Goal: Task Accomplishment & Management: Manage account settings

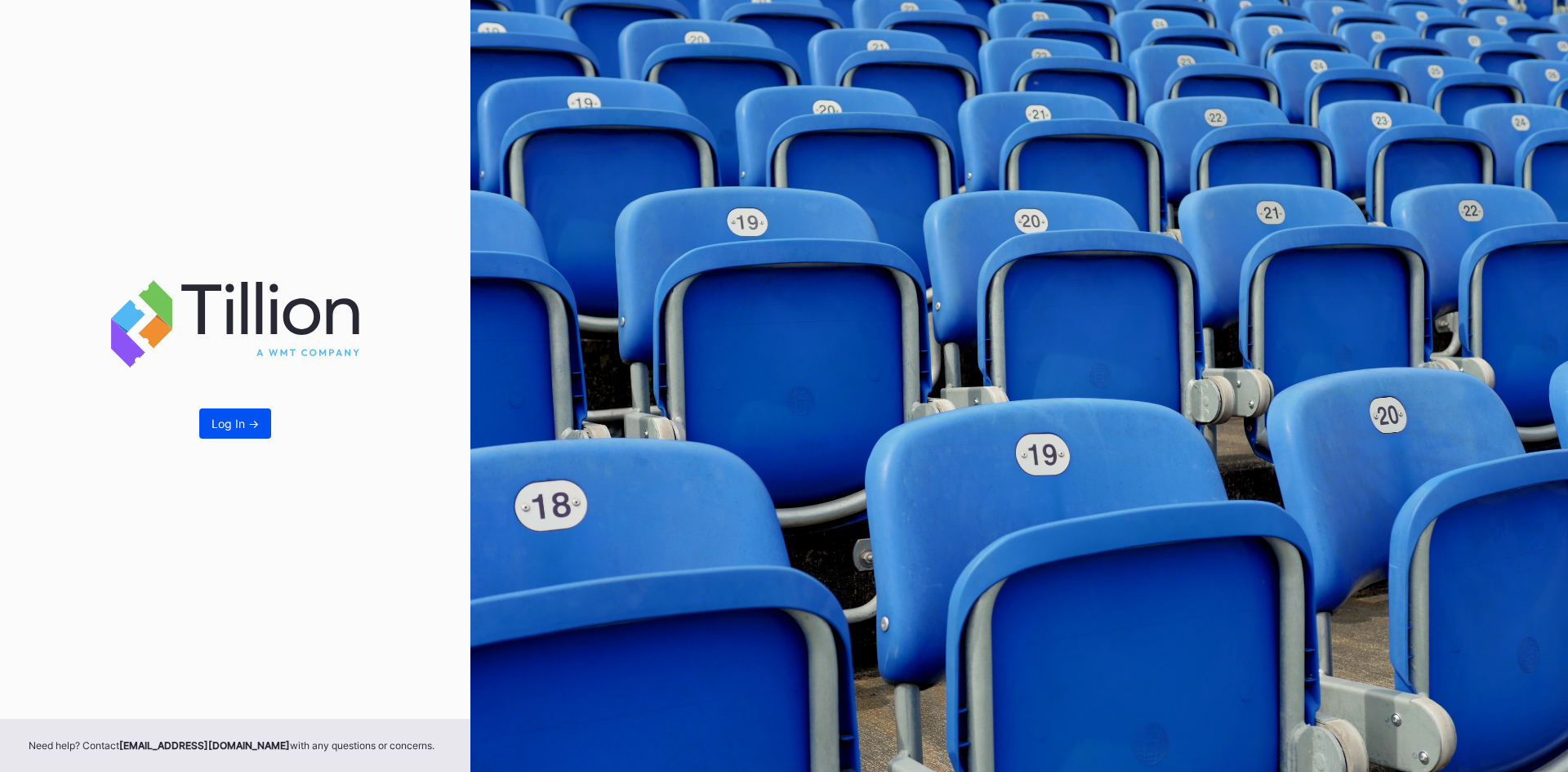
click at [230, 426] on div "Log In ->" at bounding box center [234, 424] width 47 height 14
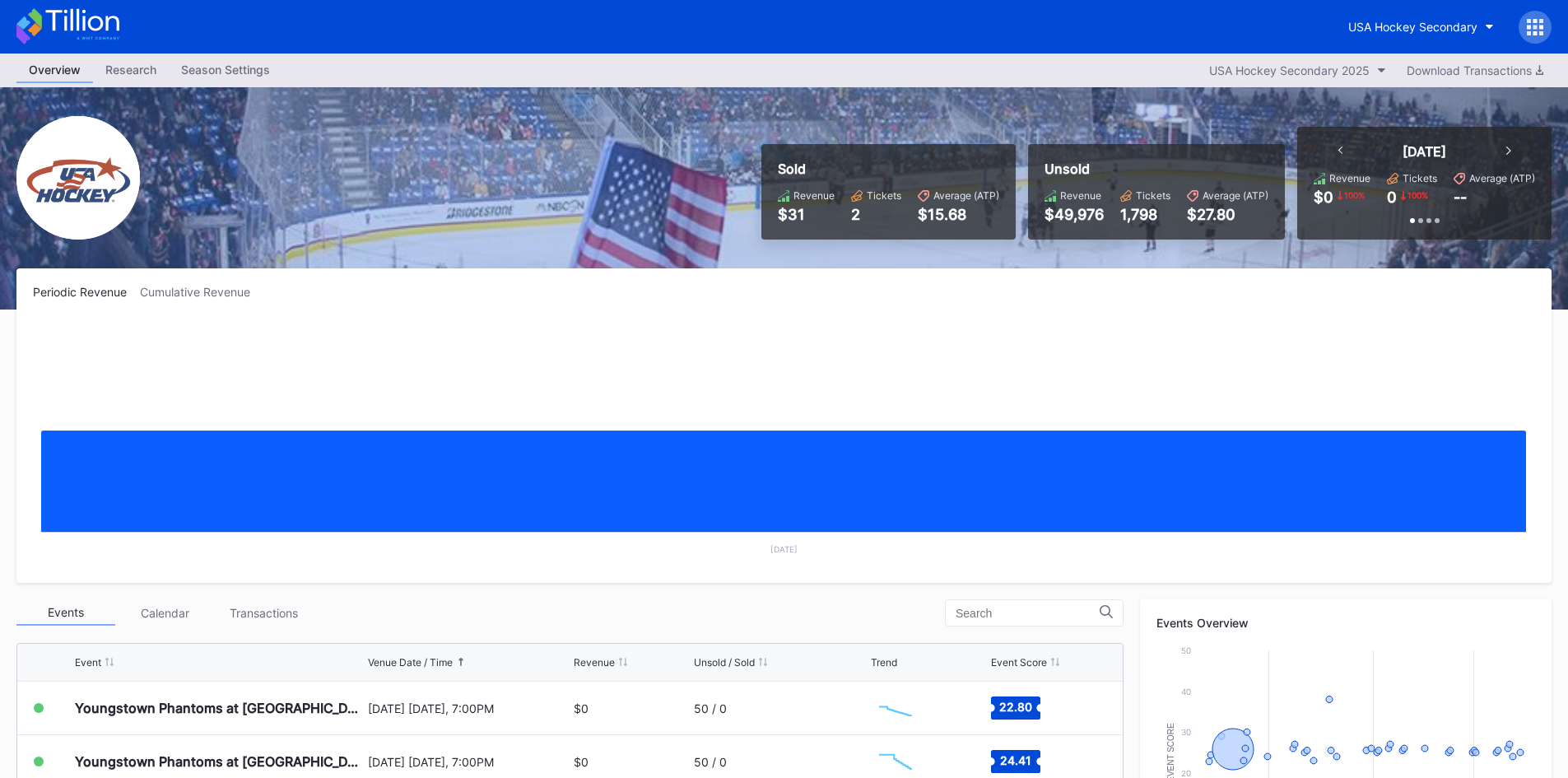
click at [1507, 155] on div at bounding box center [1508, 151] width 5 height 17
click at [200, 293] on div "Cumulative Revenue" at bounding box center [201, 292] width 123 height 14
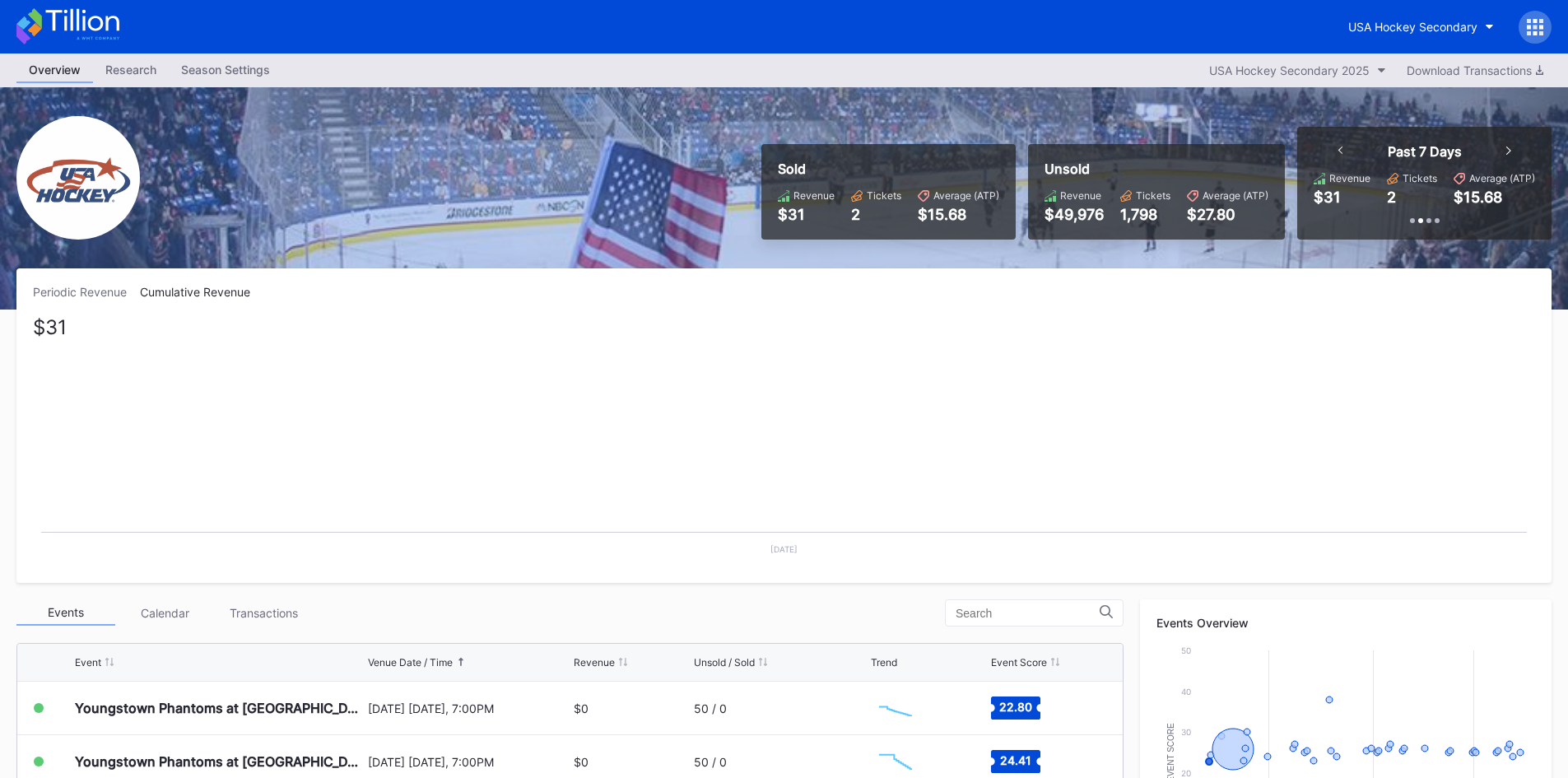
click at [87, 290] on div "Periodic Revenue" at bounding box center [87, 292] width 107 height 14
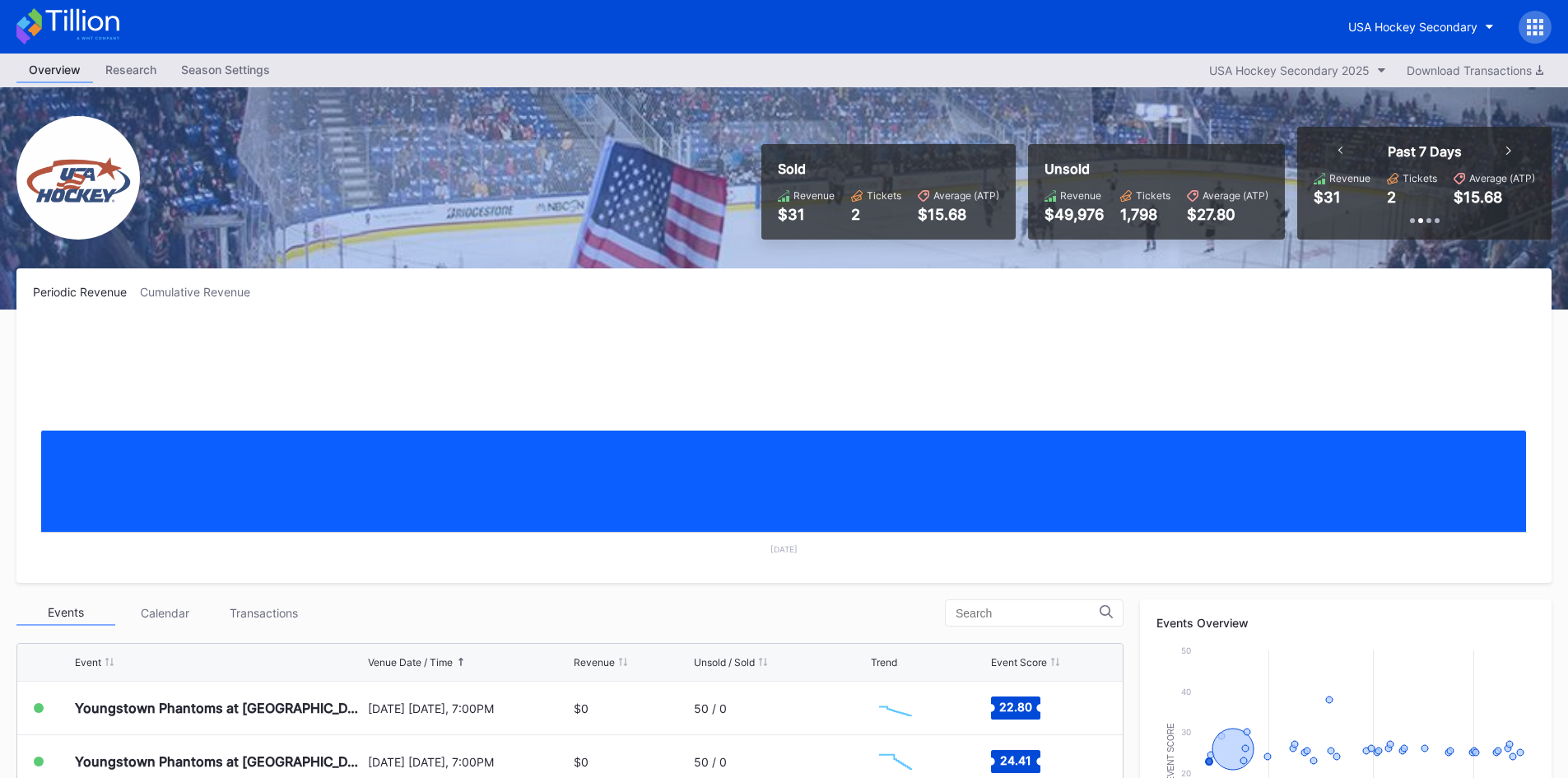
click at [148, 72] on div "Research" at bounding box center [131, 69] width 76 height 24
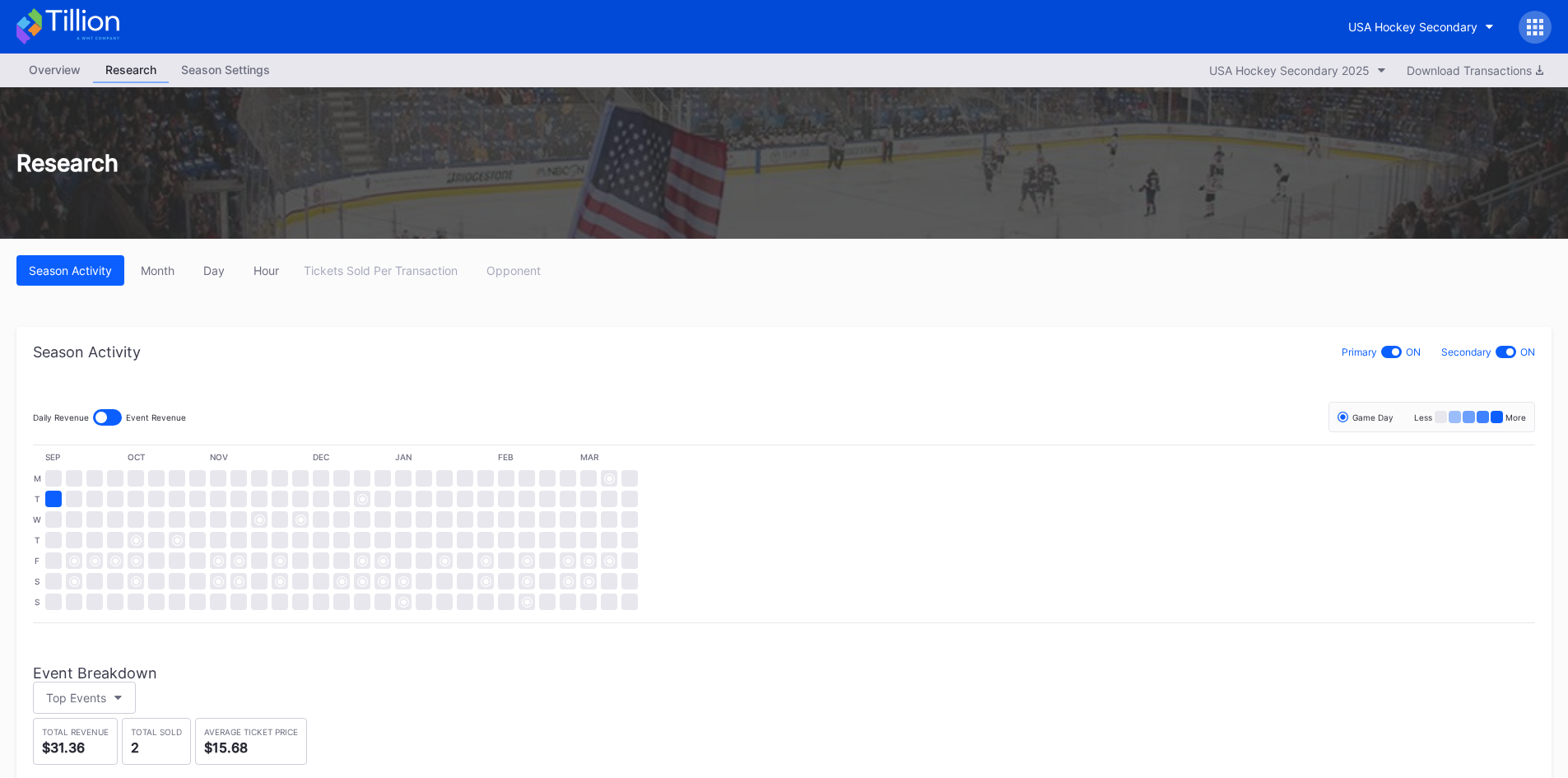
click at [206, 72] on div "Season Settings" at bounding box center [226, 69] width 114 height 24
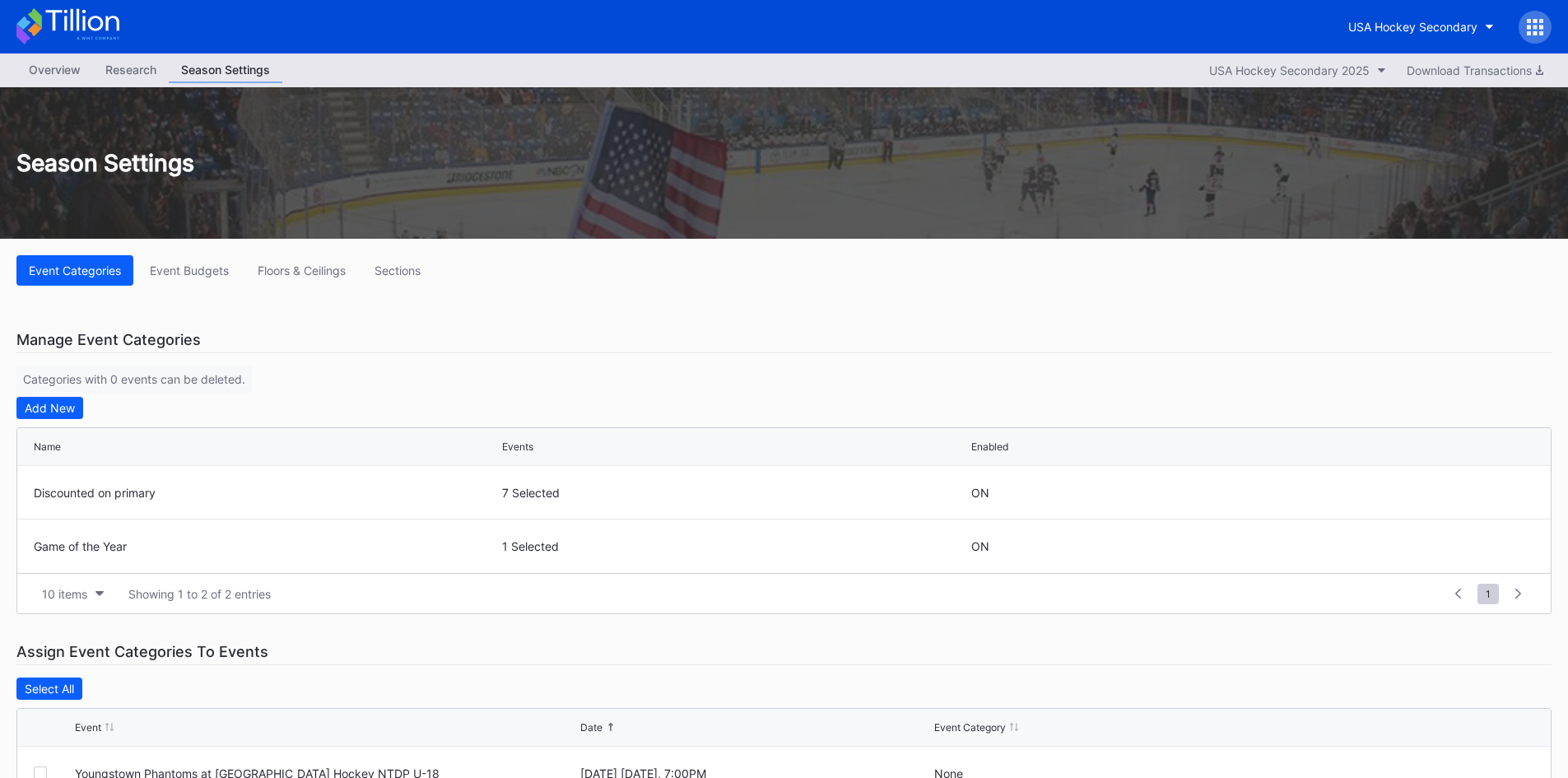
click at [54, 65] on div "Overview" at bounding box center [54, 69] width 77 height 24
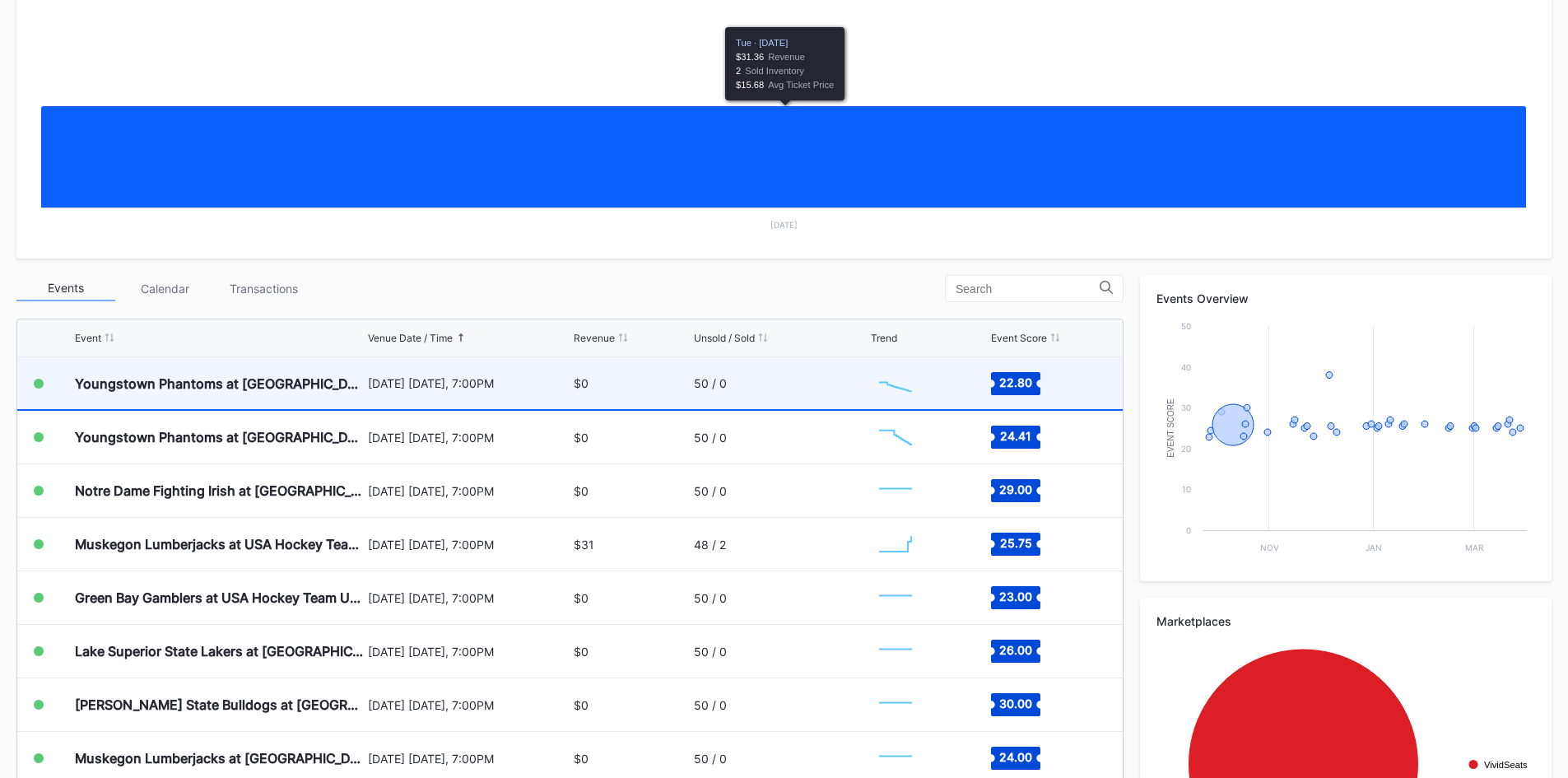
scroll to position [330, 0]
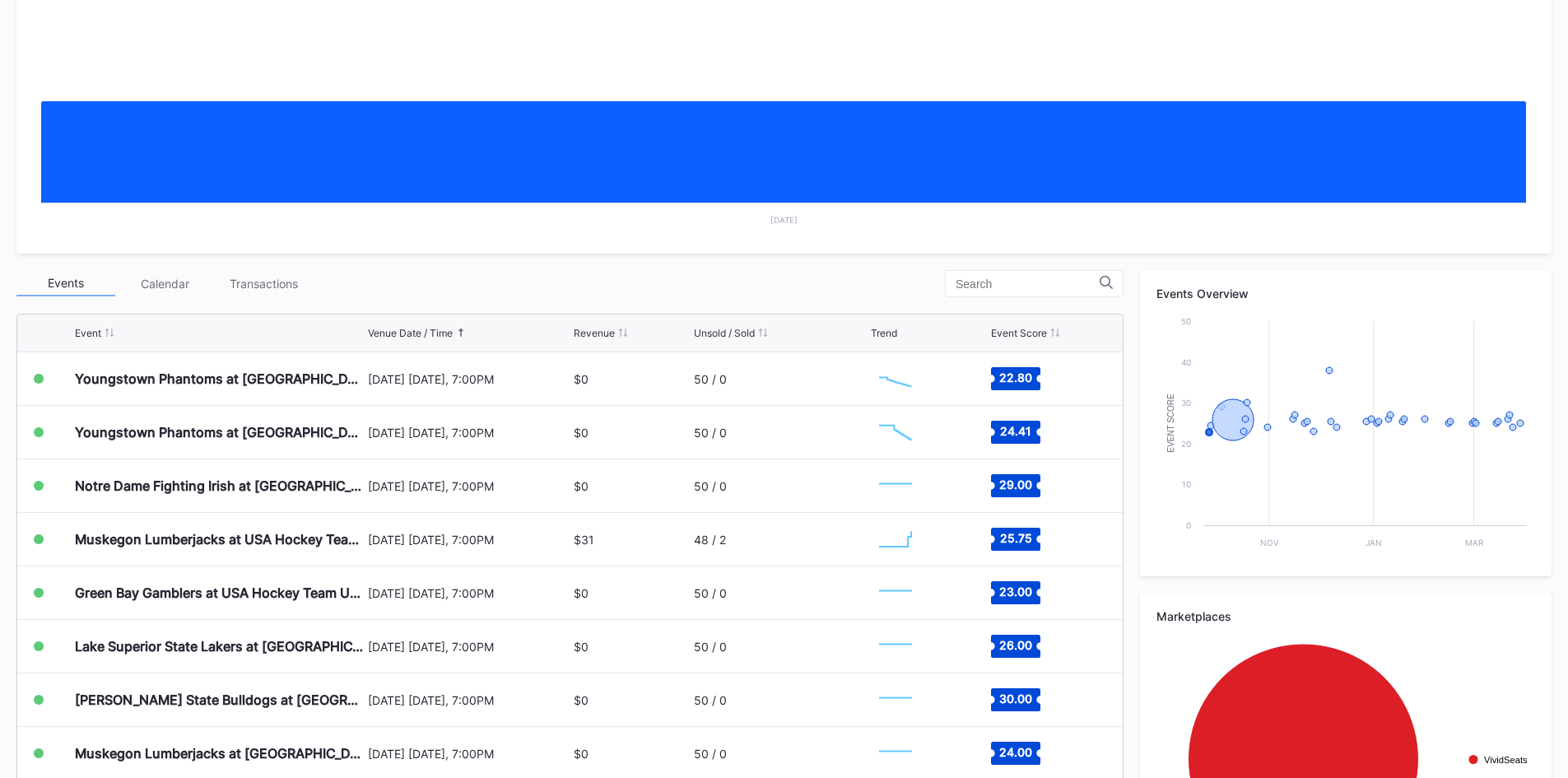
click at [265, 289] on div "Transactions" at bounding box center [263, 284] width 99 height 25
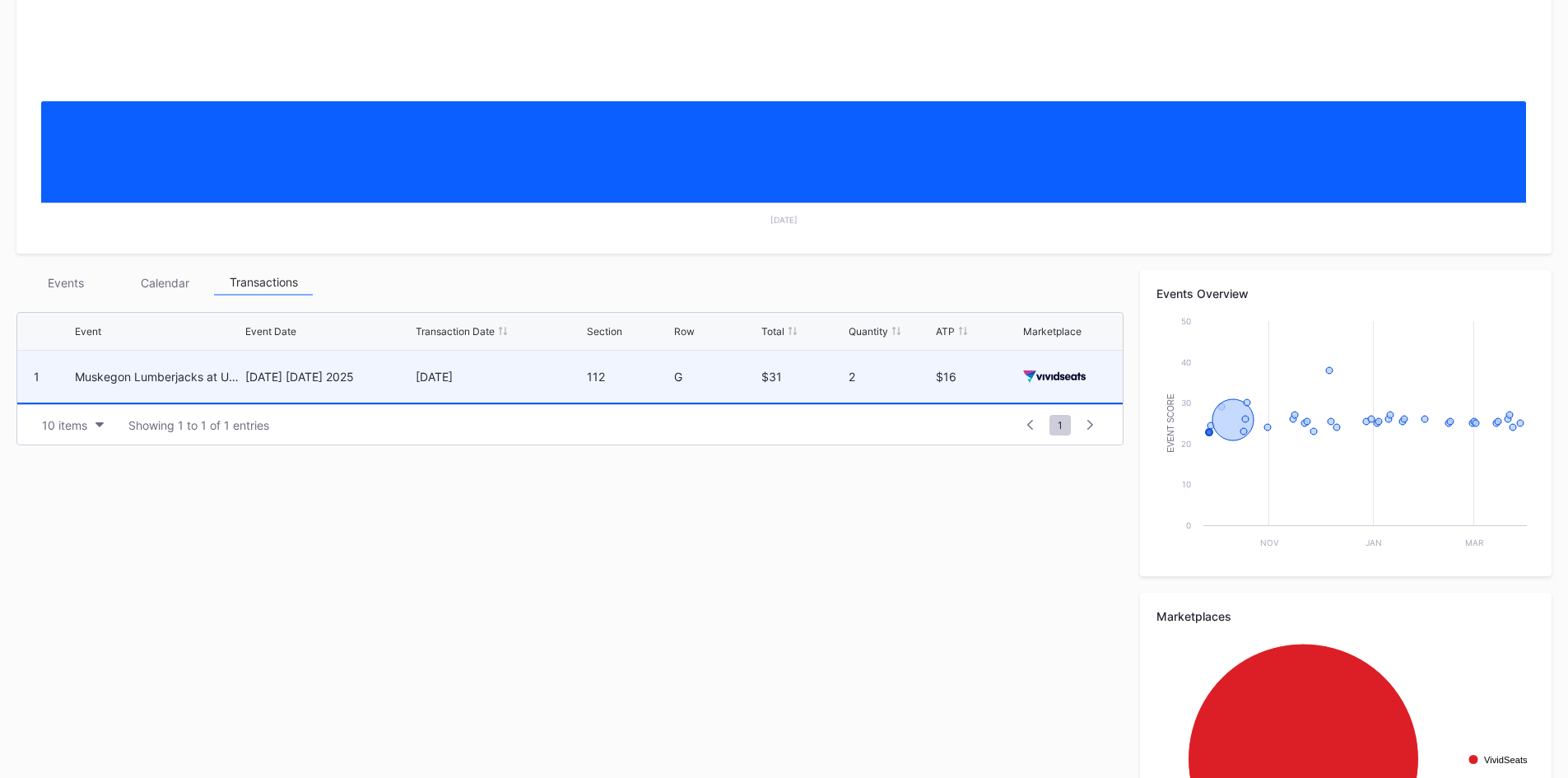
click at [401, 386] on div "October 10 Friday 2025" at bounding box center [328, 376] width 166 height 52
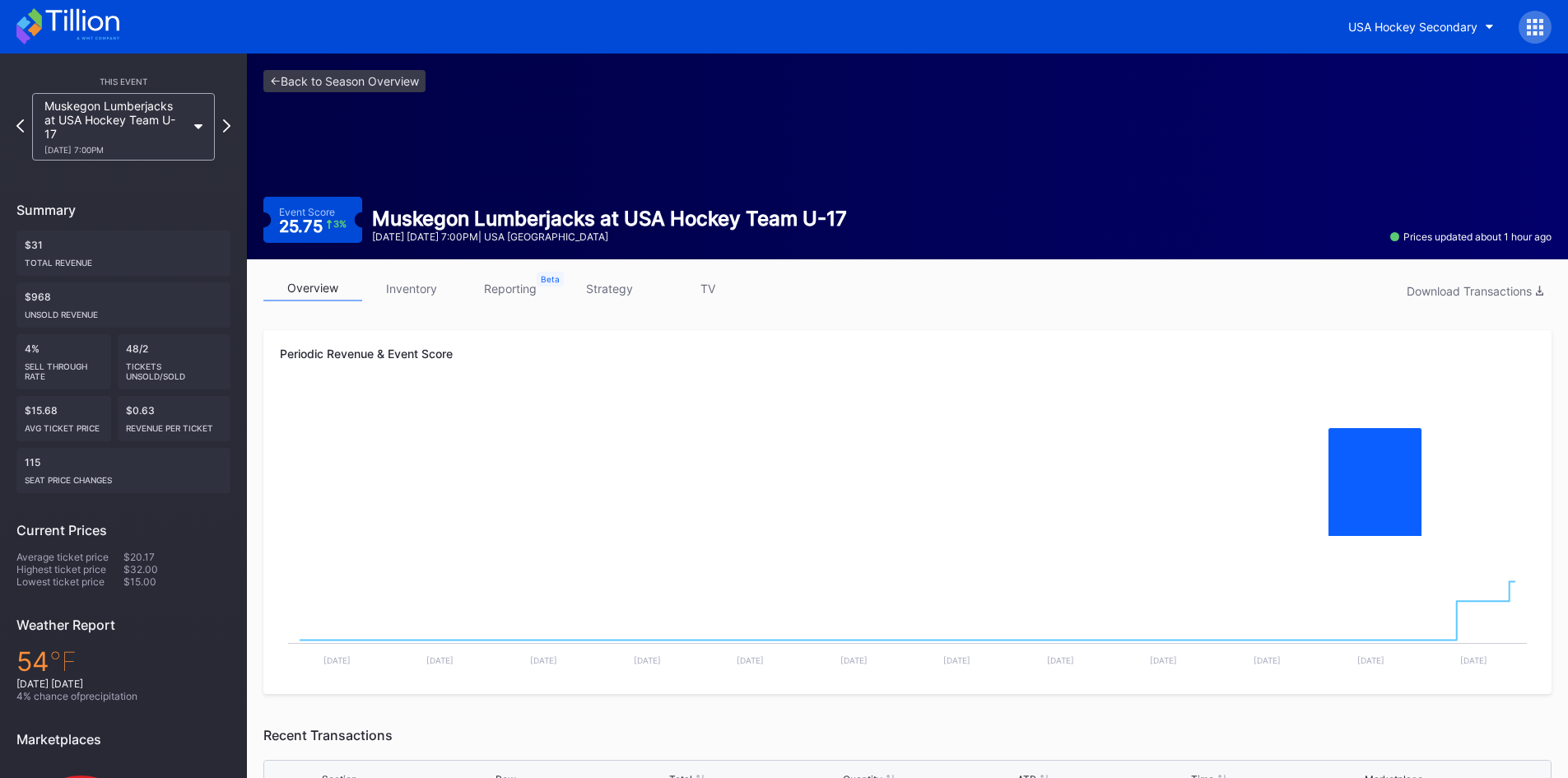
click at [508, 291] on link "reporting" at bounding box center [510, 289] width 99 height 25
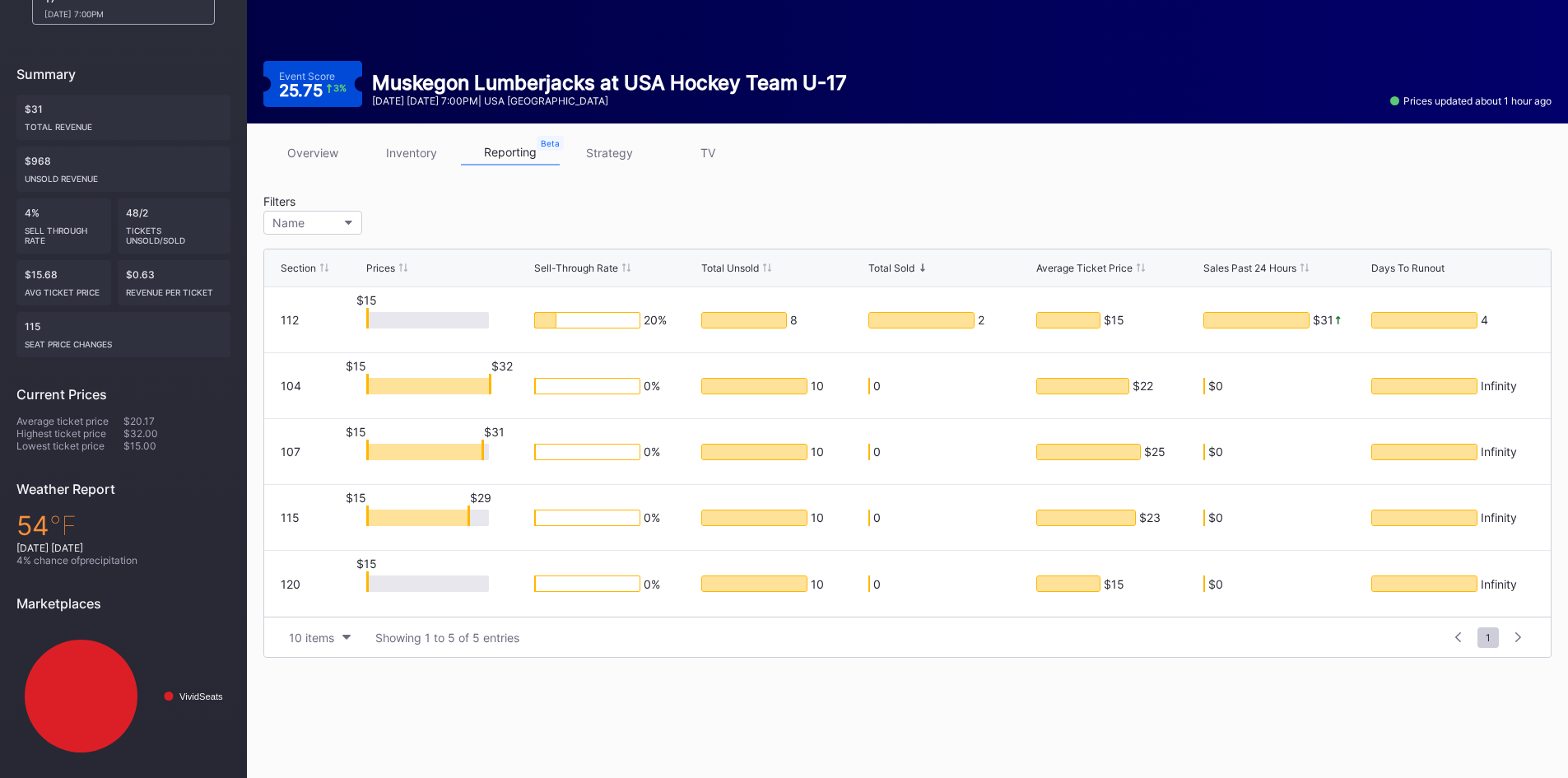
scroll to position [142, 0]
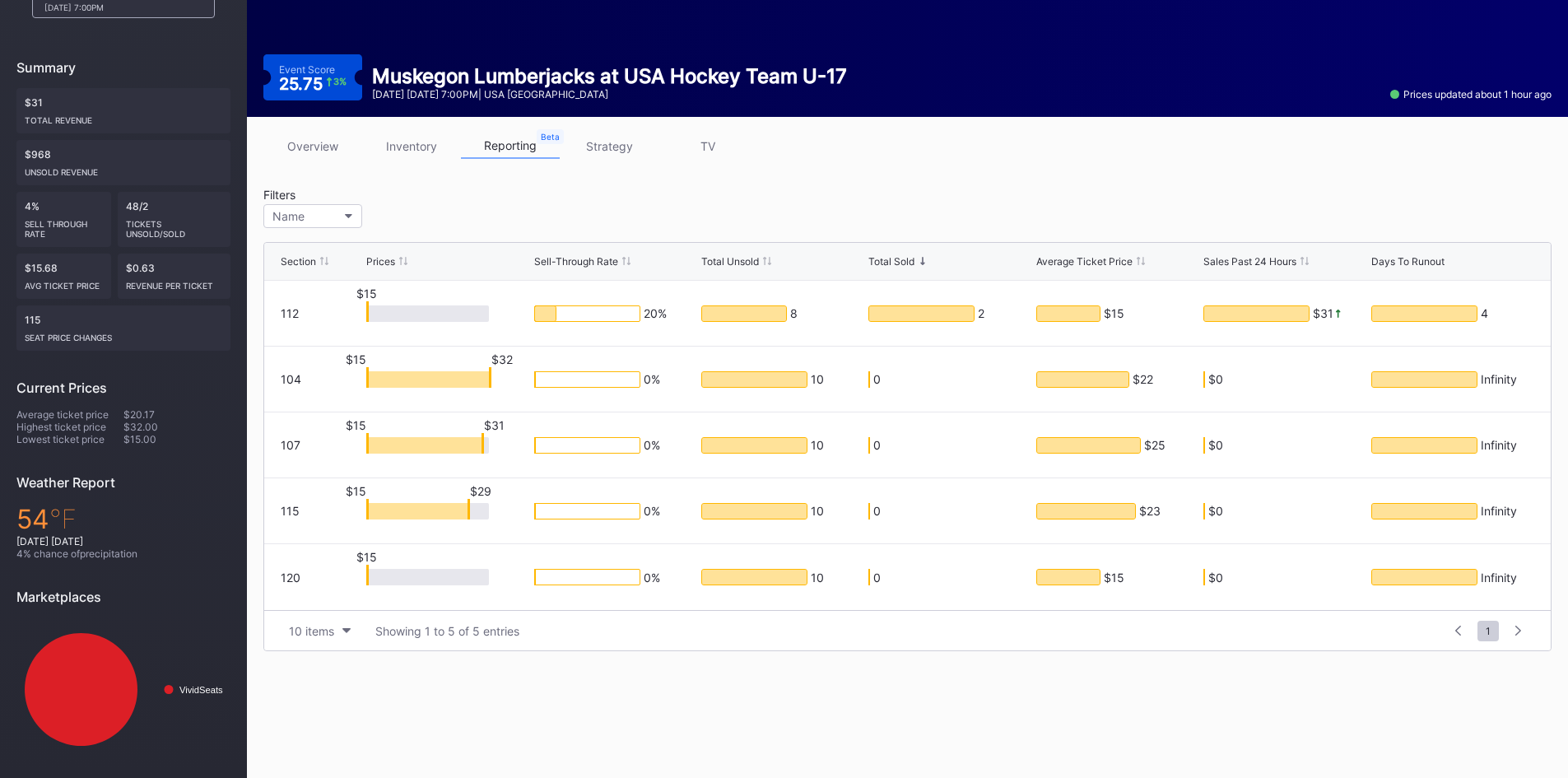
click at [607, 151] on link "strategy" at bounding box center [610, 146] width 99 height 25
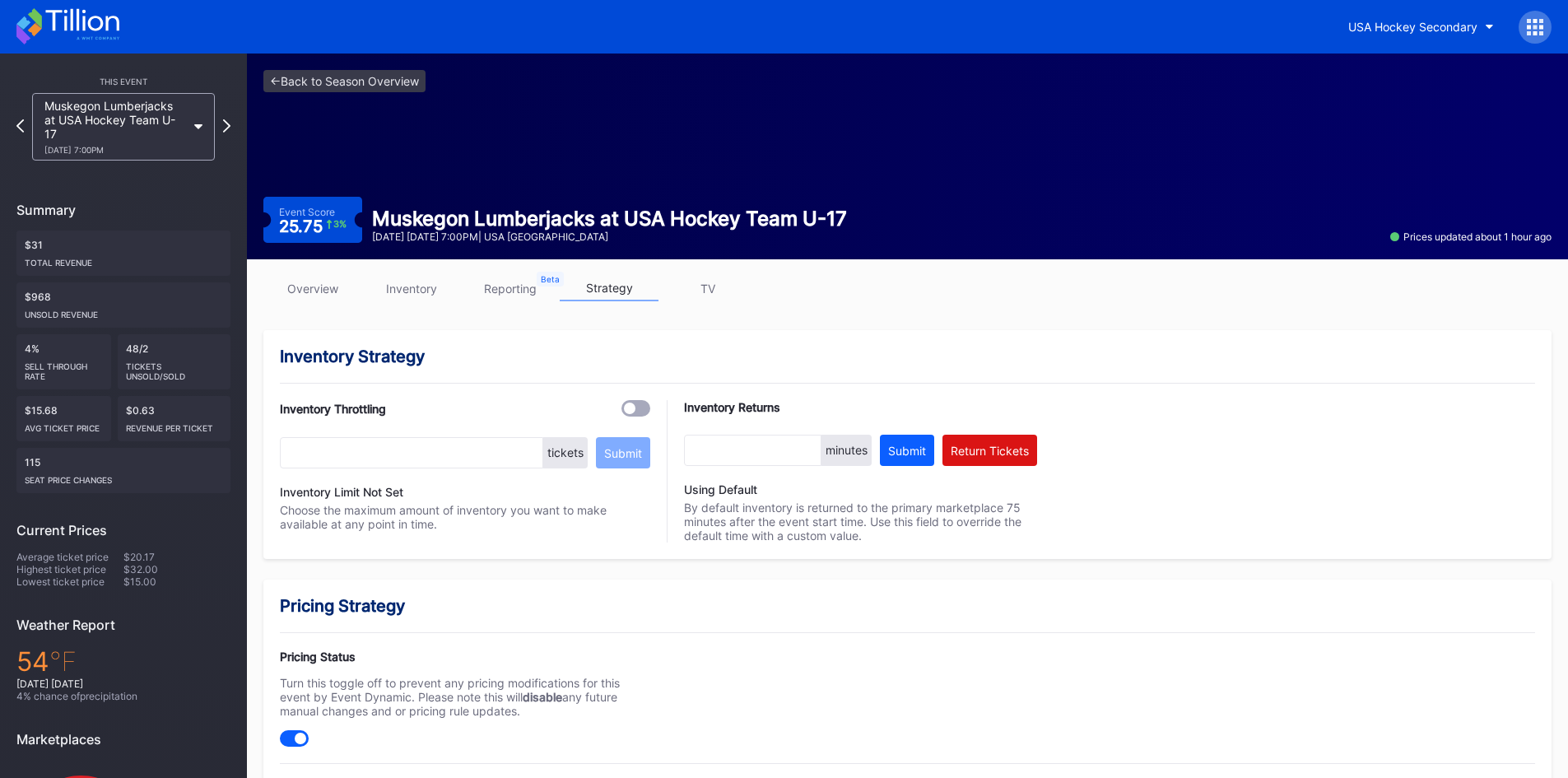
click at [714, 285] on link "TV" at bounding box center [708, 289] width 99 height 25
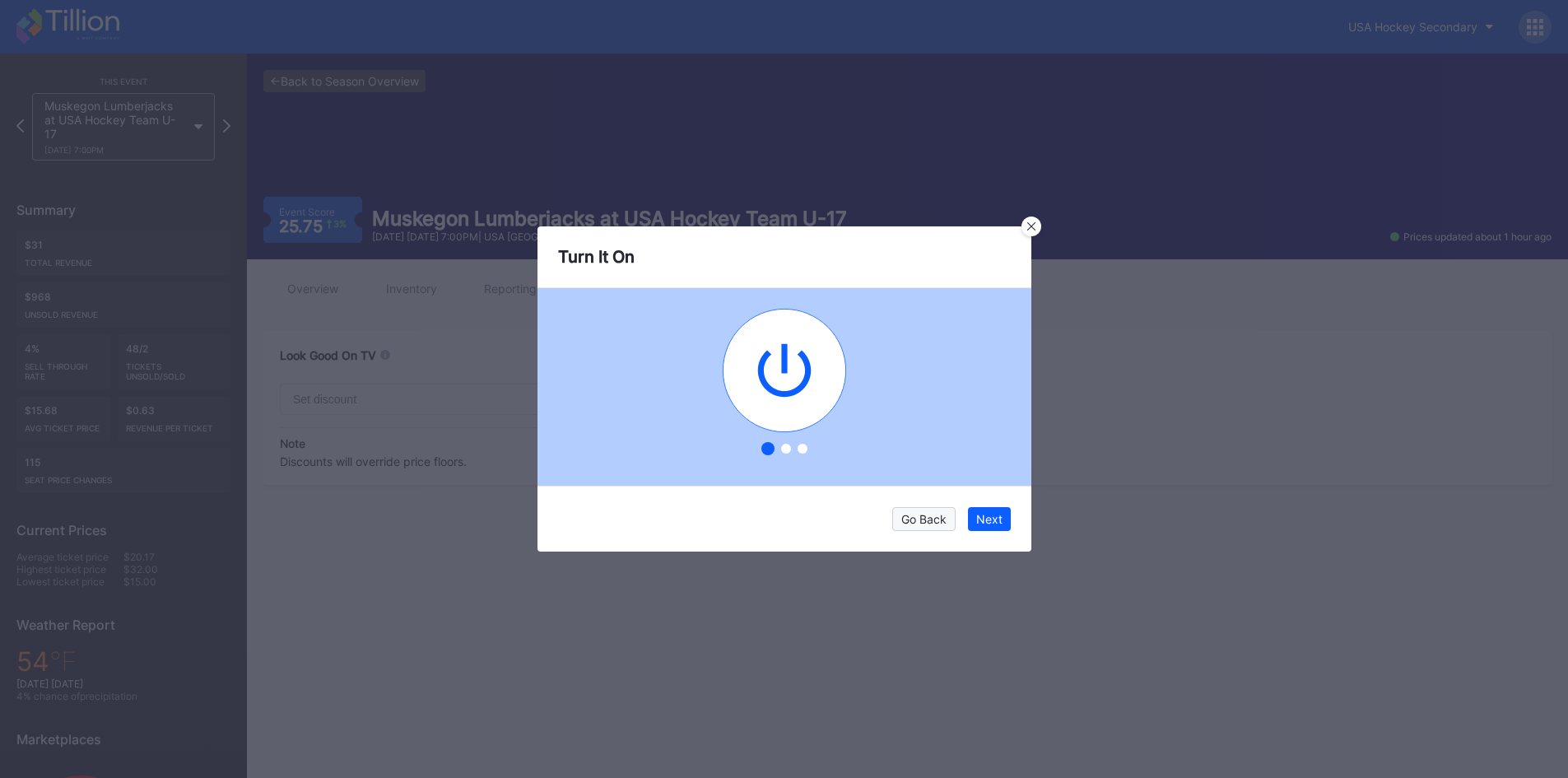
click at [928, 518] on div "Go Back" at bounding box center [923, 519] width 46 height 14
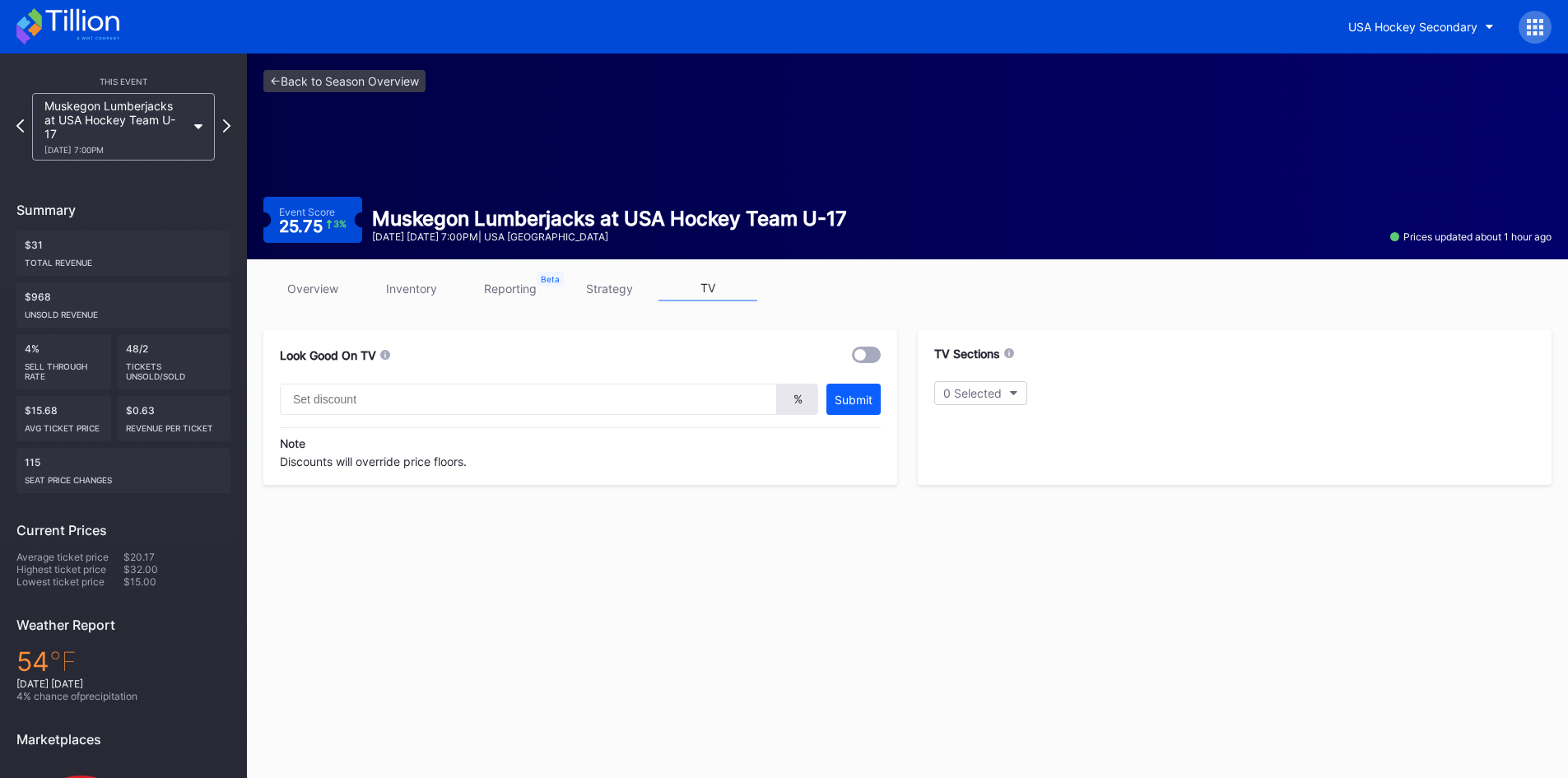
click at [320, 283] on link "overview" at bounding box center [313, 289] width 99 height 25
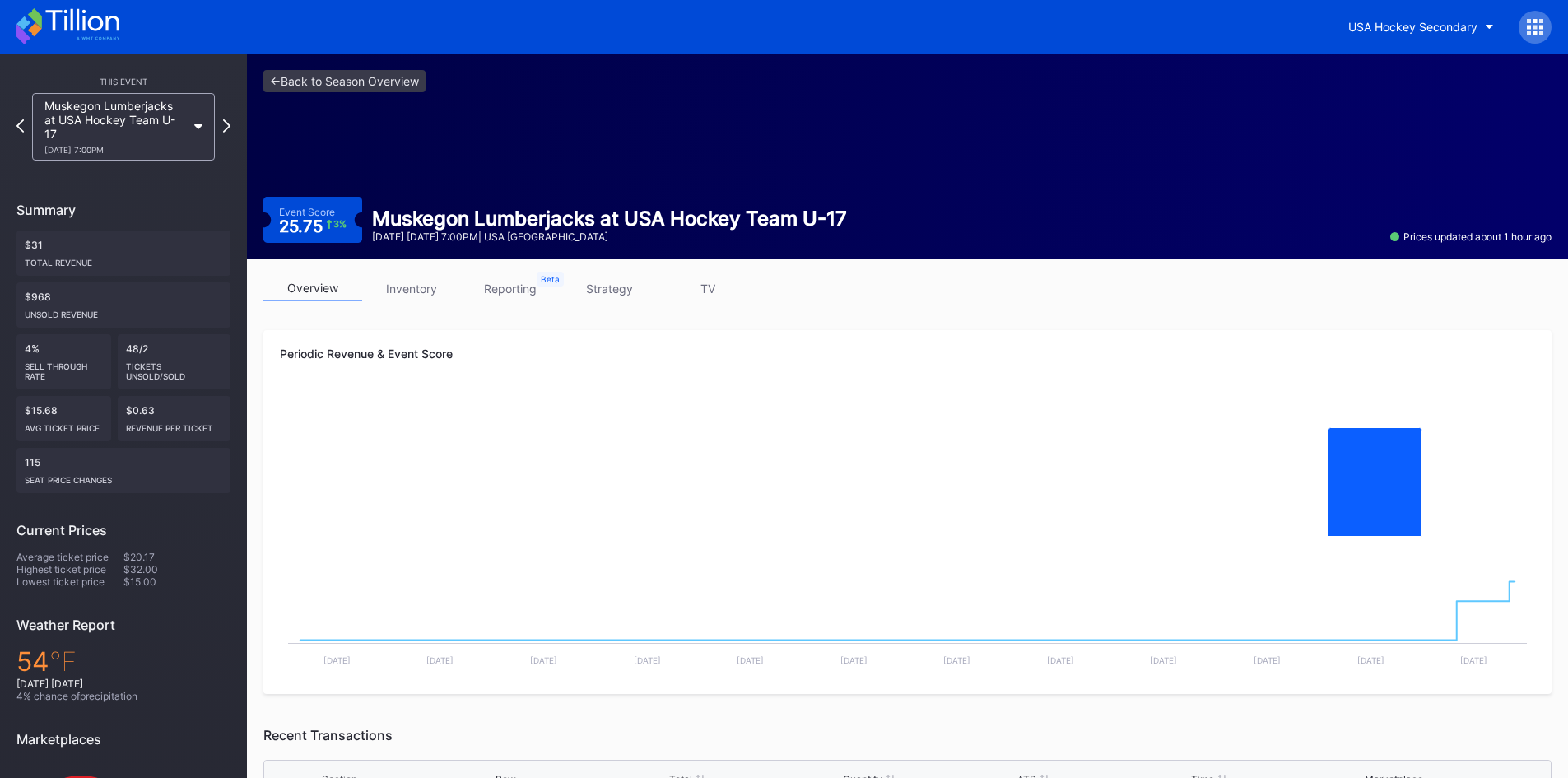
click at [502, 283] on link "reporting" at bounding box center [510, 289] width 99 height 25
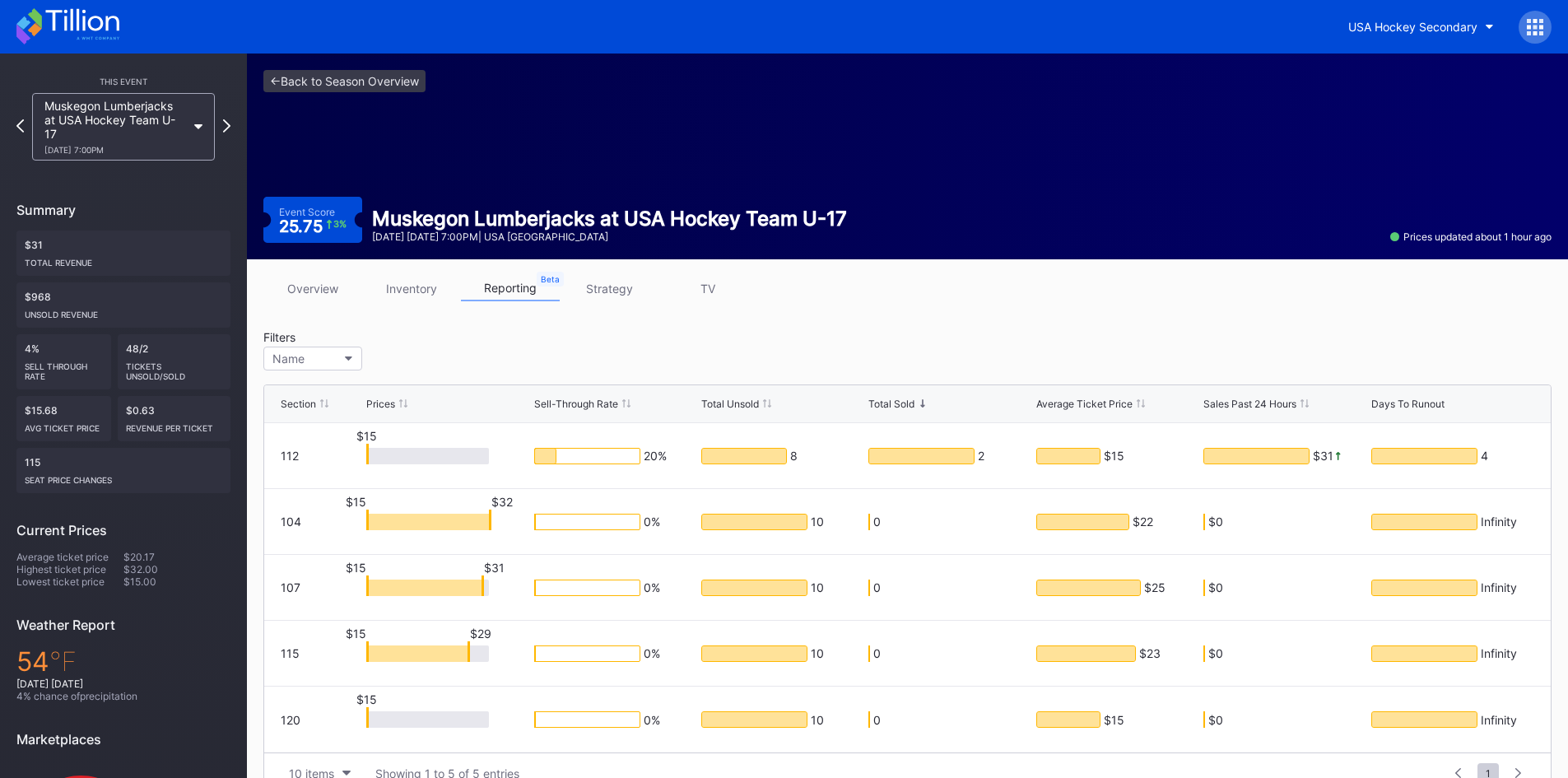
click at [324, 293] on link "overview" at bounding box center [313, 289] width 99 height 25
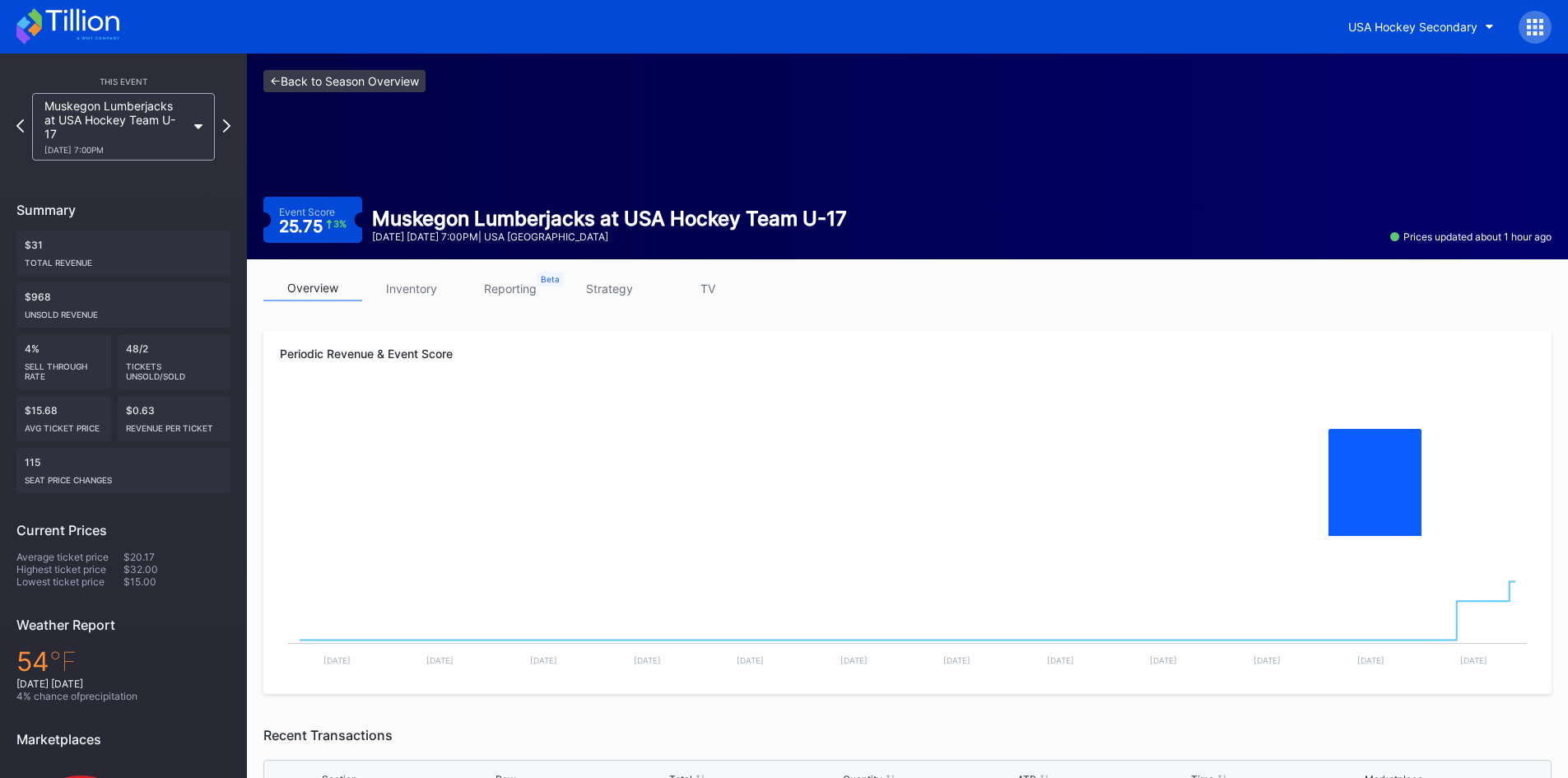
click at [345, 85] on link "<- Back to Season Overview" at bounding box center [344, 81] width 162 height 22
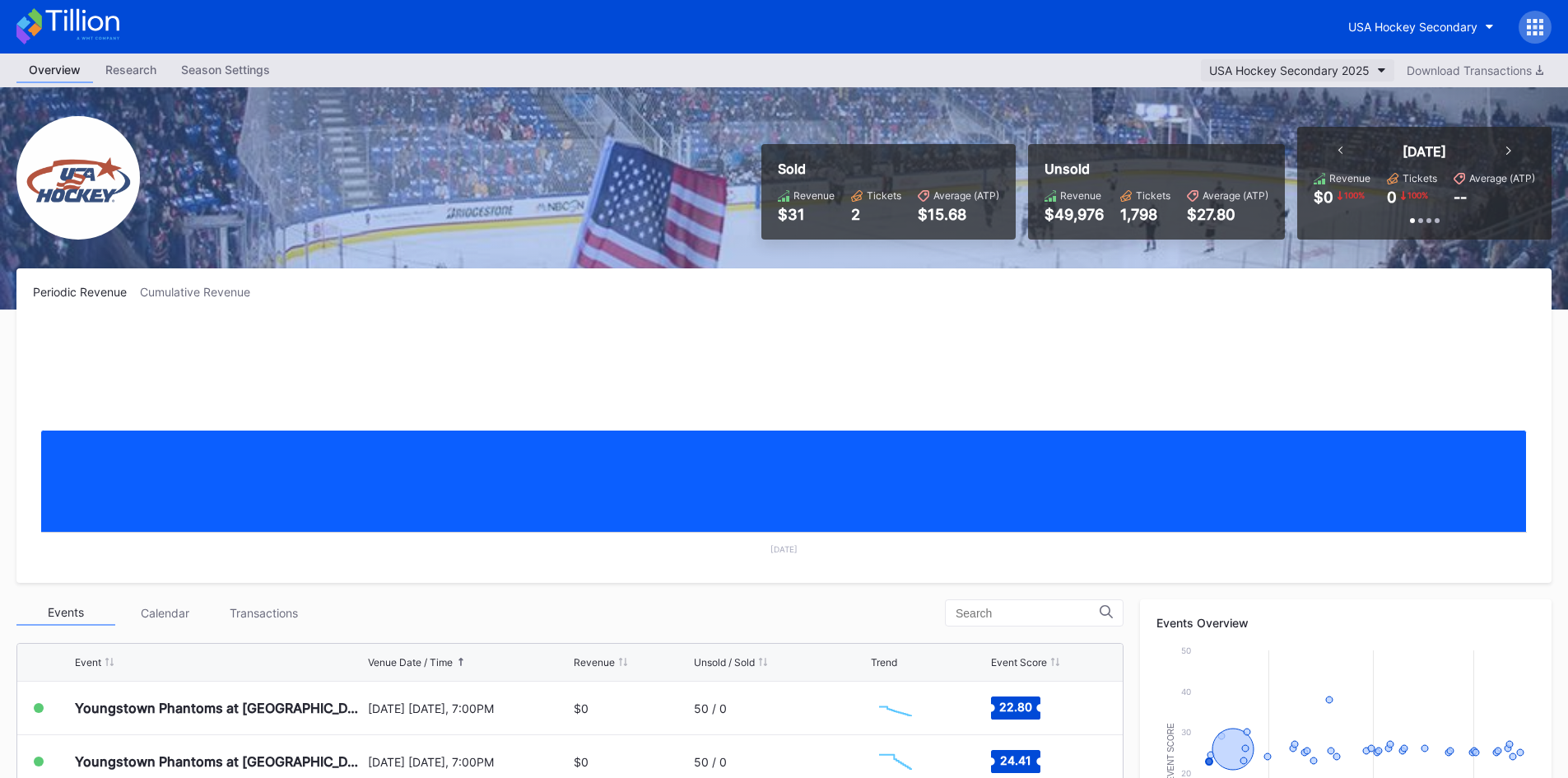
click at [1381, 69] on icon "button" at bounding box center [1381, 70] width 8 height 5
click at [902, 212] on div "Revenue $31 Tickets 2 Average (ATP) $15.68" at bounding box center [889, 206] width 222 height 34
click at [1019, 201] on div "Sold Revenue $31 Tickets 2 Average (ATP) $15.68 Unsold Revenue $49,976 Tickets …" at bounding box center [1149, 183] width 802 height 113
click at [1509, 155] on div at bounding box center [1508, 151] width 5 height 17
click at [201, 79] on div "Season Settings" at bounding box center [226, 69] width 114 height 24
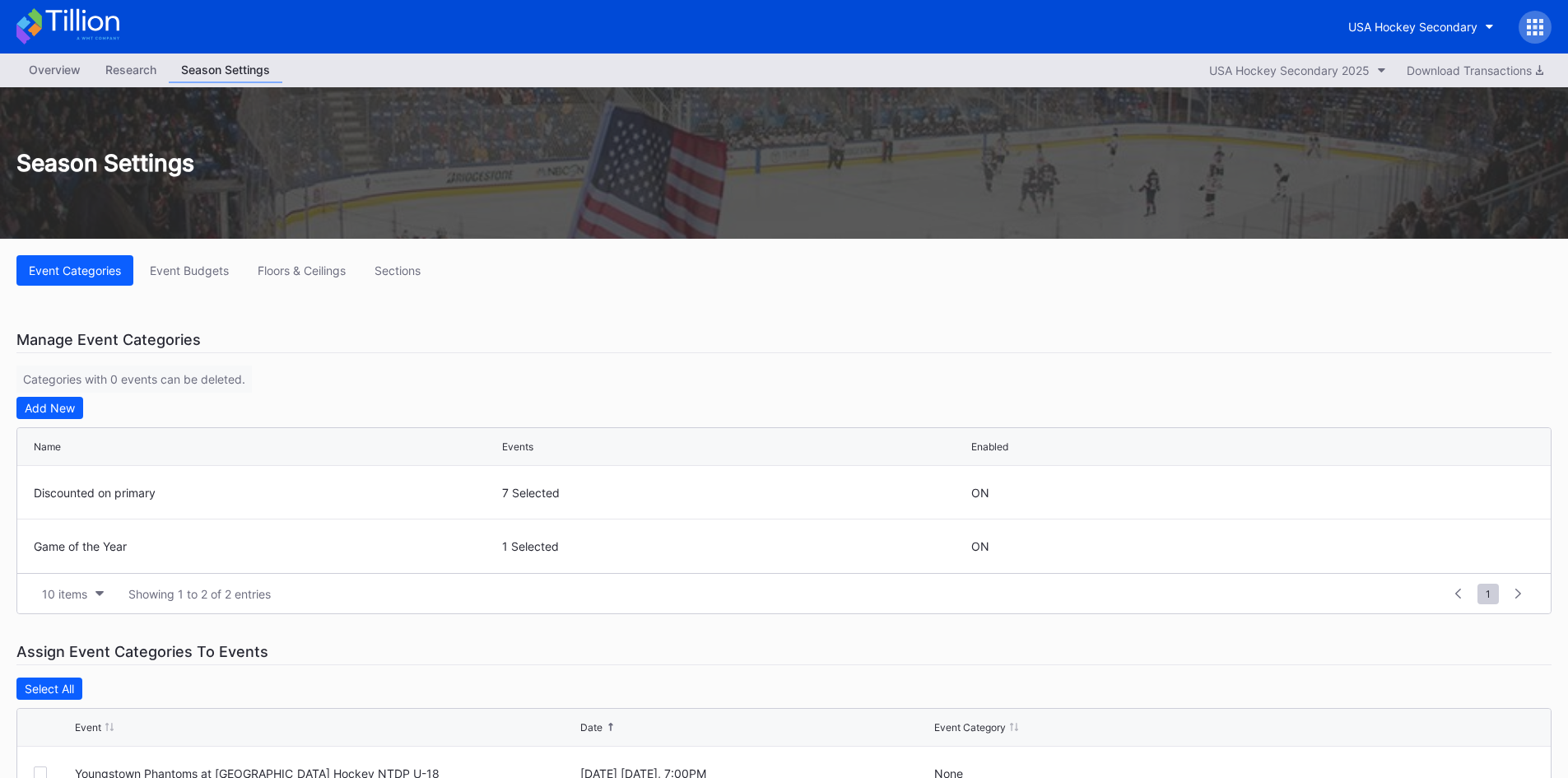
click at [154, 67] on div "Research" at bounding box center [131, 69] width 76 height 24
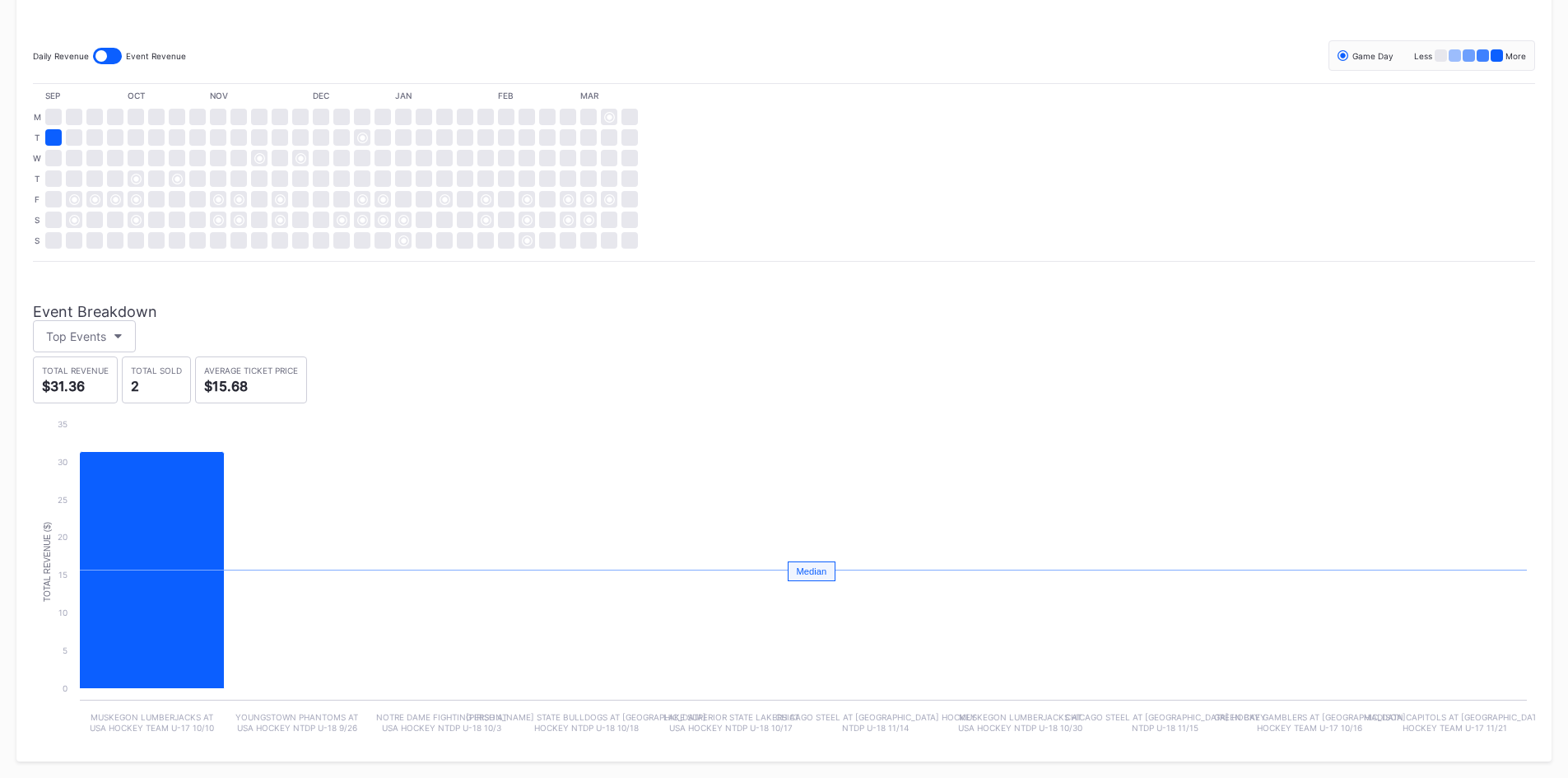
scroll to position [373, 0]
click at [169, 502] on icon "Chart title" at bounding box center [152, 571] width 145 height 237
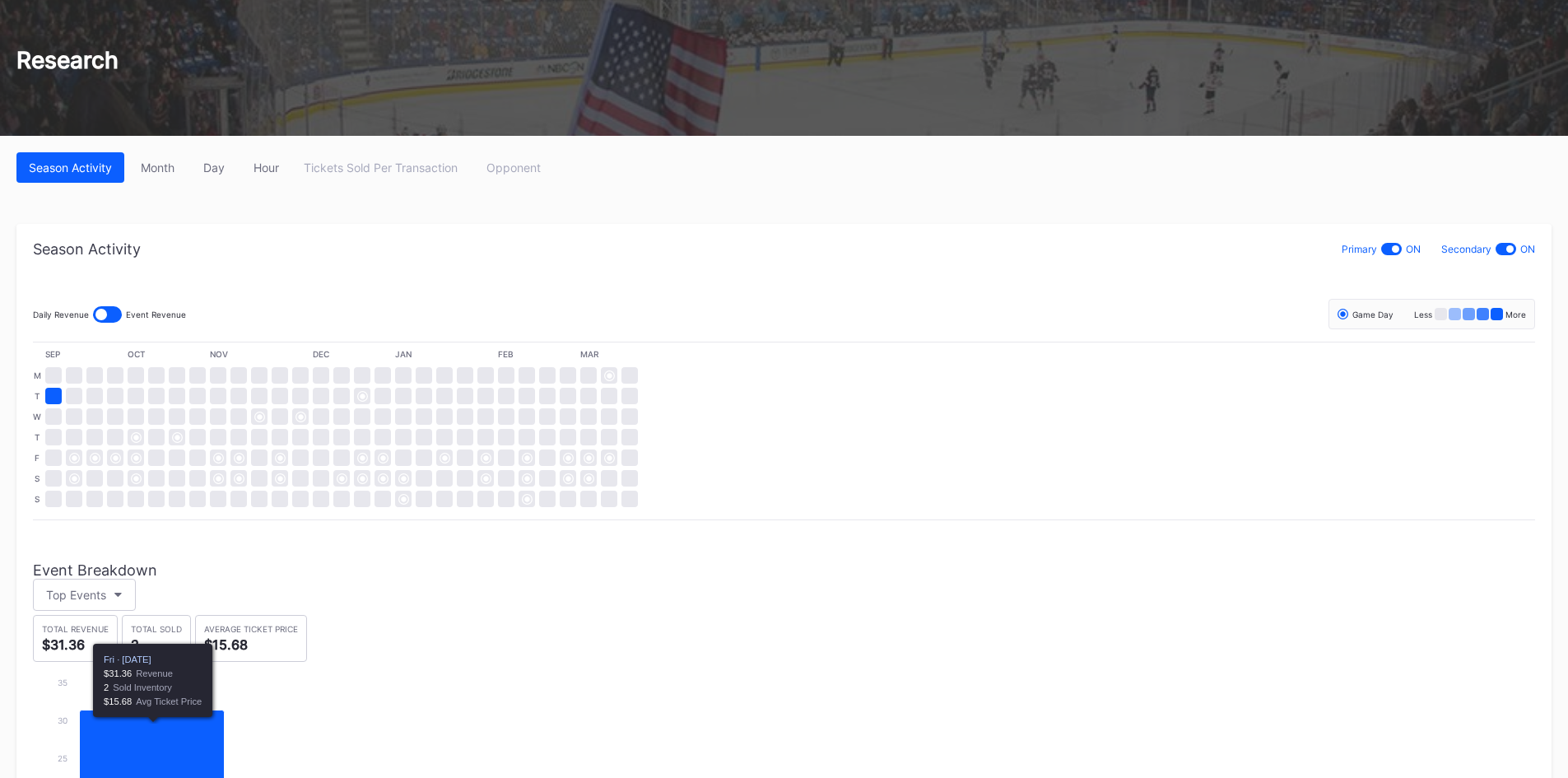
scroll to position [0, 0]
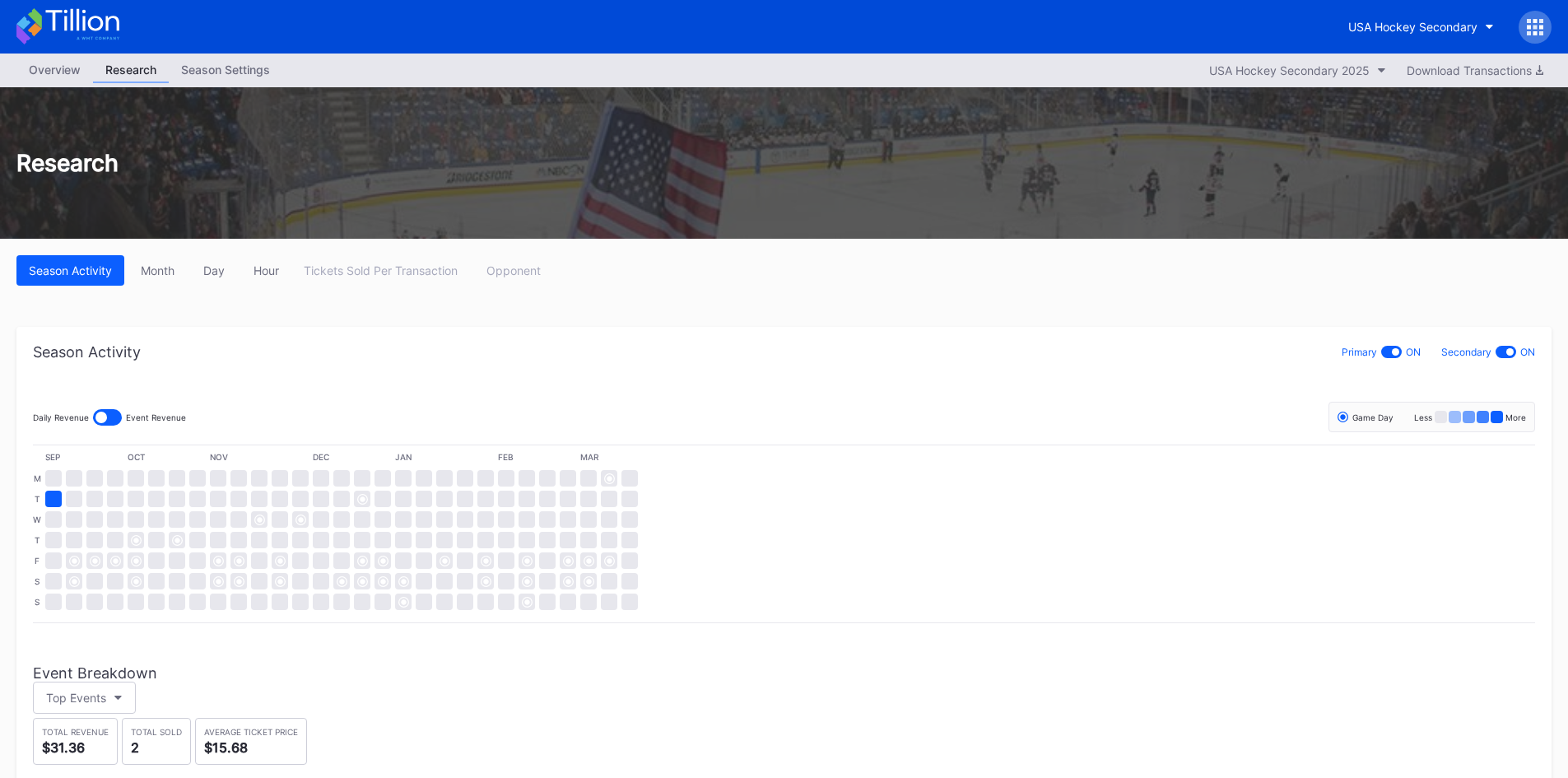
click at [49, 71] on div "Overview" at bounding box center [54, 69] width 77 height 24
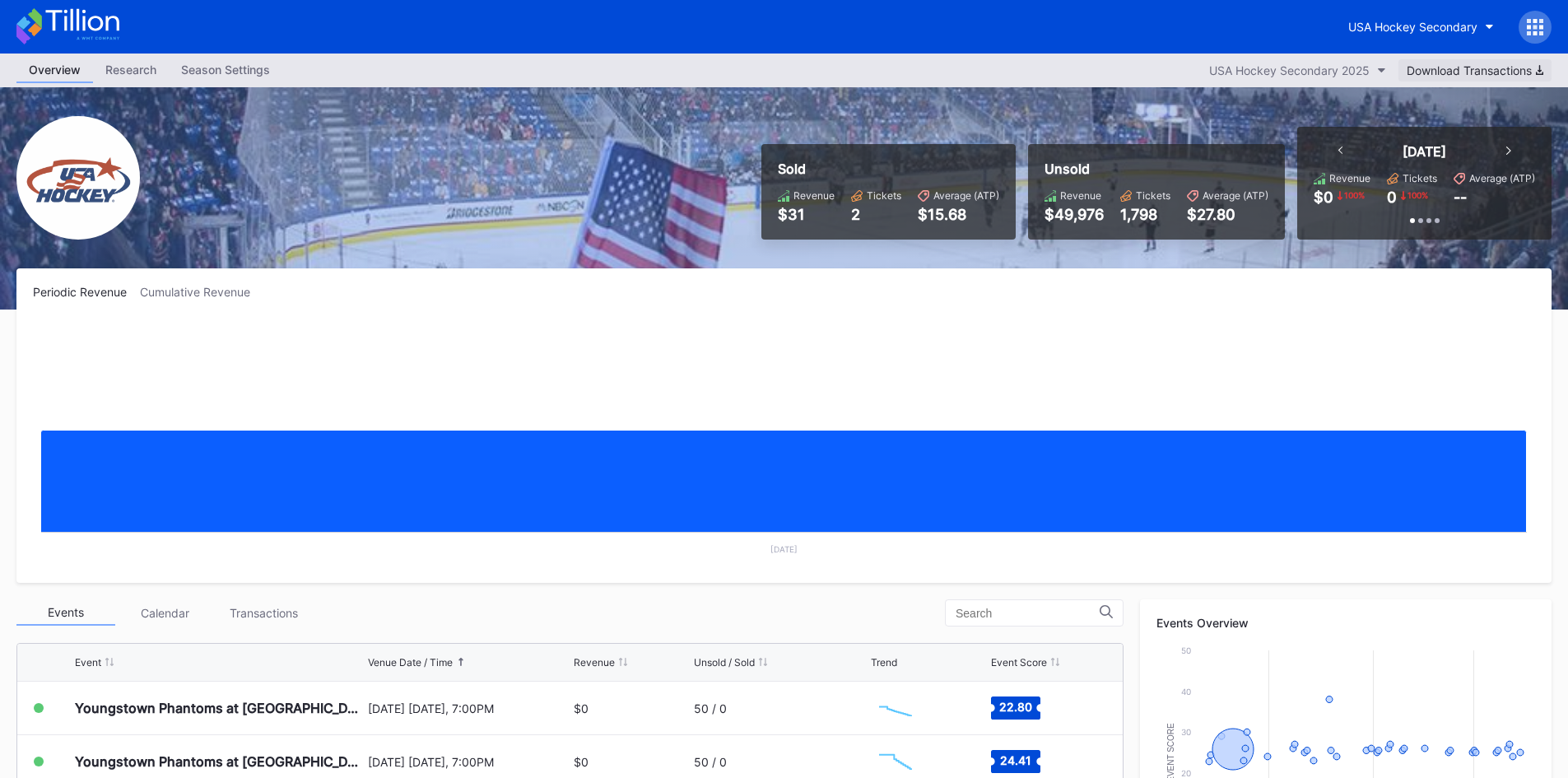
click at [1465, 76] on div "Download Transactions" at bounding box center [1475, 70] width 137 height 14
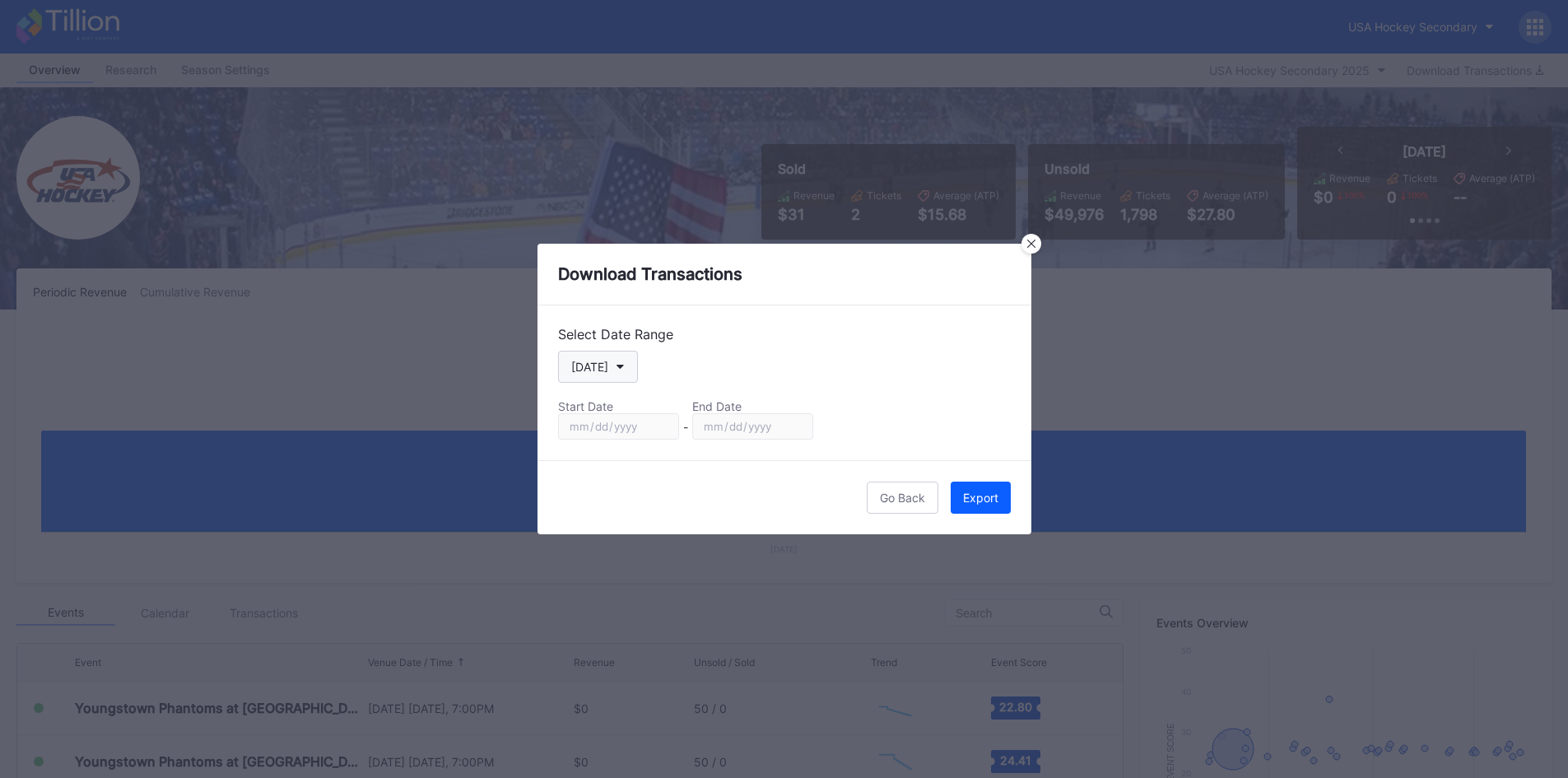
click at [620, 372] on button "[DATE]" at bounding box center [598, 367] width 80 height 32
click at [614, 467] on div "Last 7 days" at bounding box center [606, 474] width 95 height 30
type input "[DATE]"
click at [990, 498] on div "Export" at bounding box center [980, 498] width 35 height 14
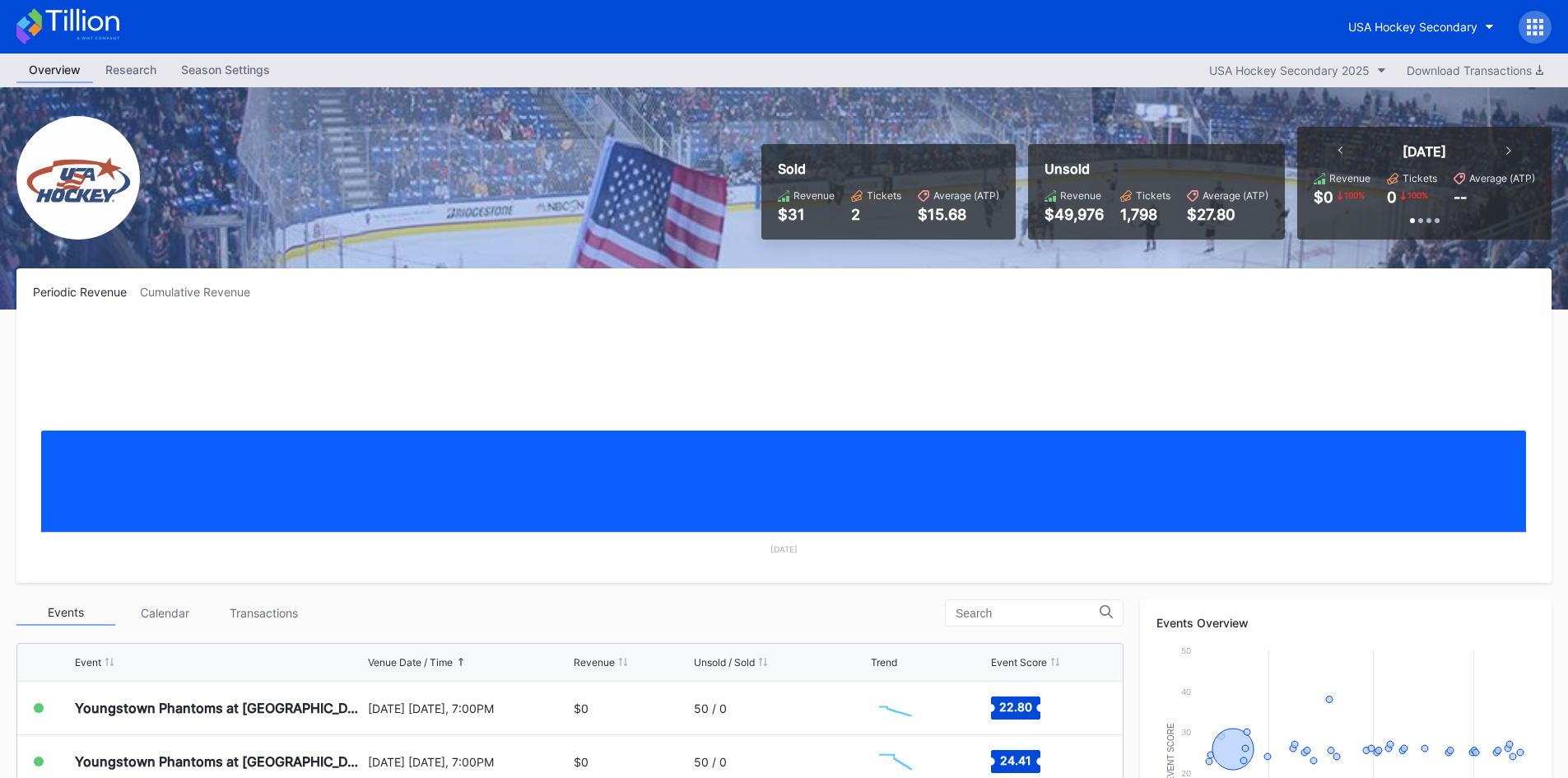
click at [1507, 148] on icon at bounding box center [1508, 151] width 5 height 8
click at [238, 67] on div "Season Settings" at bounding box center [226, 69] width 114 height 24
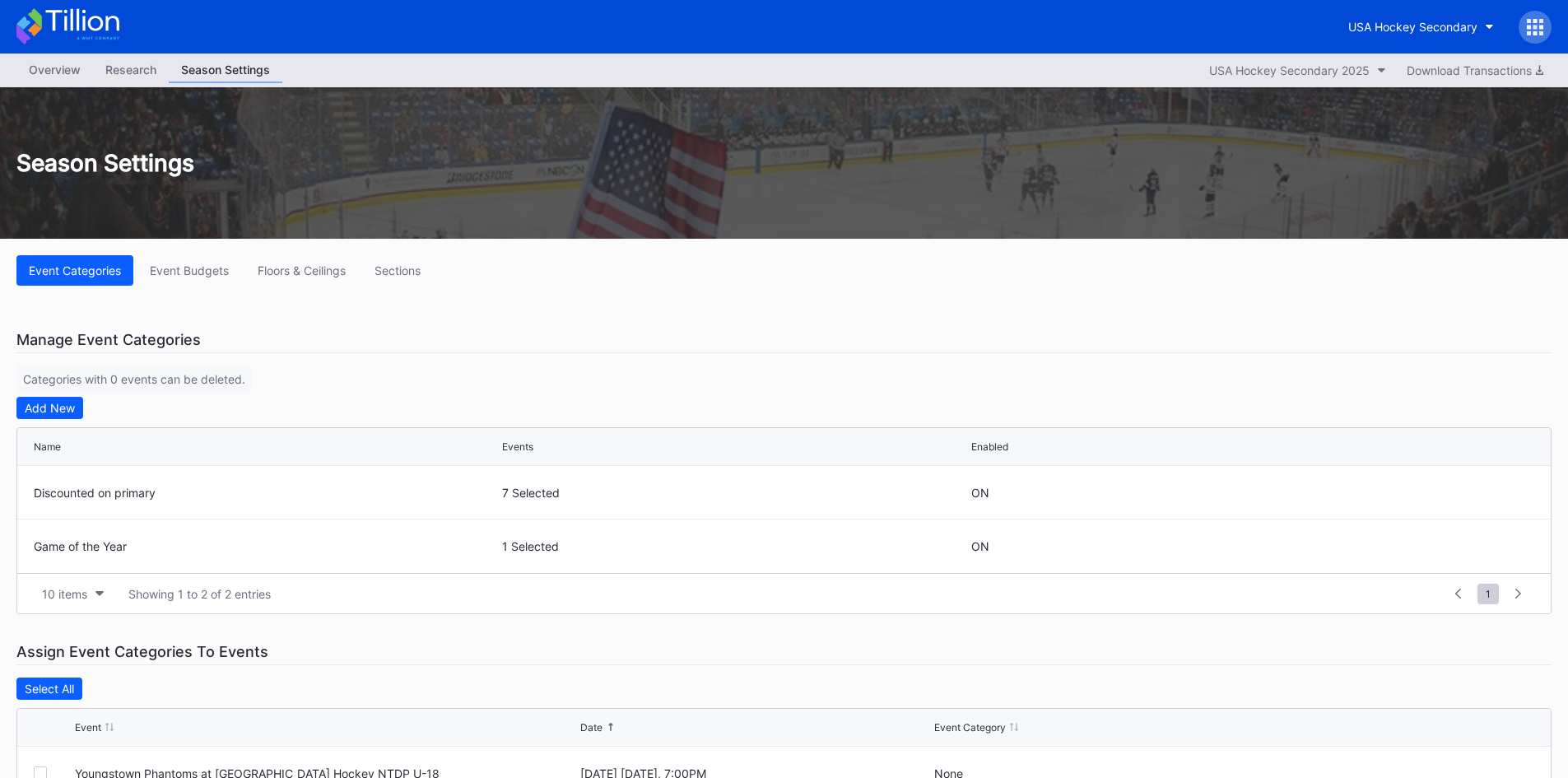
drag, startPoint x: 133, startPoint y: 80, endPoint x: 123, endPoint y: 75, distance: 11.2
click at [132, 80] on div "Research" at bounding box center [131, 69] width 76 height 24
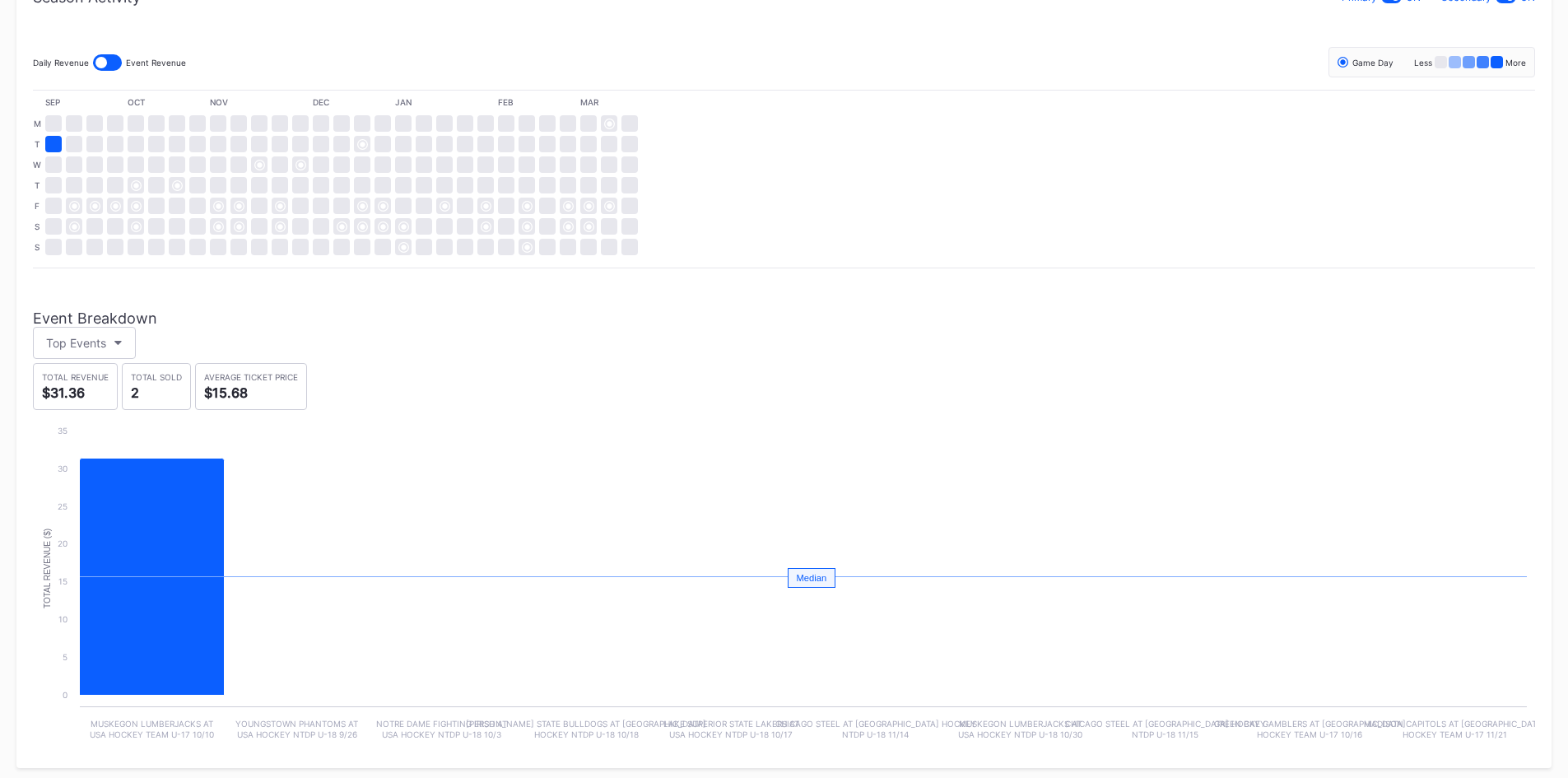
scroll to position [373, 0]
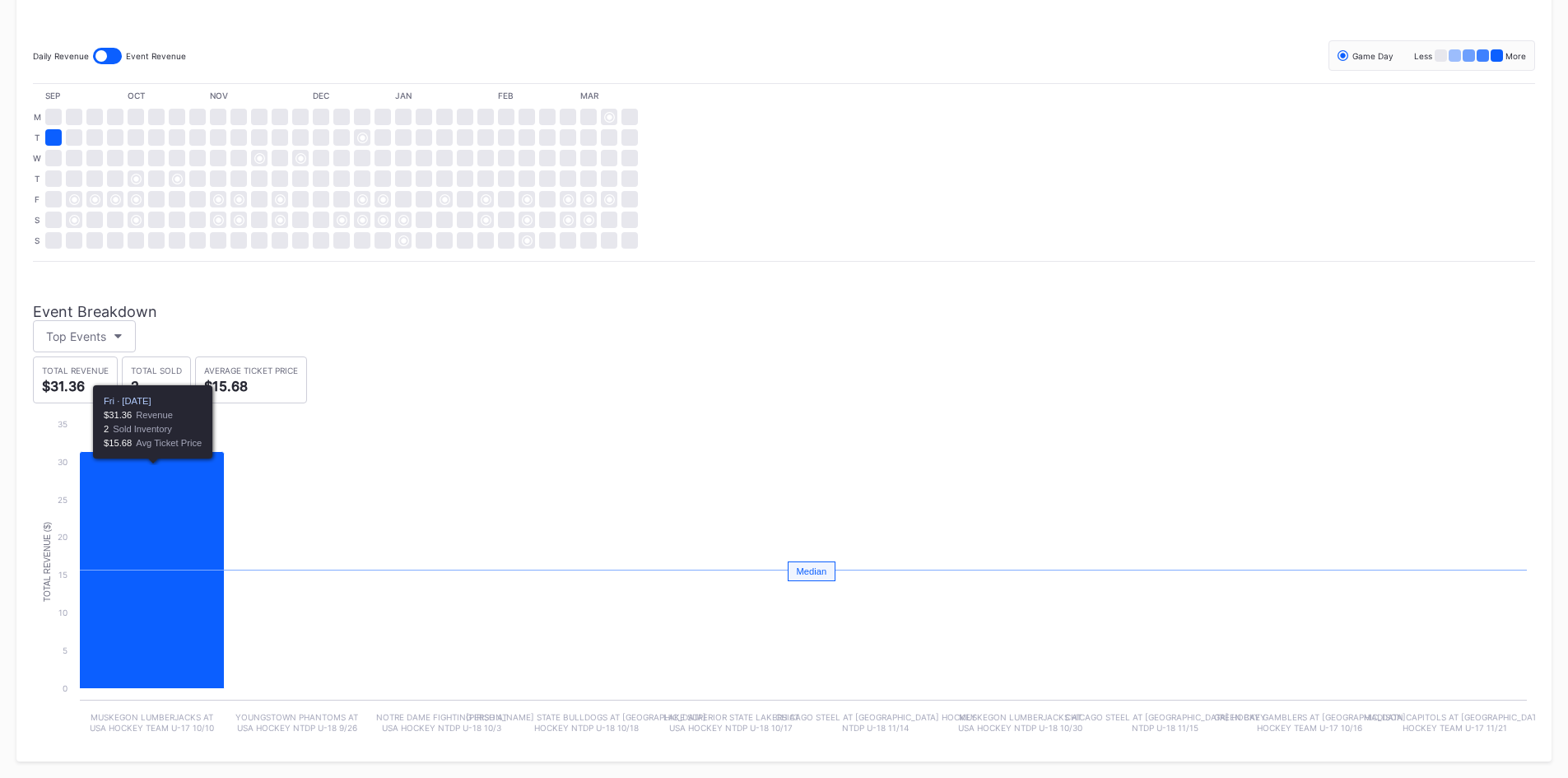
click at [178, 507] on icon "Chart title" at bounding box center [152, 571] width 145 height 237
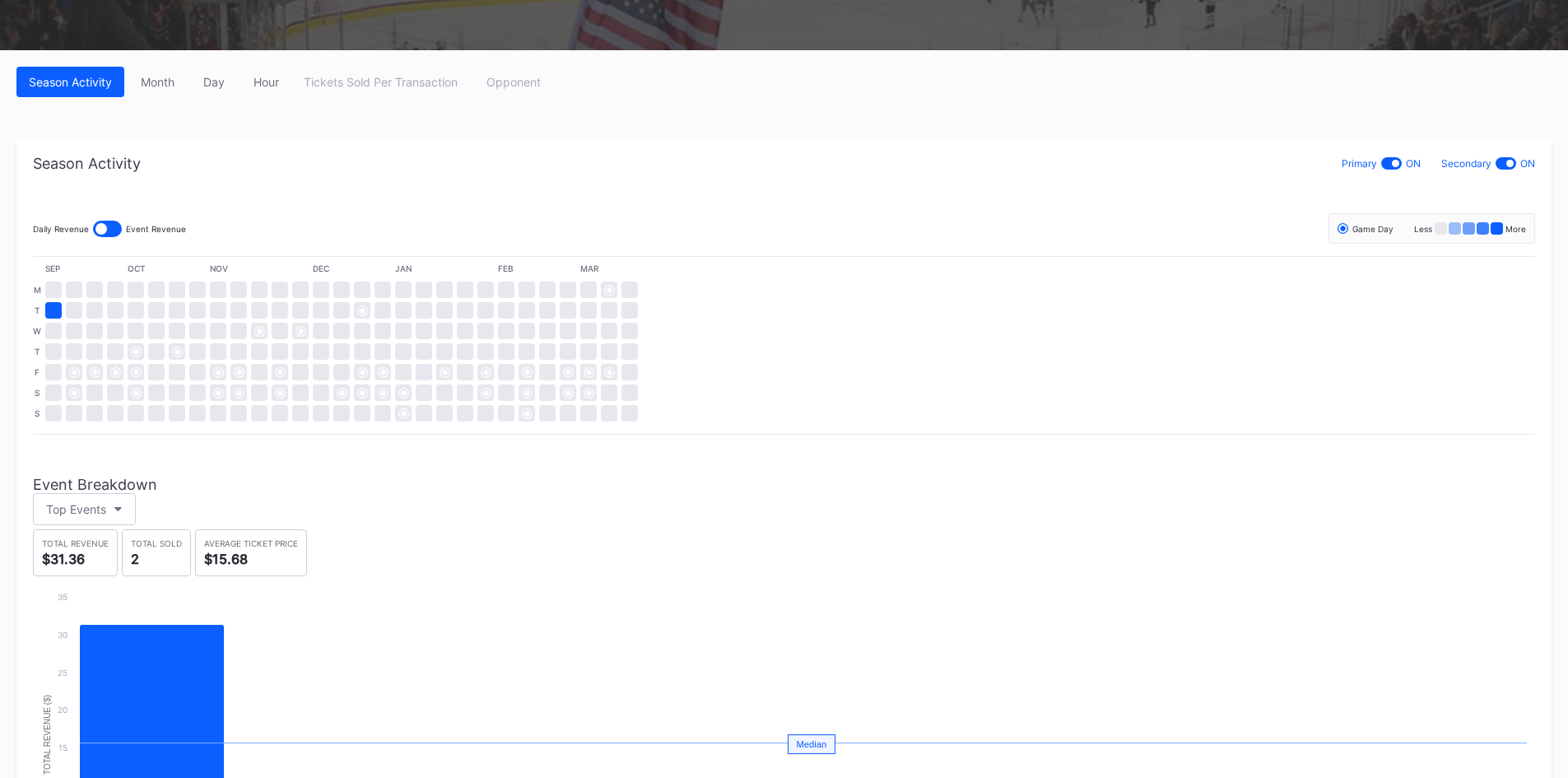
scroll to position [0, 0]
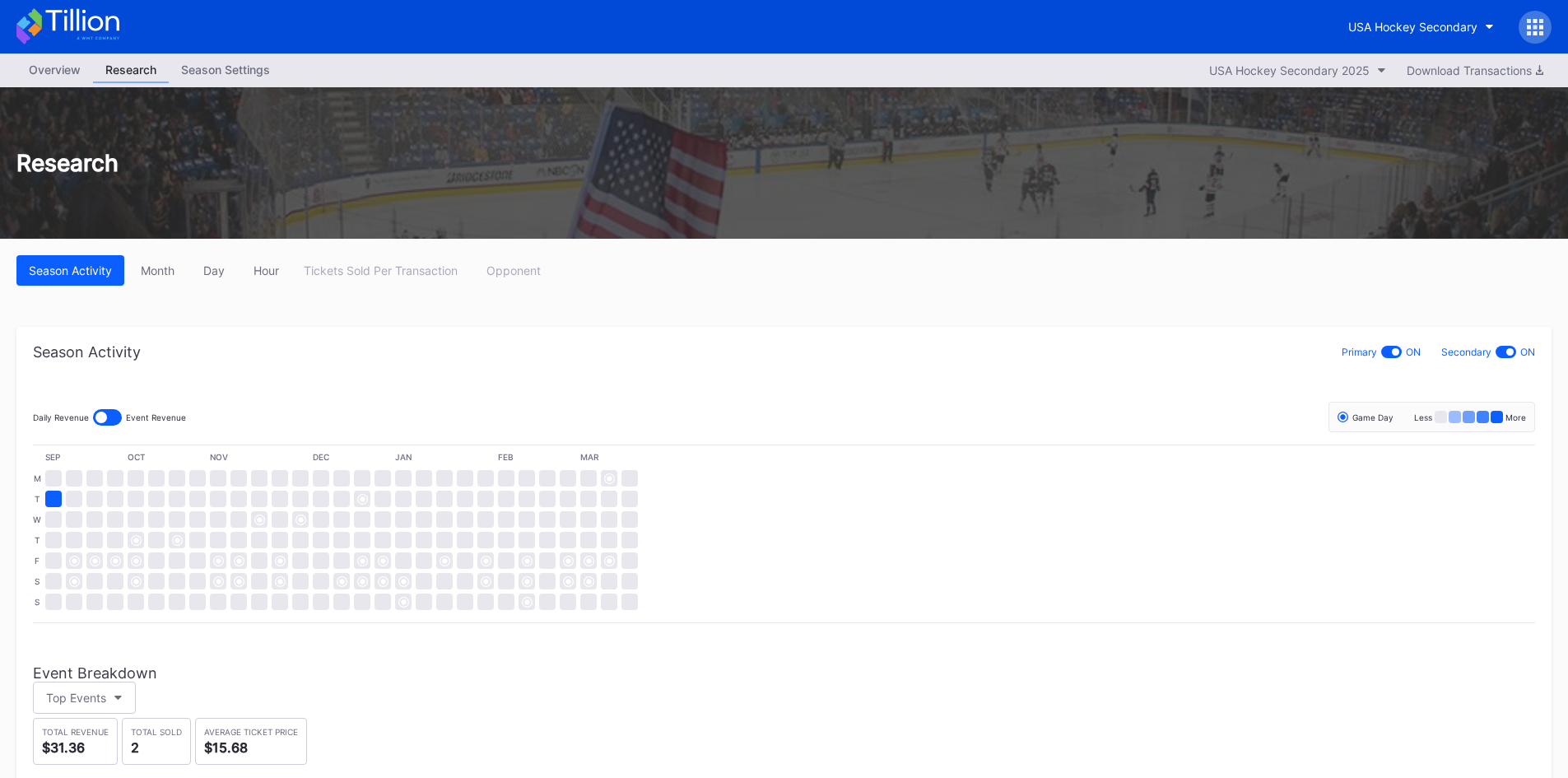
click at [61, 72] on div "Overview" at bounding box center [54, 69] width 77 height 24
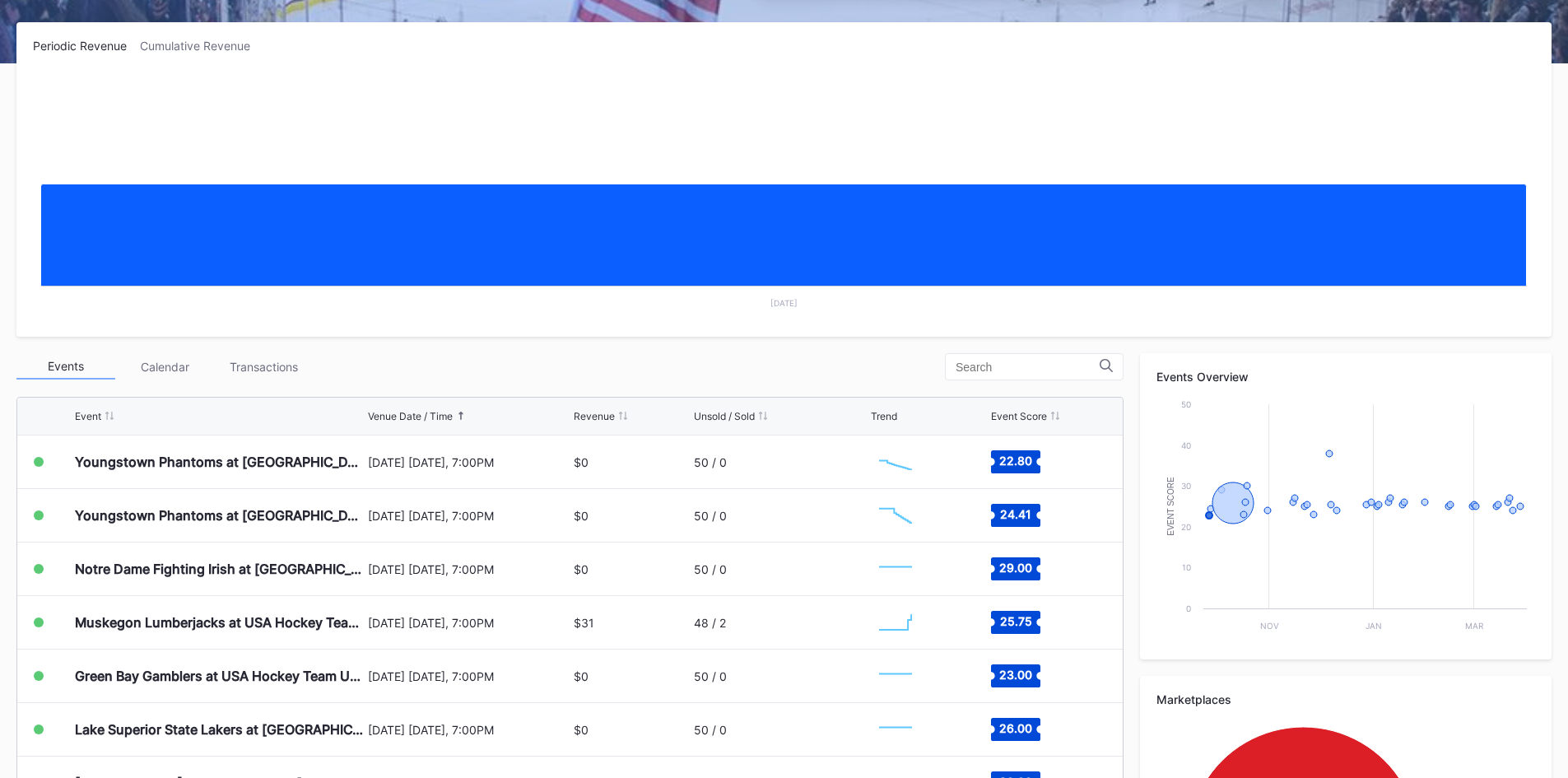
scroll to position [247, 0]
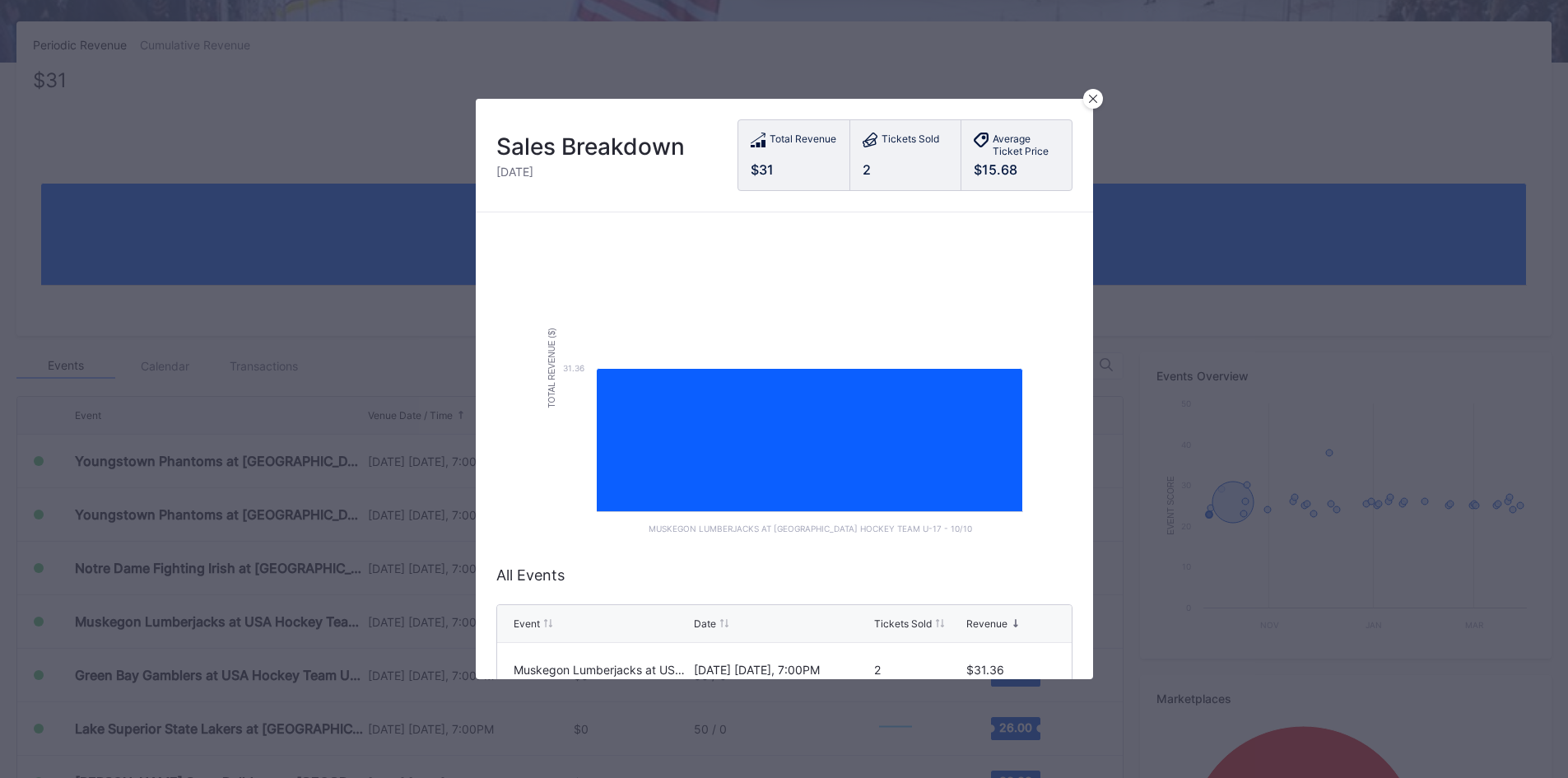
scroll to position [0, 0]
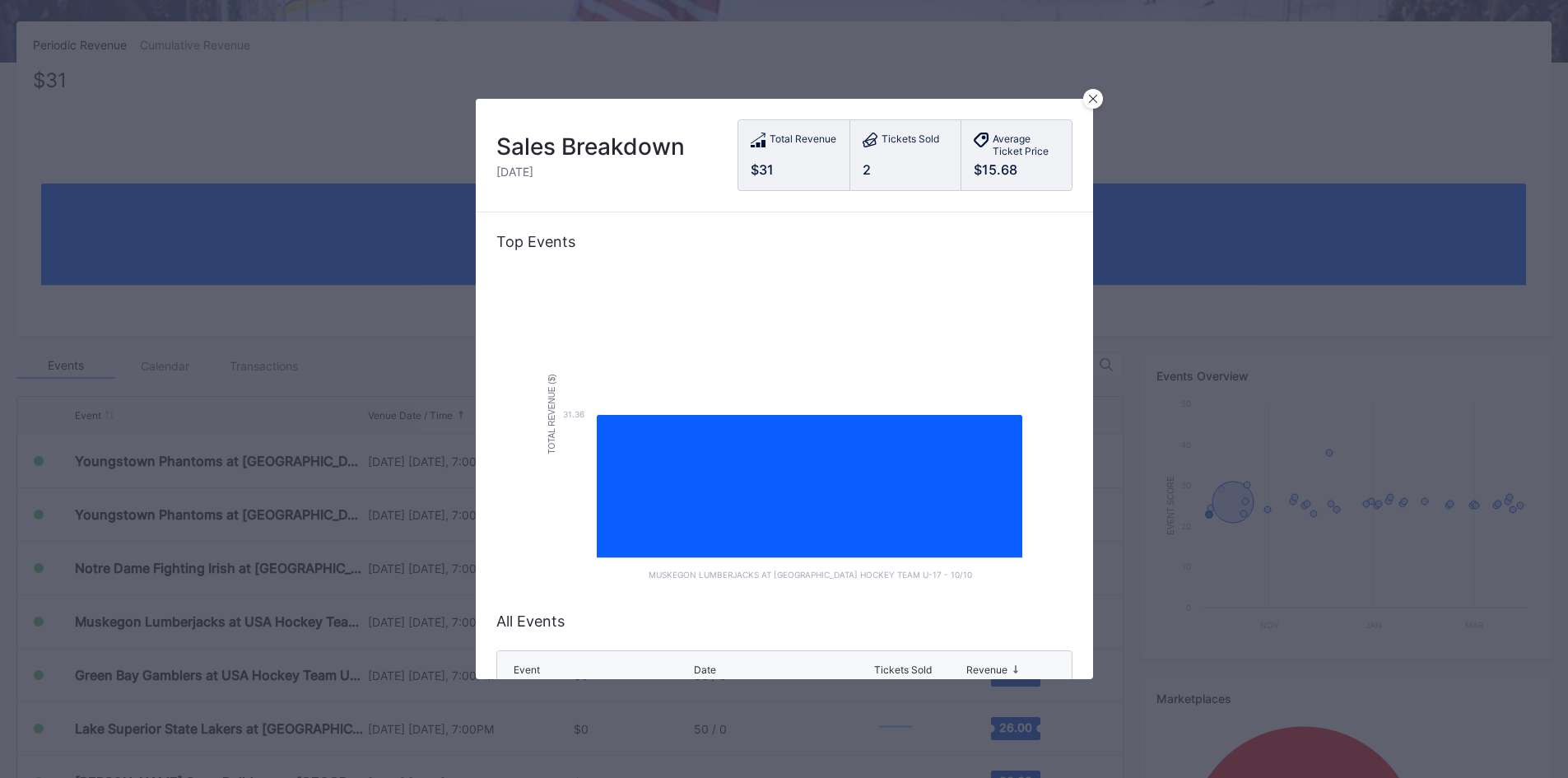
click at [1086, 99] on div at bounding box center [1093, 98] width 19 height 19
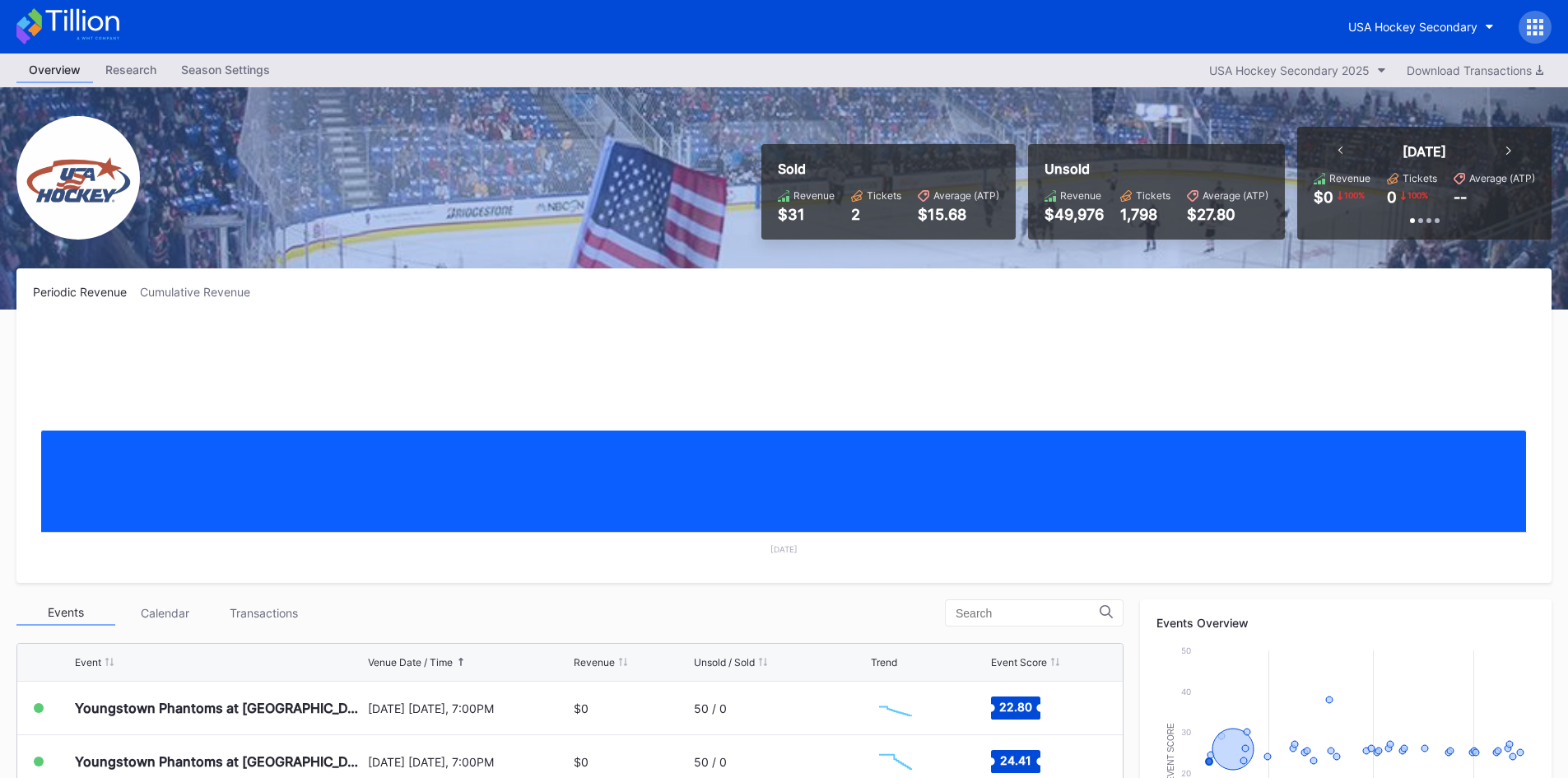
click at [135, 67] on div "Research" at bounding box center [131, 69] width 76 height 24
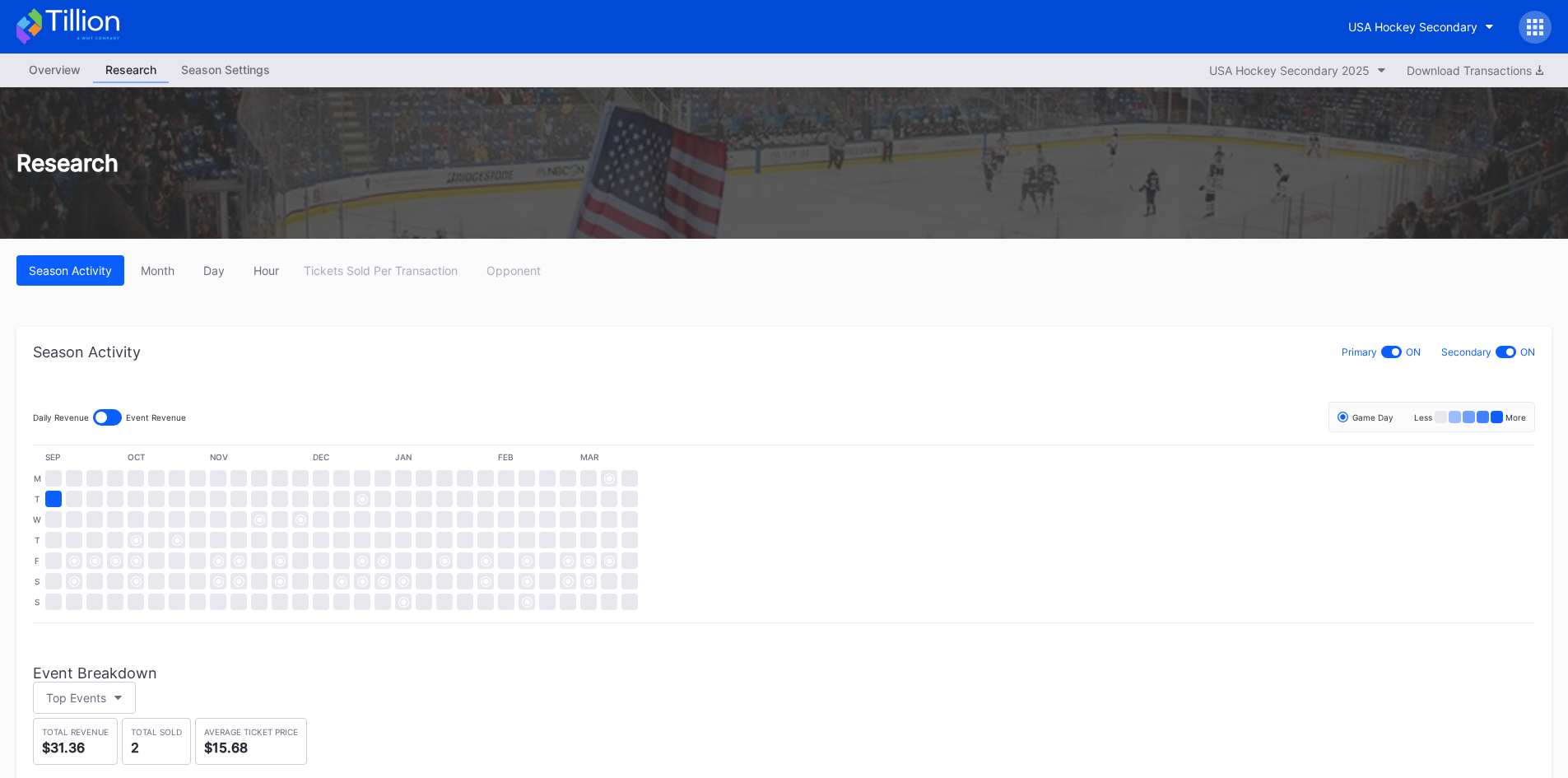
click at [229, 76] on div "Season Settings" at bounding box center [226, 69] width 114 height 24
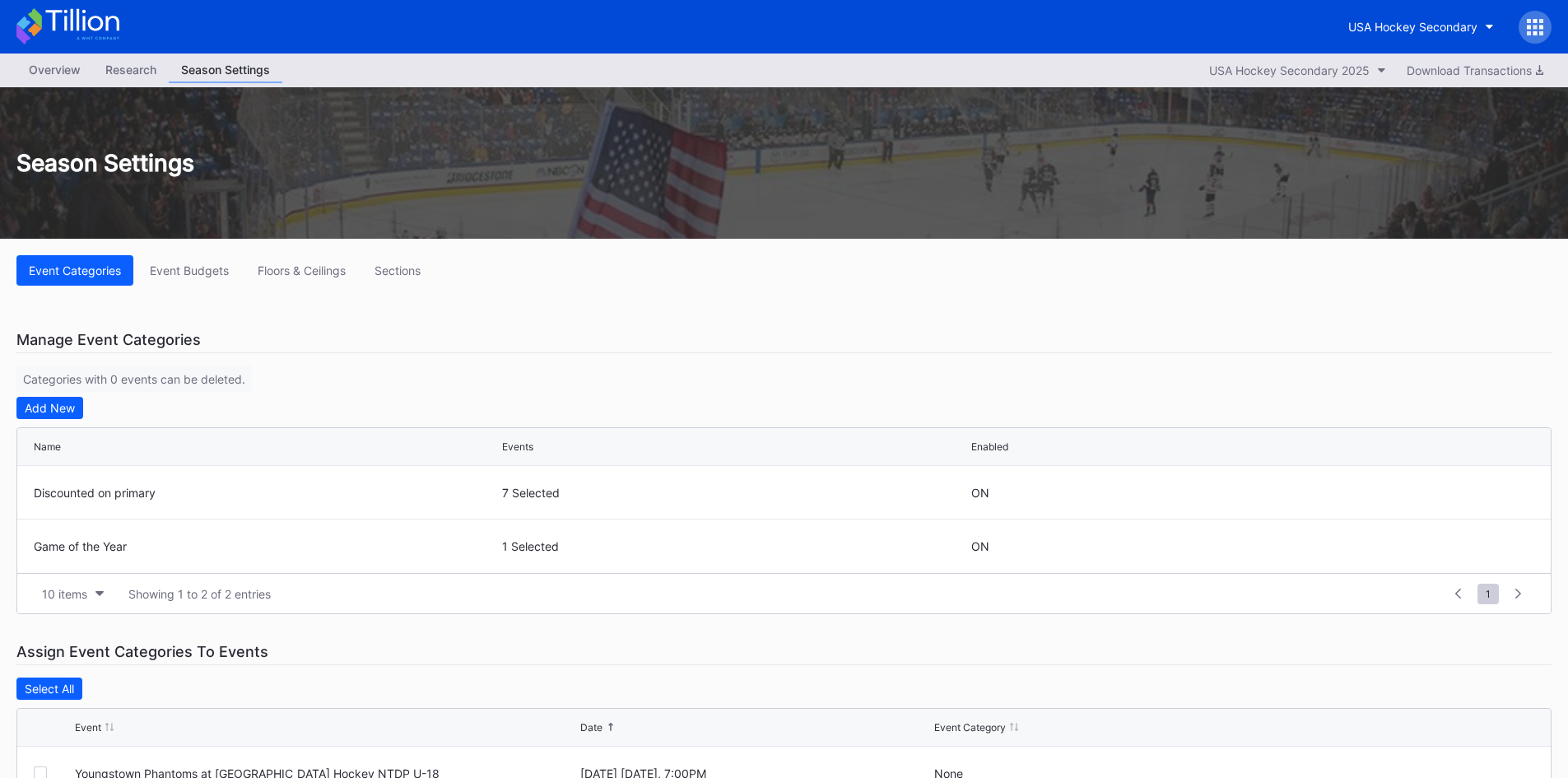
click at [77, 62] on div "Overview" at bounding box center [54, 69] width 77 height 24
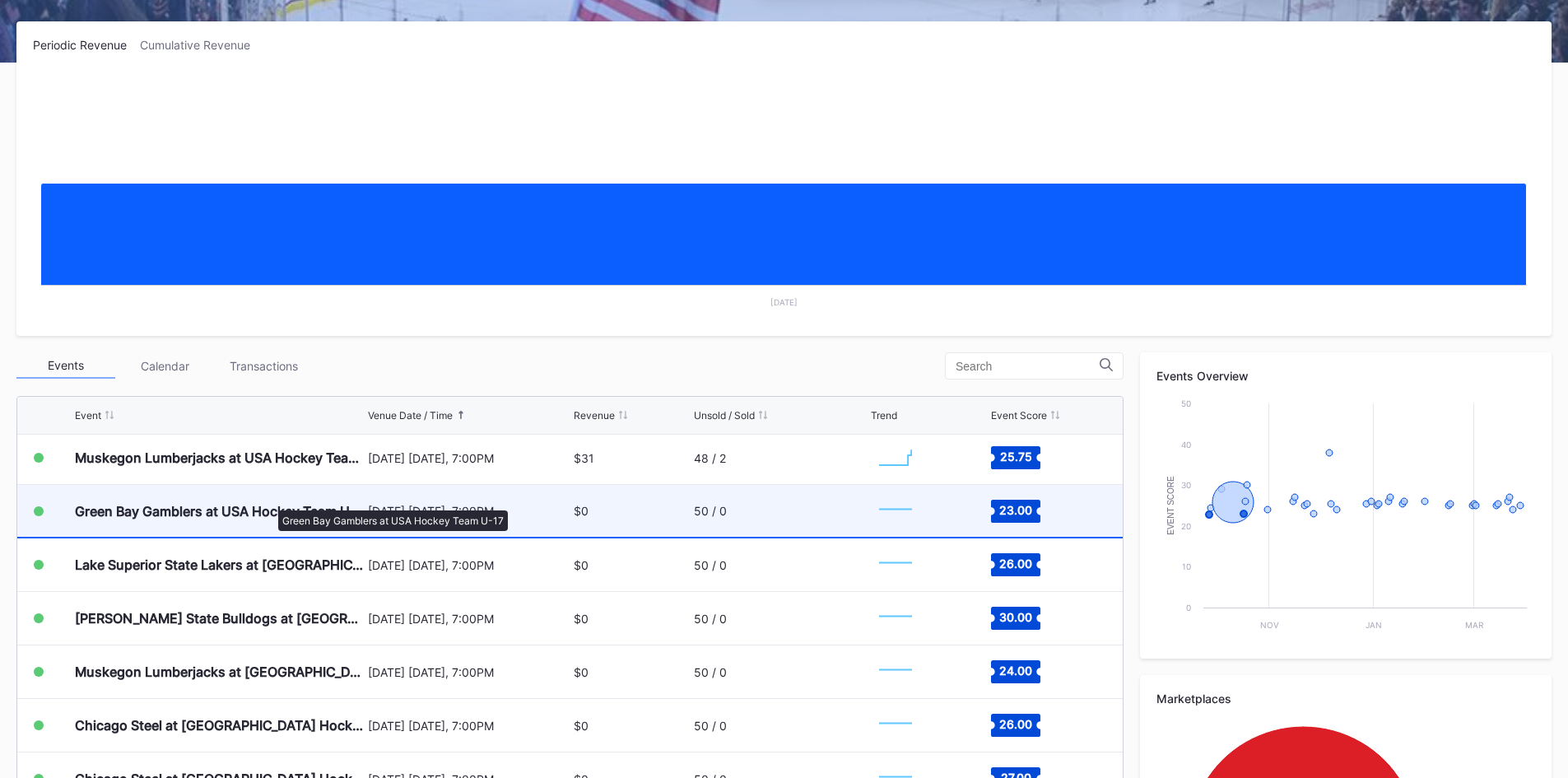
scroll to position [164, 0]
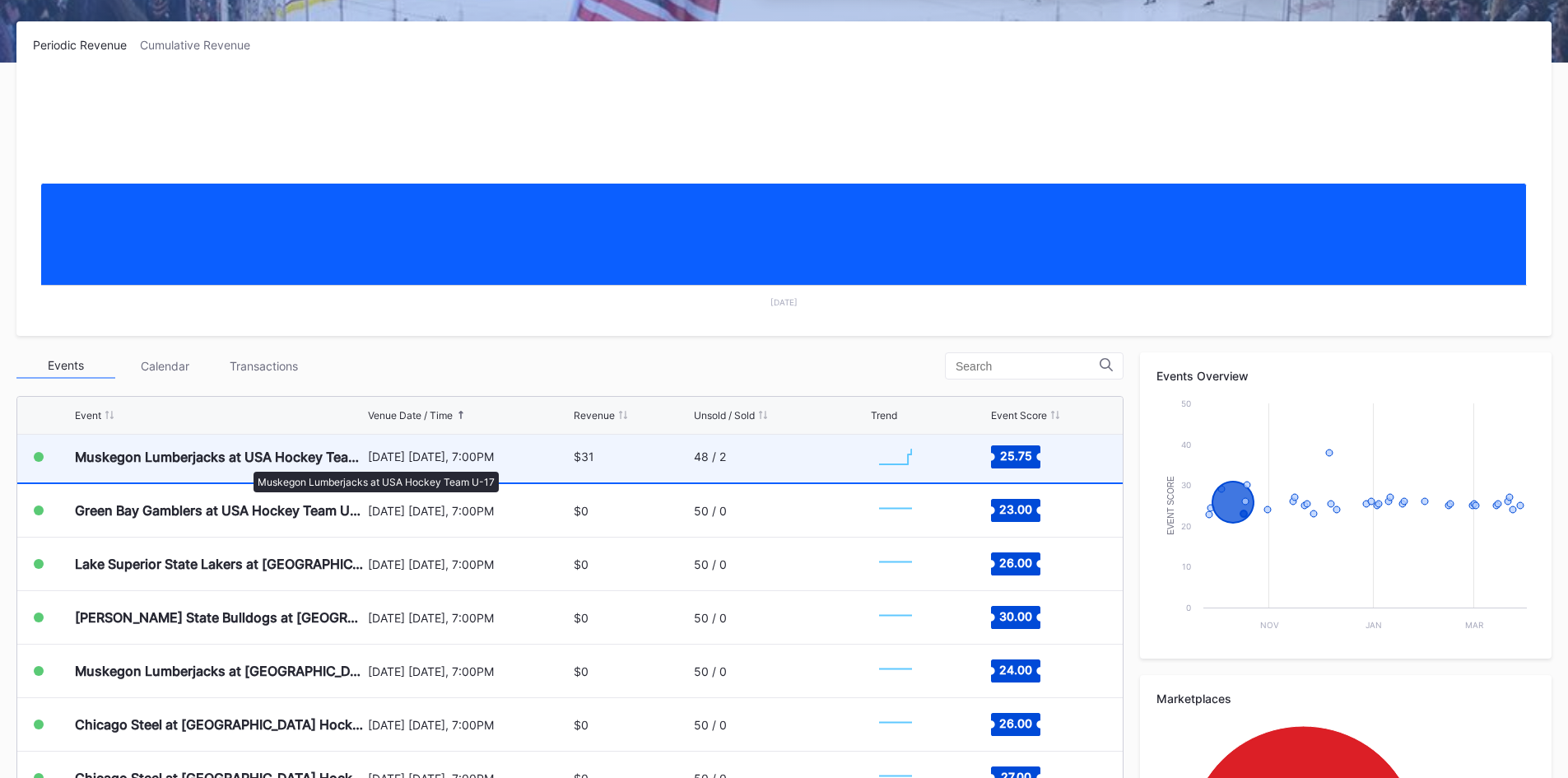
click at [244, 463] on div "Muskegon Lumberjacks at USA Hockey Team U-17" at bounding box center [219, 456] width 289 height 17
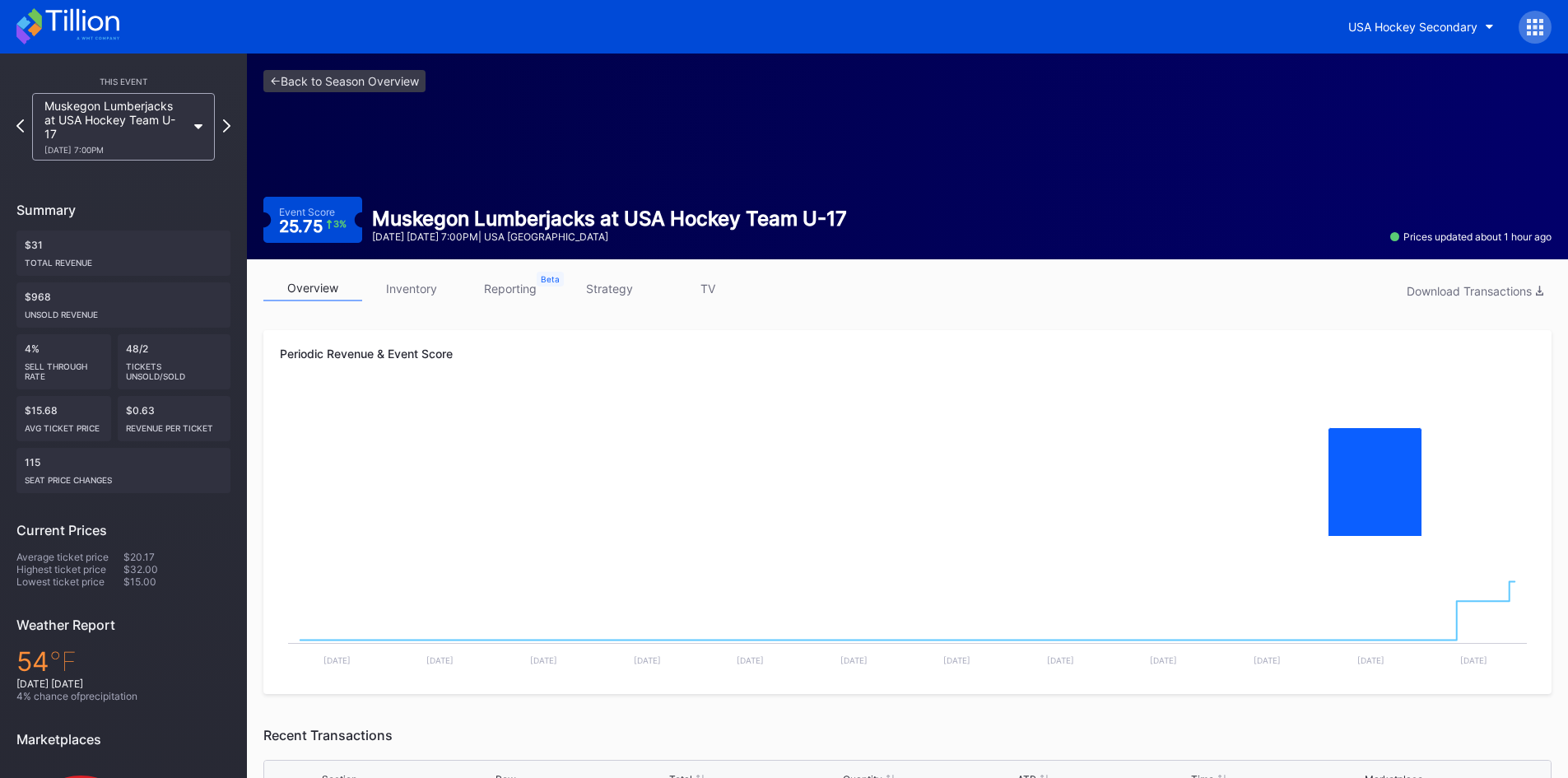
click at [528, 293] on link "reporting" at bounding box center [510, 289] width 99 height 25
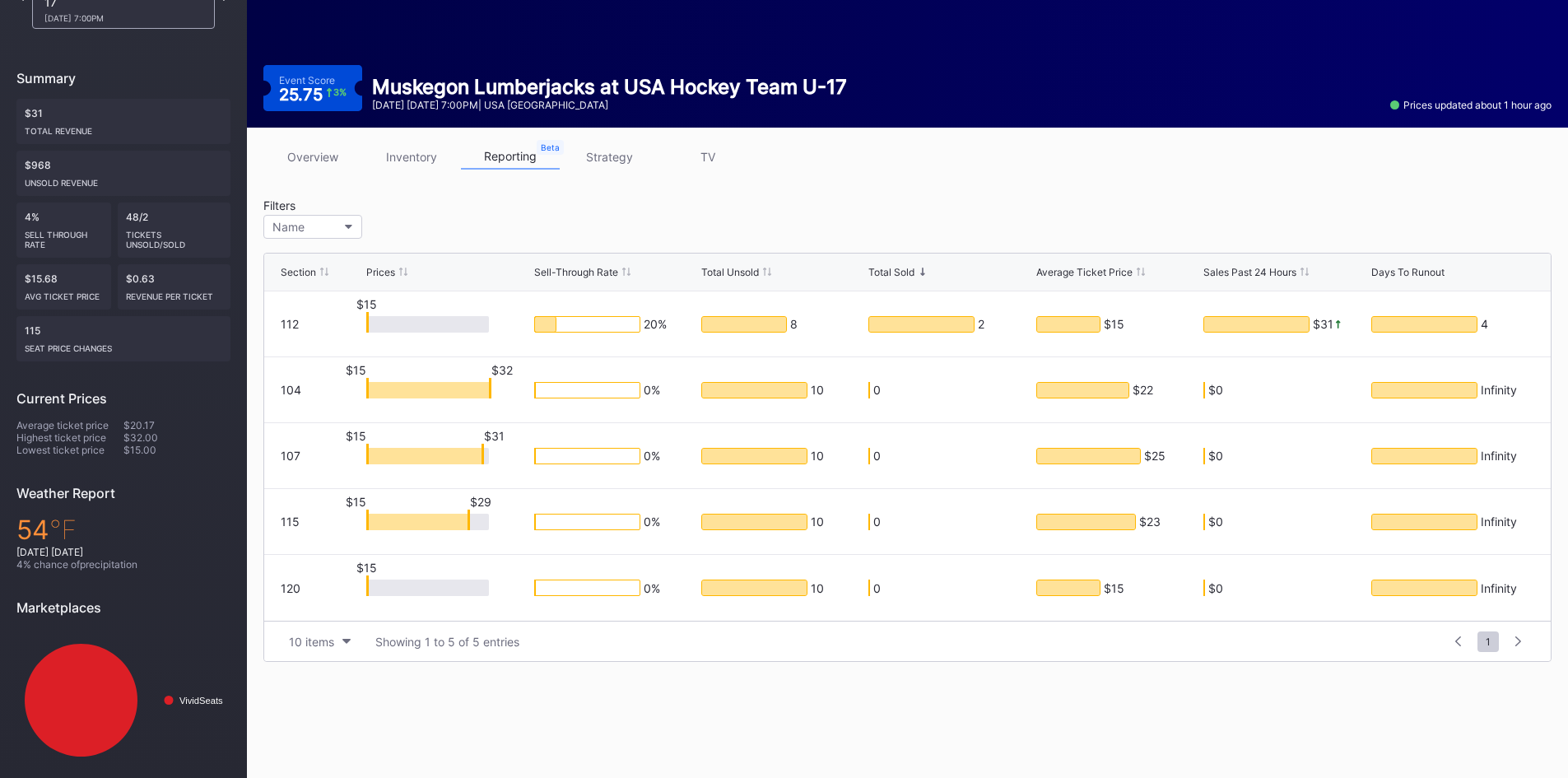
scroll to position [142, 0]
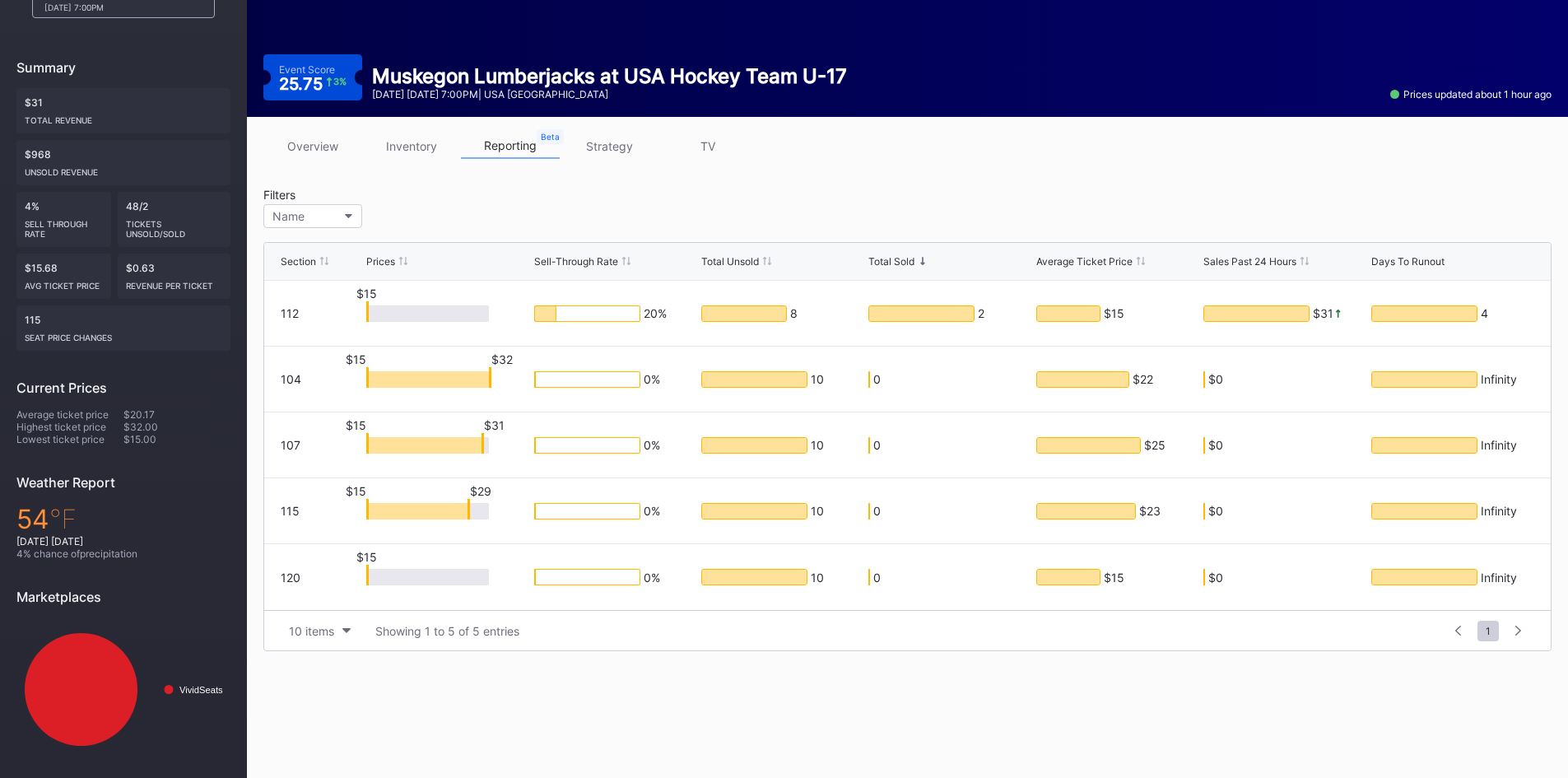
click at [614, 146] on link "strategy" at bounding box center [610, 146] width 99 height 25
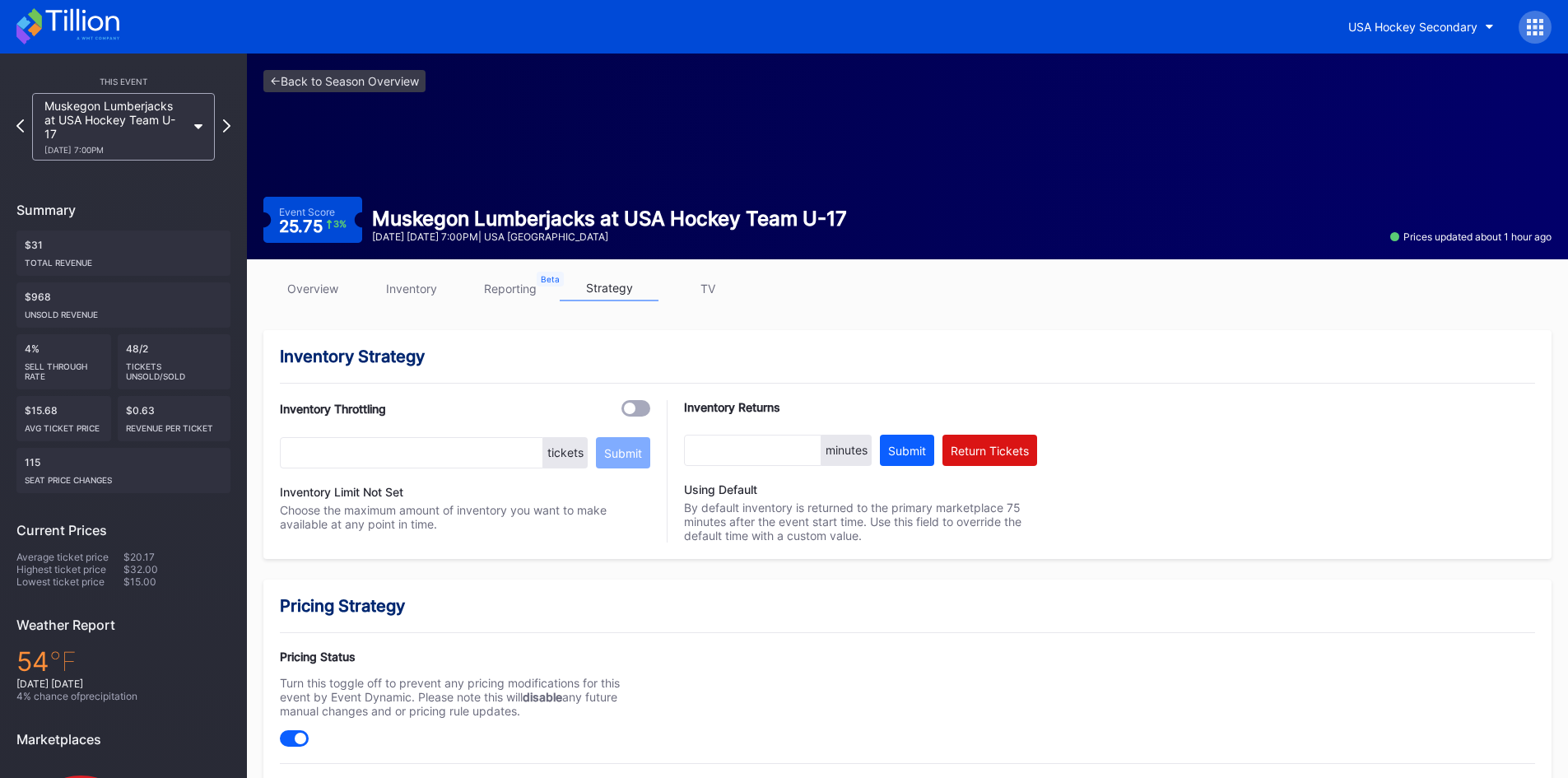
click at [521, 288] on link "reporting" at bounding box center [510, 289] width 99 height 25
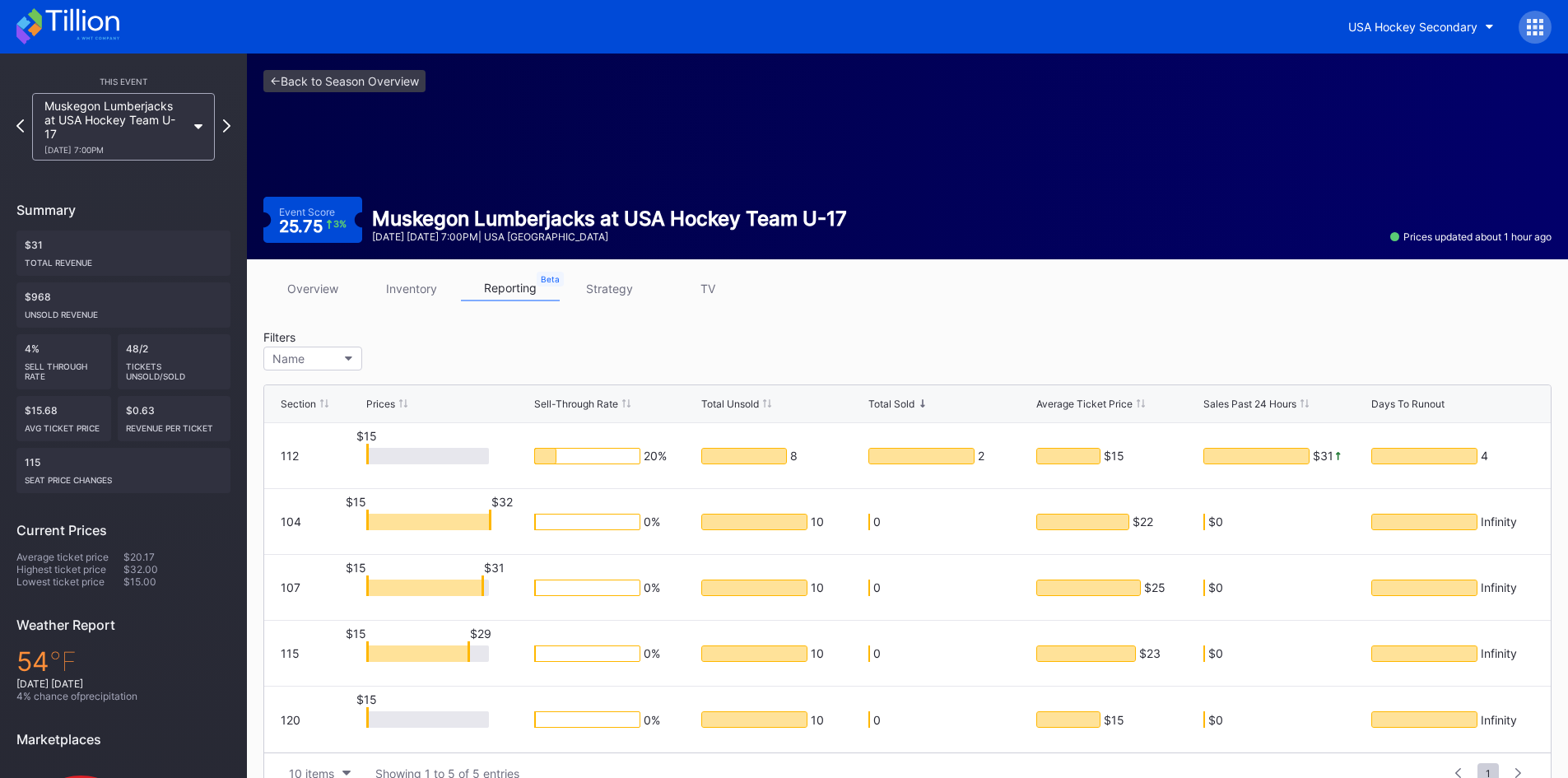
click at [414, 297] on link "inventory" at bounding box center [411, 289] width 99 height 25
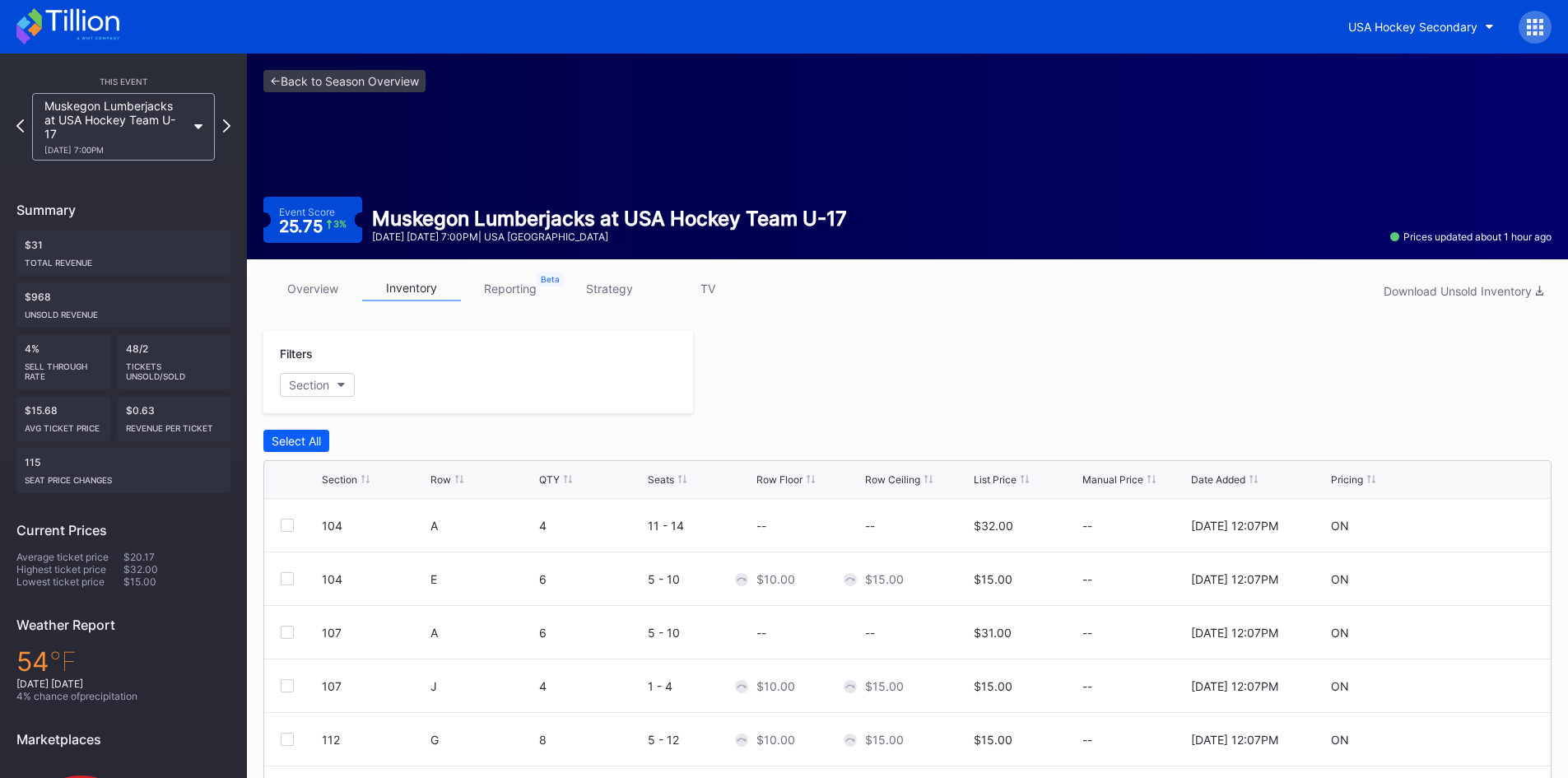
click at [319, 293] on link "overview" at bounding box center [313, 289] width 99 height 25
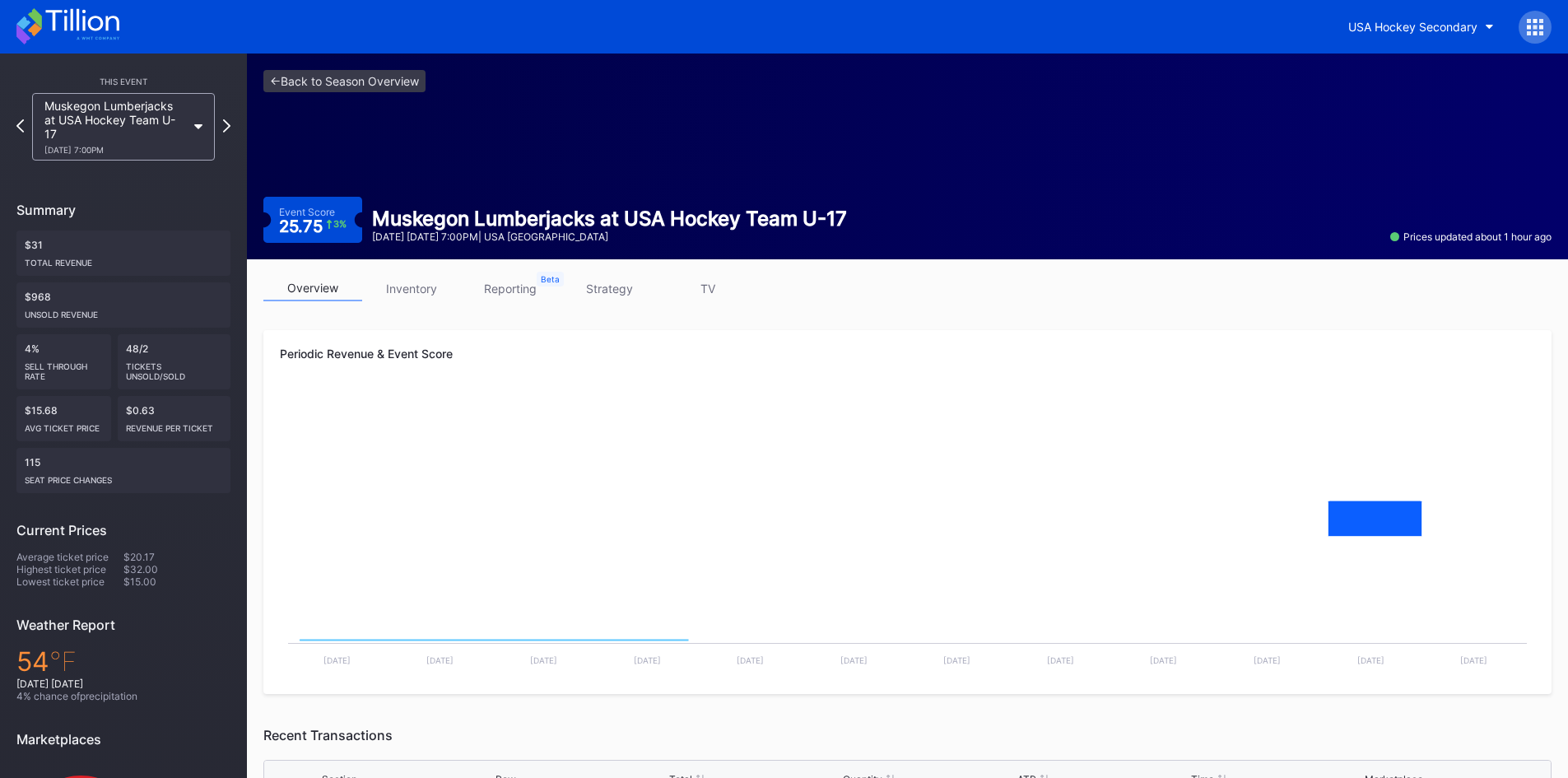
click at [400, 287] on link "inventory" at bounding box center [411, 289] width 99 height 25
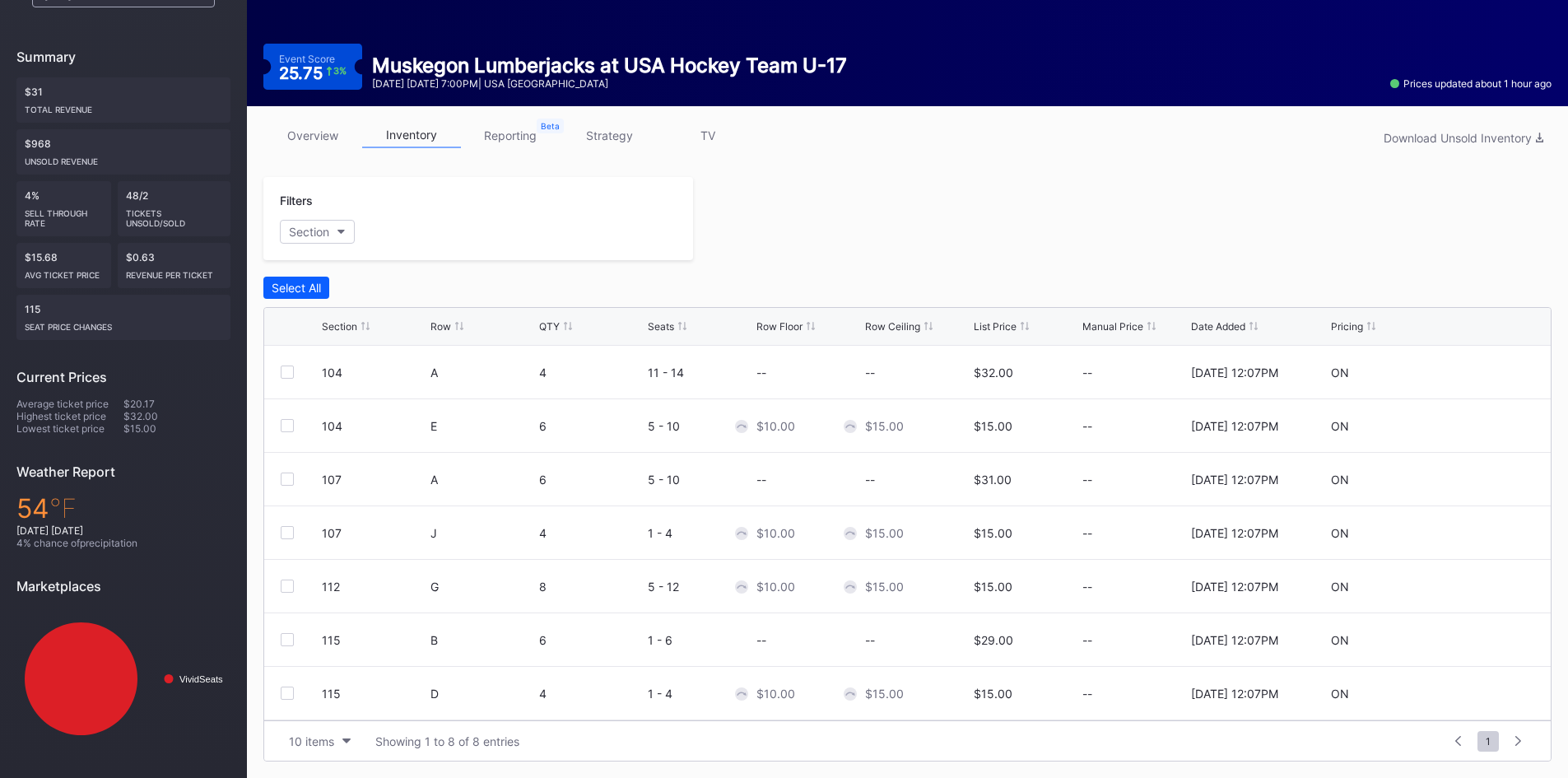
click at [337, 134] on link "overview" at bounding box center [313, 135] width 99 height 25
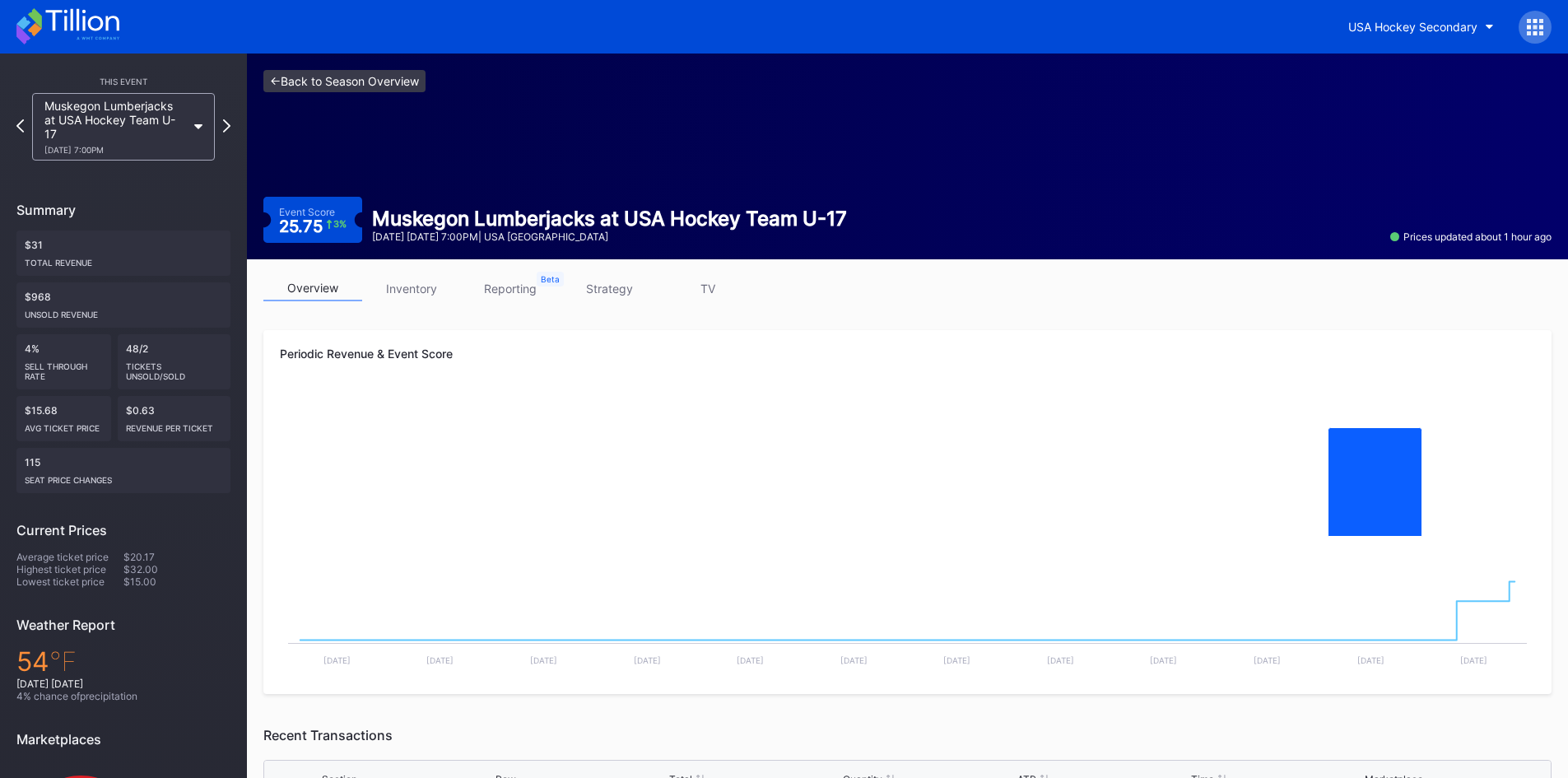
click at [347, 77] on link "<- Back to Season Overview" at bounding box center [344, 81] width 162 height 22
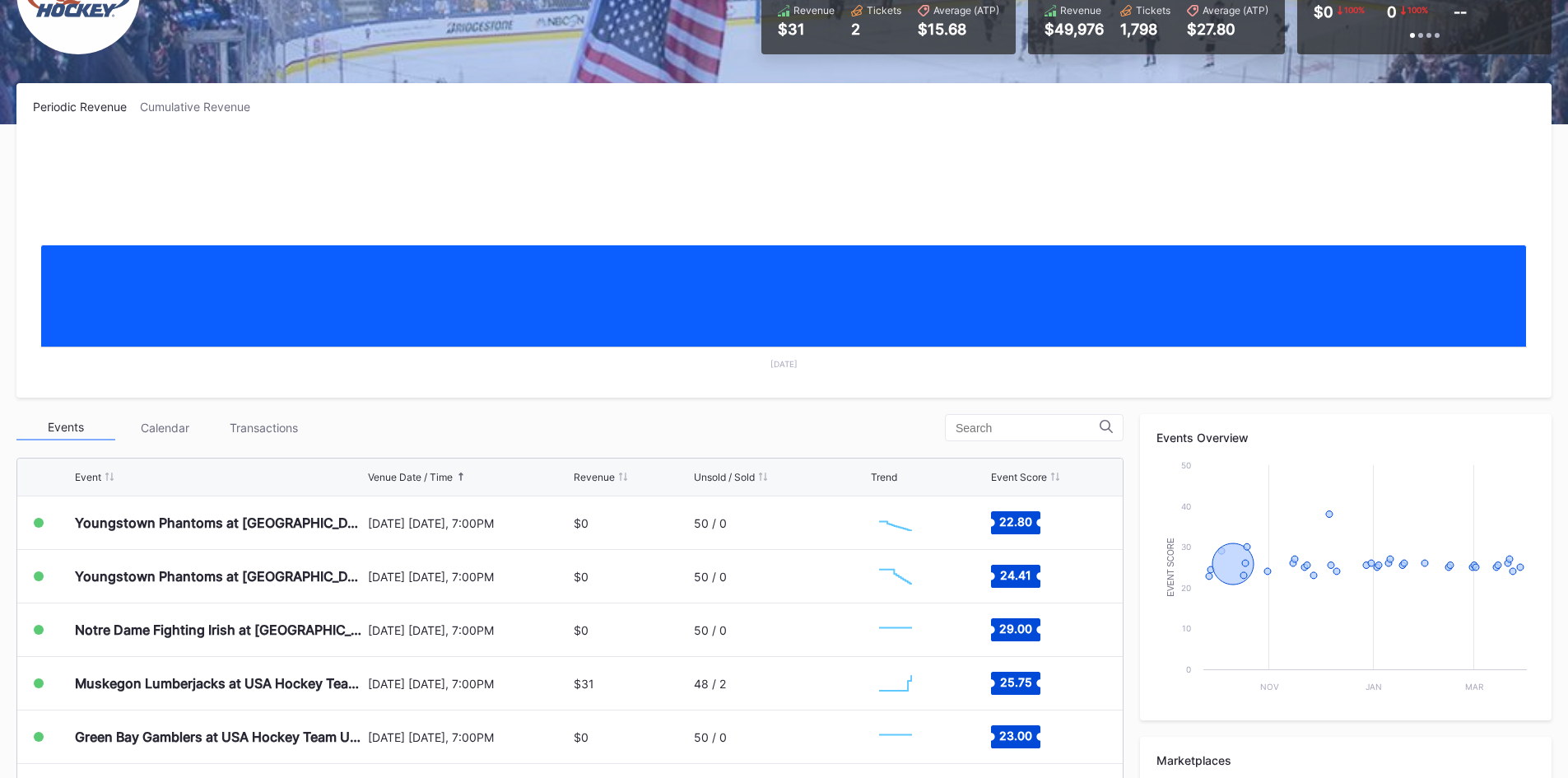
scroll to position [247, 0]
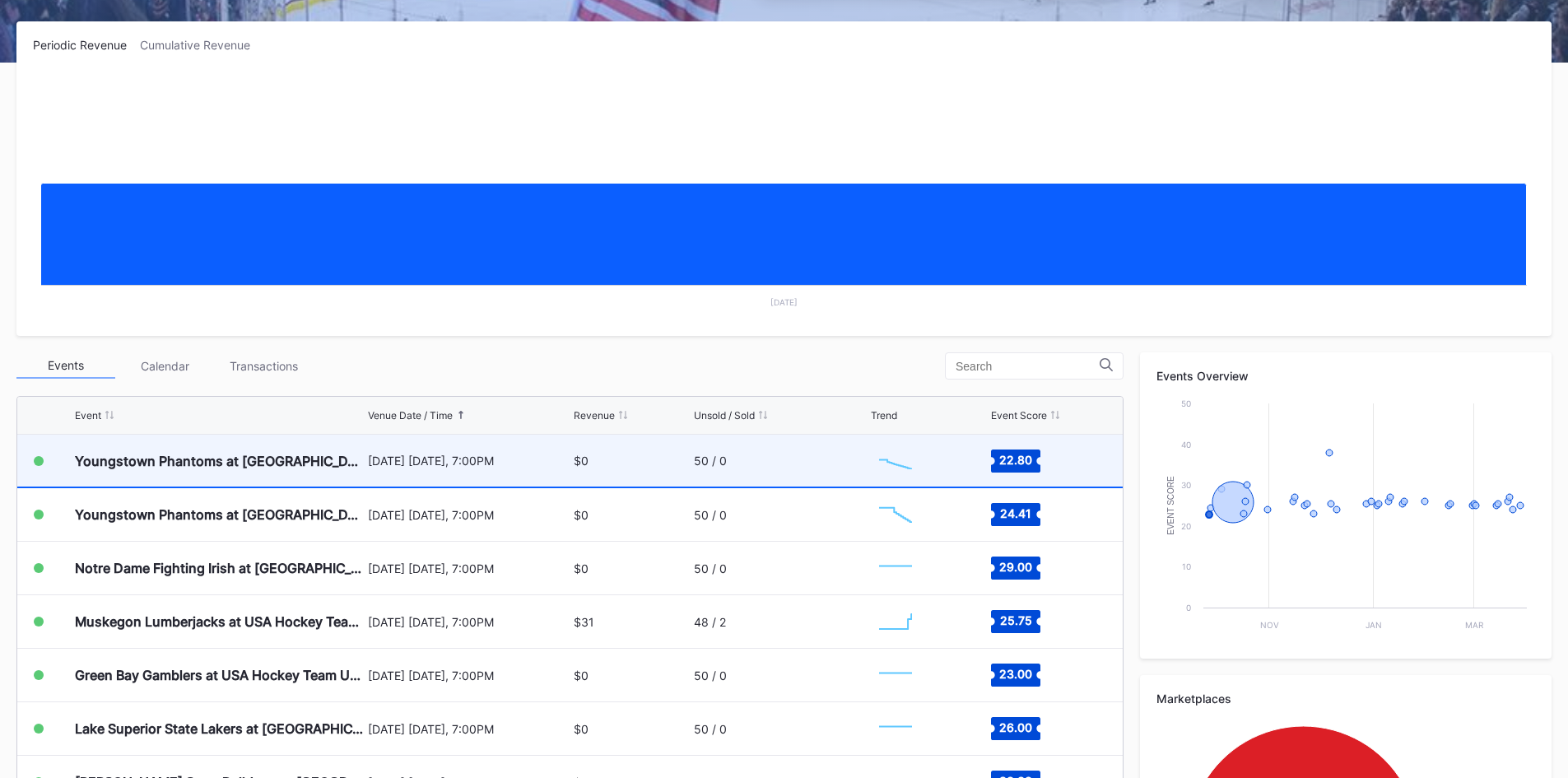
click at [787, 473] on div "50 / 0" at bounding box center [781, 460] width 174 height 52
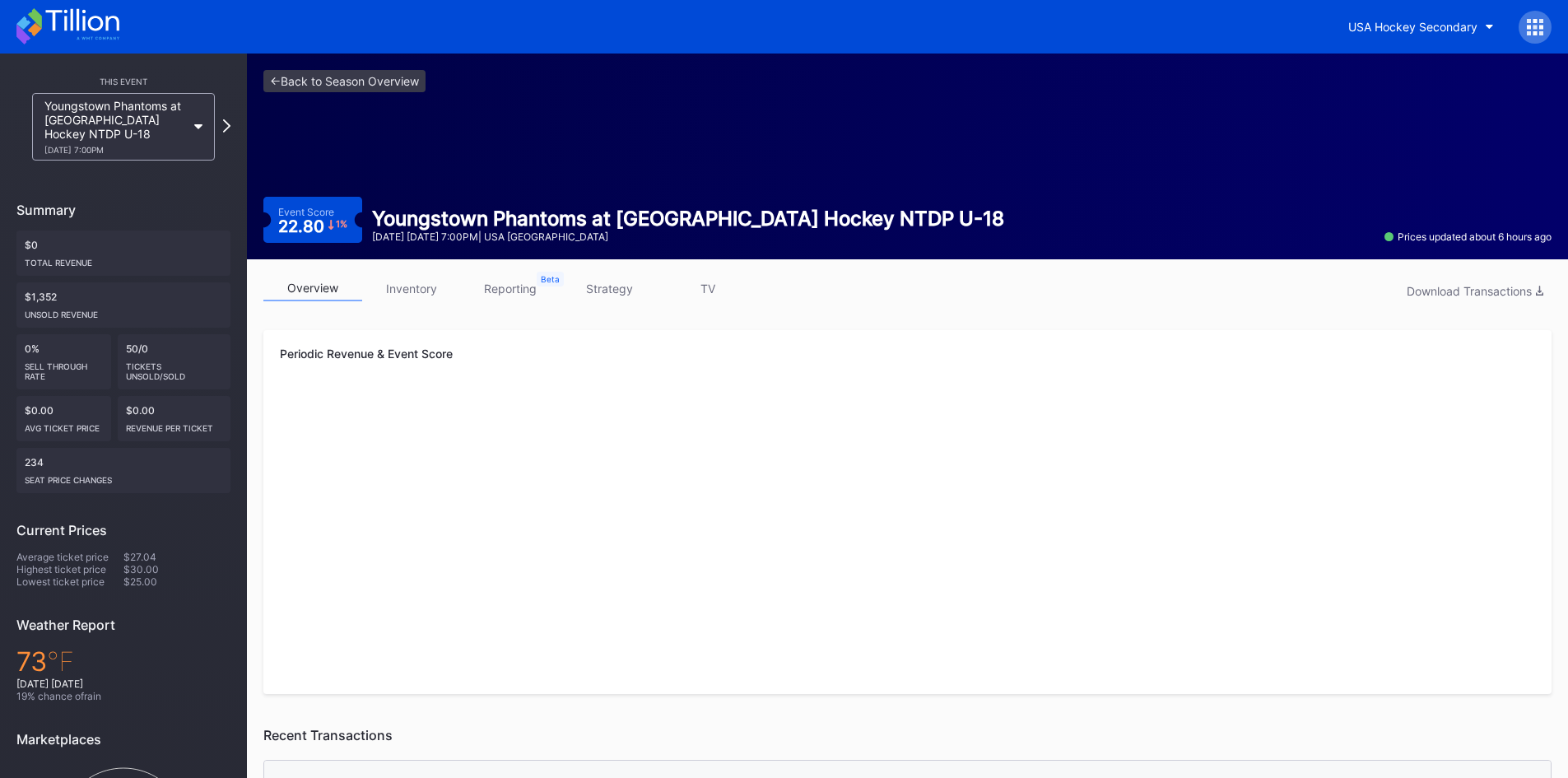
click at [414, 290] on link "inventory" at bounding box center [411, 289] width 99 height 25
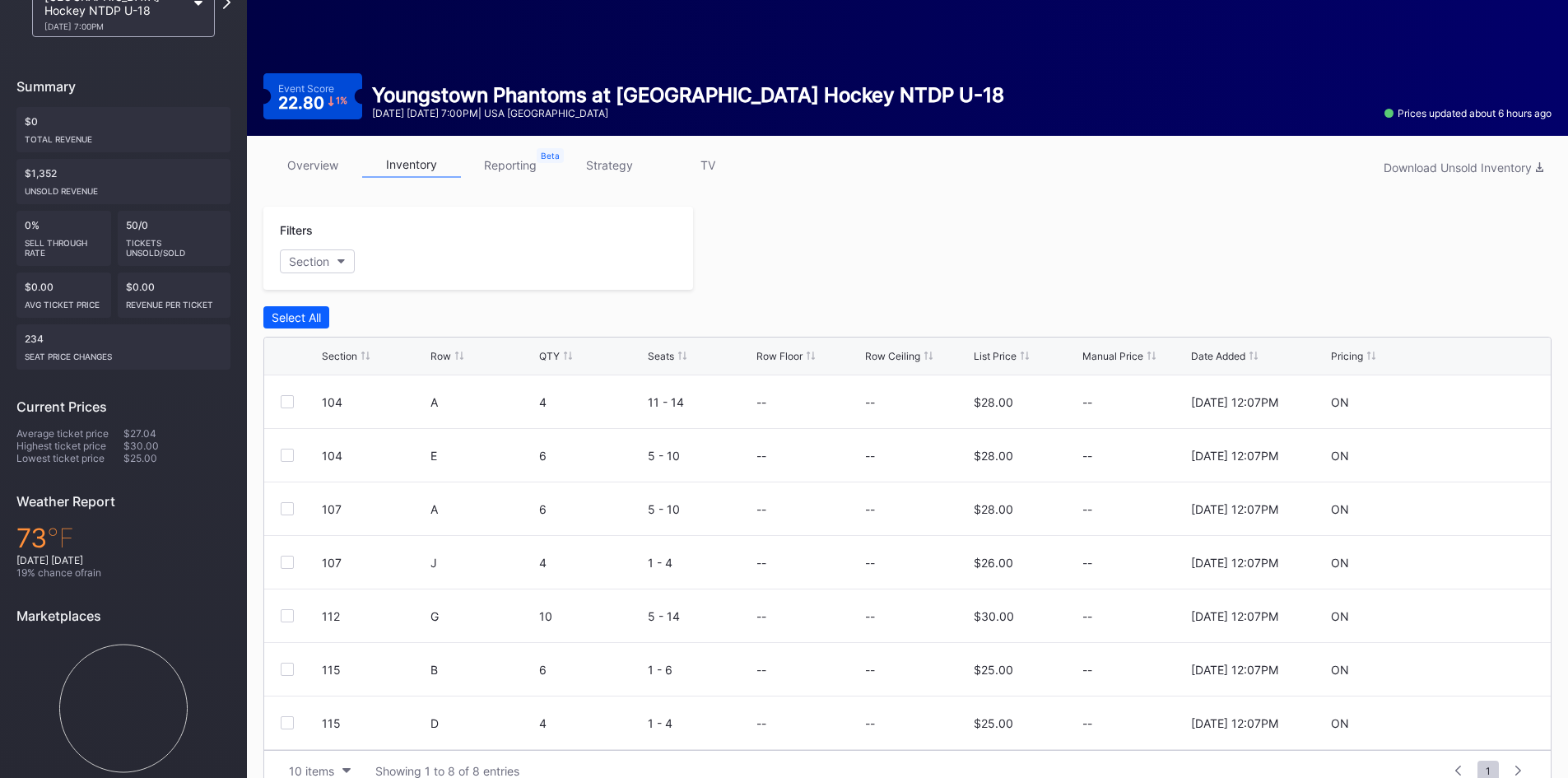
scroll to position [153, 0]
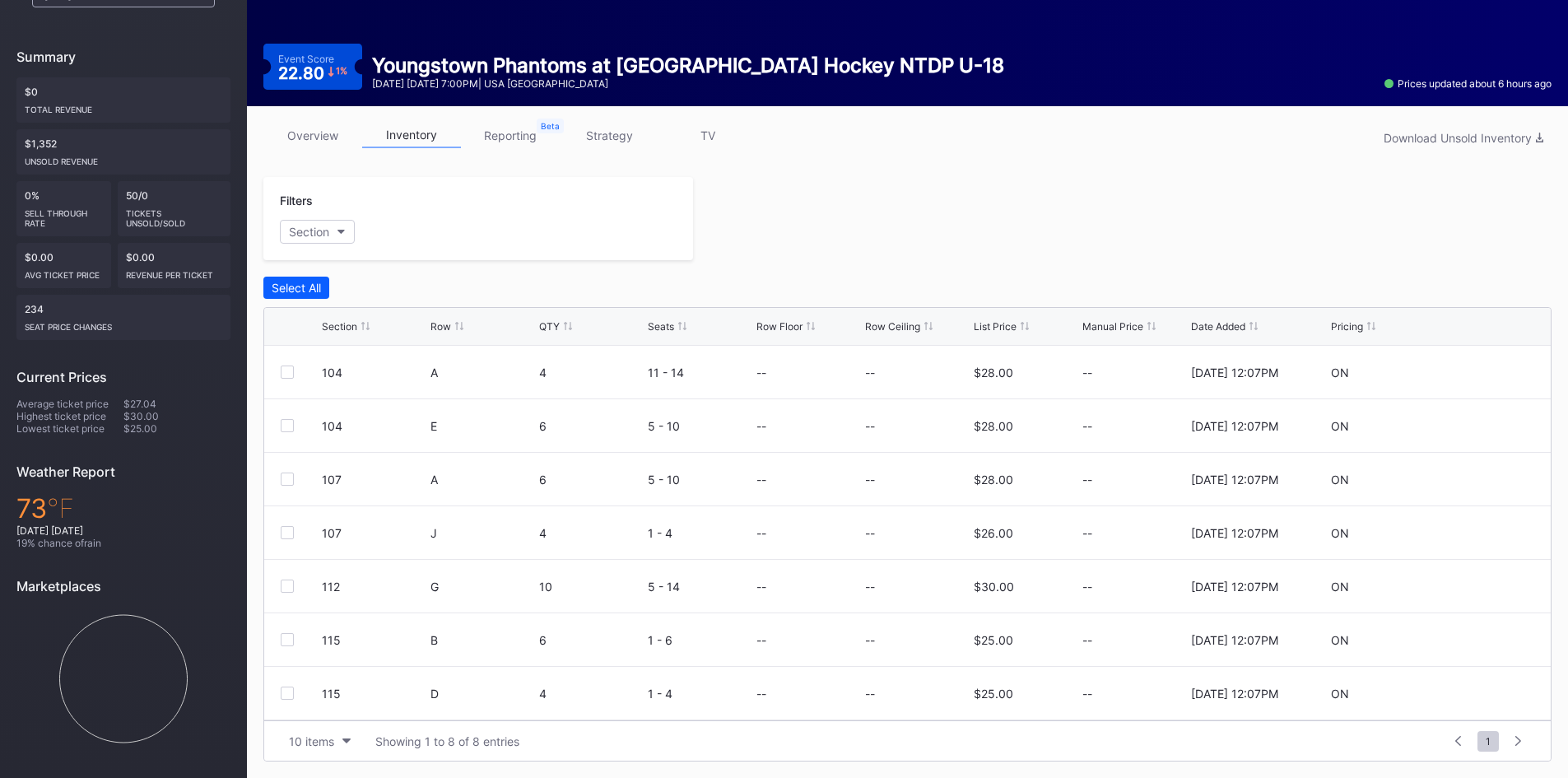
click at [511, 144] on link "reporting" at bounding box center [510, 135] width 99 height 25
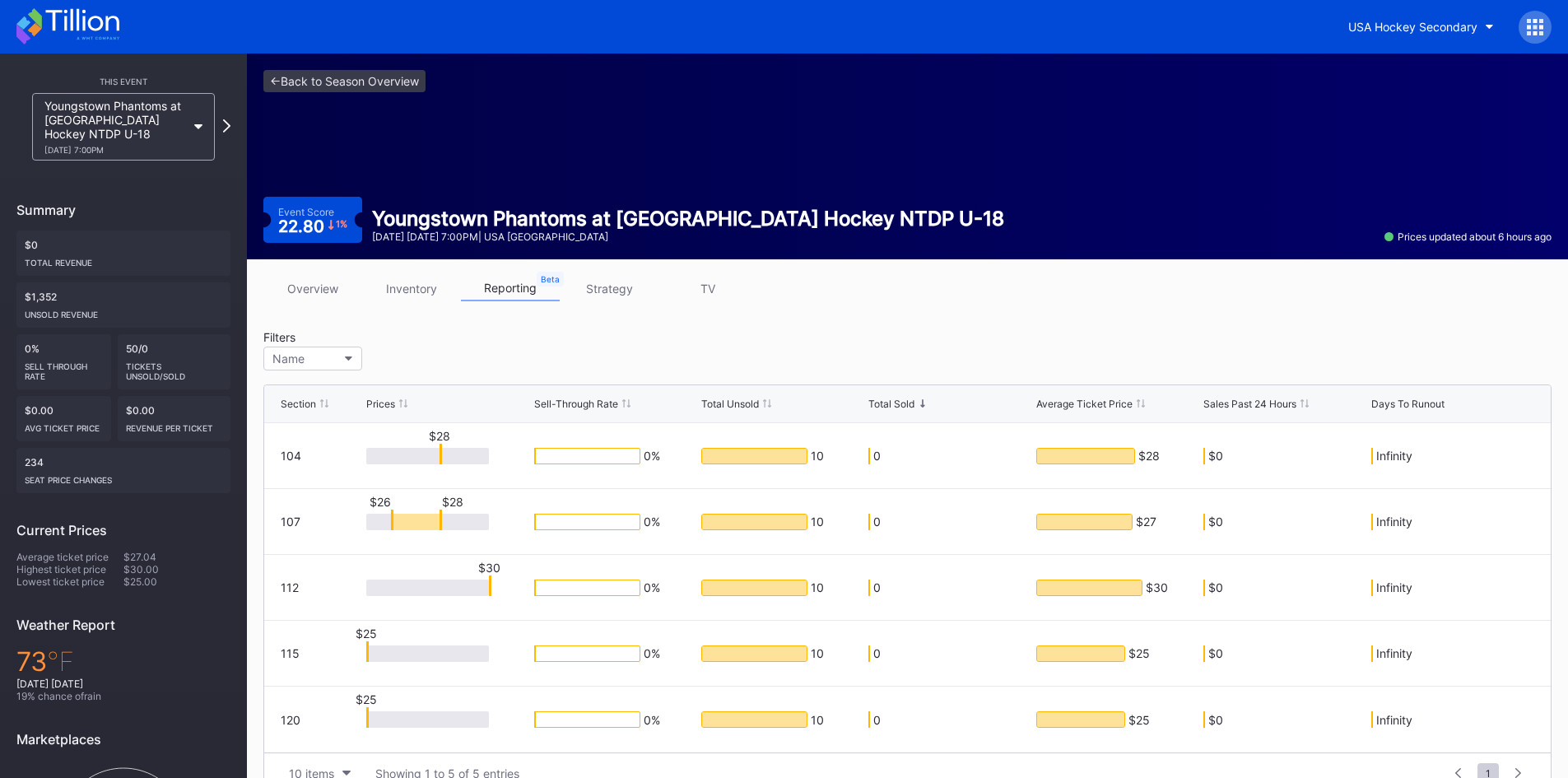
click at [598, 293] on link "strategy" at bounding box center [610, 289] width 99 height 25
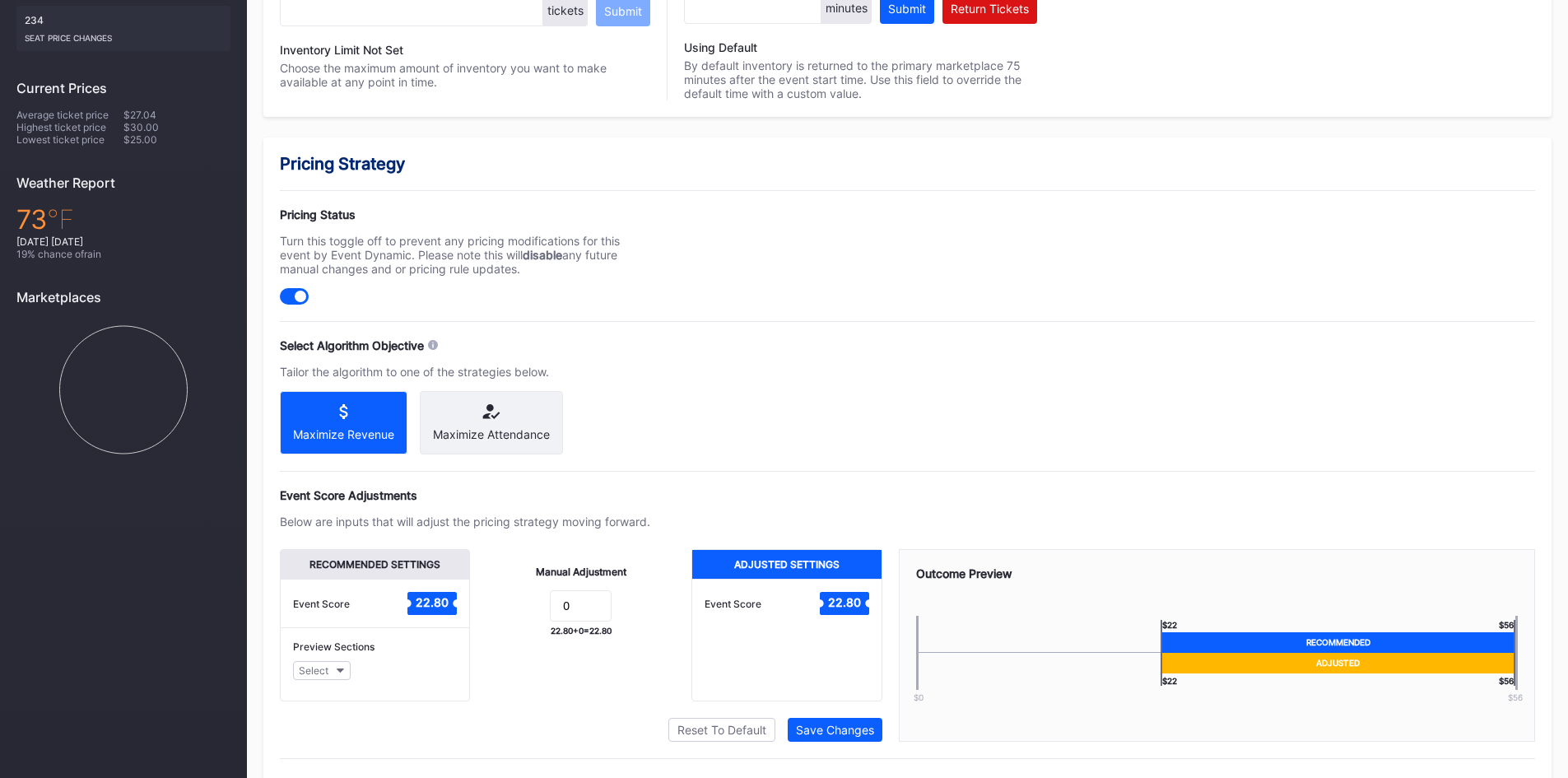
scroll to position [486, 0]
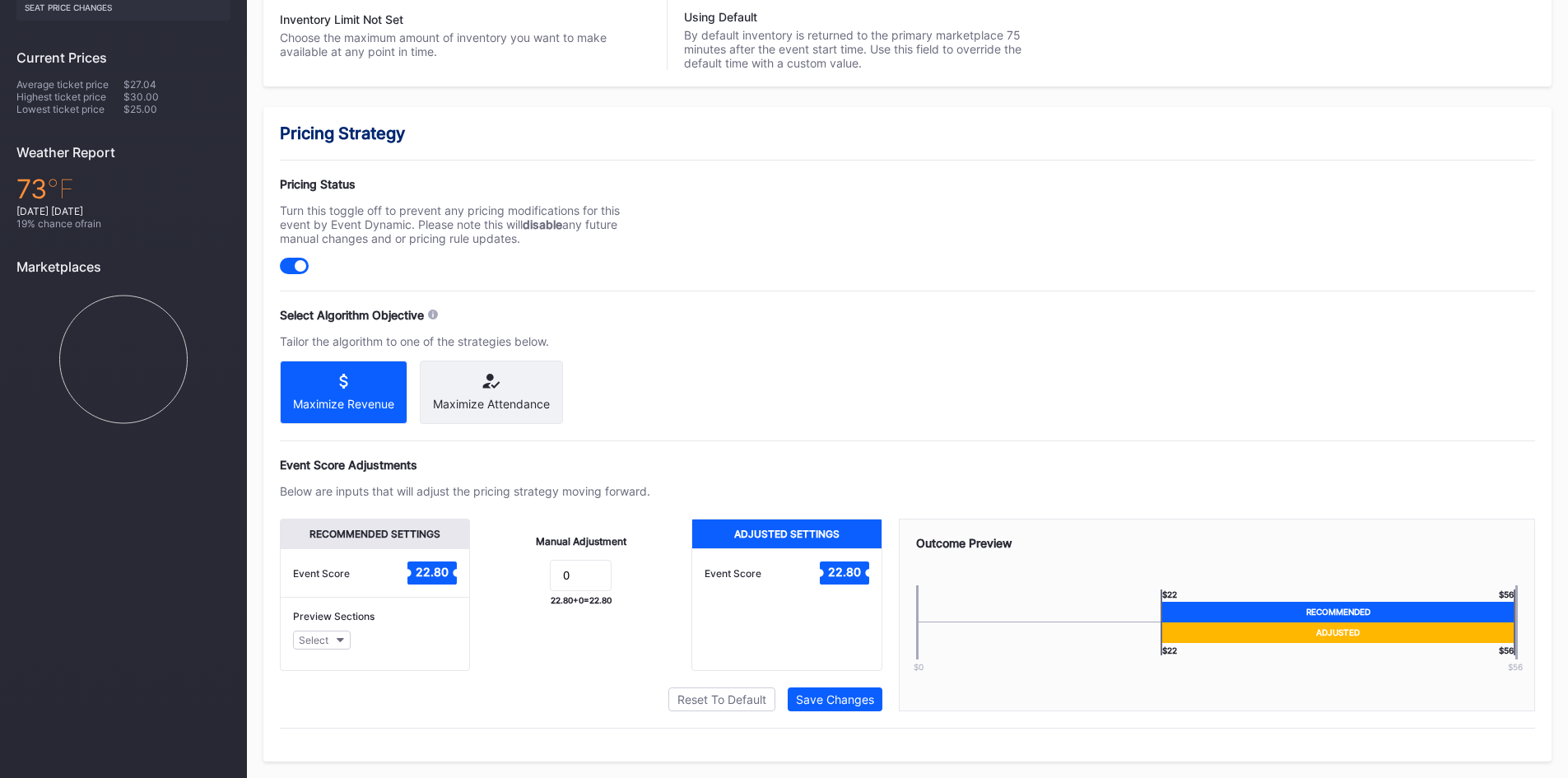
click at [510, 373] on icon at bounding box center [491, 380] width 117 height 15
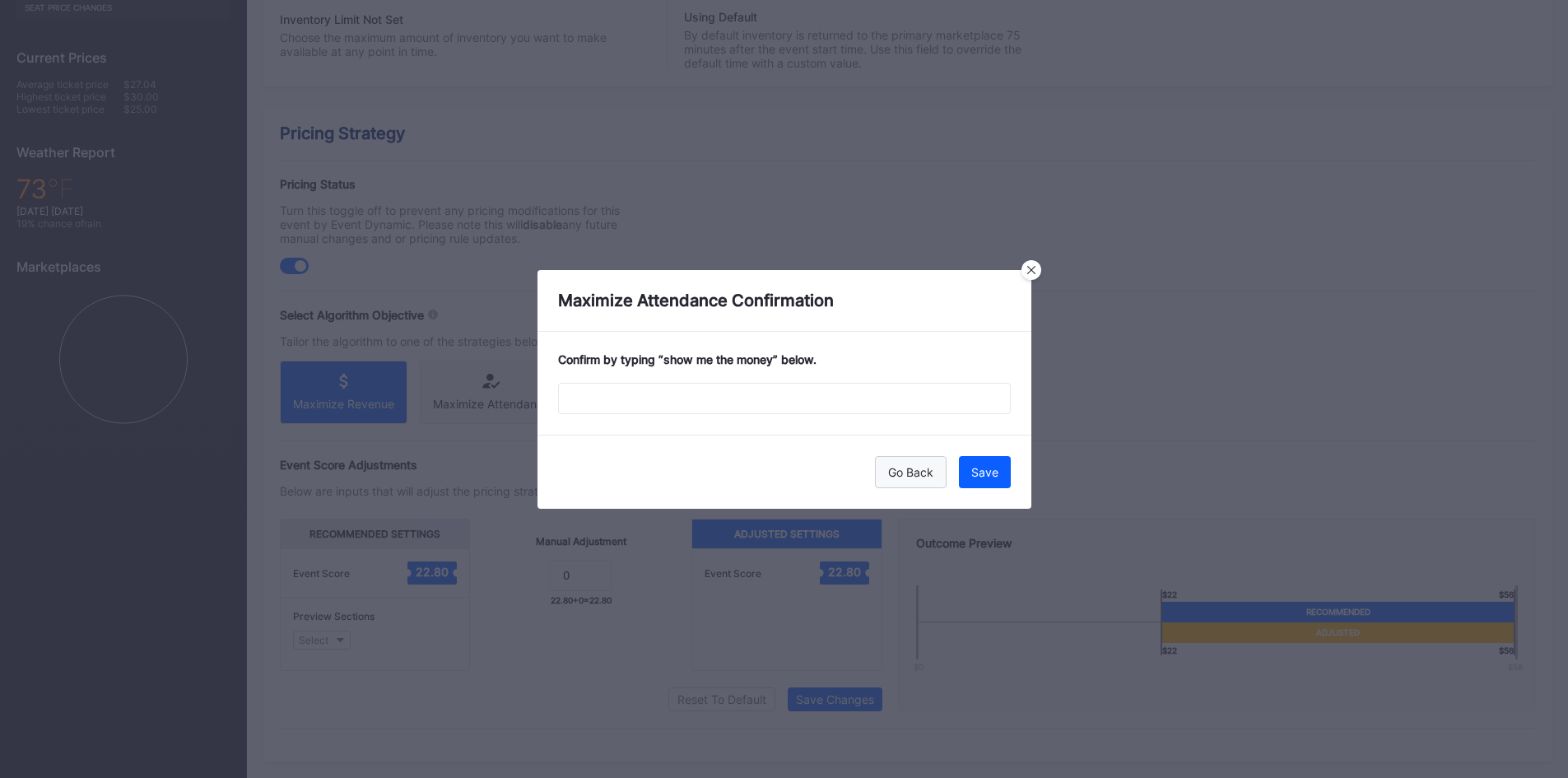
click at [907, 473] on div "Go Back" at bounding box center [910, 472] width 46 height 14
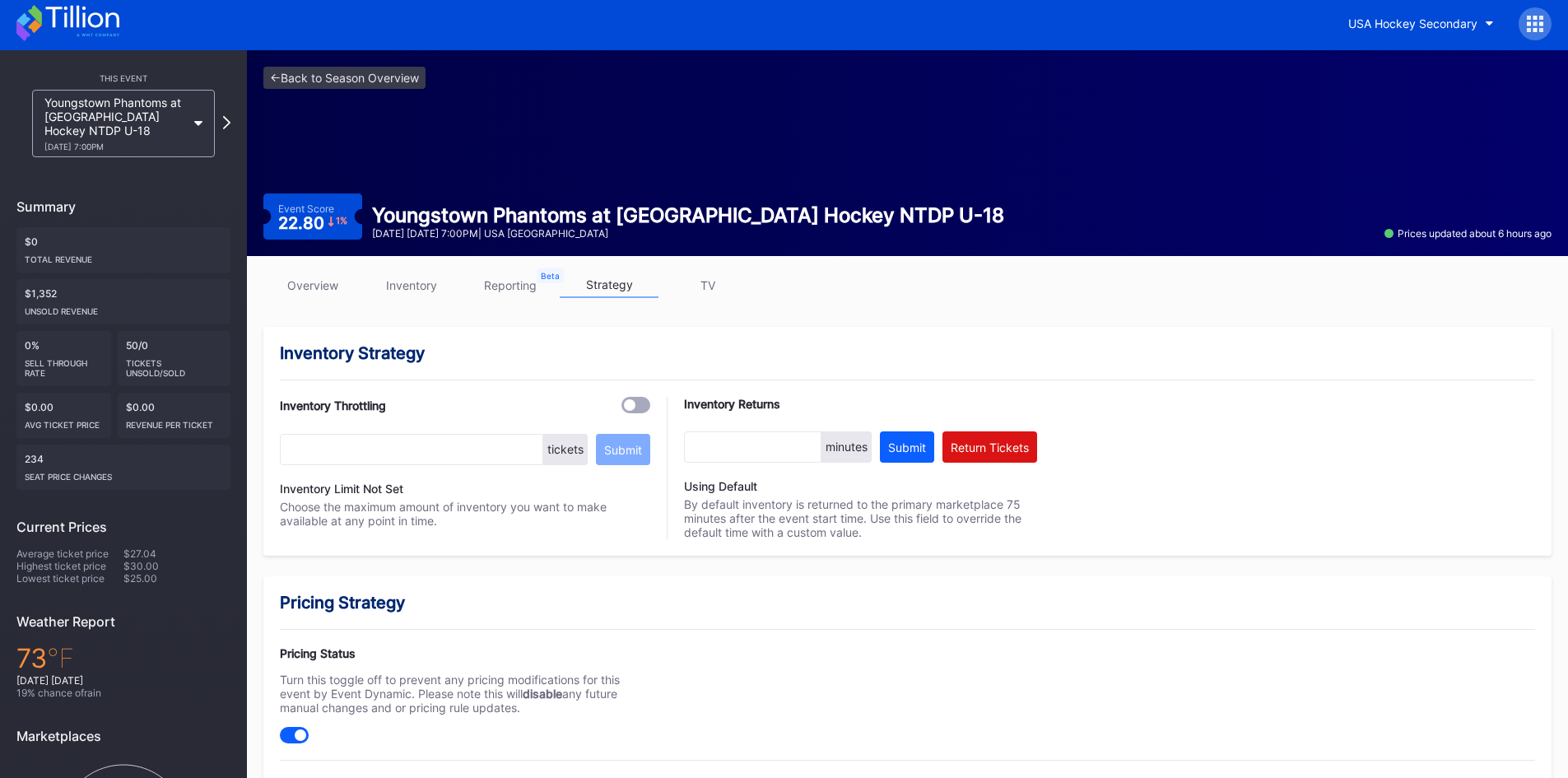
scroll to position [0, 0]
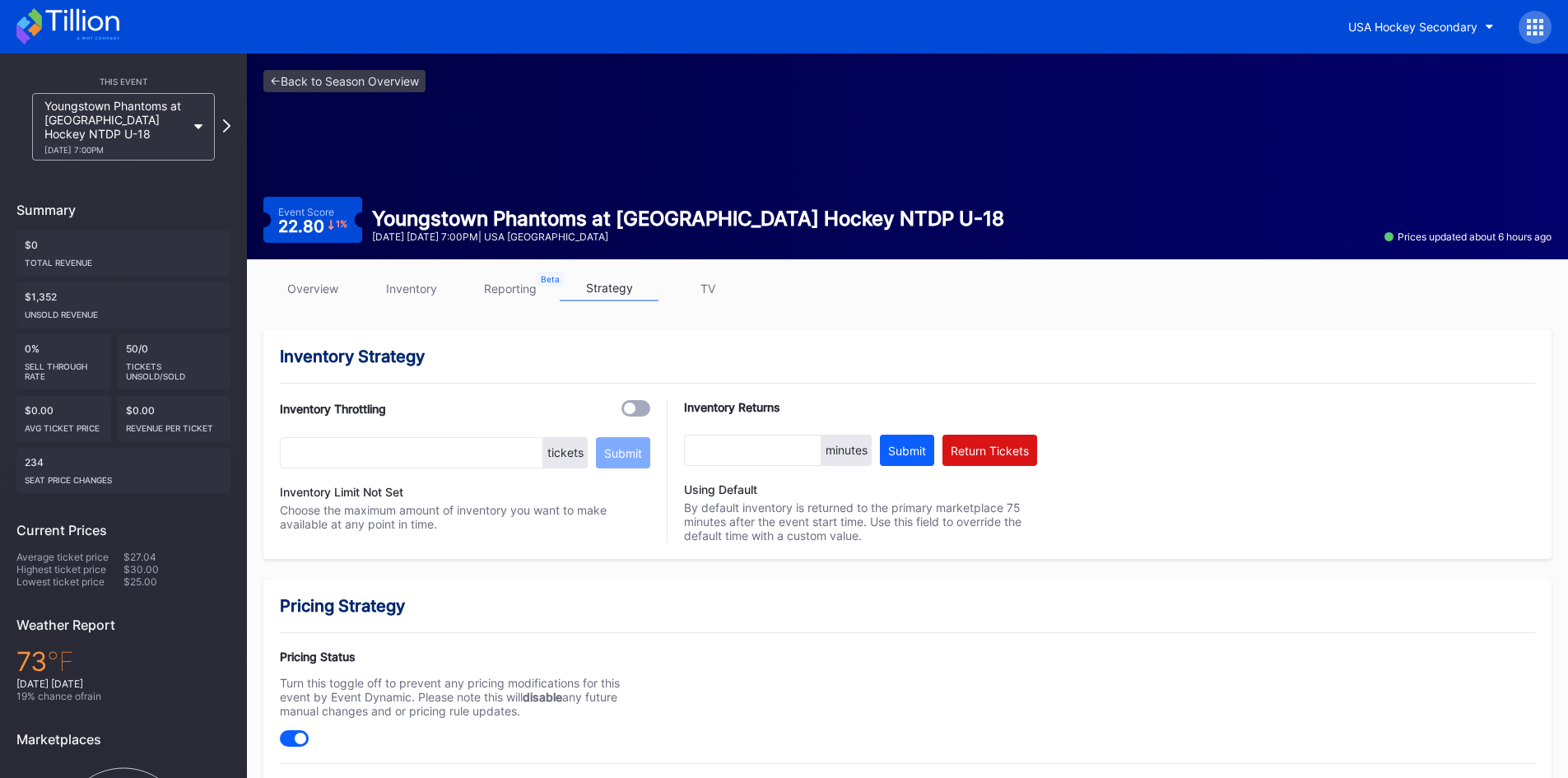
click at [505, 295] on link "reporting" at bounding box center [510, 289] width 99 height 25
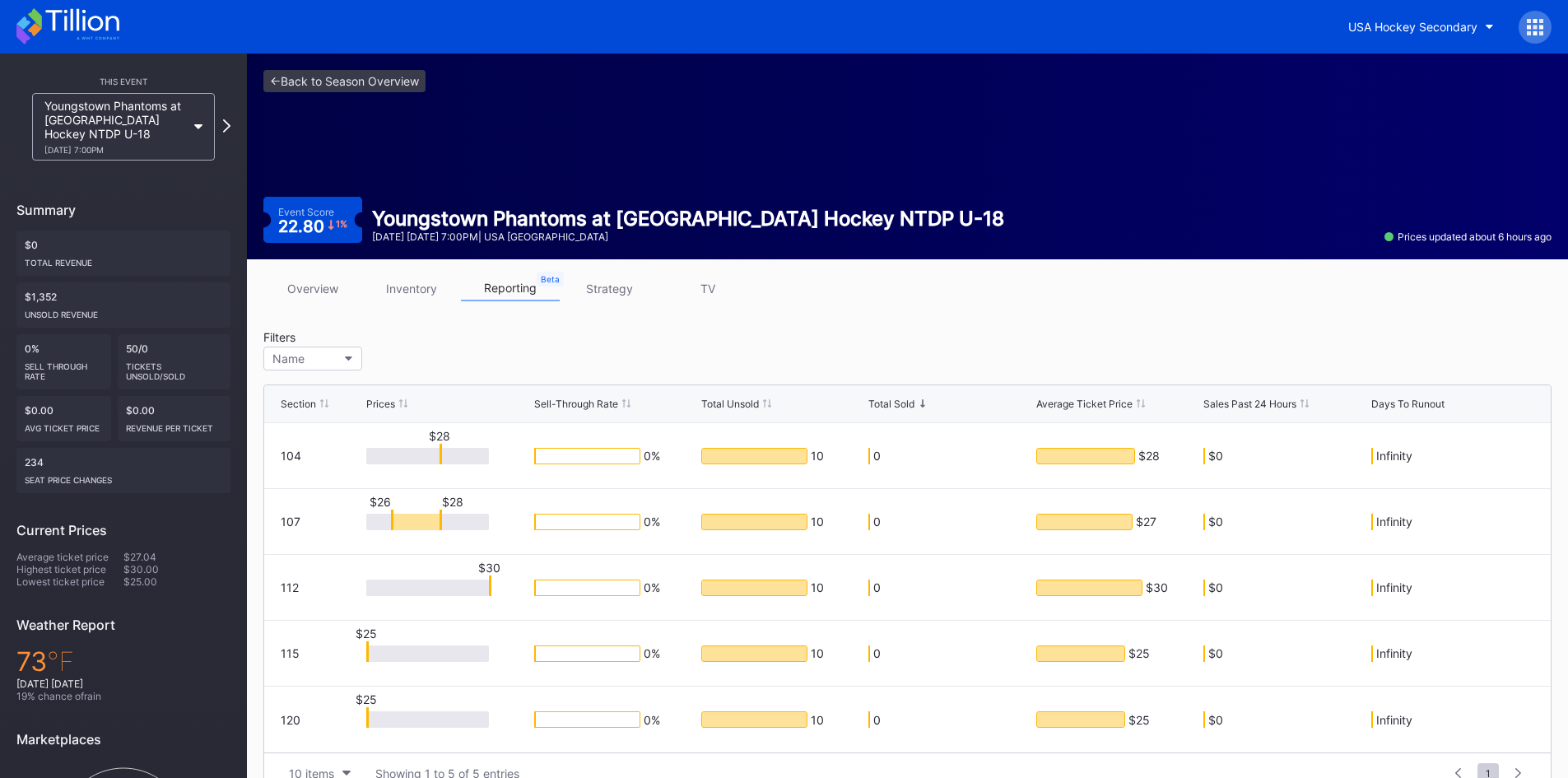
click at [342, 289] on link "overview" at bounding box center [313, 289] width 99 height 25
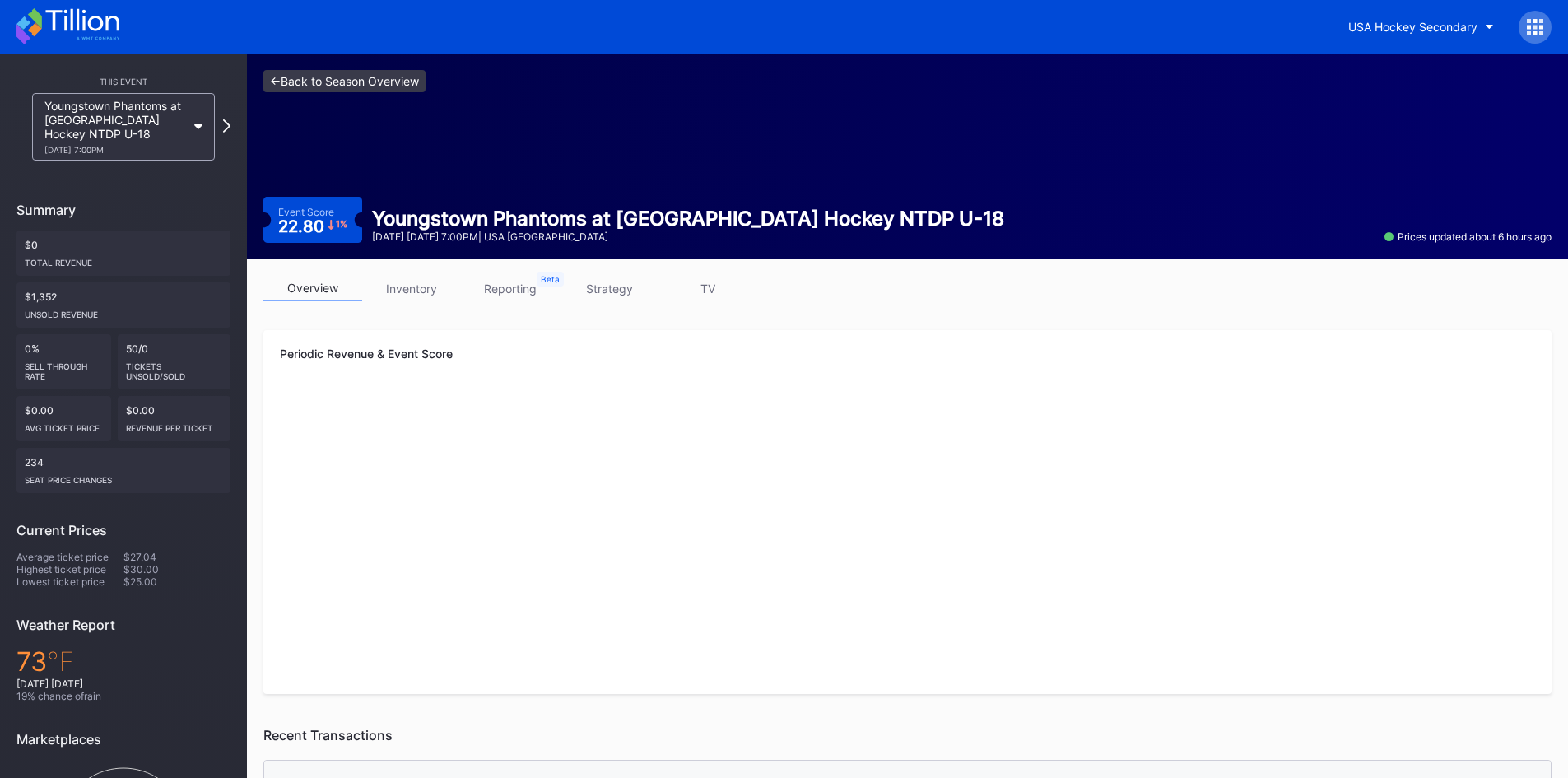
click at [330, 83] on link "<- Back to Season Overview" at bounding box center [344, 81] width 162 height 22
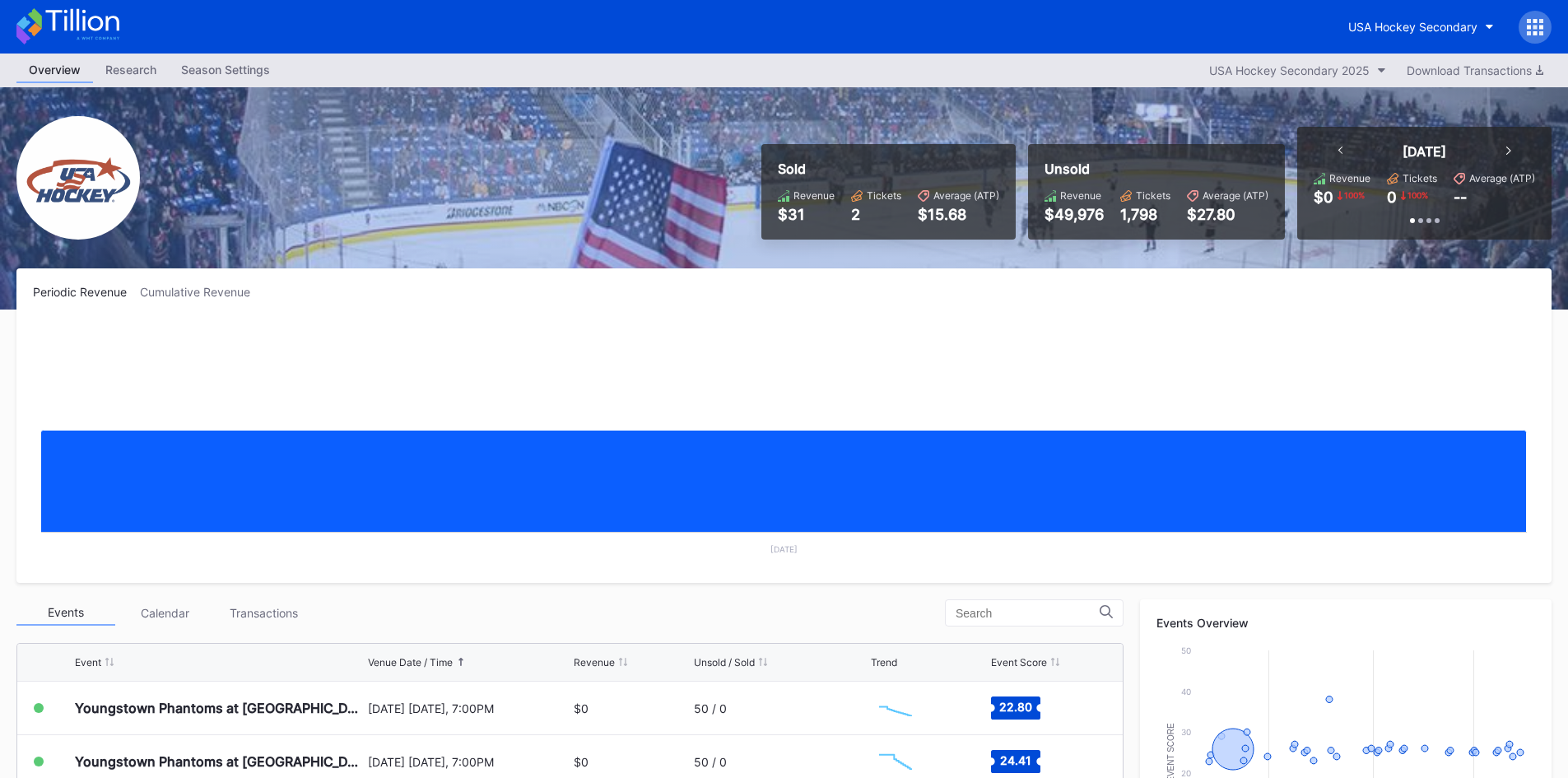
click at [1507, 152] on icon at bounding box center [1508, 151] width 5 height 8
click at [1339, 149] on icon at bounding box center [1340, 151] width 5 height 8
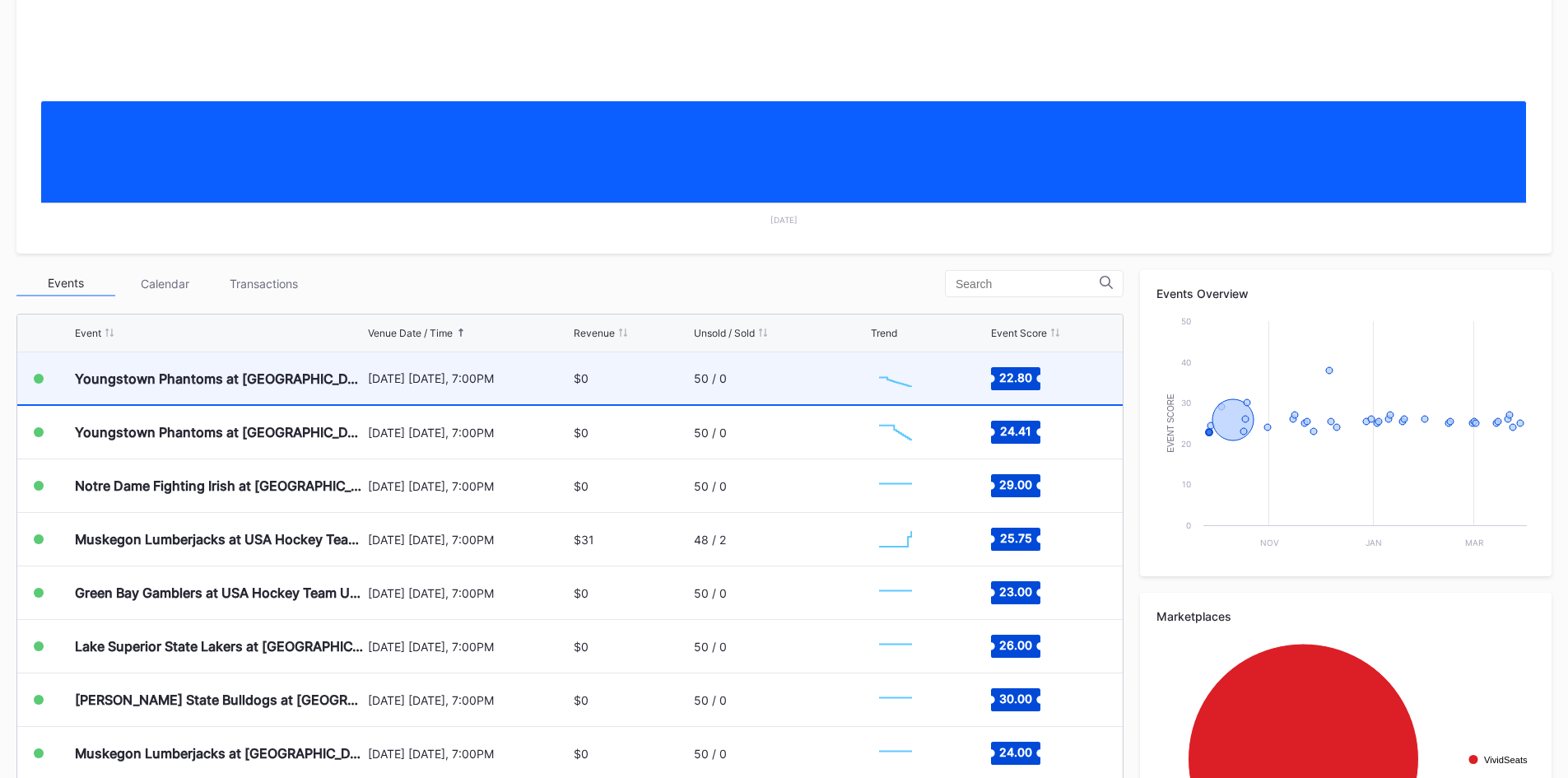
click at [474, 382] on div "[DATE] [DATE], 7:00PM" at bounding box center [469, 378] width 202 height 14
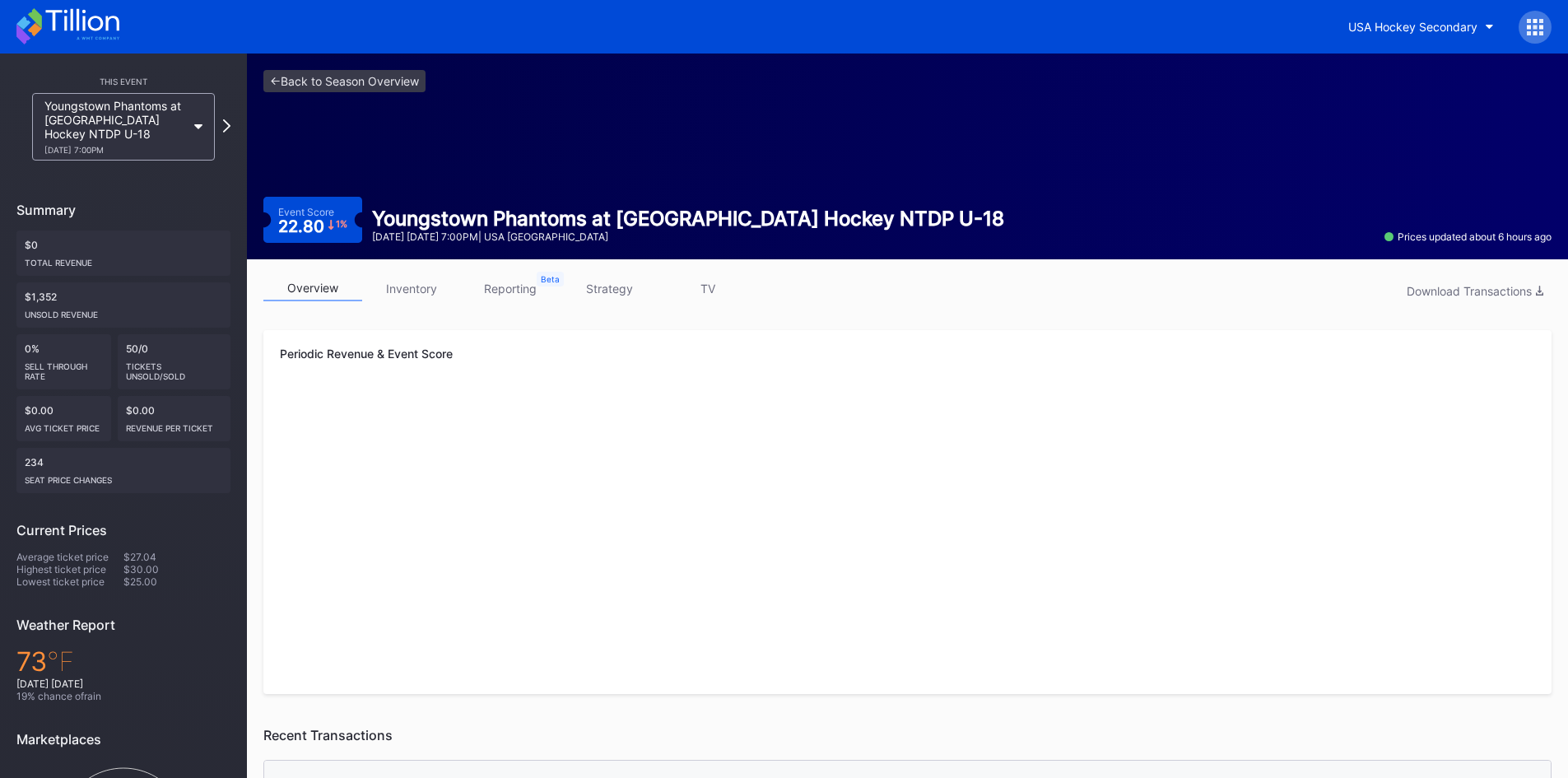
click at [615, 280] on link "strategy" at bounding box center [610, 289] width 99 height 25
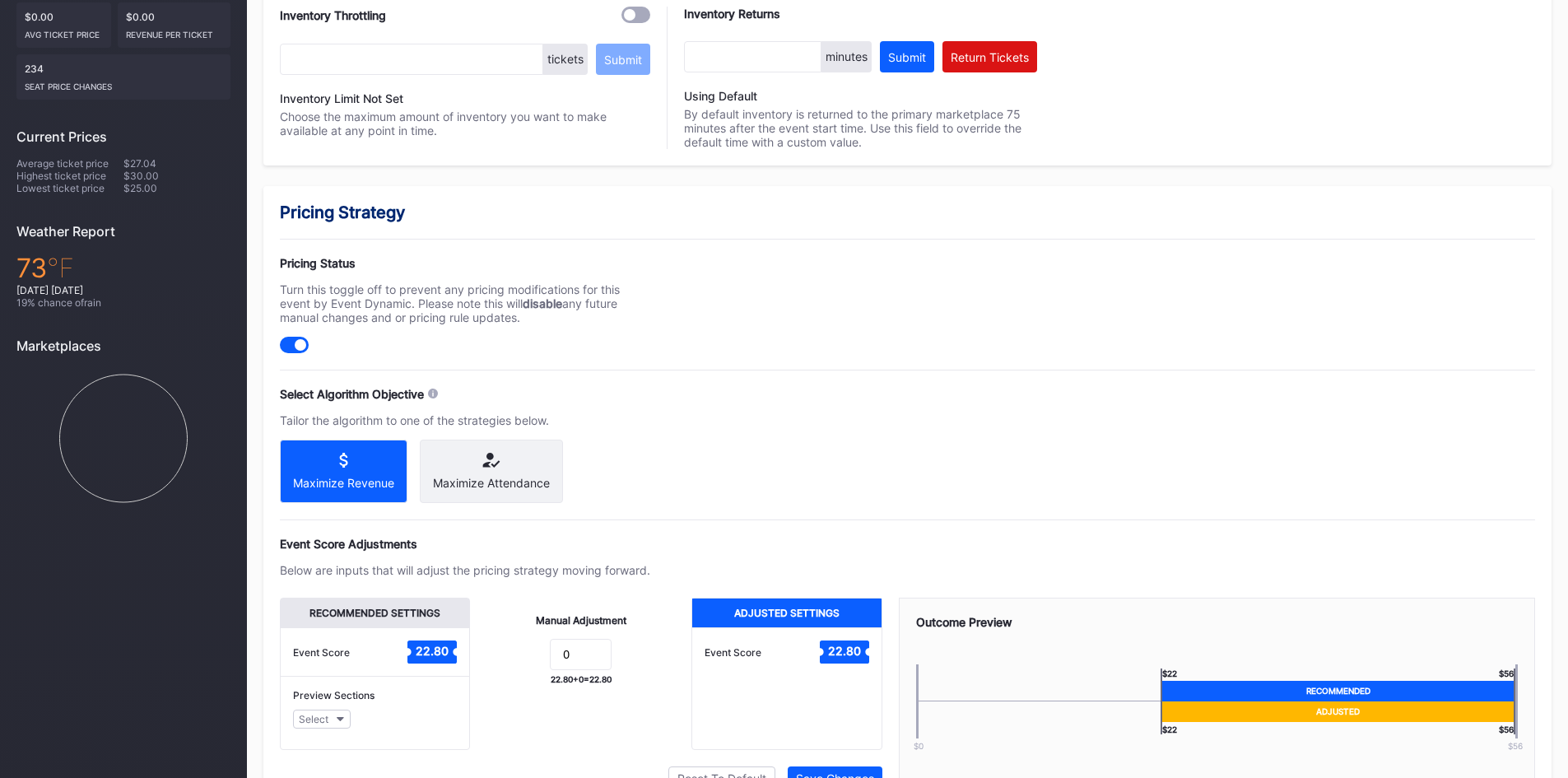
scroll to position [411, 0]
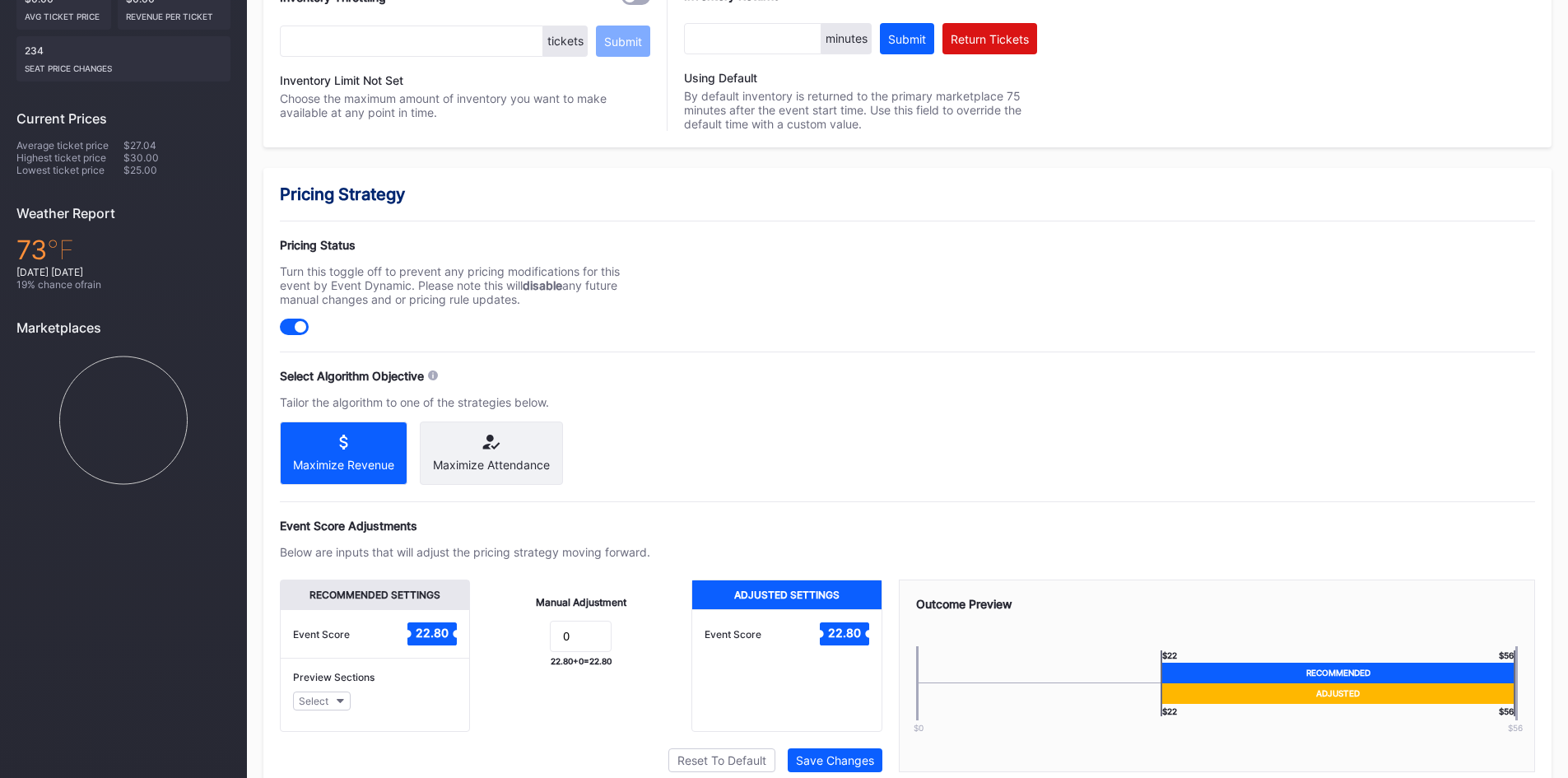
click at [501, 444] on icon at bounding box center [491, 442] width 117 height 15
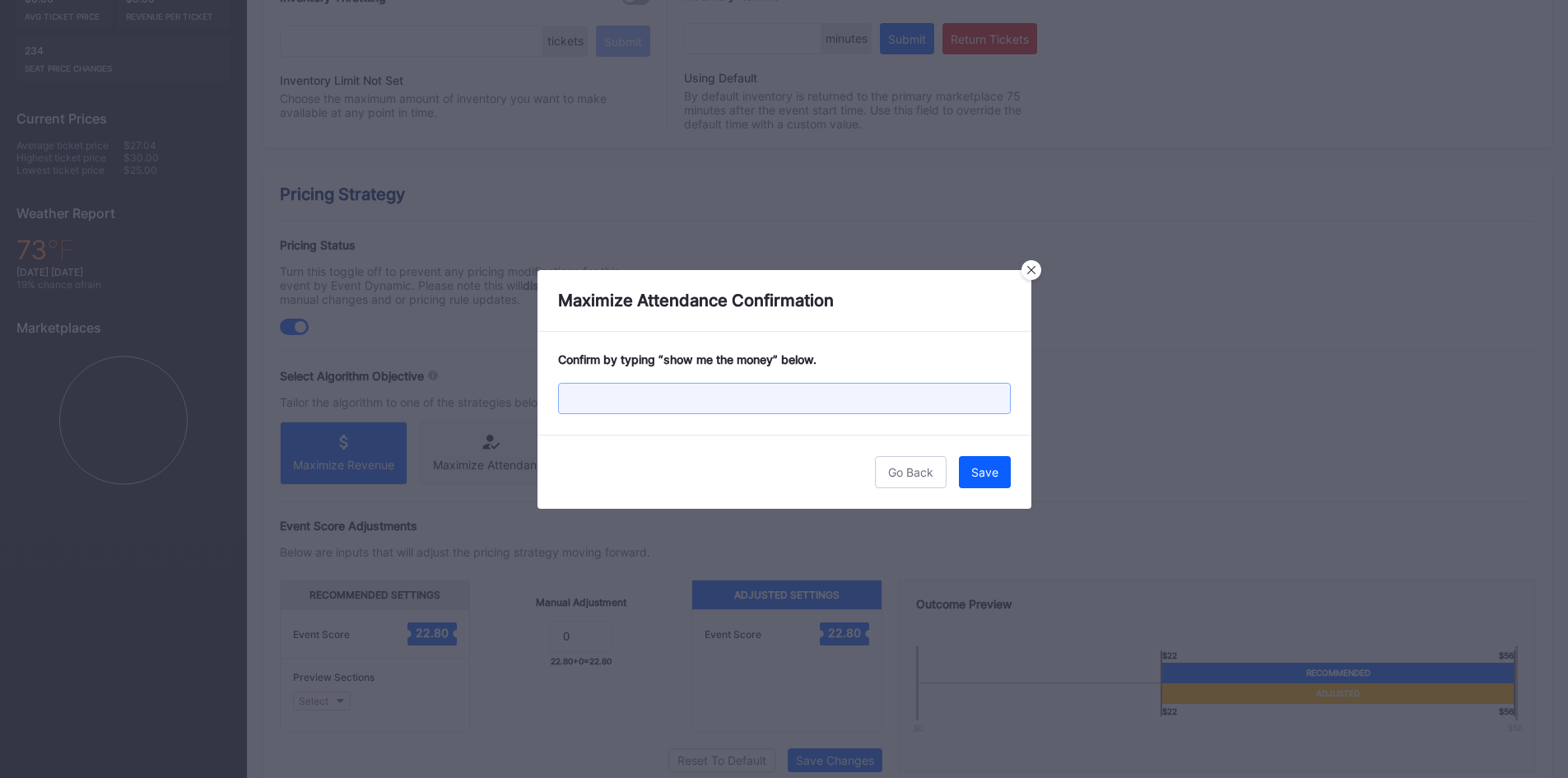
click at [596, 407] on input "text" at bounding box center [784, 399] width 453 height 31
type input "show me the money"
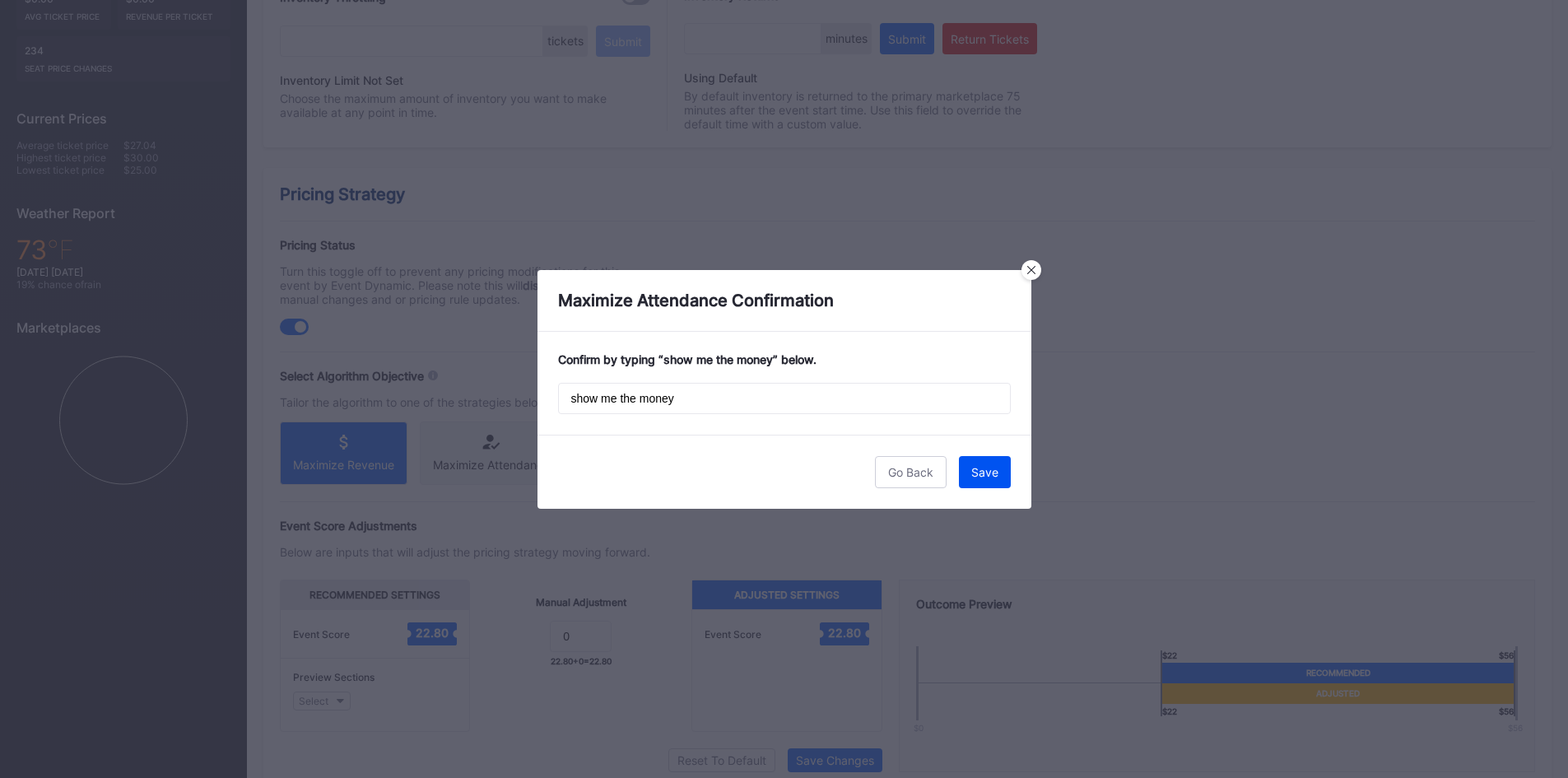
click at [994, 470] on div "Save" at bounding box center [985, 472] width 27 height 14
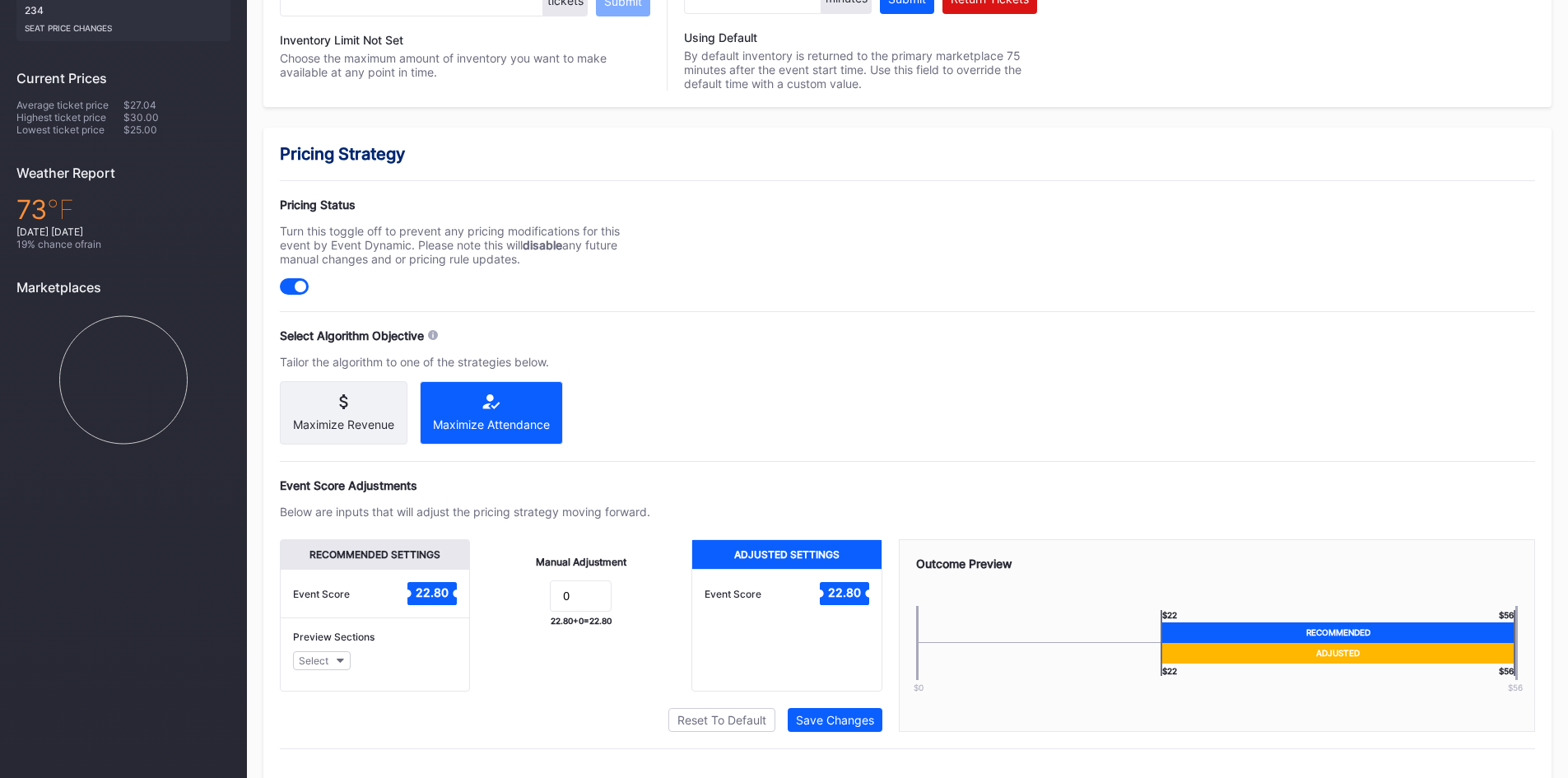
scroll to position [486, 0]
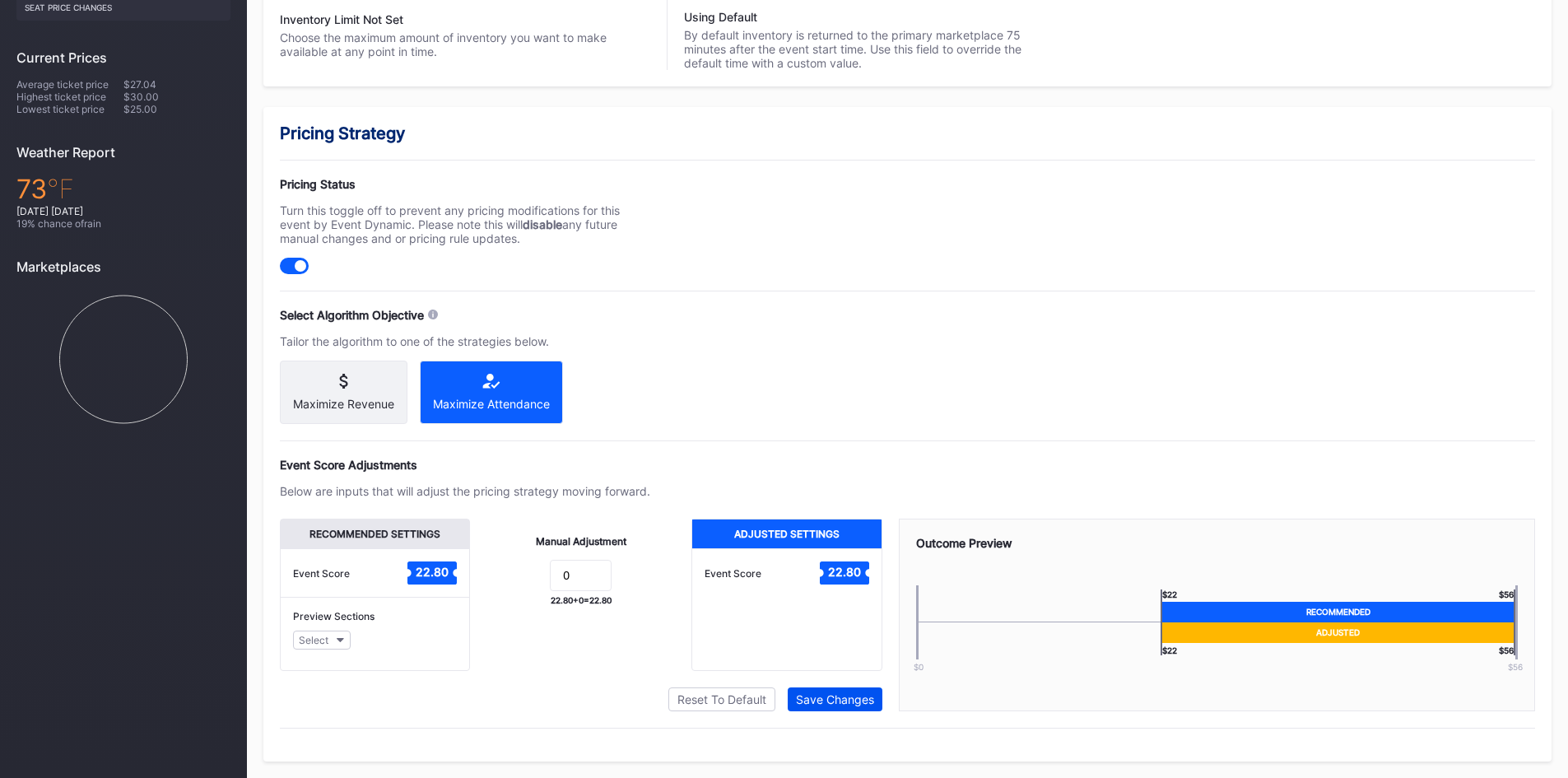
click at [834, 696] on div "Save Changes" at bounding box center [835, 699] width 78 height 14
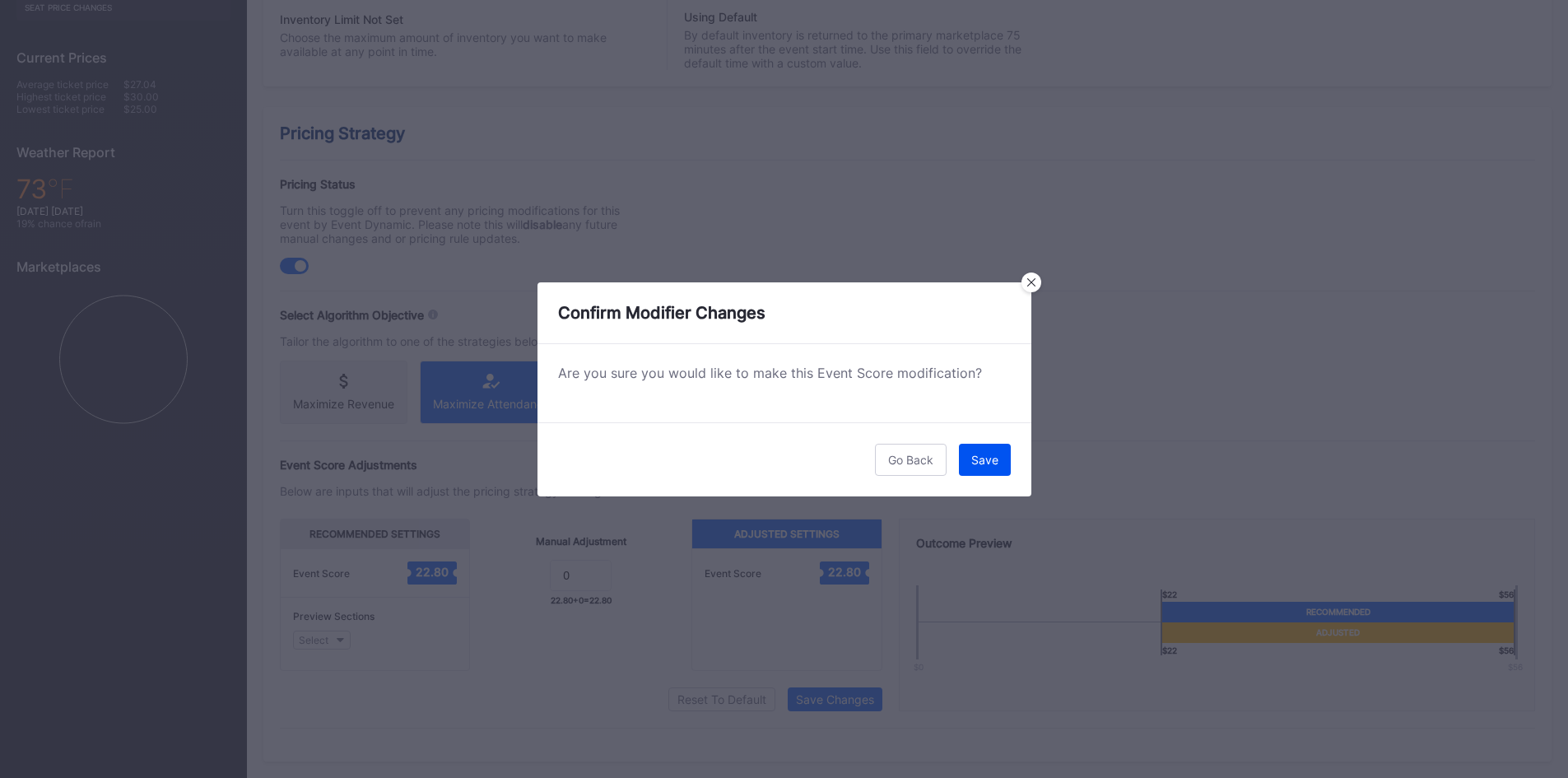
click at [984, 459] on div "Save" at bounding box center [985, 460] width 27 height 14
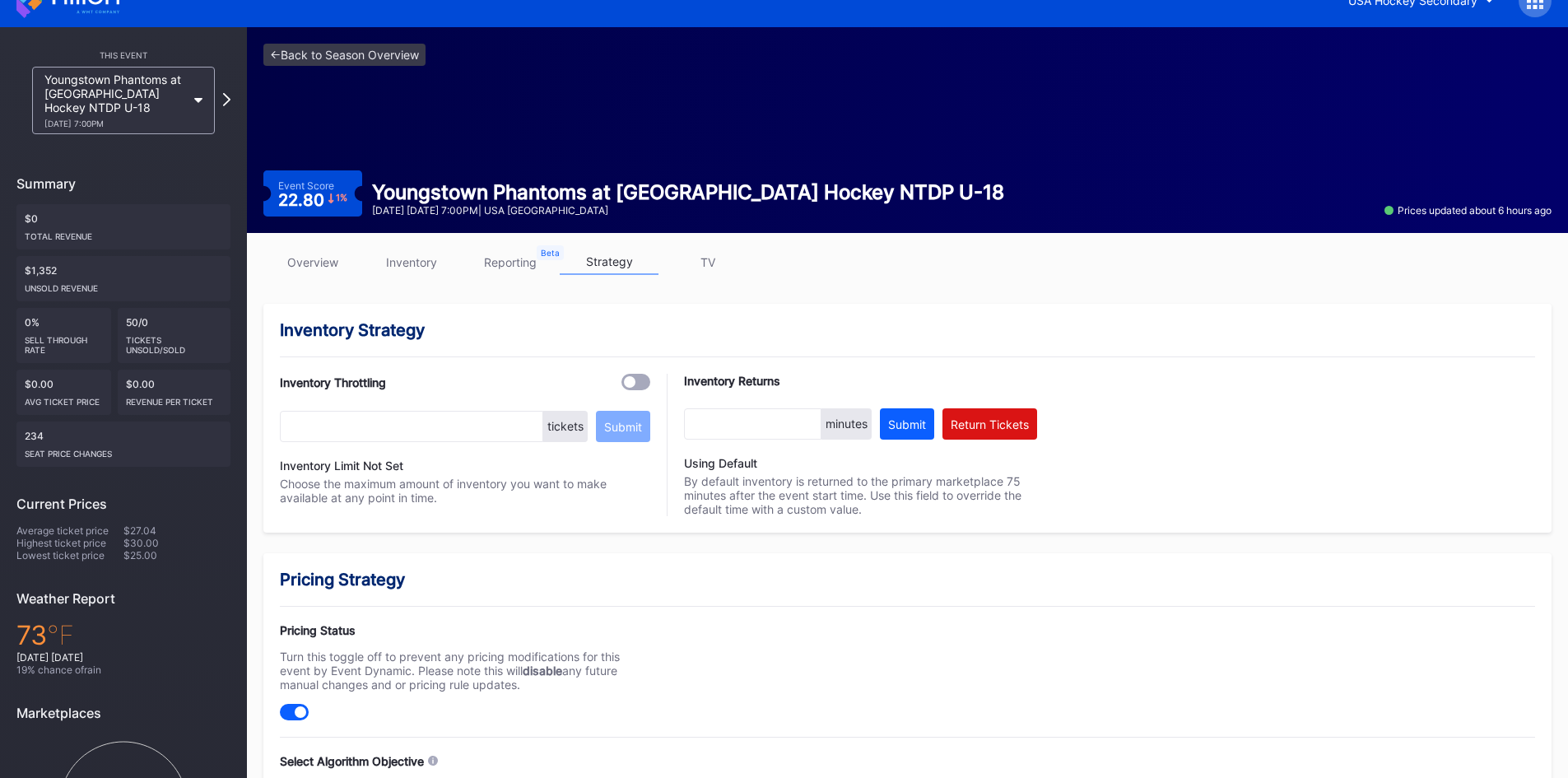
scroll to position [0, 0]
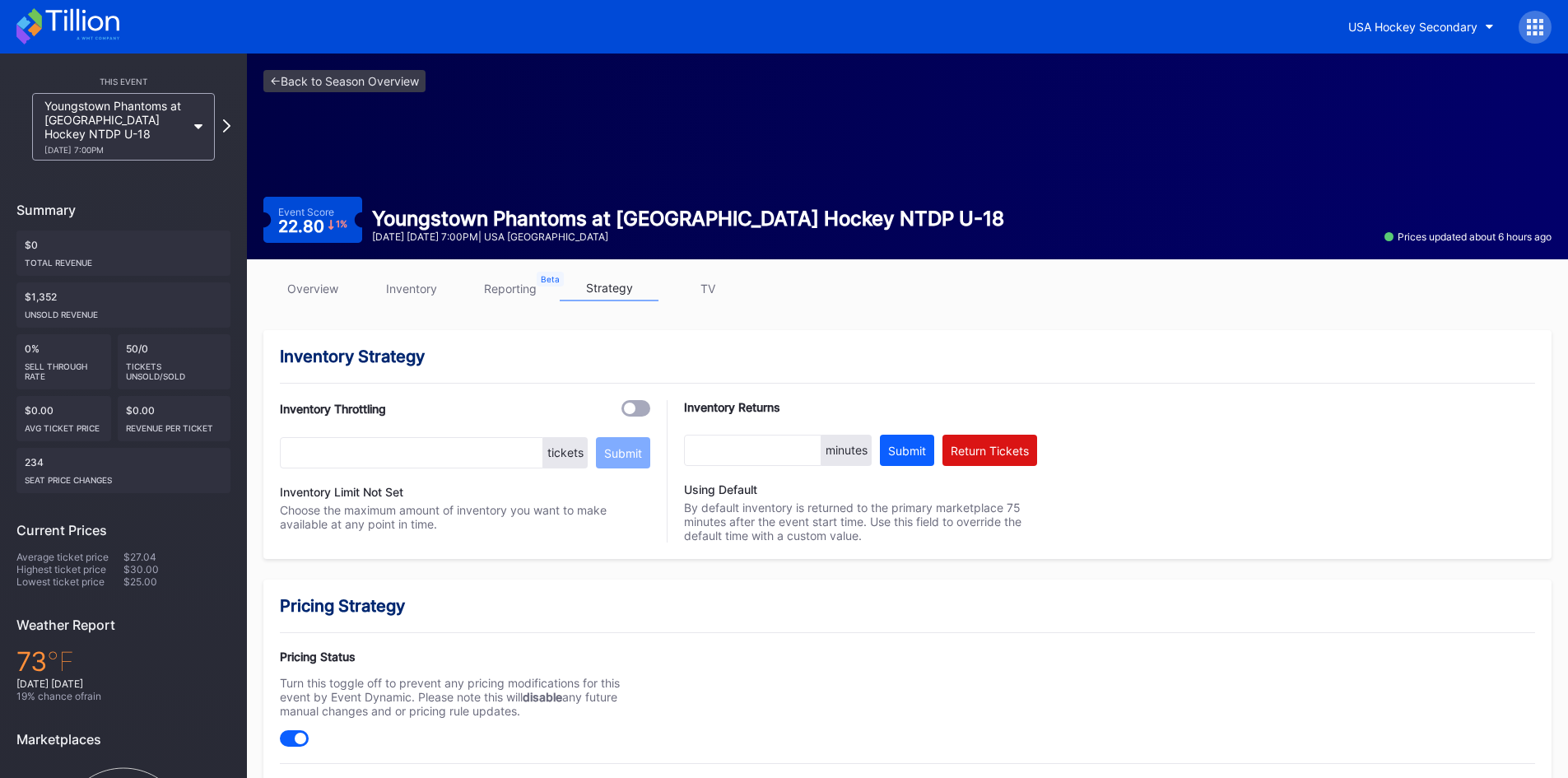
click at [304, 295] on link "overview" at bounding box center [313, 289] width 99 height 25
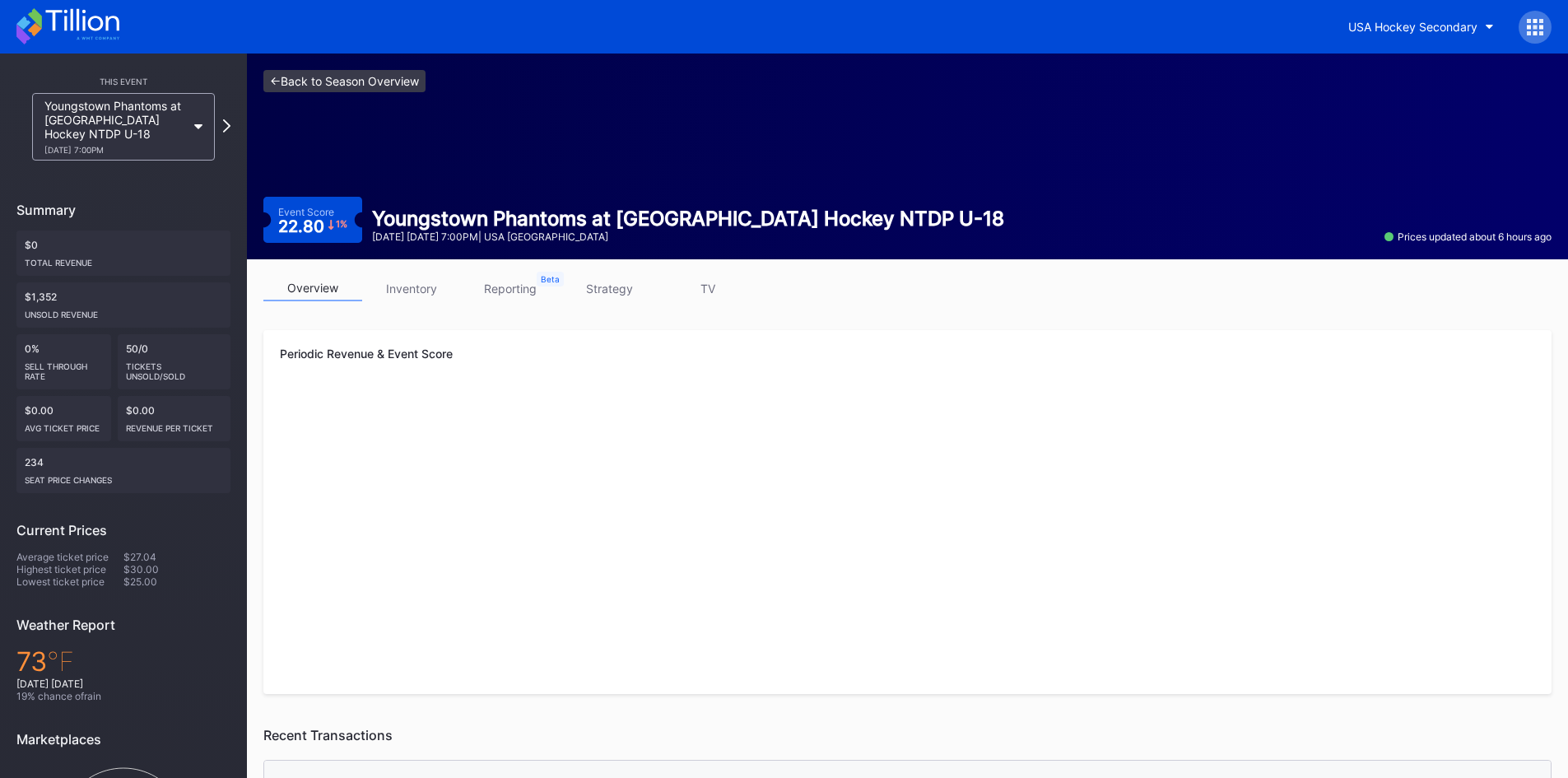
click at [339, 77] on link "<- Back to Season Overview" at bounding box center [344, 81] width 162 height 22
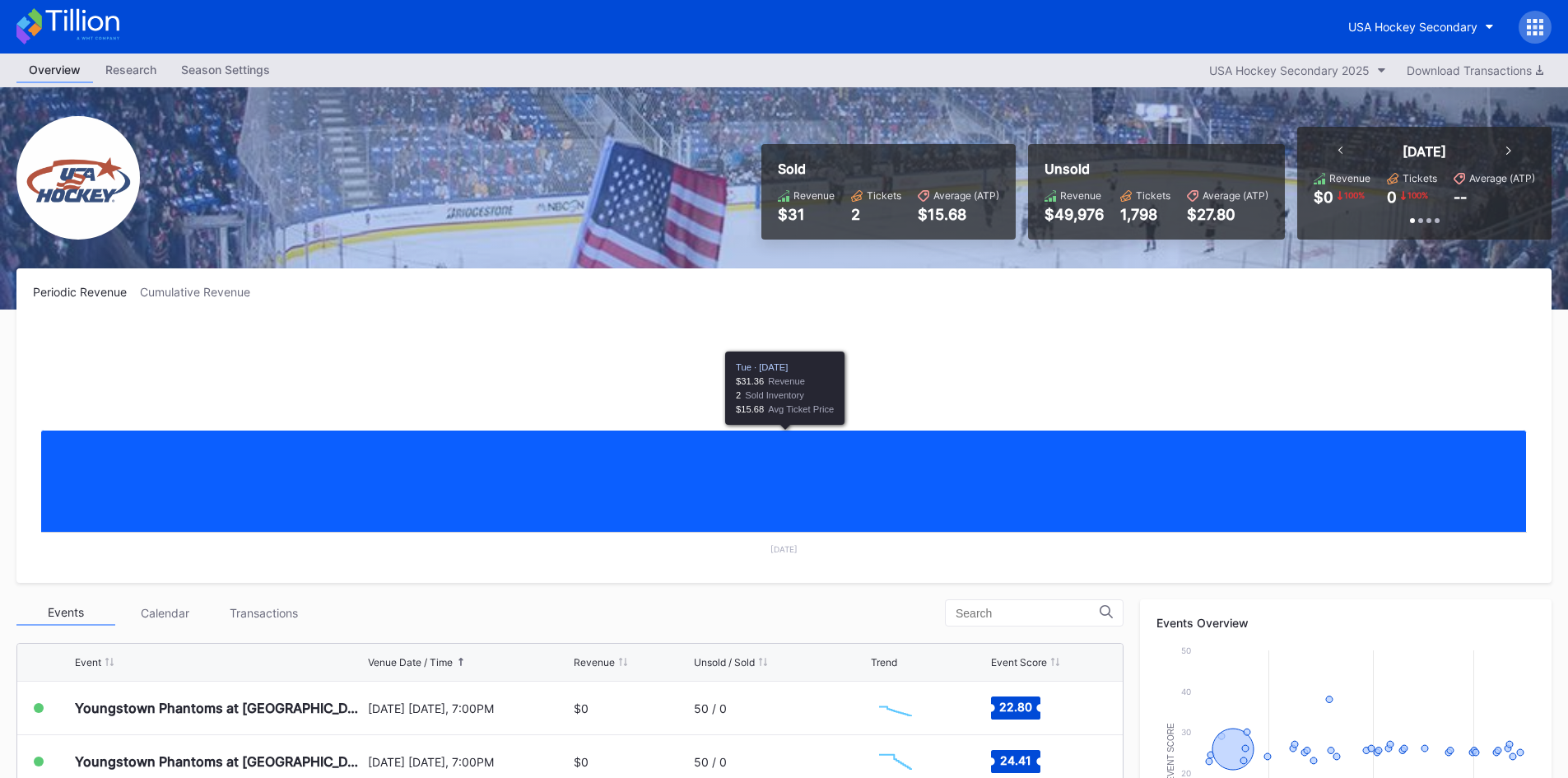
click at [226, 60] on div "Season Settings" at bounding box center [226, 69] width 114 height 24
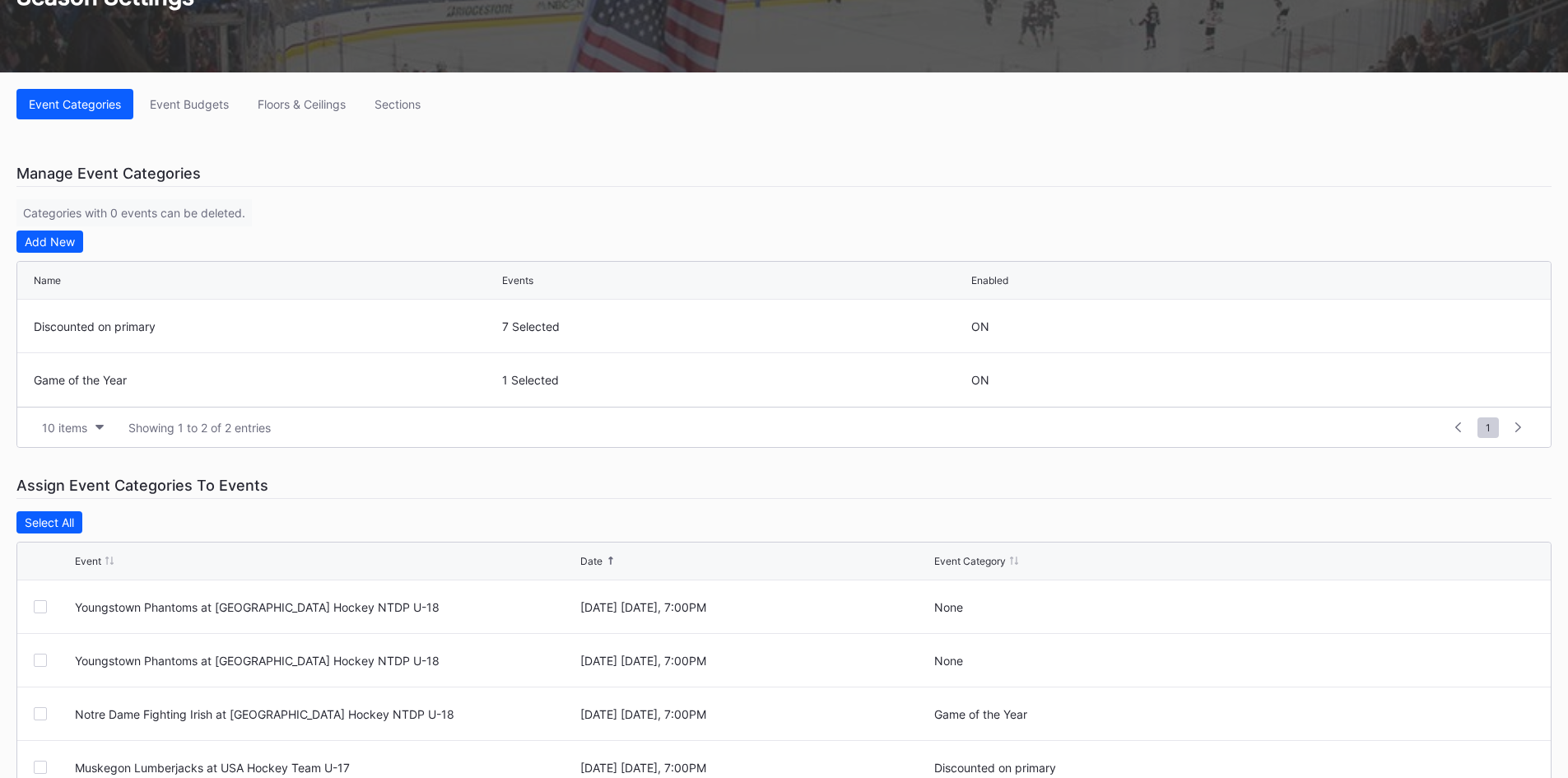
scroll to position [164, 0]
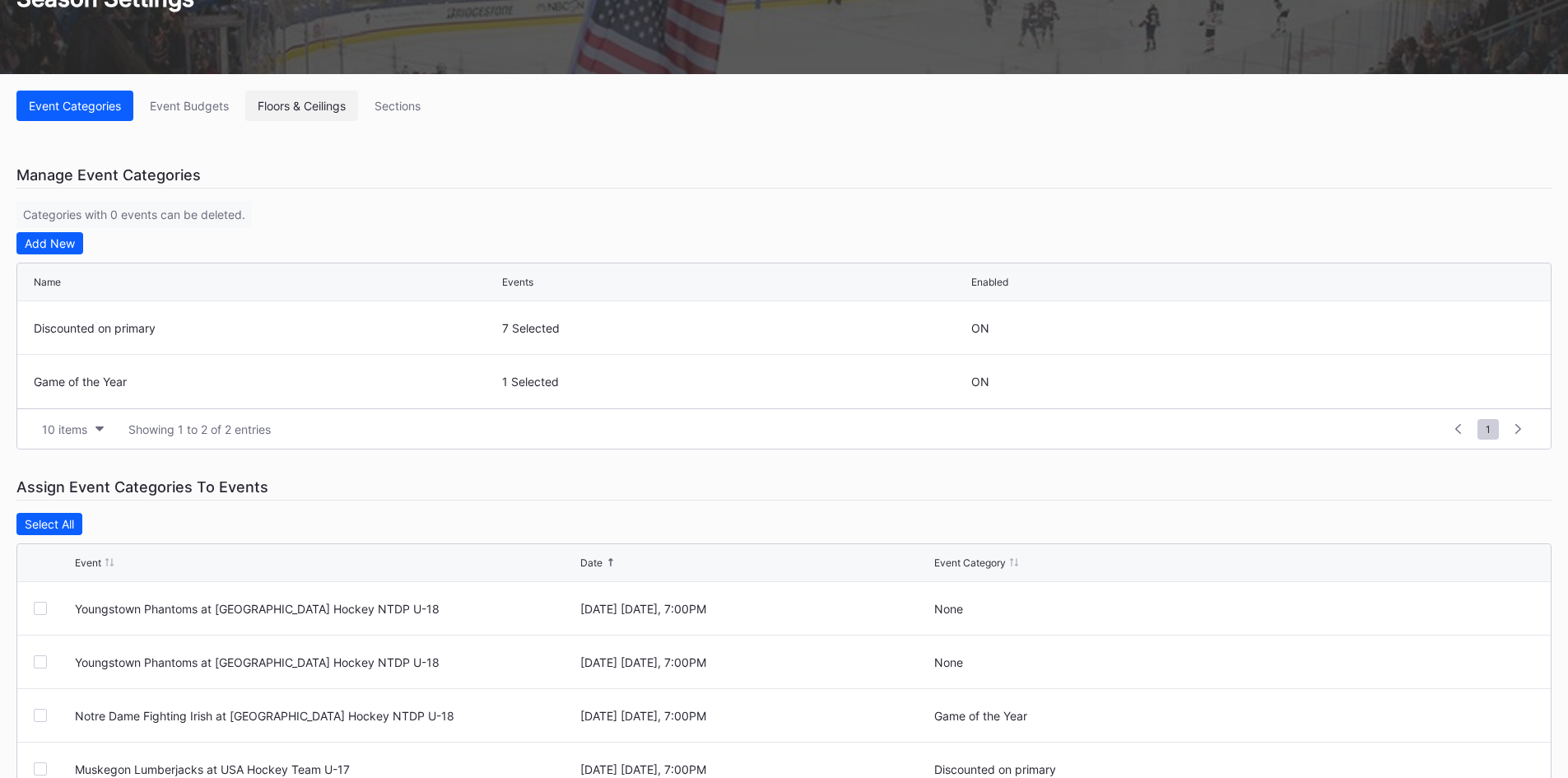
click at [314, 108] on div "Floors & Ceilings" at bounding box center [301, 106] width 88 height 14
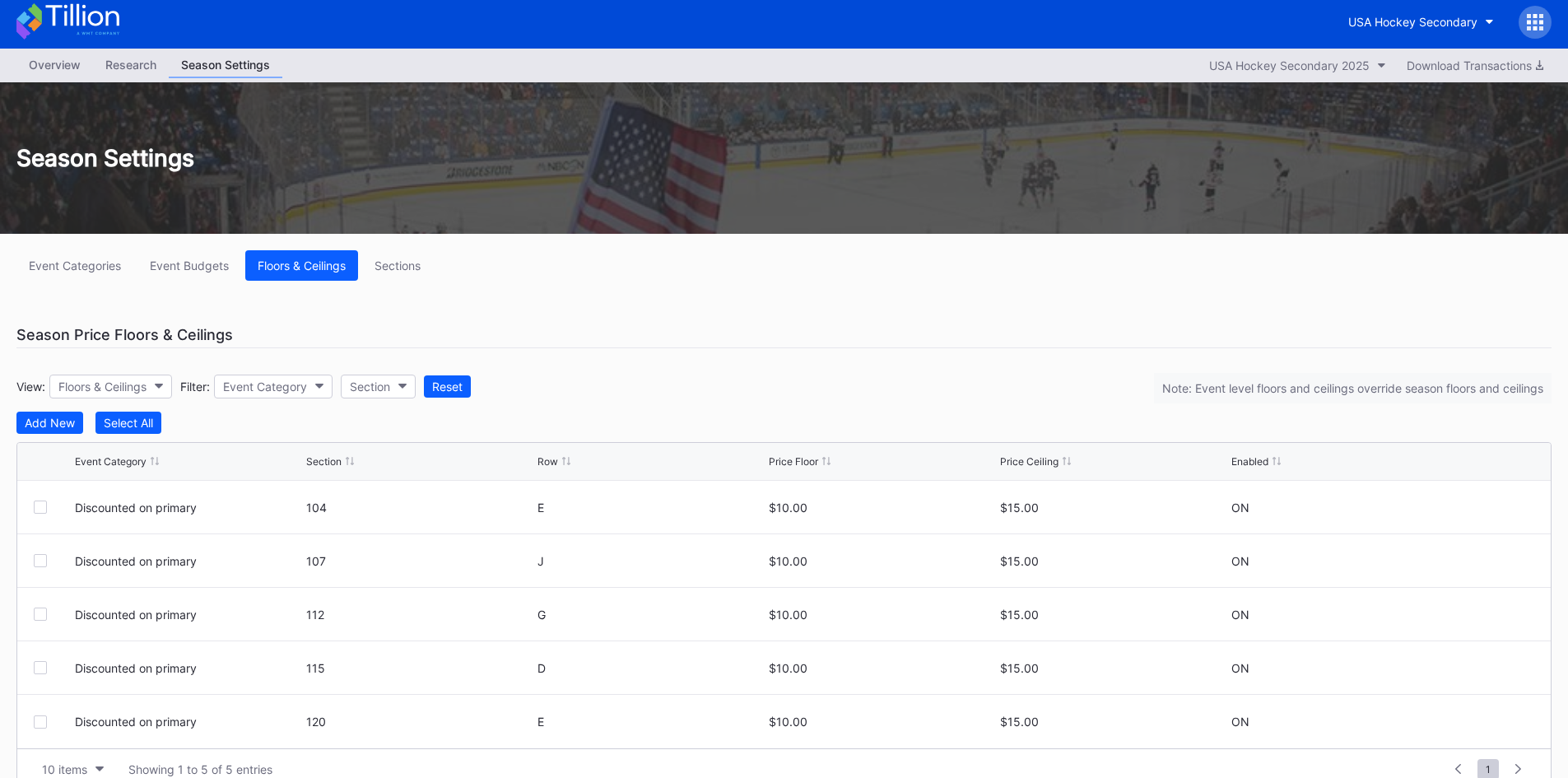
scroll to position [33, 0]
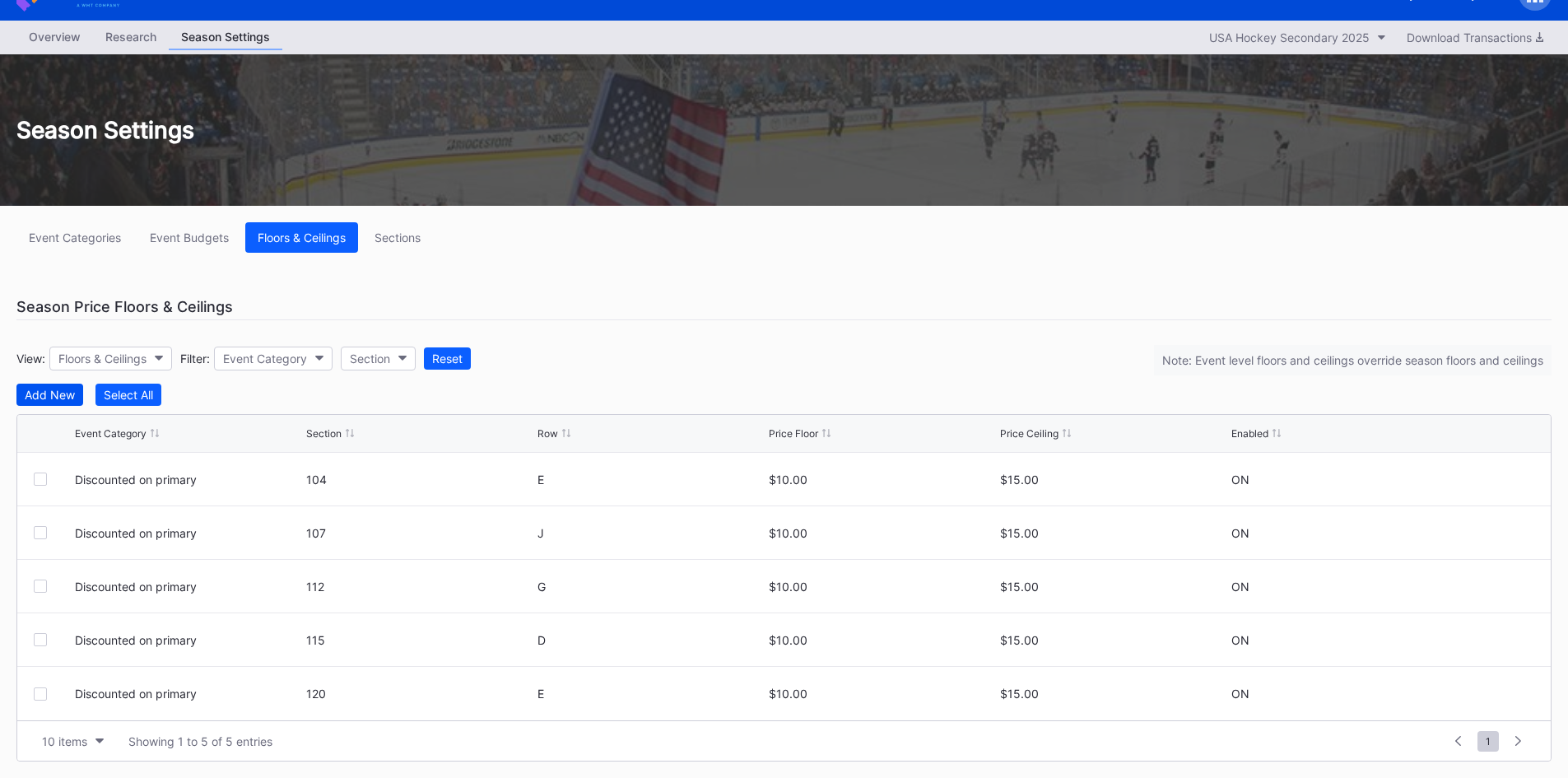
click at [56, 395] on div "Add New" at bounding box center [50, 395] width 51 height 14
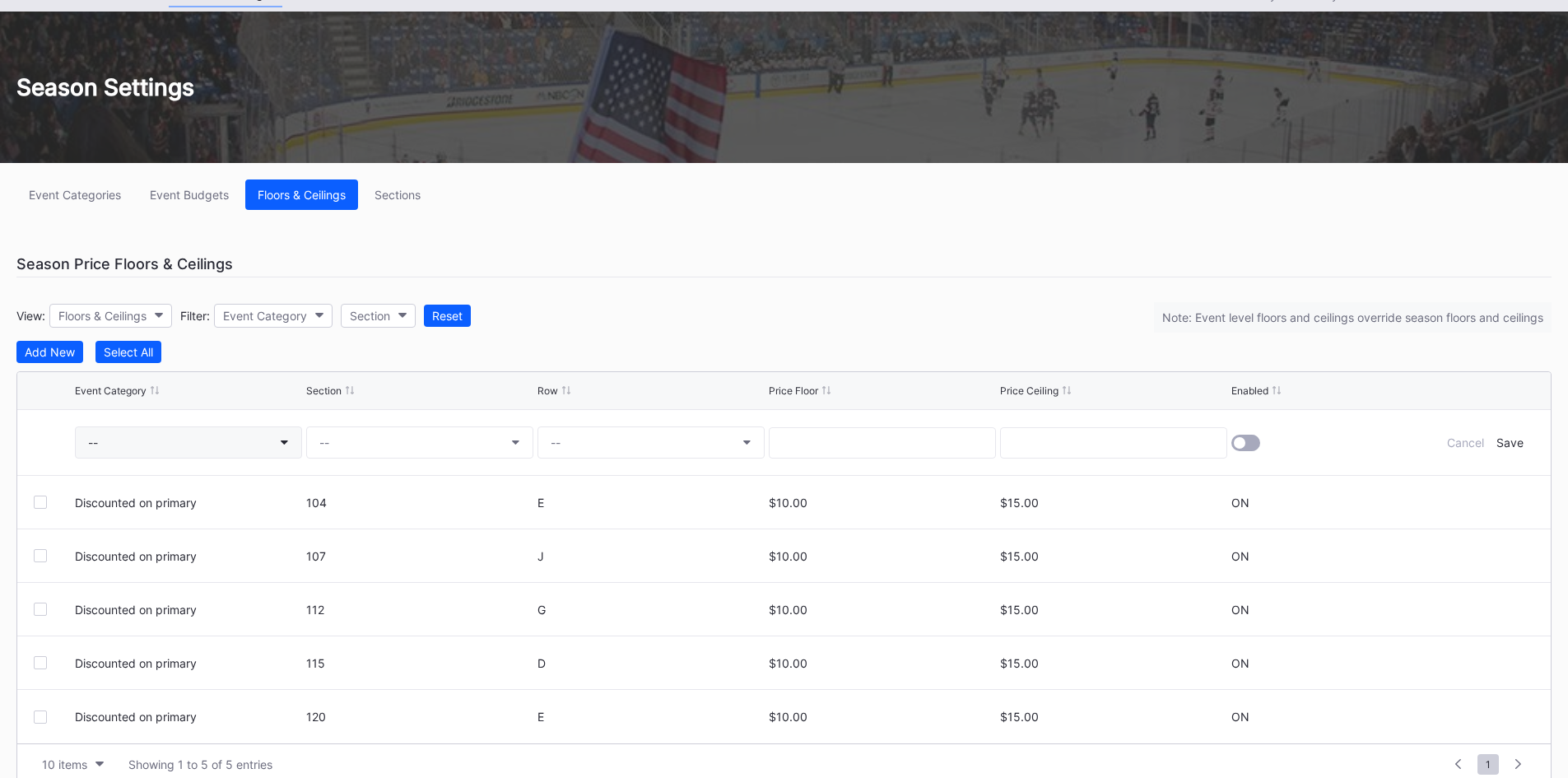
scroll to position [99, 0]
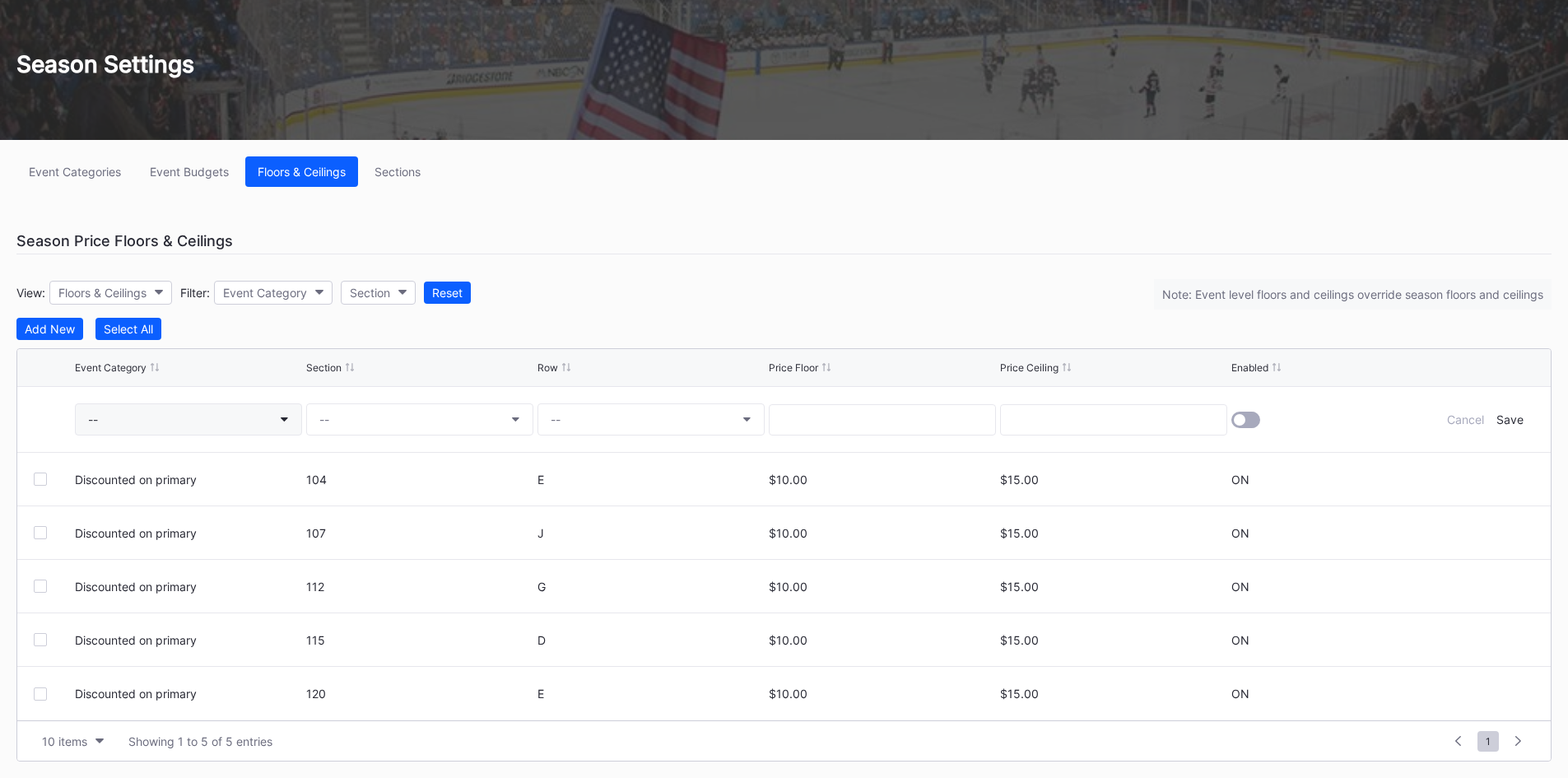
click at [233, 415] on button "--" at bounding box center [189, 419] width 227 height 32
click at [398, 163] on button "Sections" at bounding box center [397, 171] width 71 height 30
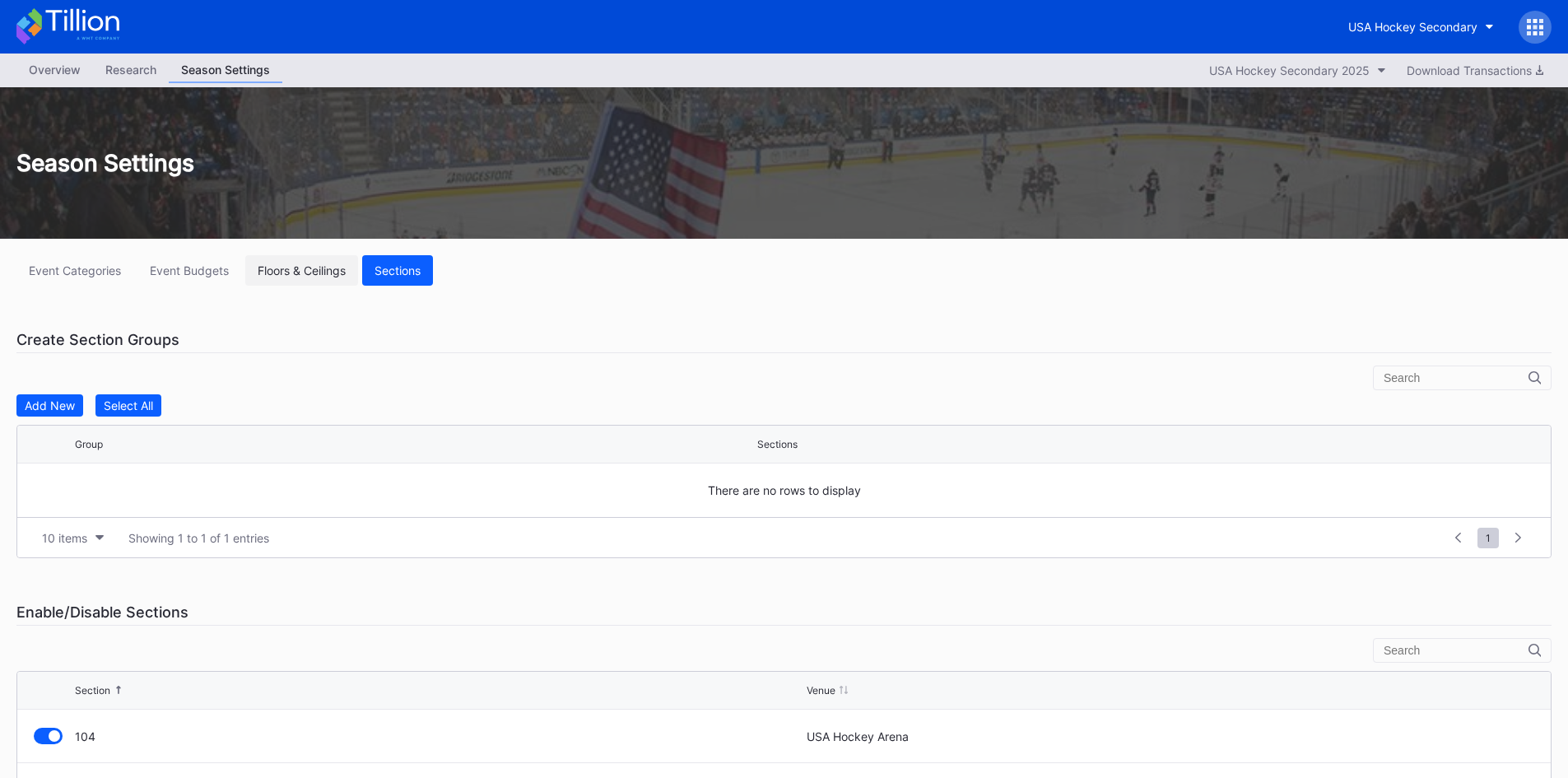
click at [296, 265] on div "Floors & Ceilings" at bounding box center [301, 270] width 88 height 14
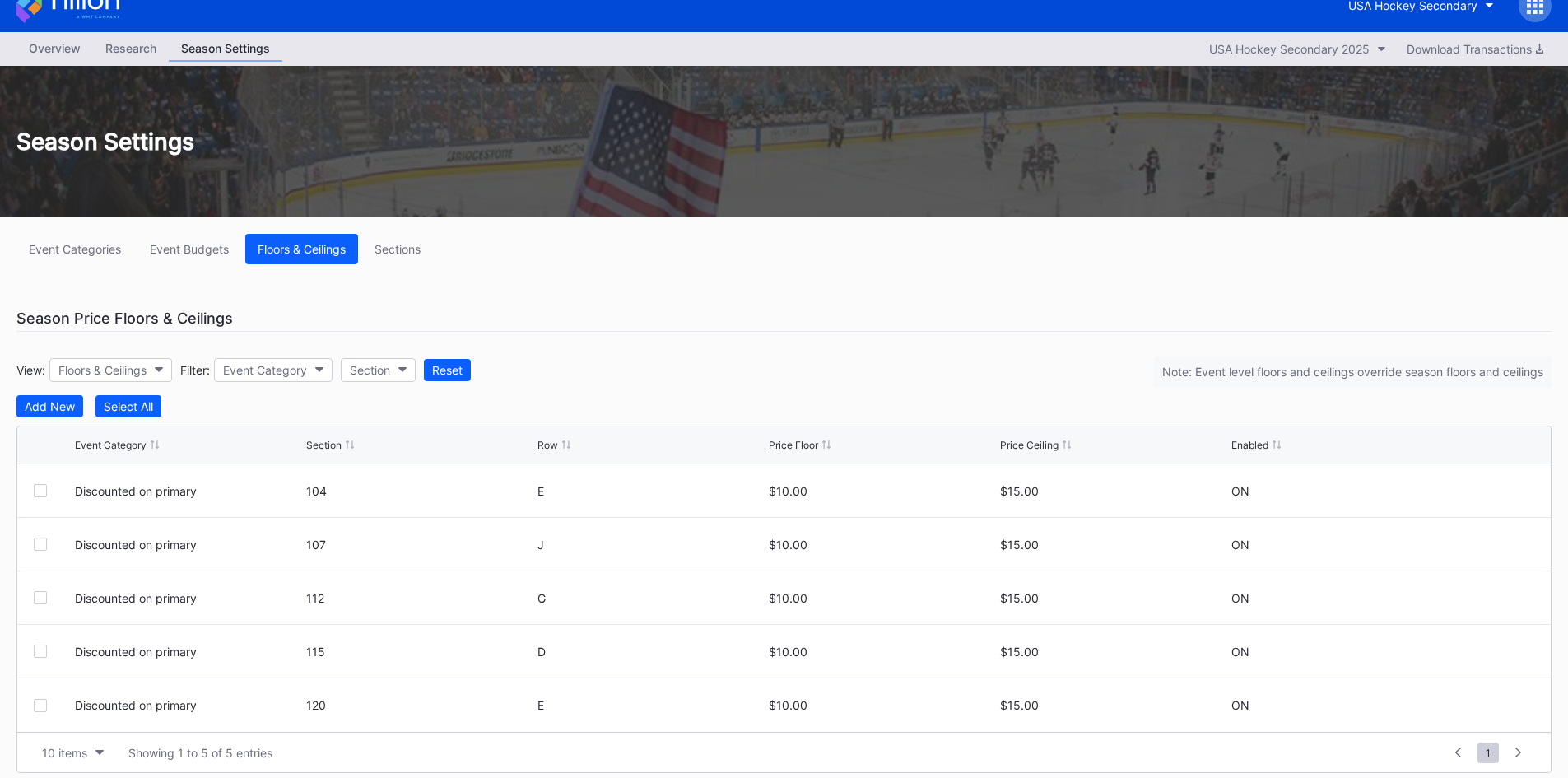
scroll to position [33, 0]
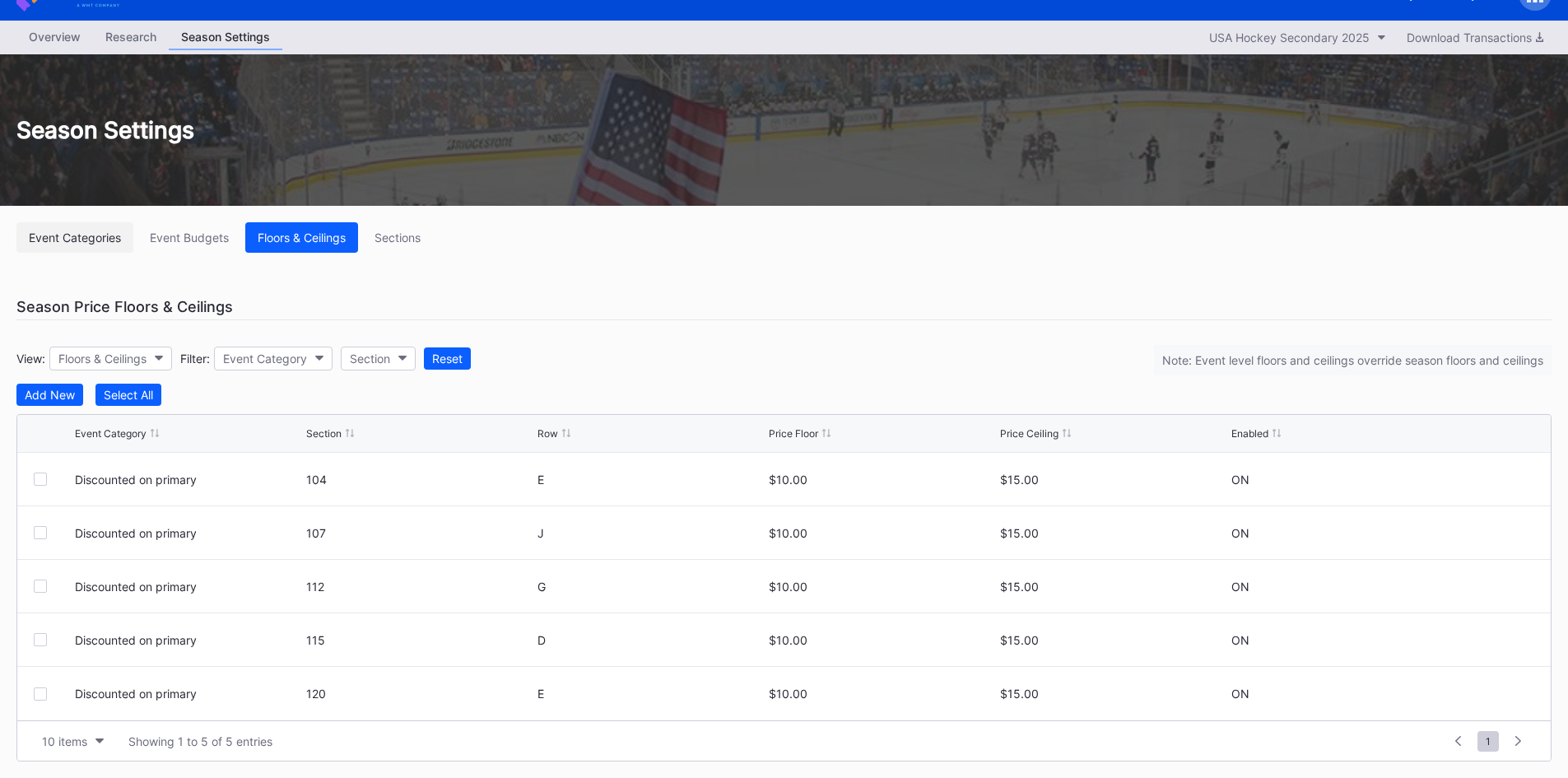
click at [91, 244] on div "Event Categories" at bounding box center [75, 237] width 92 height 14
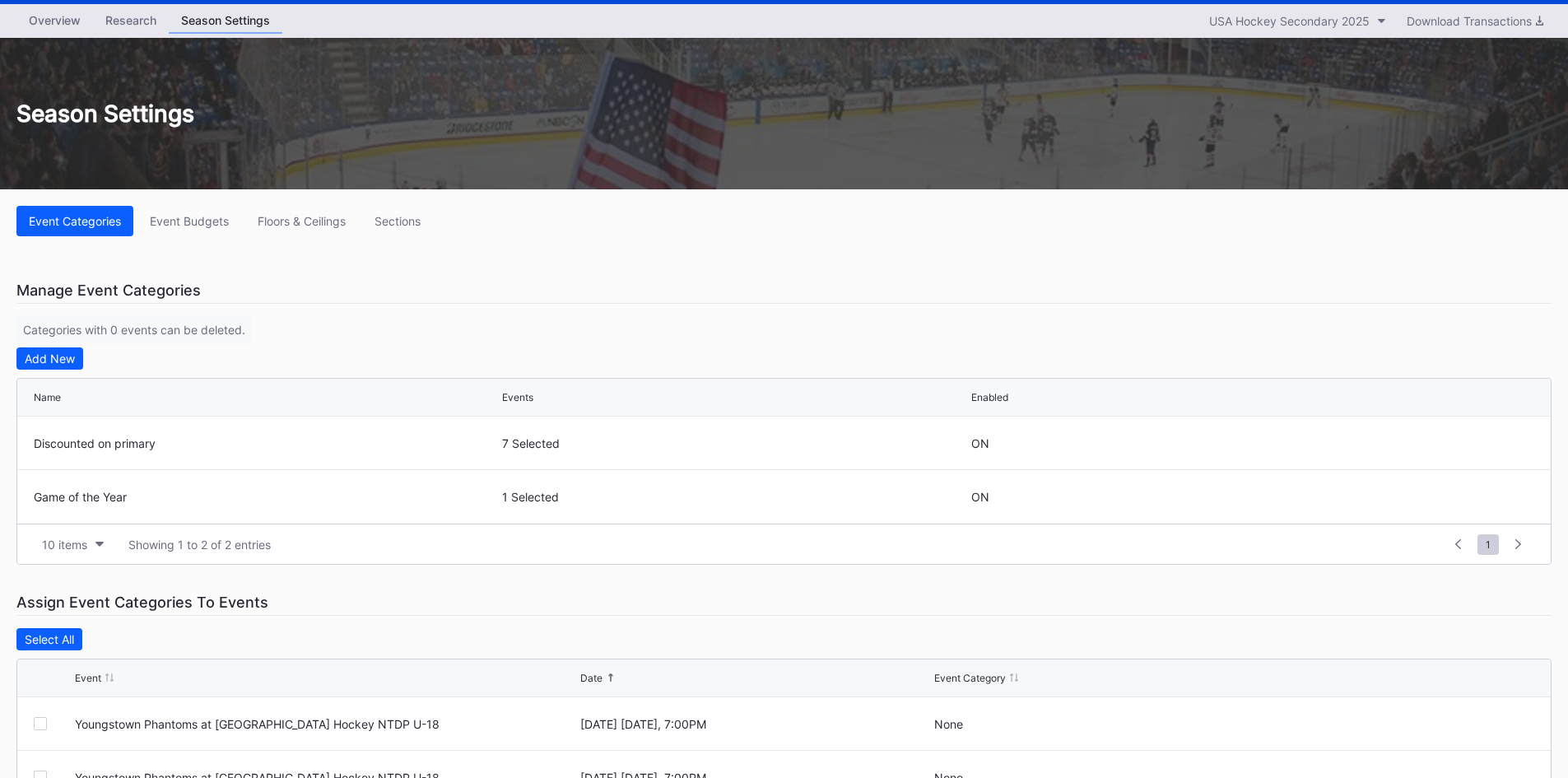
scroll to position [164, 0]
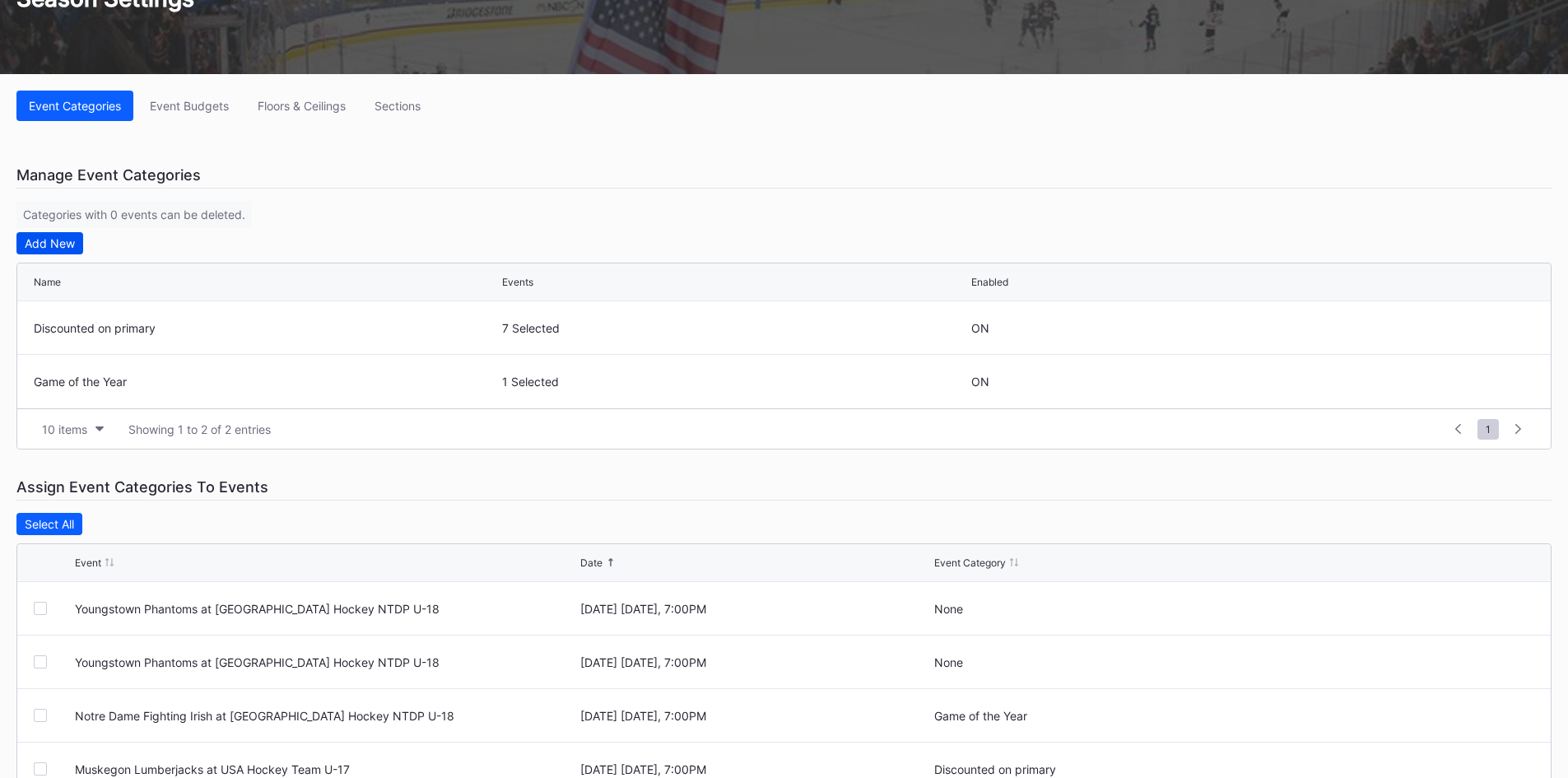
click at [53, 238] on div "Add New" at bounding box center [50, 243] width 51 height 14
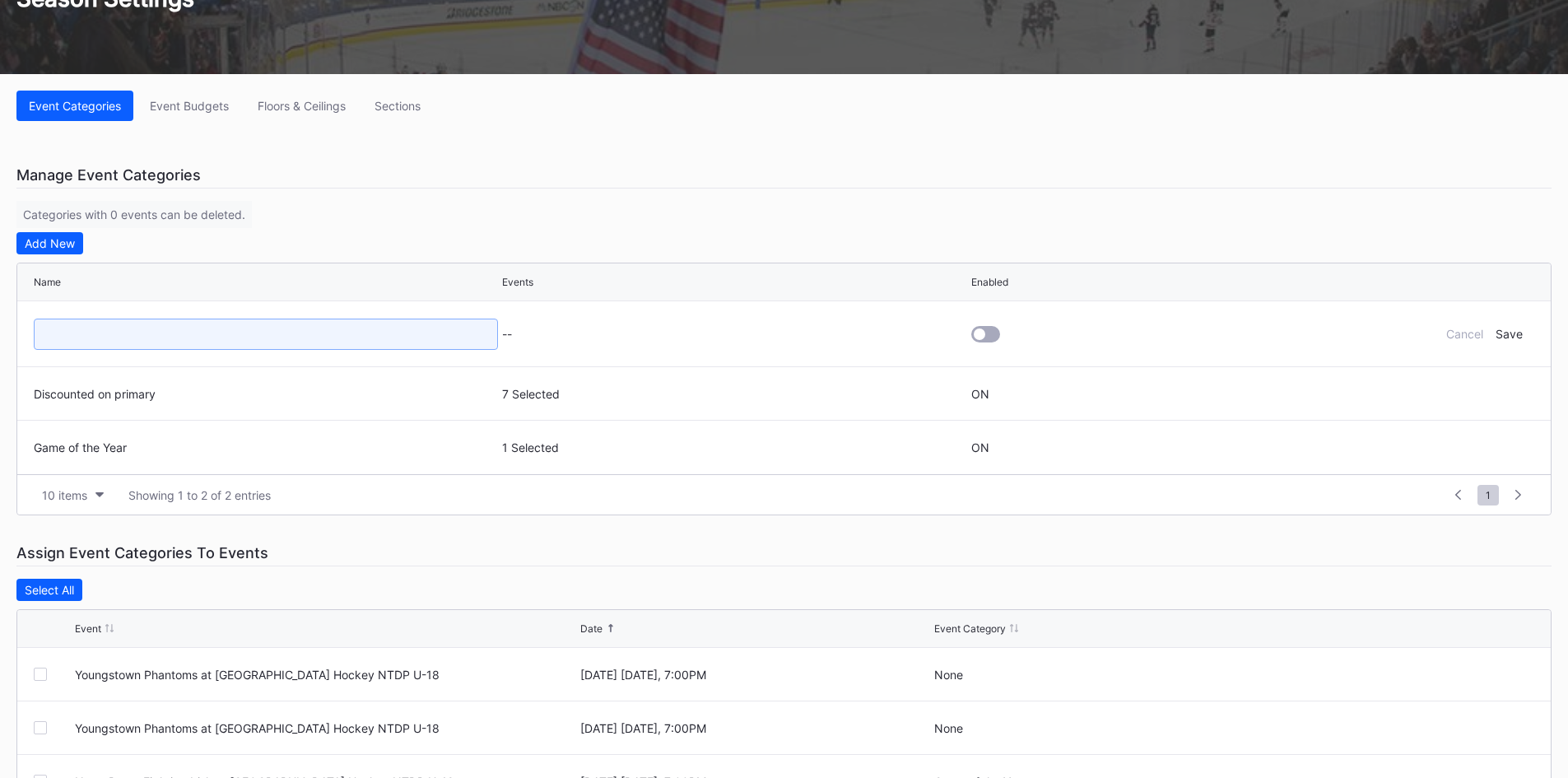
click at [175, 332] on input at bounding box center [265, 335] width 464 height 31
type input "Opening weekend"
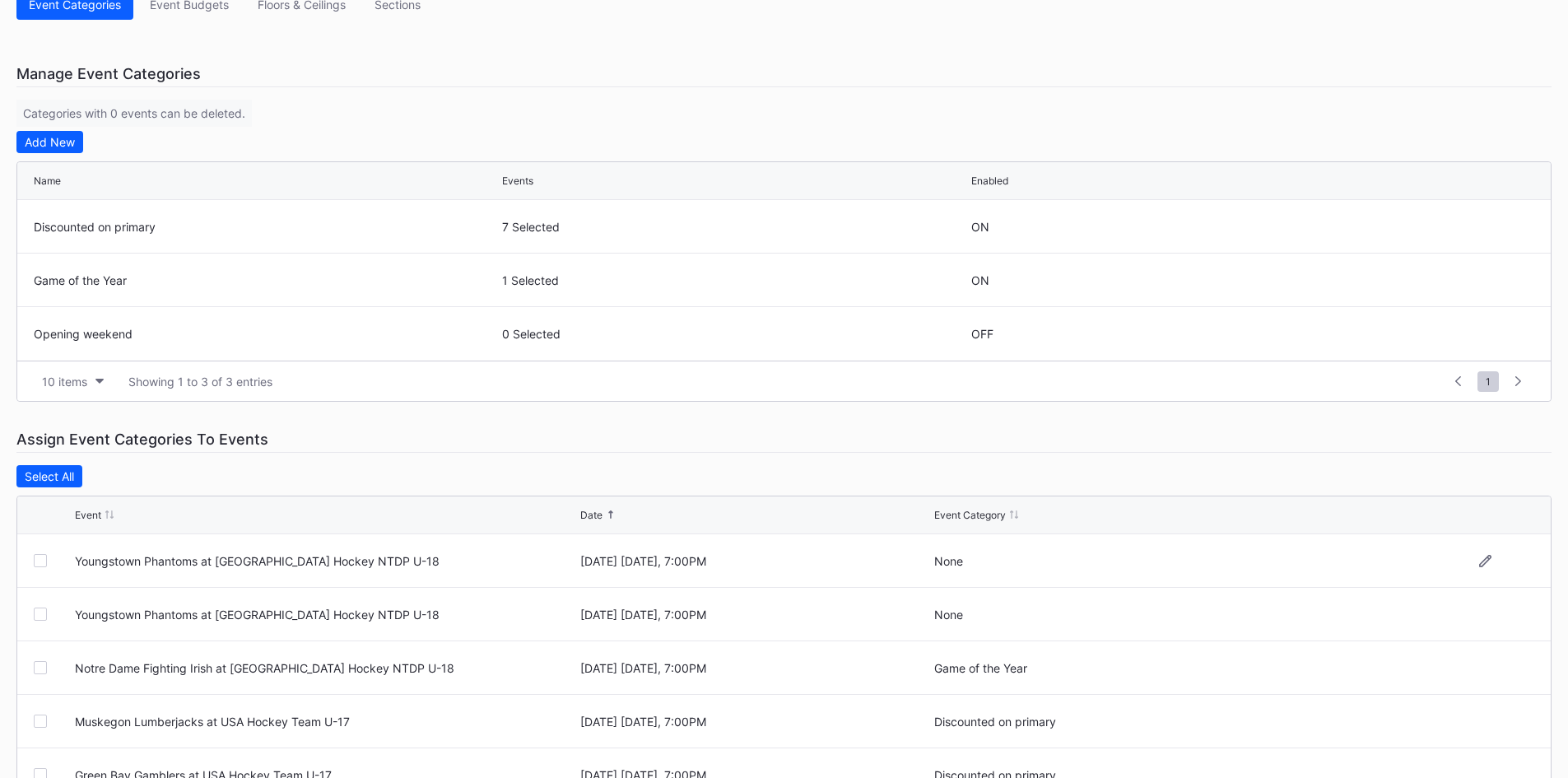
scroll to position [411, 0]
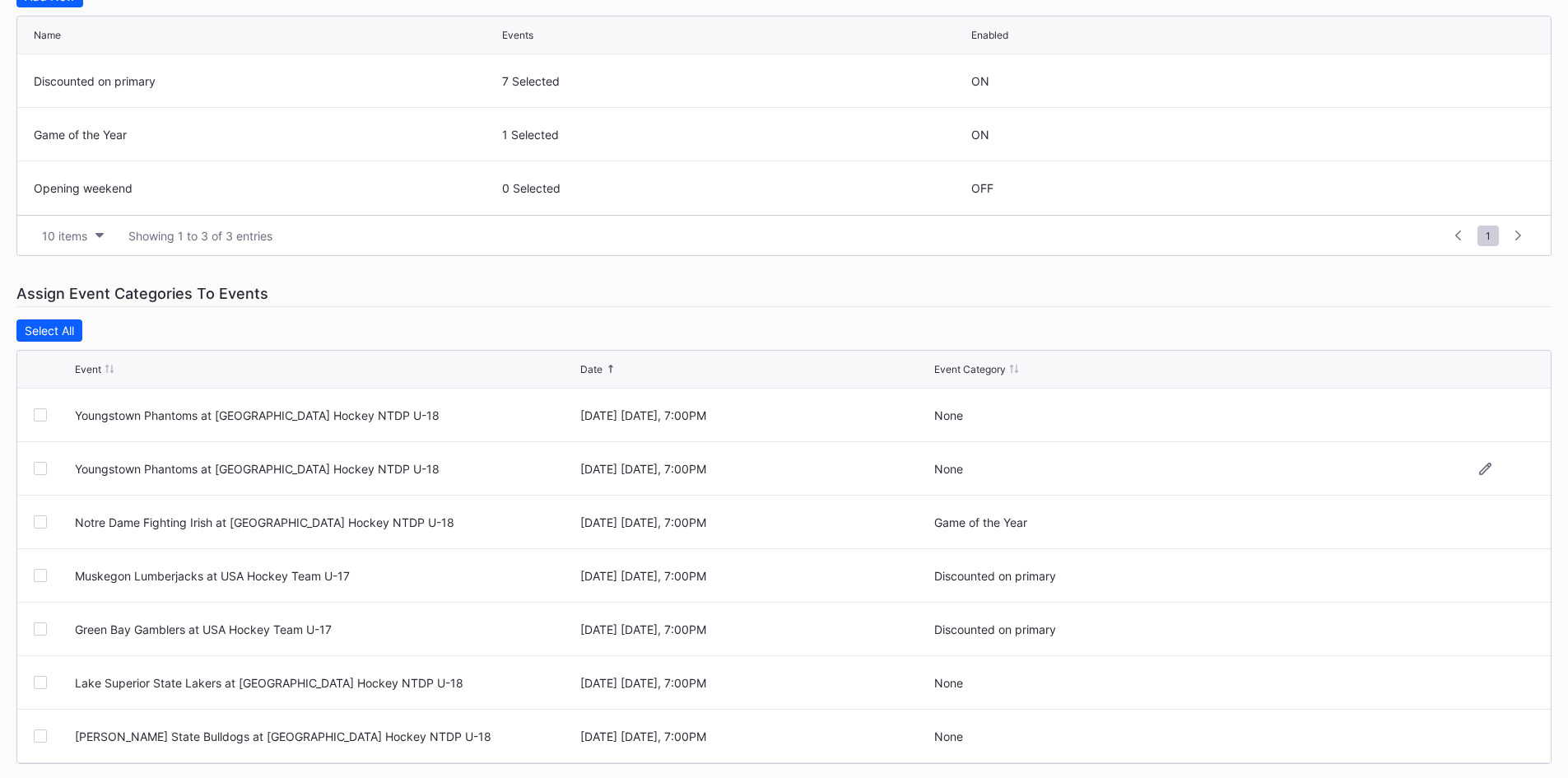
drag, startPoint x: 40, startPoint y: 414, endPoint x: 27, endPoint y: 451, distance: 39.2
click at [40, 414] on div at bounding box center [41, 415] width 14 height 14
click at [35, 471] on div at bounding box center [41, 469] width 14 height 14
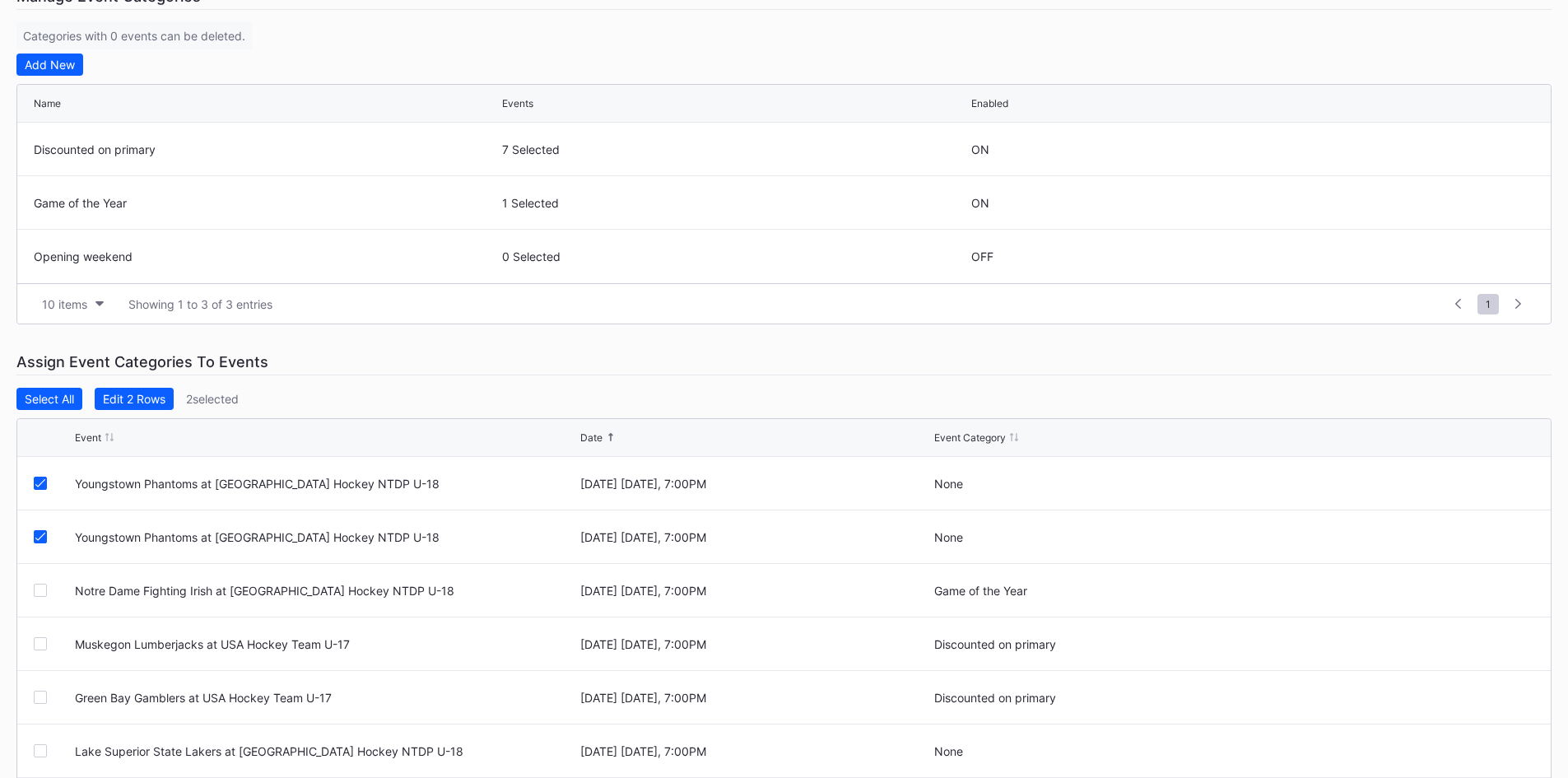
scroll to position [101, 0]
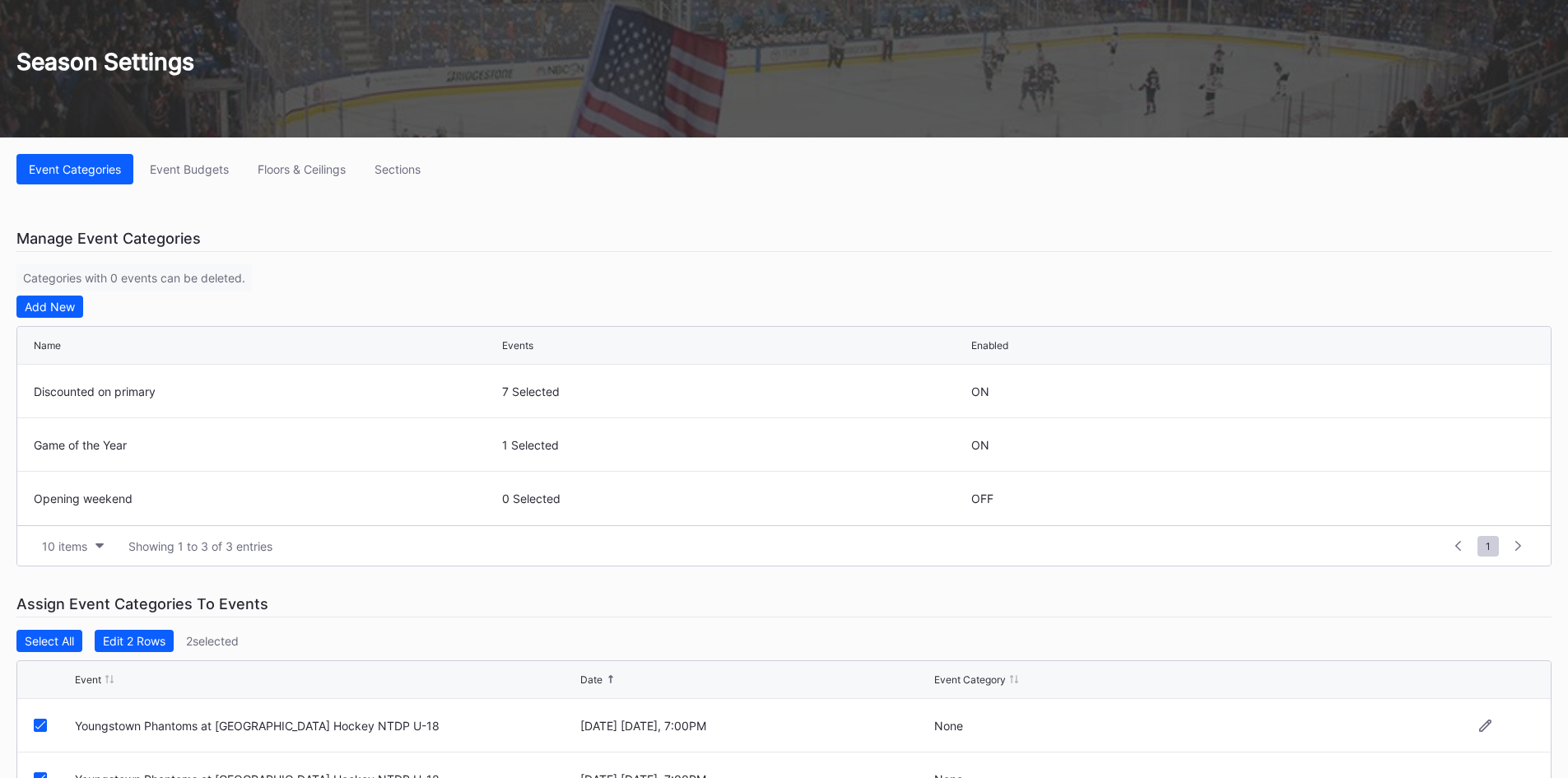
click at [40, 727] on icon at bounding box center [40, 725] width 10 height 8
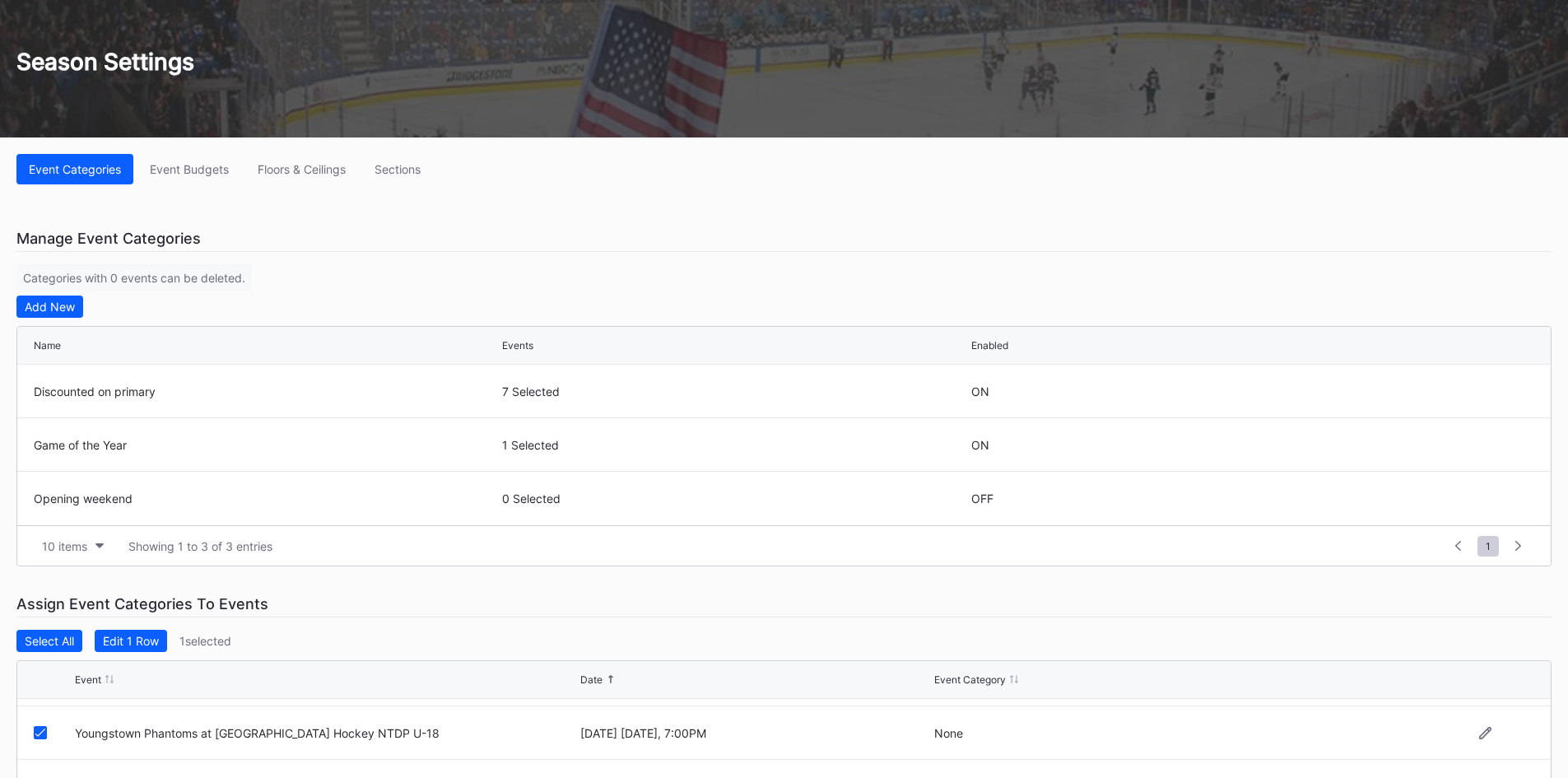
scroll to position [83, 0]
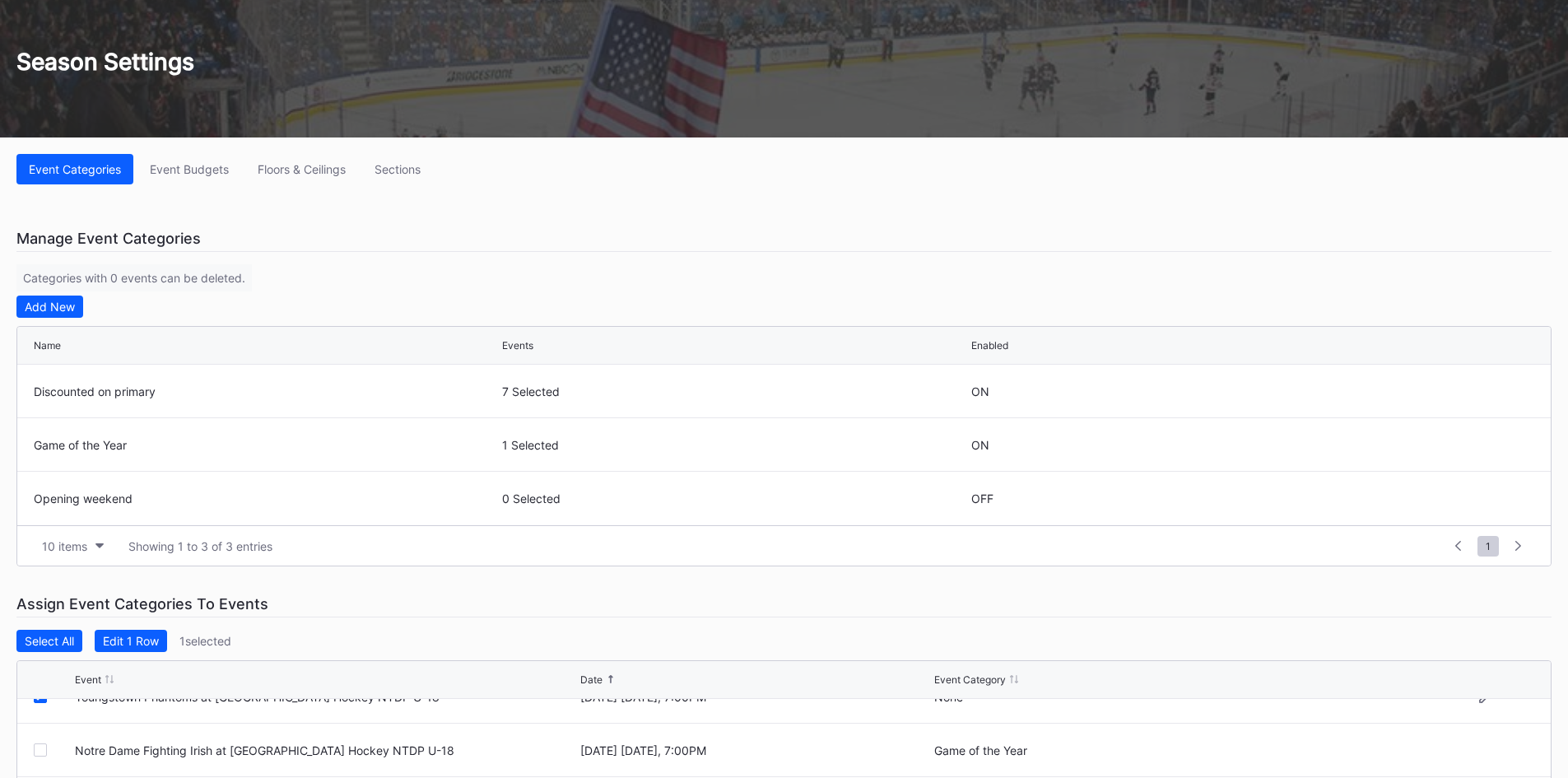
click at [39, 699] on icon at bounding box center [40, 696] width 10 height 8
click at [1475, 498] on icon at bounding box center [1472, 498] width 13 height 13
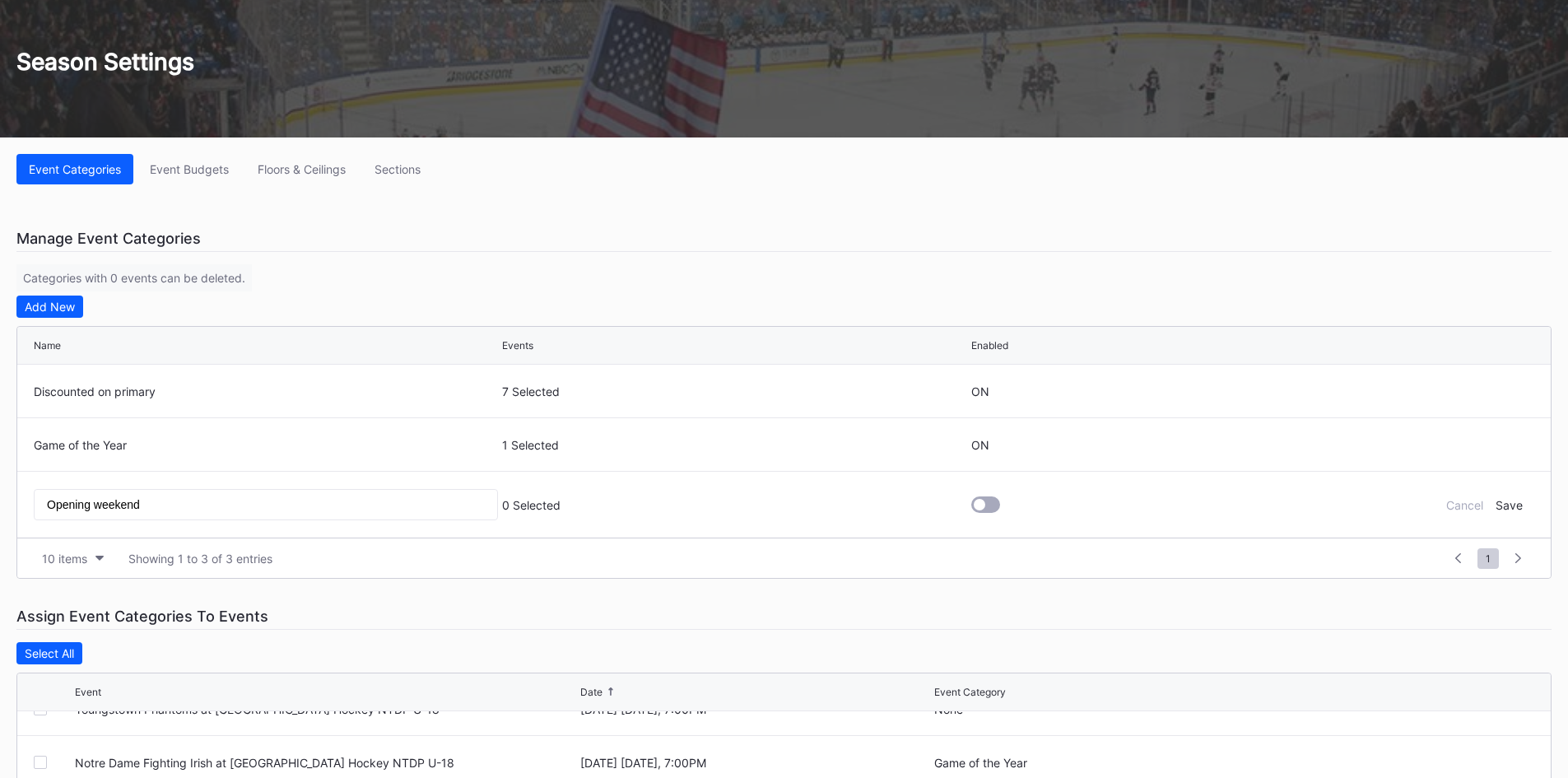
click at [989, 508] on div at bounding box center [986, 504] width 29 height 17
click at [1508, 502] on div "Save" at bounding box center [1509, 505] width 27 height 14
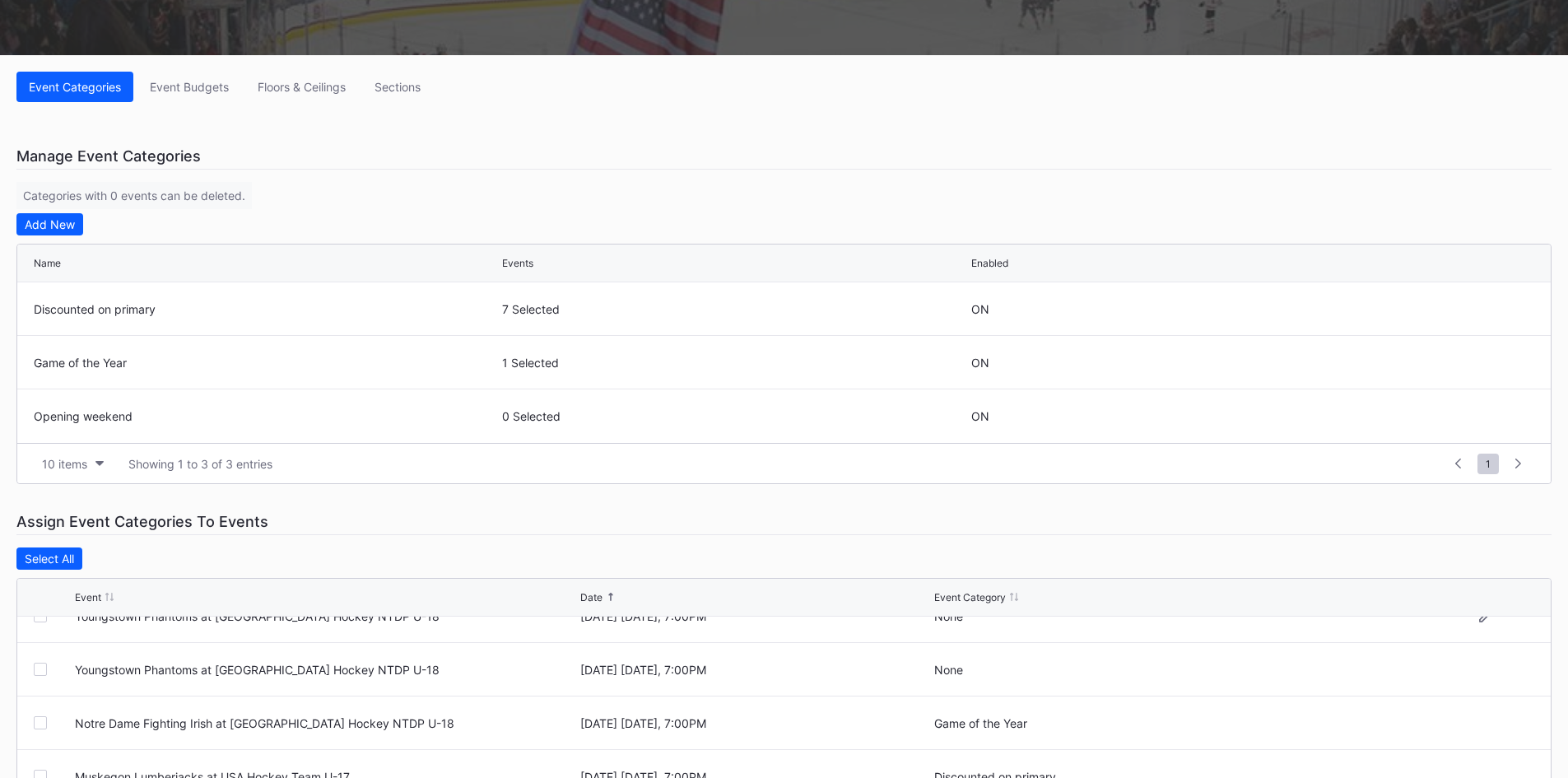
scroll to position [0, 0]
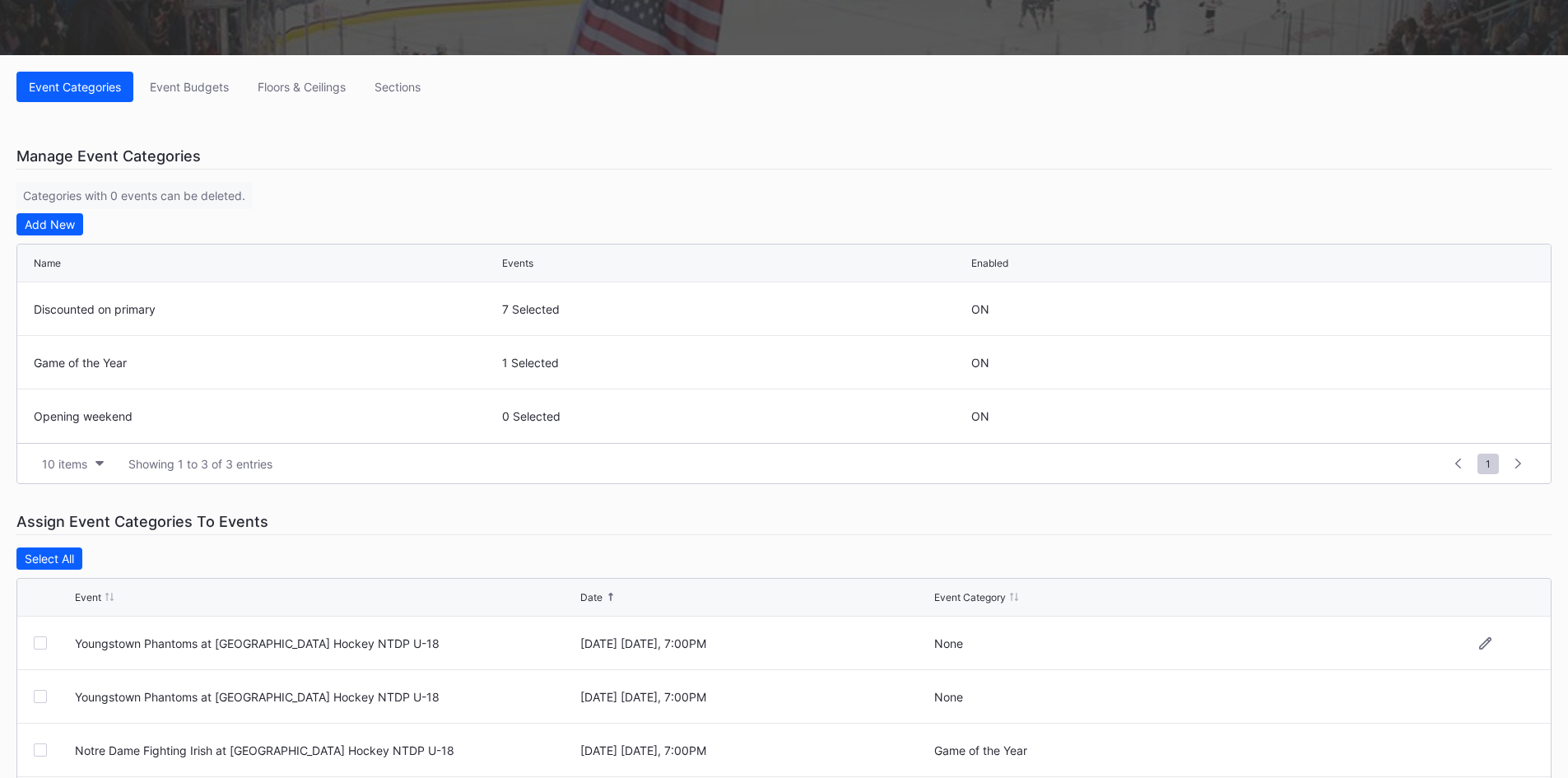
click at [40, 644] on div at bounding box center [41, 643] width 14 height 14
click at [41, 698] on div at bounding box center [41, 696] width 14 height 14
click at [128, 557] on div "Edit 2 Rows" at bounding box center [134, 558] width 62 height 14
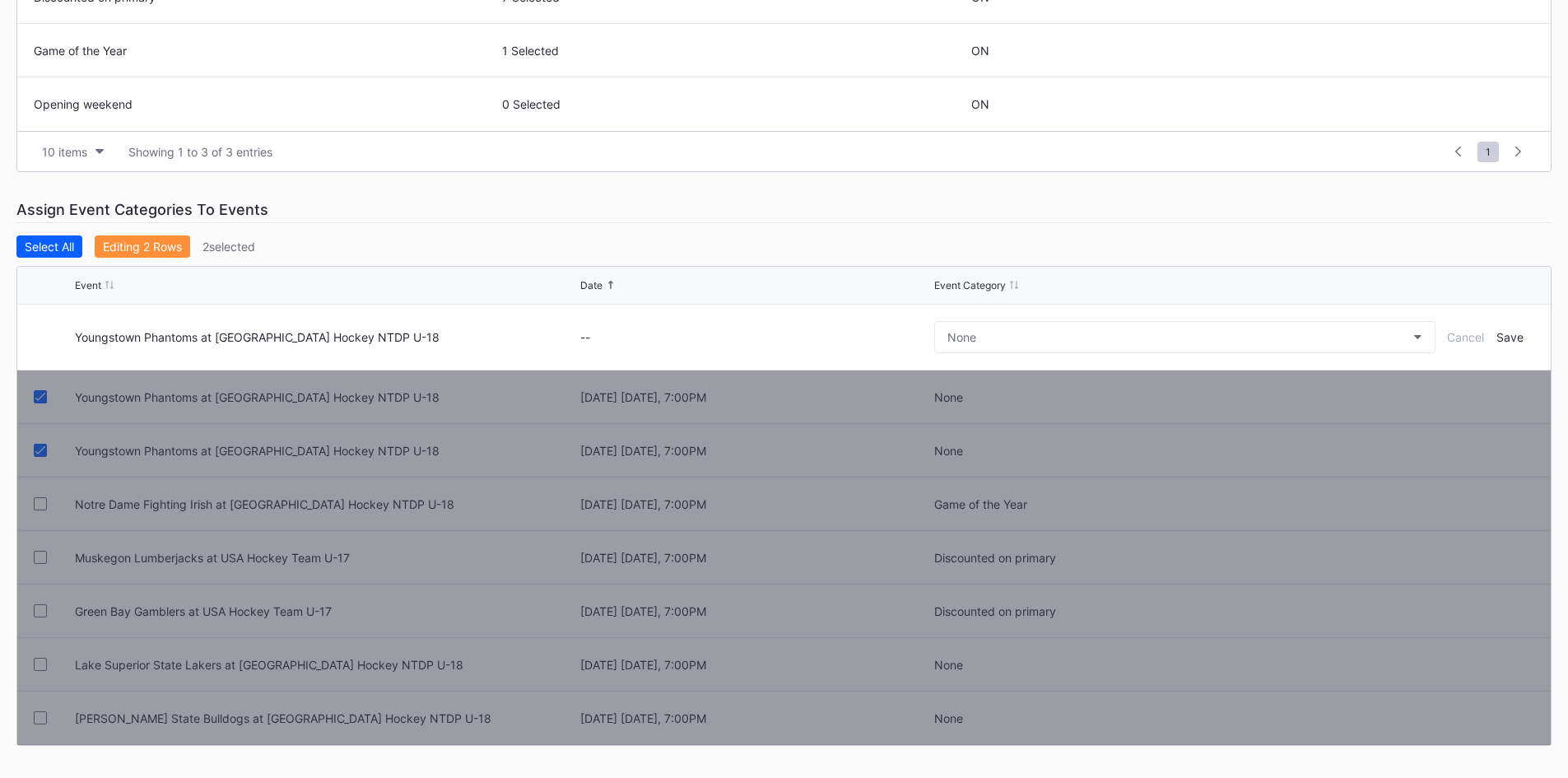
scroll to position [496, 0]
click at [992, 337] on button "None" at bounding box center [1185, 336] width 502 height 32
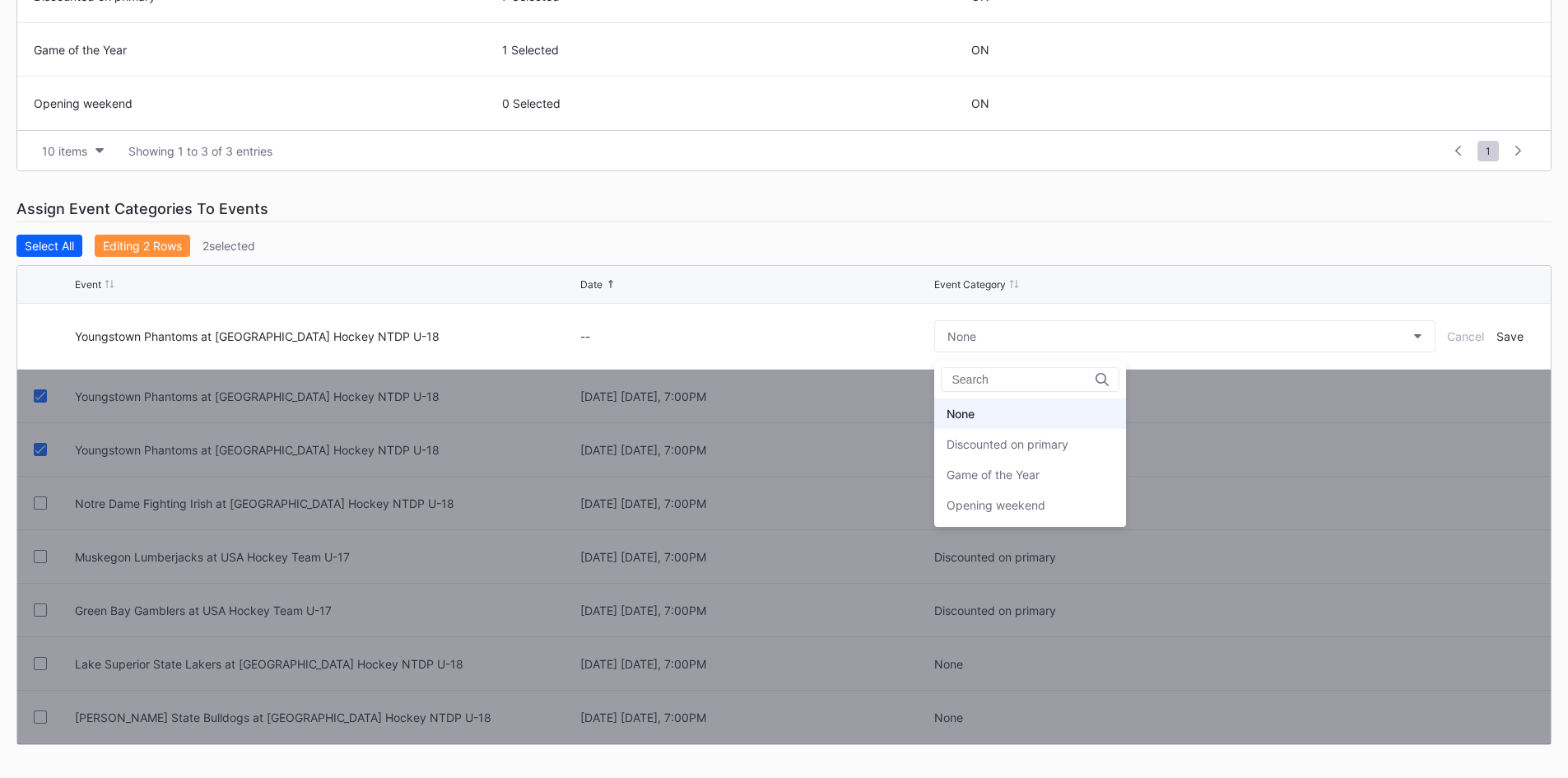
click at [1029, 508] on div "Opening weekend" at bounding box center [996, 505] width 99 height 14
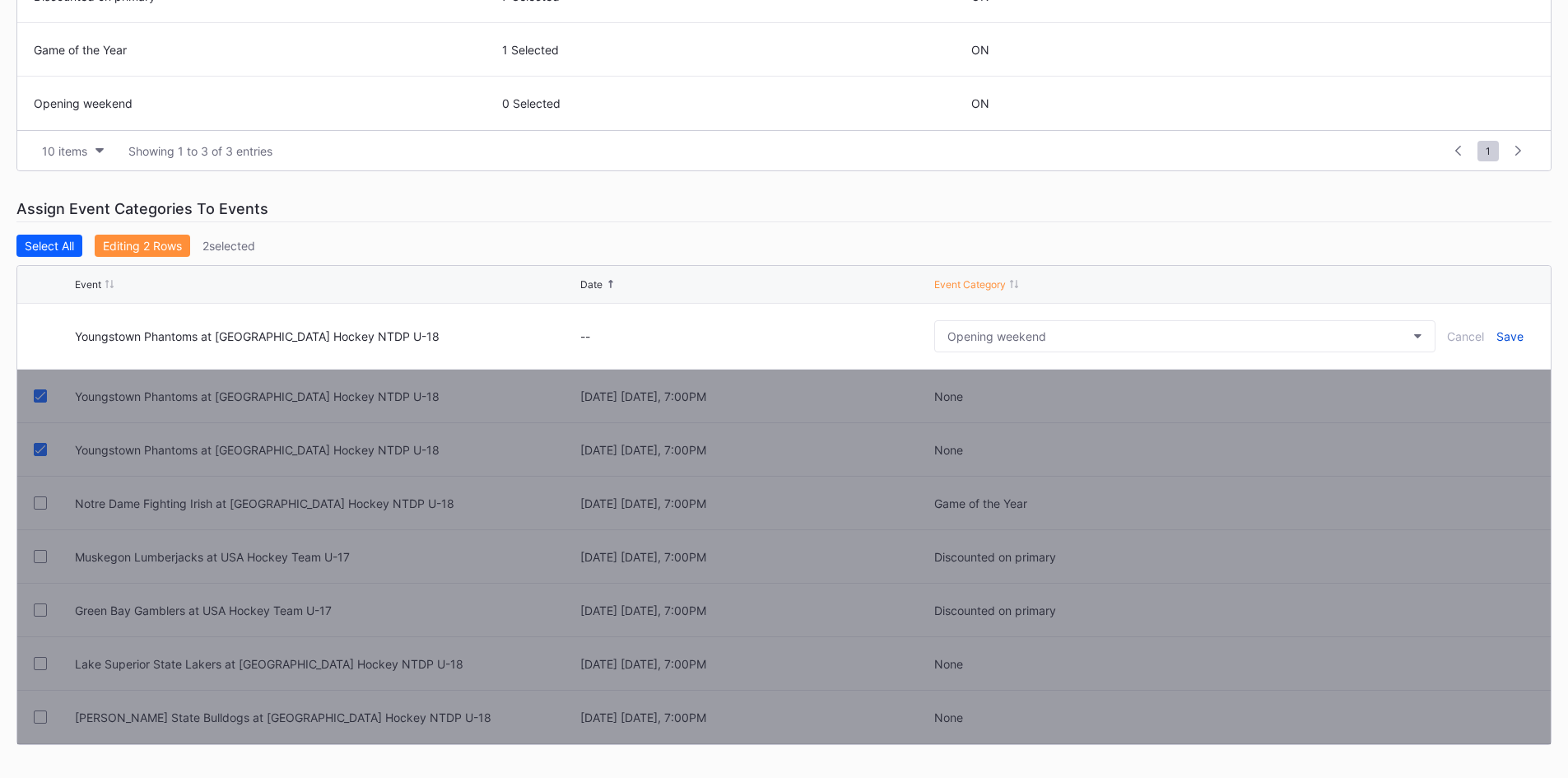
click at [1511, 336] on div "Save" at bounding box center [1510, 336] width 27 height 14
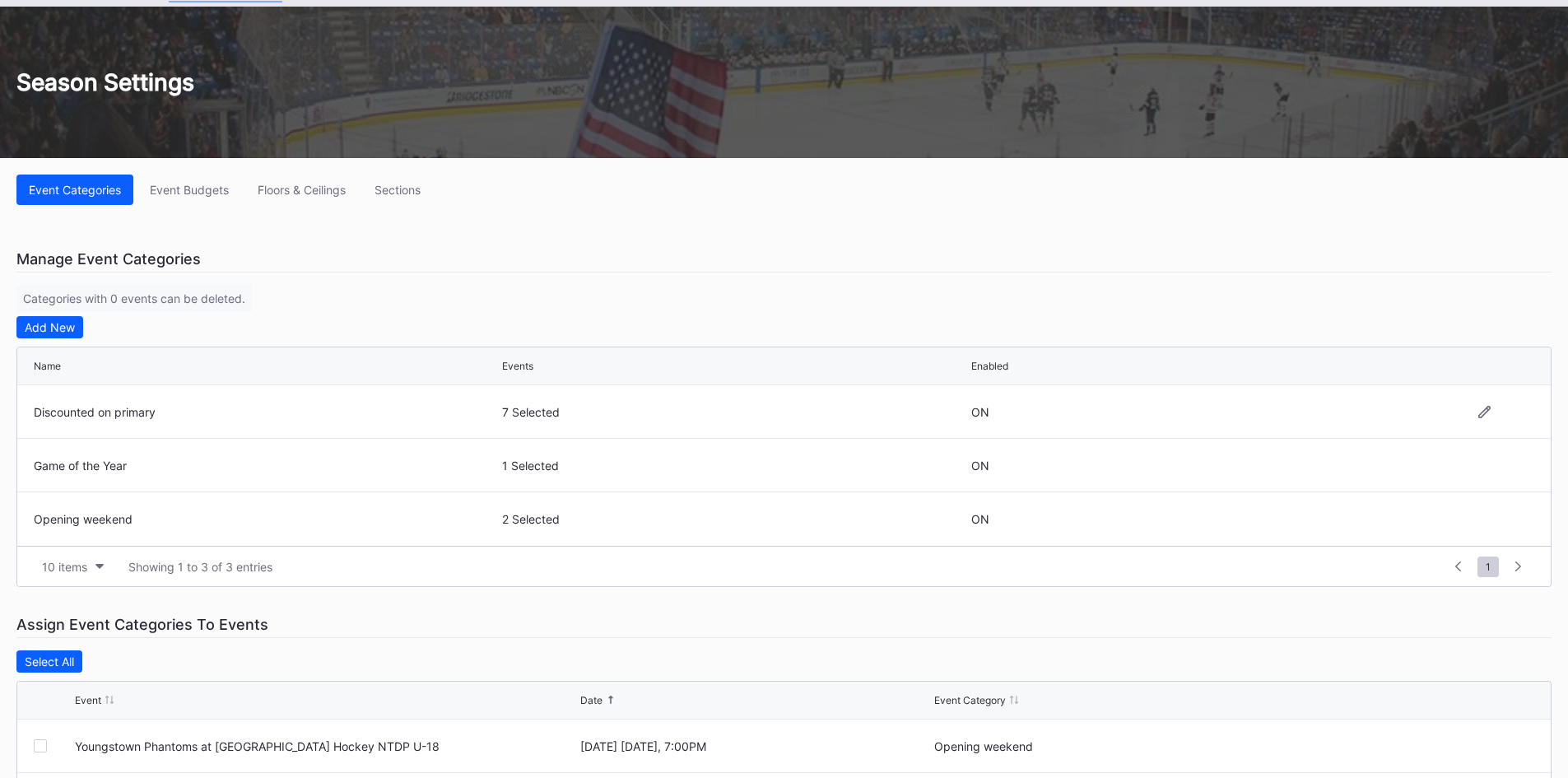
scroll to position [0, 0]
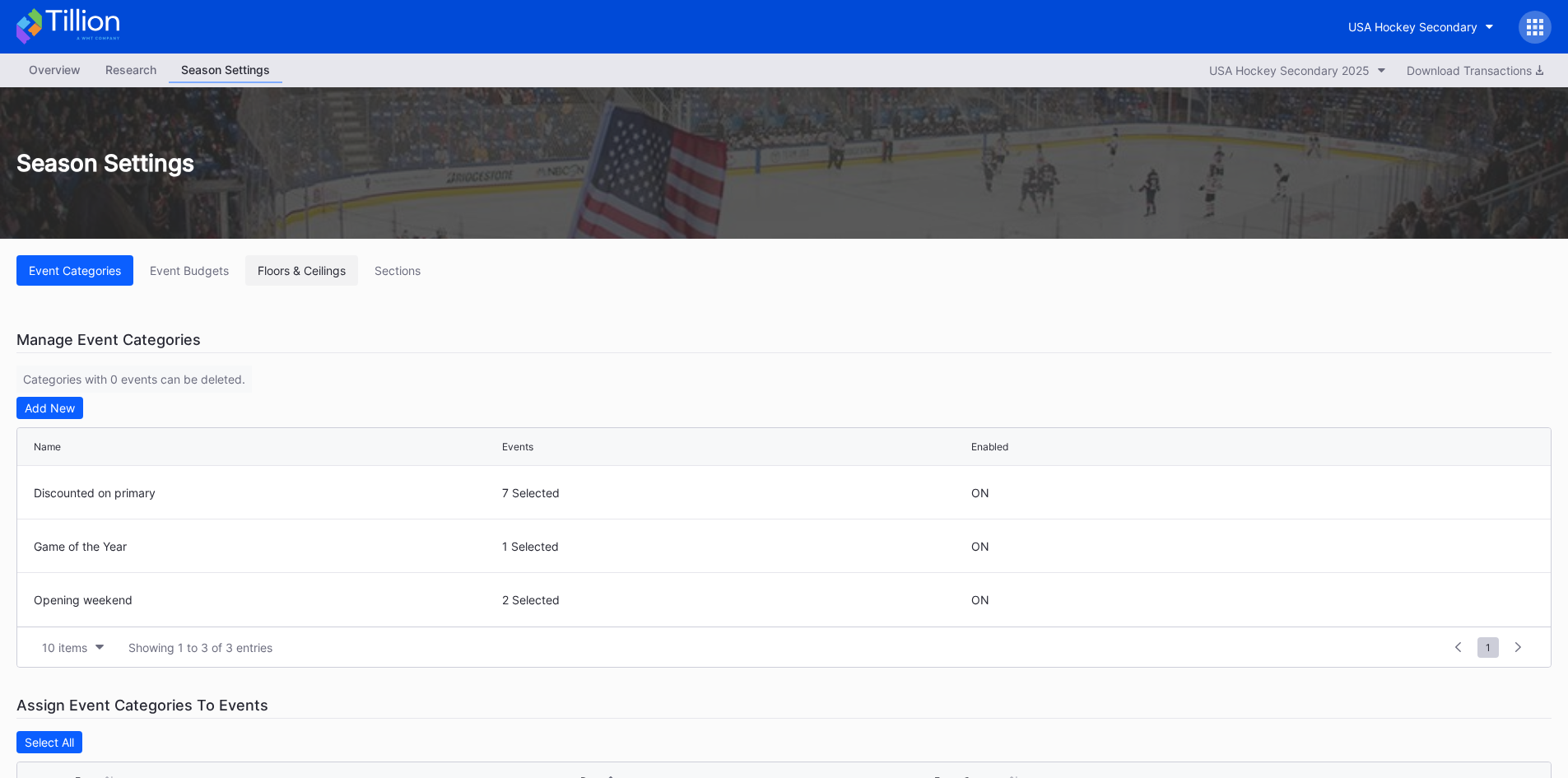
click at [305, 273] on div "Floors & Ceilings" at bounding box center [301, 270] width 88 height 14
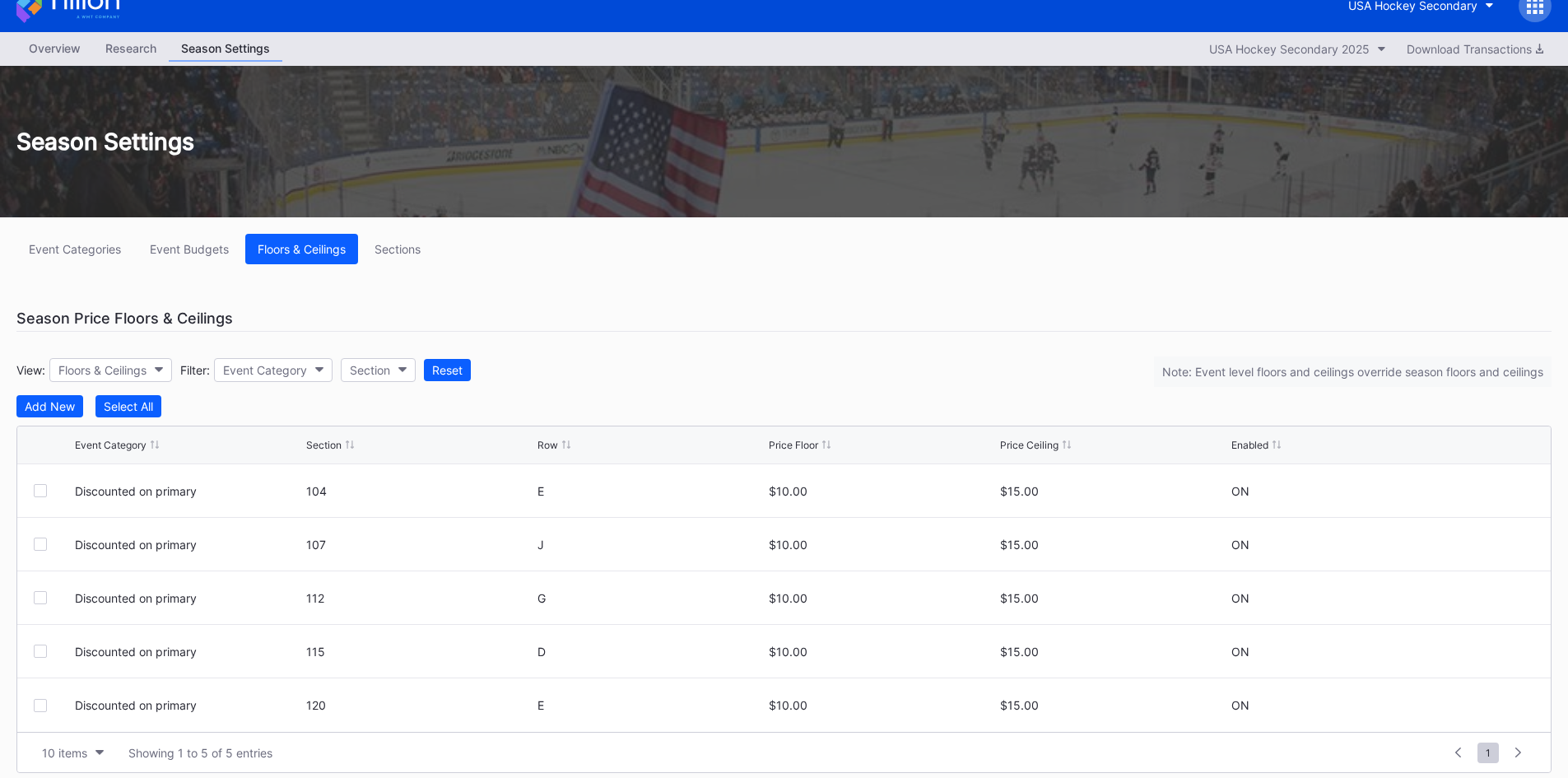
scroll to position [33, 0]
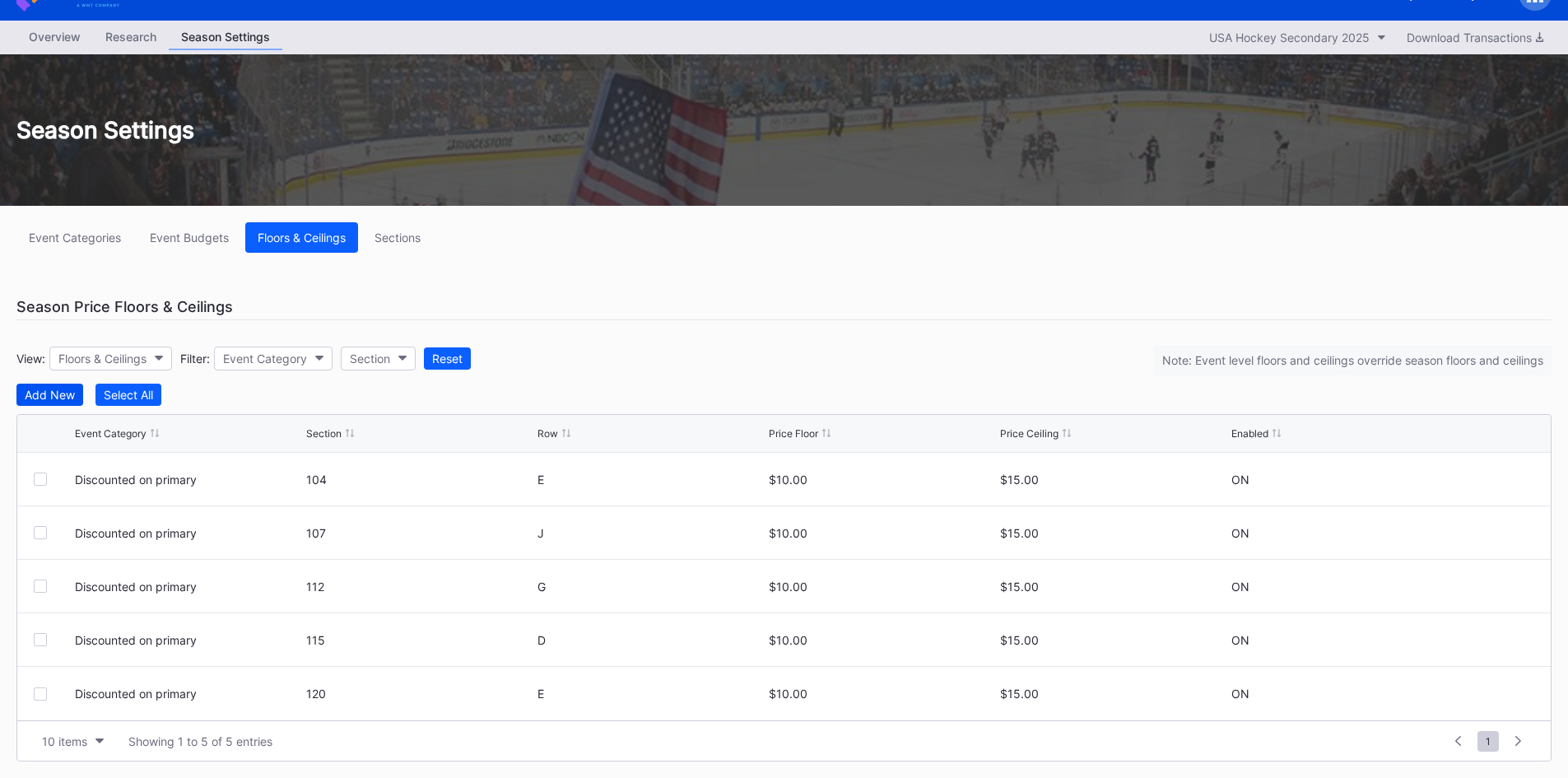
click at [59, 392] on div "Add New" at bounding box center [50, 395] width 51 height 14
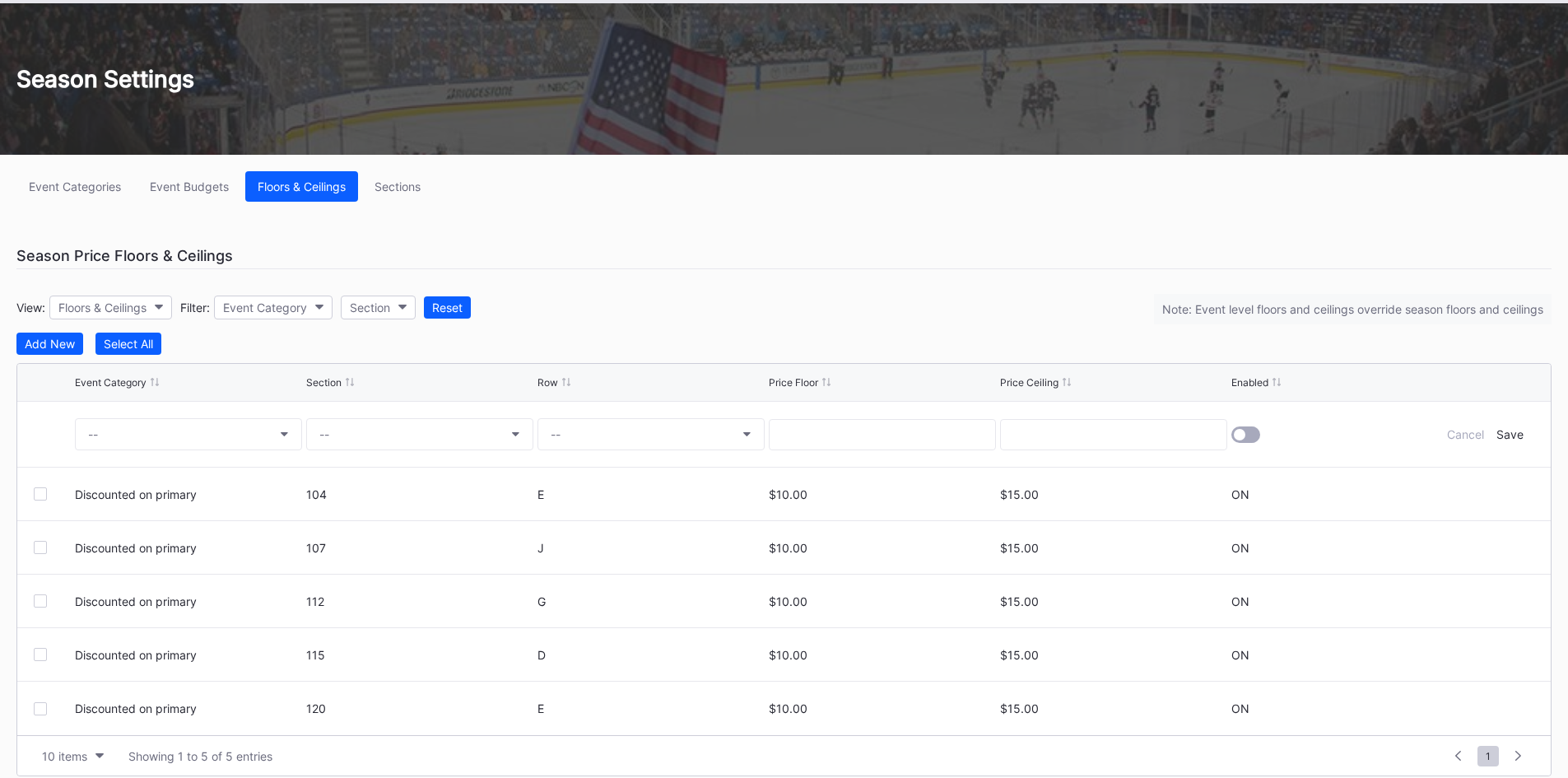
scroll to position [99, 0]
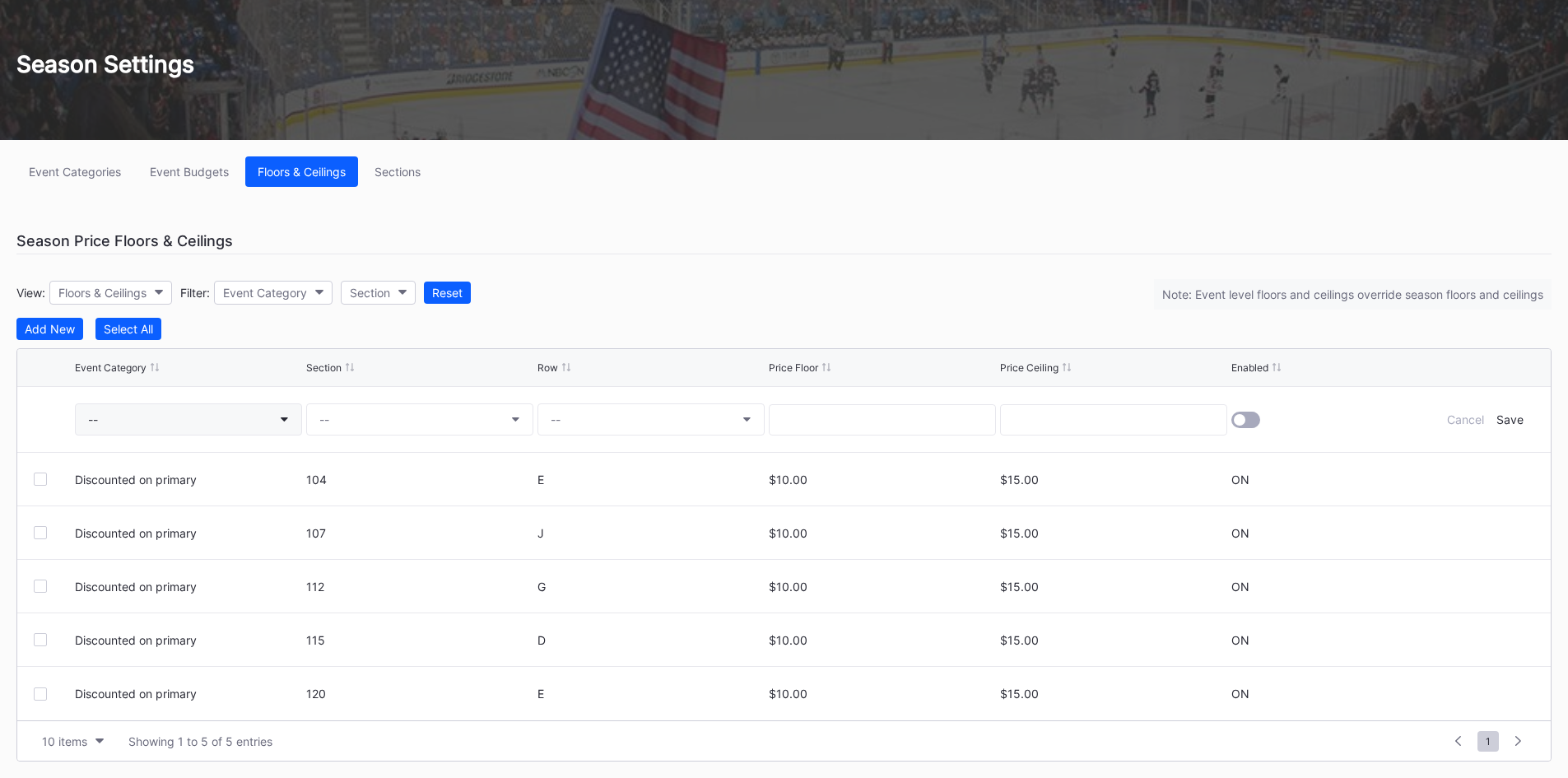
click at [180, 407] on button "--" at bounding box center [189, 419] width 227 height 32
click at [183, 560] on div "Opening weekend" at bounding box center [137, 557] width 99 height 14
click at [347, 431] on button "--" at bounding box center [420, 419] width 227 height 32
click at [361, 501] on div "104" at bounding box center [401, 496] width 192 height 30
click at [655, 407] on button "--" at bounding box center [651, 419] width 227 height 32
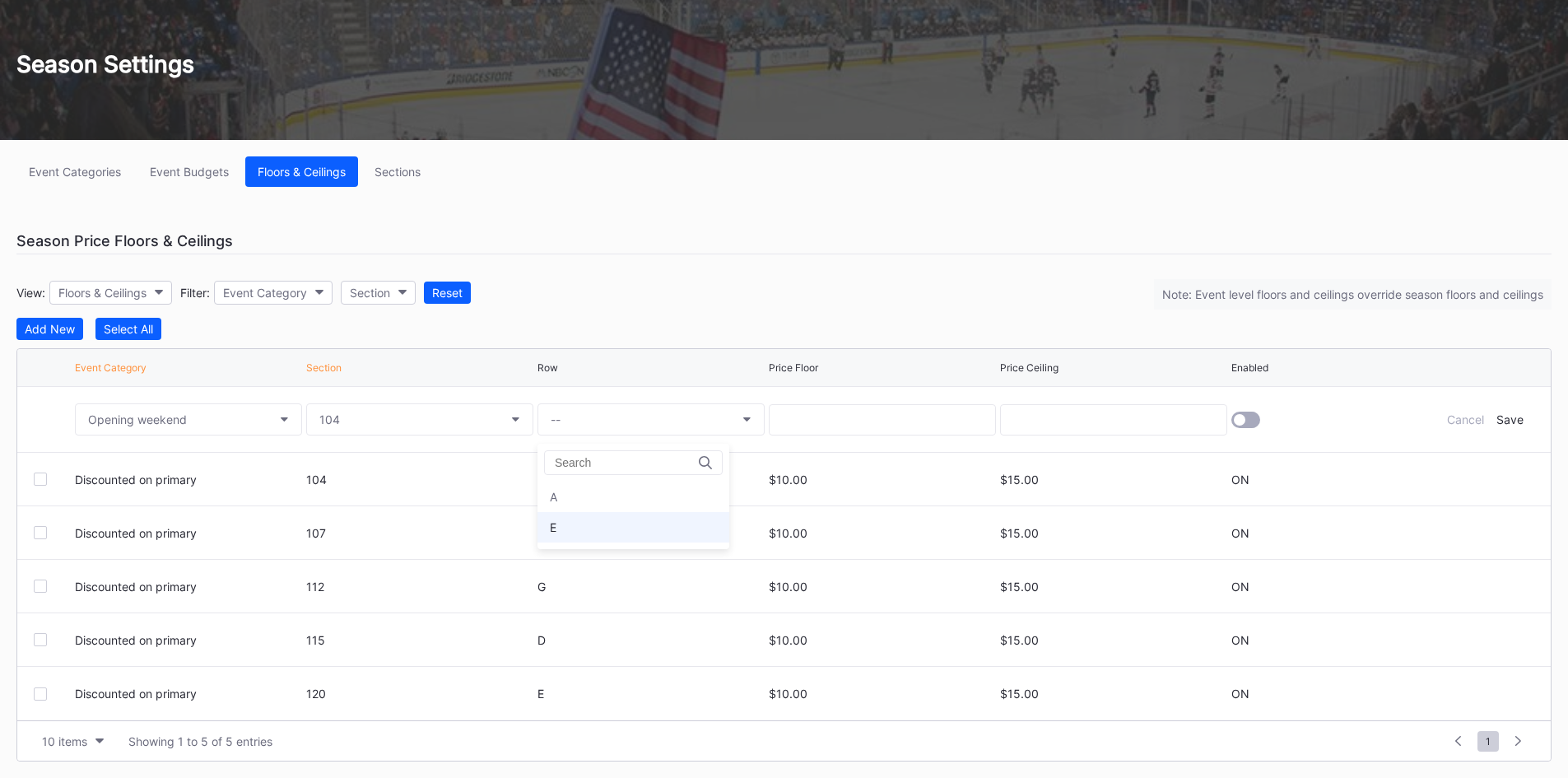
click at [606, 525] on div "E" at bounding box center [633, 527] width 192 height 30
click at [799, 425] on input at bounding box center [883, 420] width 227 height 31
click at [673, 429] on button "E" at bounding box center [651, 419] width 227 height 32
click at [600, 528] on div "E" at bounding box center [633, 527] width 192 height 30
click at [819, 423] on input at bounding box center [883, 420] width 227 height 31
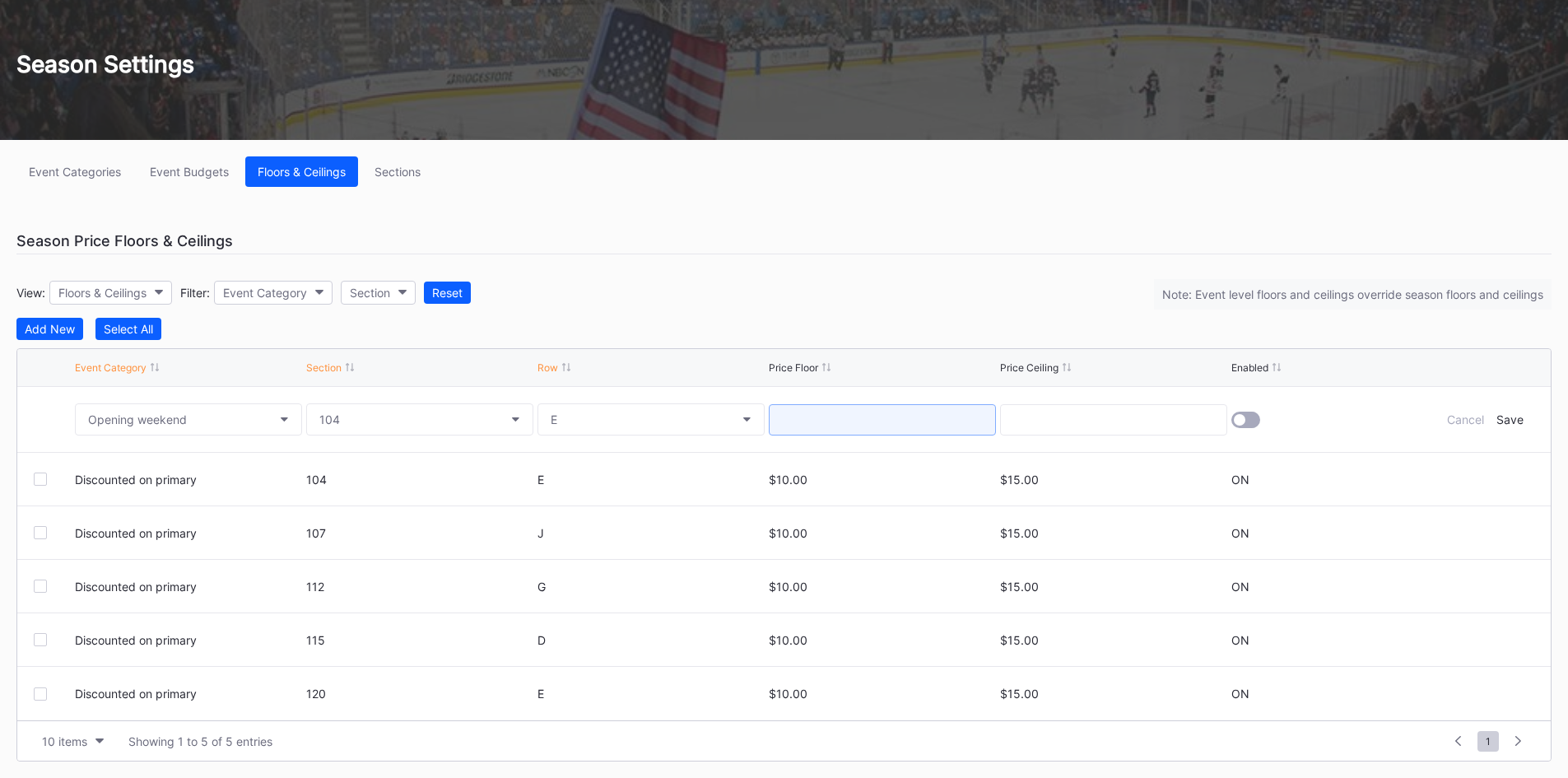
type input "9"
type input "10"
click at [1250, 421] on div at bounding box center [1245, 419] width 29 height 17
click at [1515, 418] on div "Save" at bounding box center [1510, 419] width 27 height 14
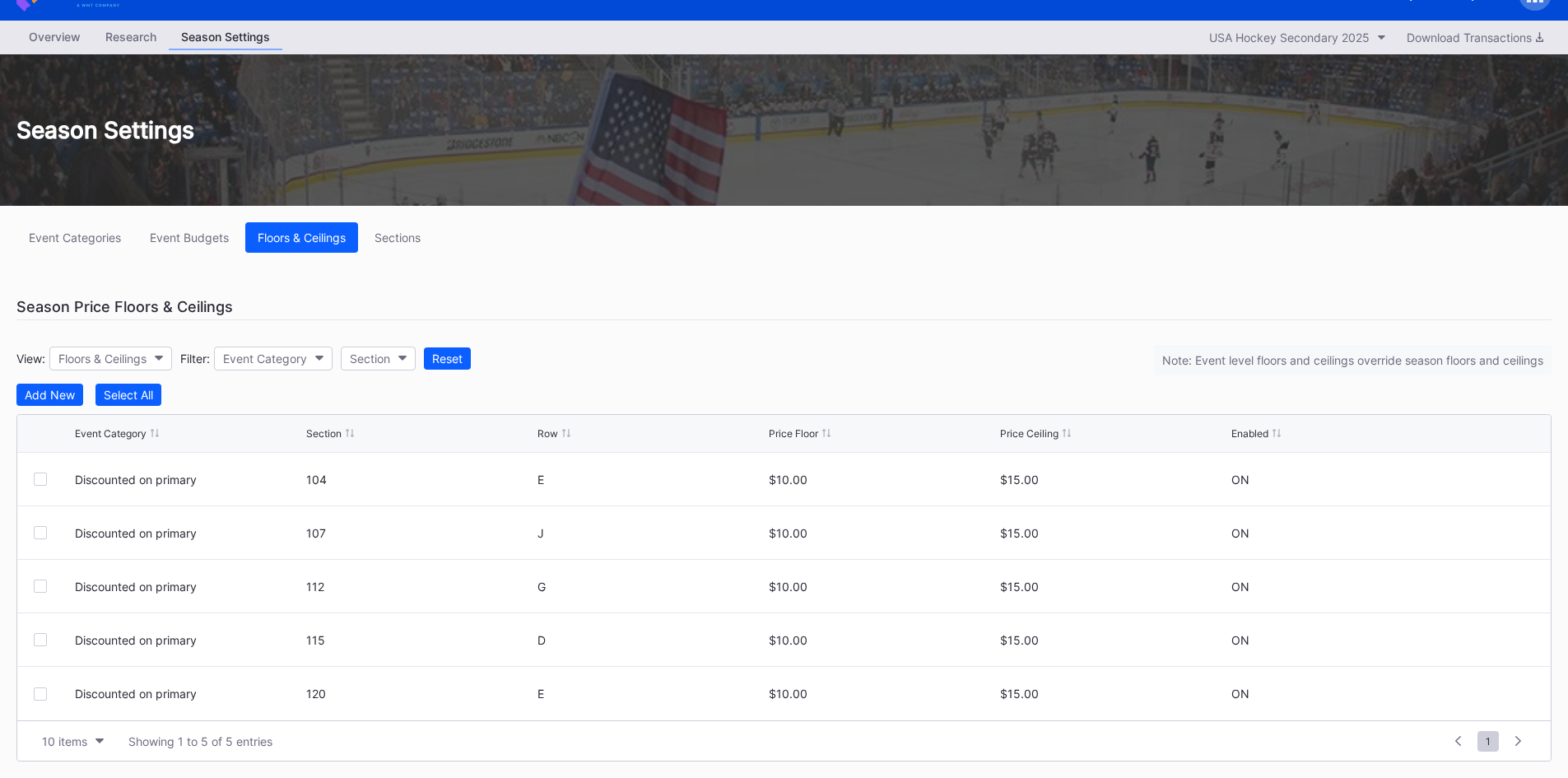
scroll to position [87, 0]
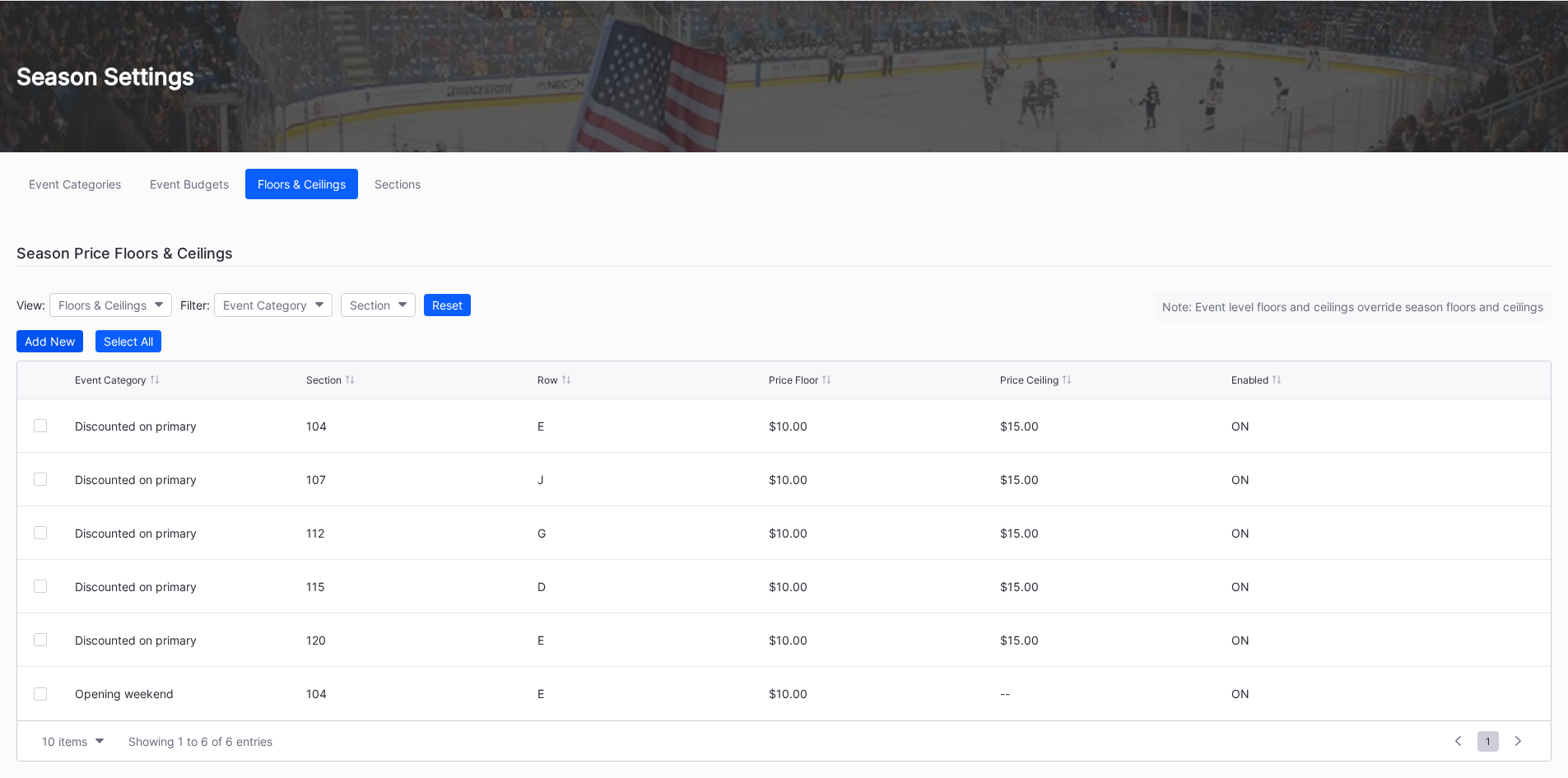
click at [51, 344] on div "Add New" at bounding box center [50, 341] width 51 height 14
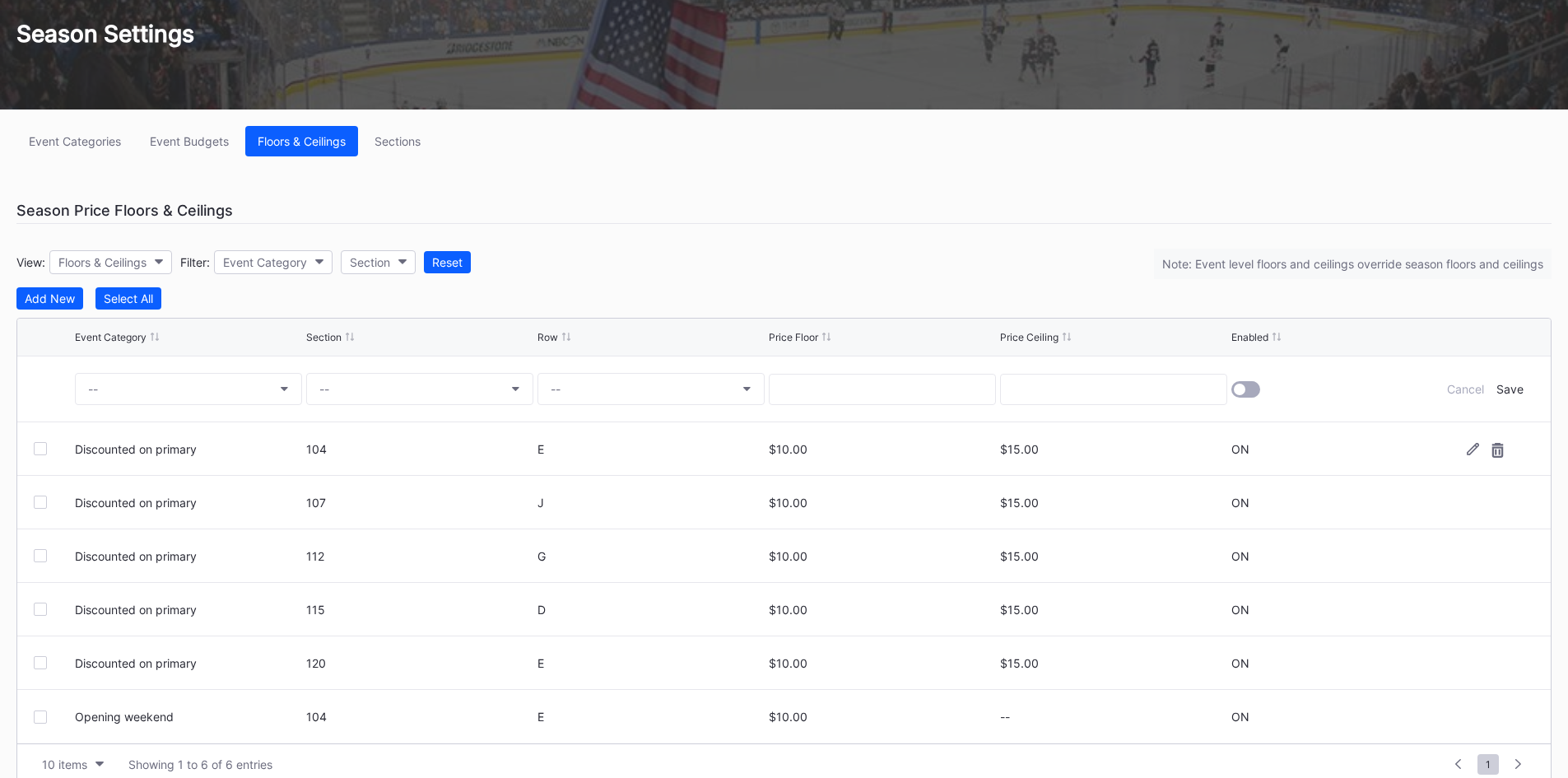
scroll to position [153, 0]
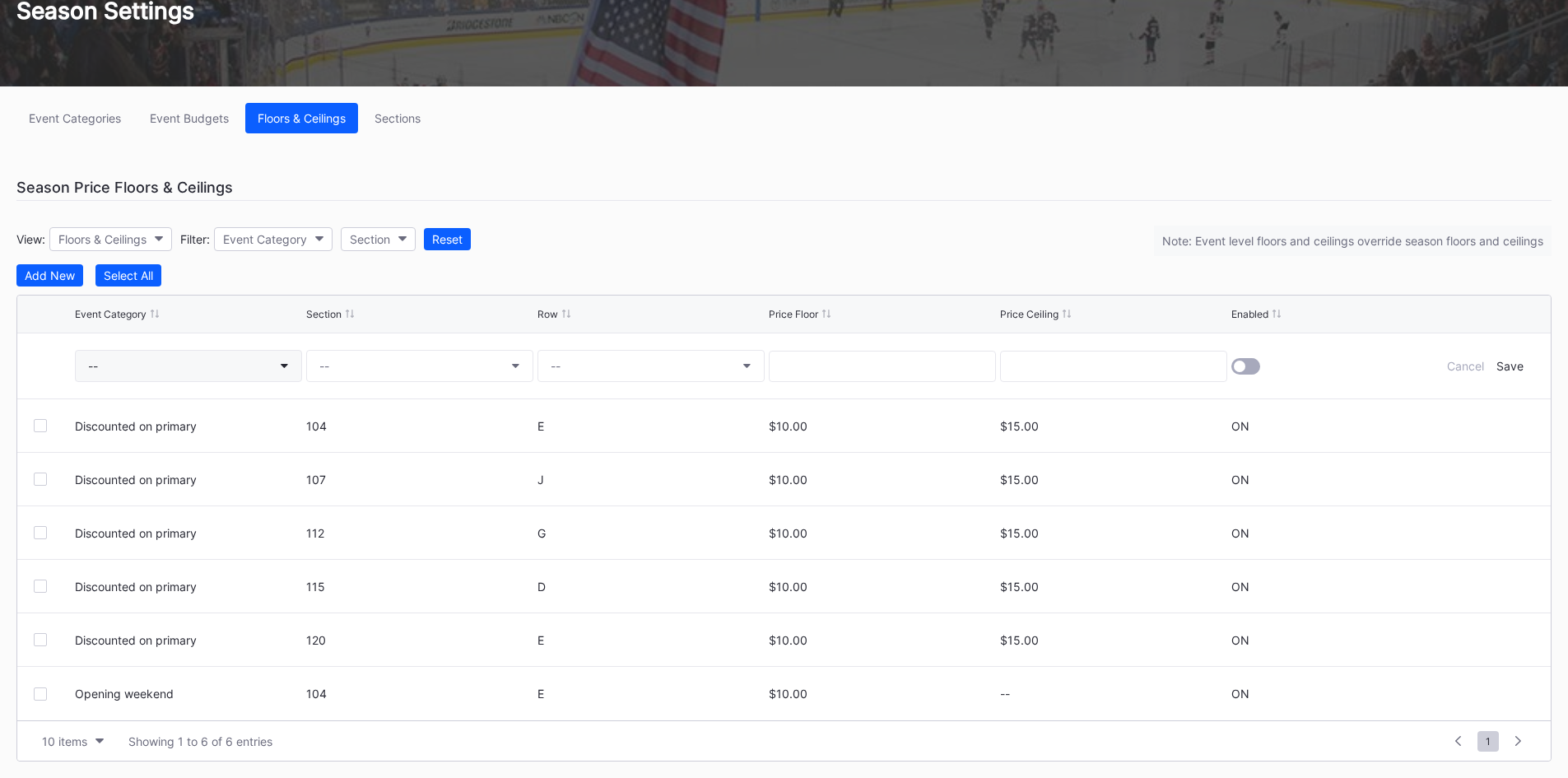
click at [212, 355] on button "--" at bounding box center [189, 366] width 227 height 32
click at [177, 494] on div "Opening weekend" at bounding box center [170, 504] width 192 height 30
click at [394, 371] on button "--" at bounding box center [420, 366] width 227 height 32
click at [383, 477] on div "107" at bounding box center [401, 474] width 192 height 30
click at [647, 360] on button "--" at bounding box center [651, 366] width 227 height 32
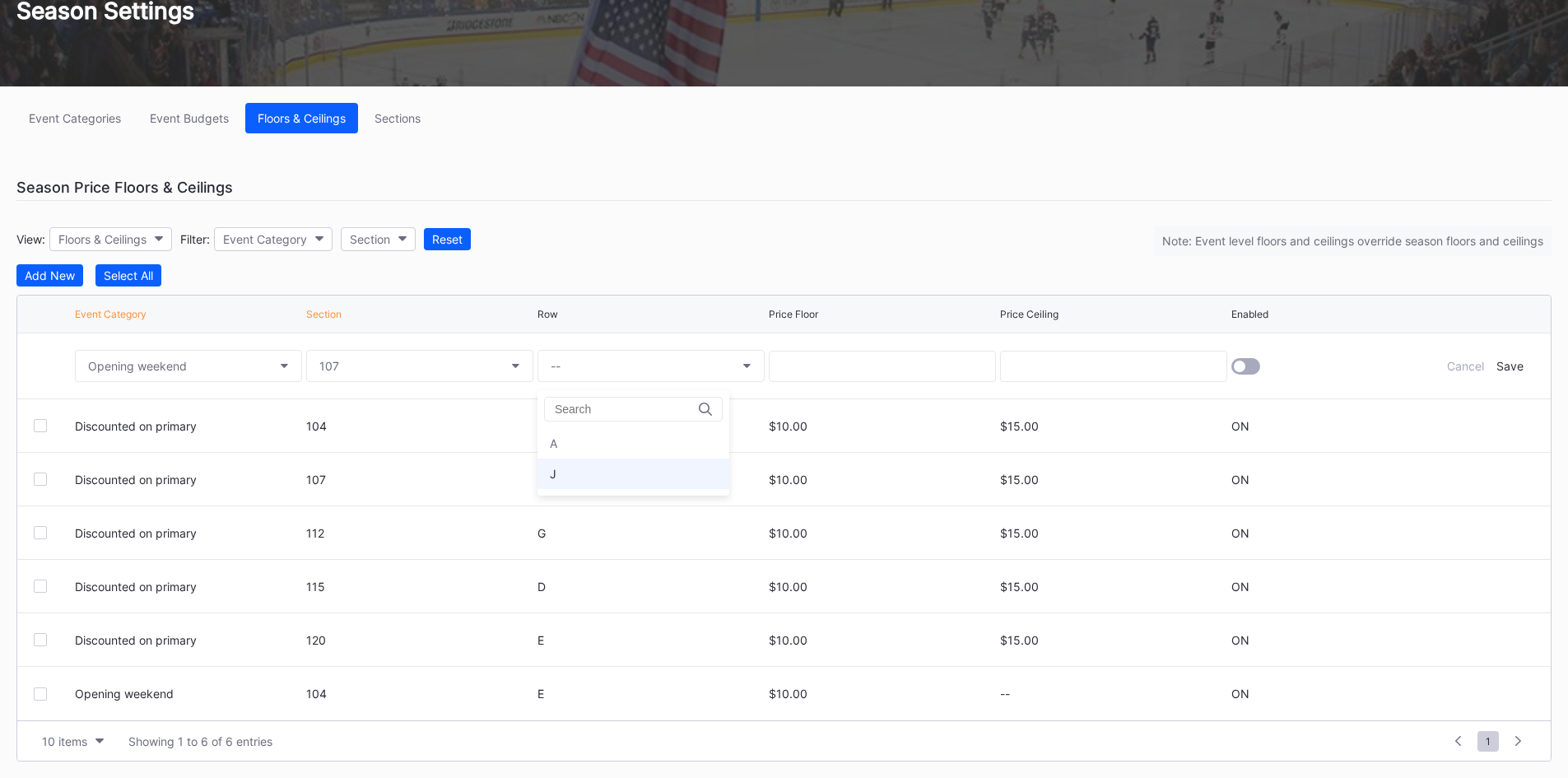
click at [612, 470] on div "J" at bounding box center [633, 474] width 192 height 30
click at [809, 365] on input at bounding box center [883, 367] width 227 height 31
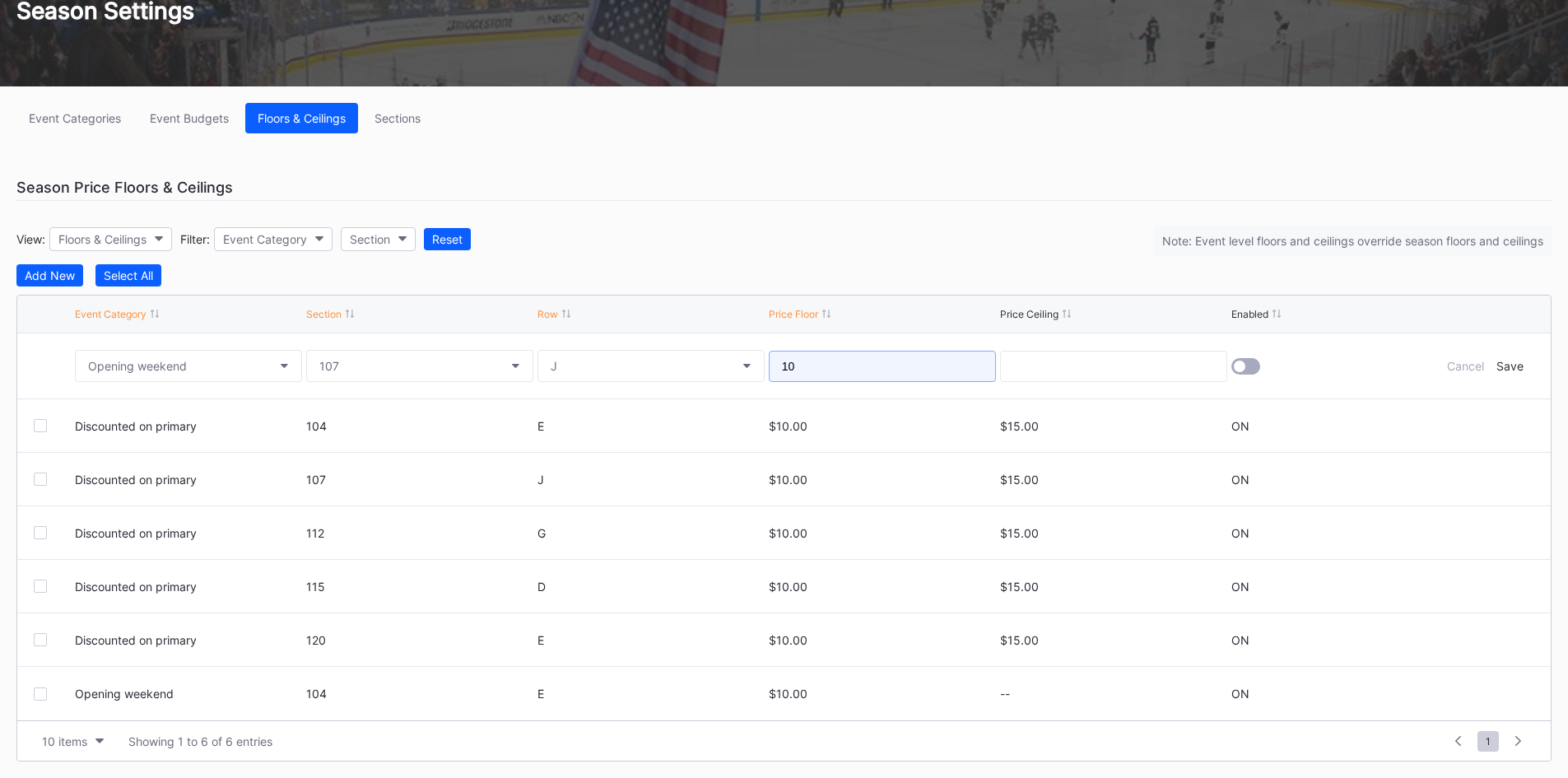
type input "10"
click at [1243, 369] on div at bounding box center [1239, 367] width 12 height 12
click at [1504, 365] on div "Save" at bounding box center [1510, 366] width 27 height 14
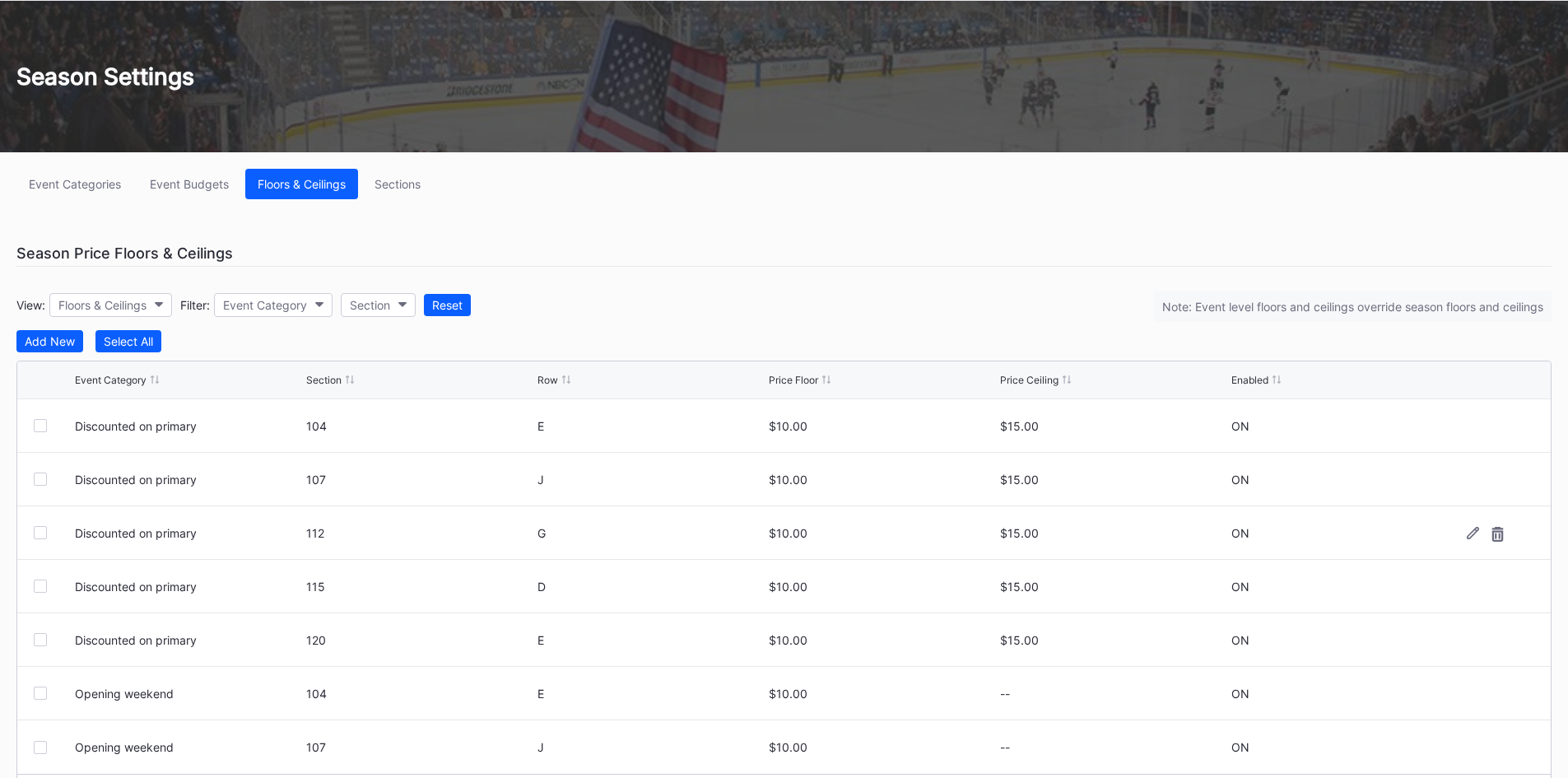
scroll to position [140, 0]
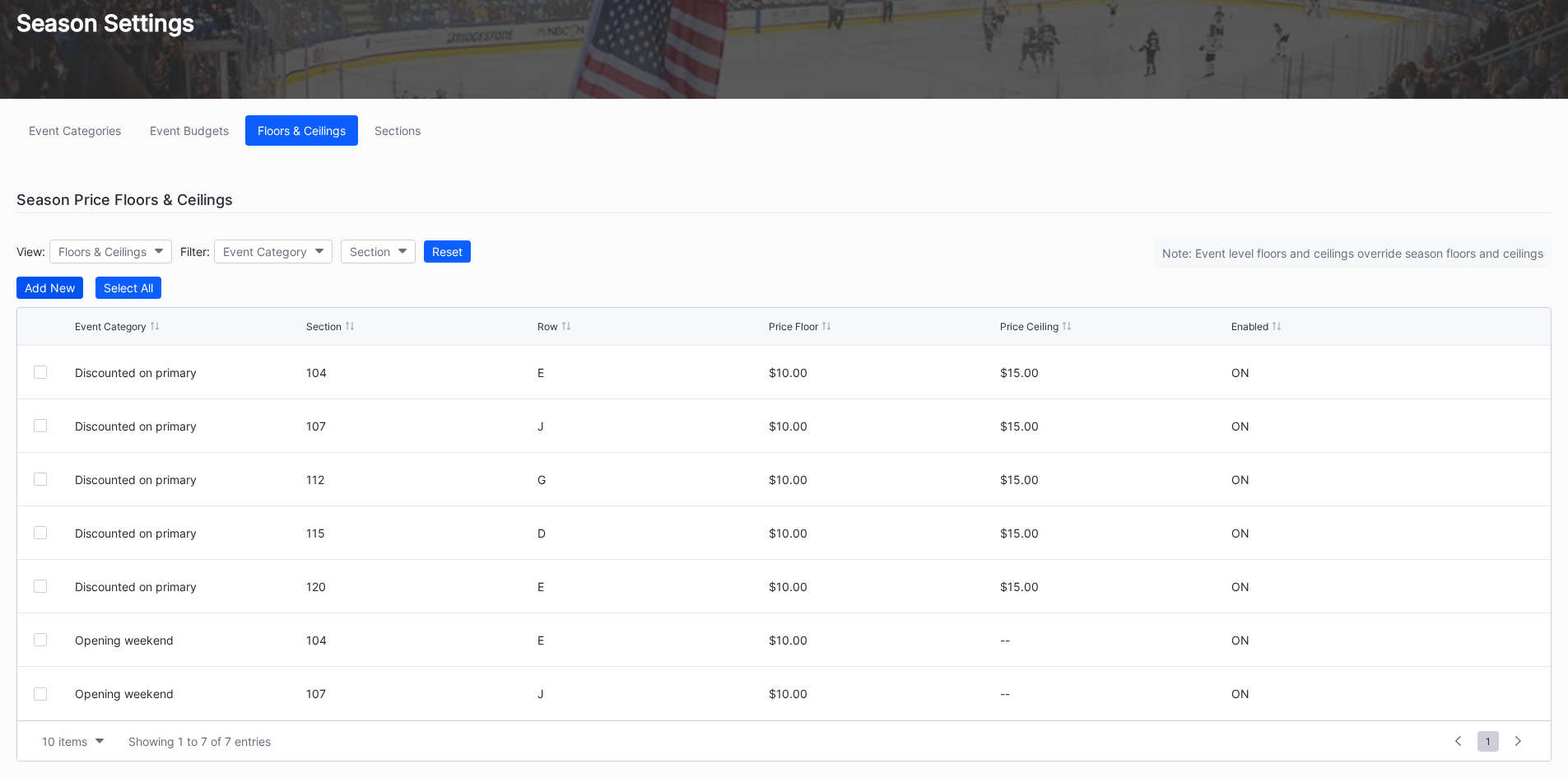
click at [51, 292] on div "Add New" at bounding box center [50, 288] width 51 height 14
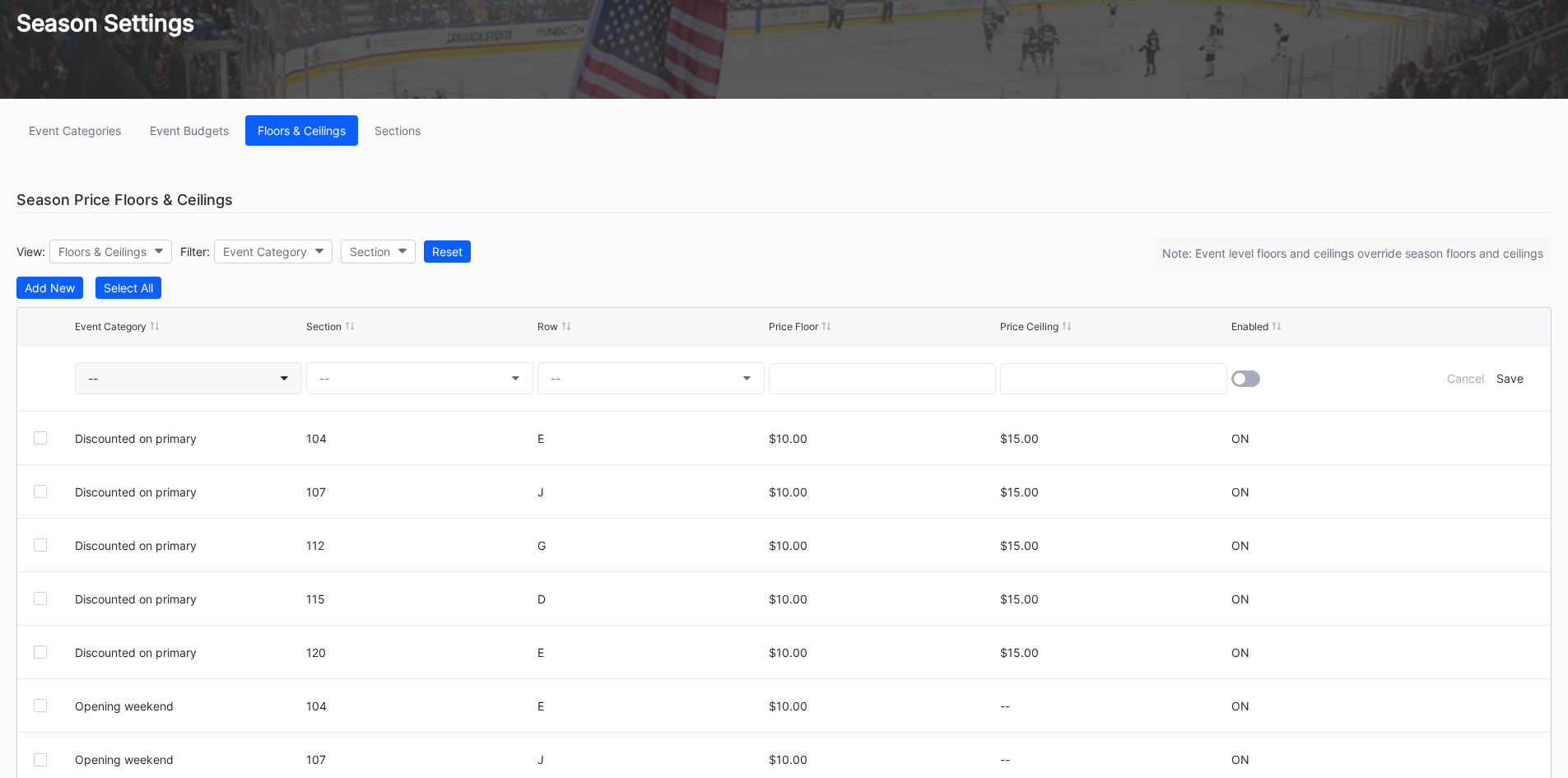
click at [217, 379] on button "--" at bounding box center [189, 377] width 227 height 32
click at [200, 513] on div "Opening weekend" at bounding box center [170, 516] width 192 height 30
click at [366, 378] on button "--" at bounding box center [420, 377] width 227 height 32
click at [360, 489] on div "107" at bounding box center [401, 485] width 192 height 30
drag, startPoint x: 555, startPoint y: 350, endPoint x: 601, endPoint y: 368, distance: 49.4
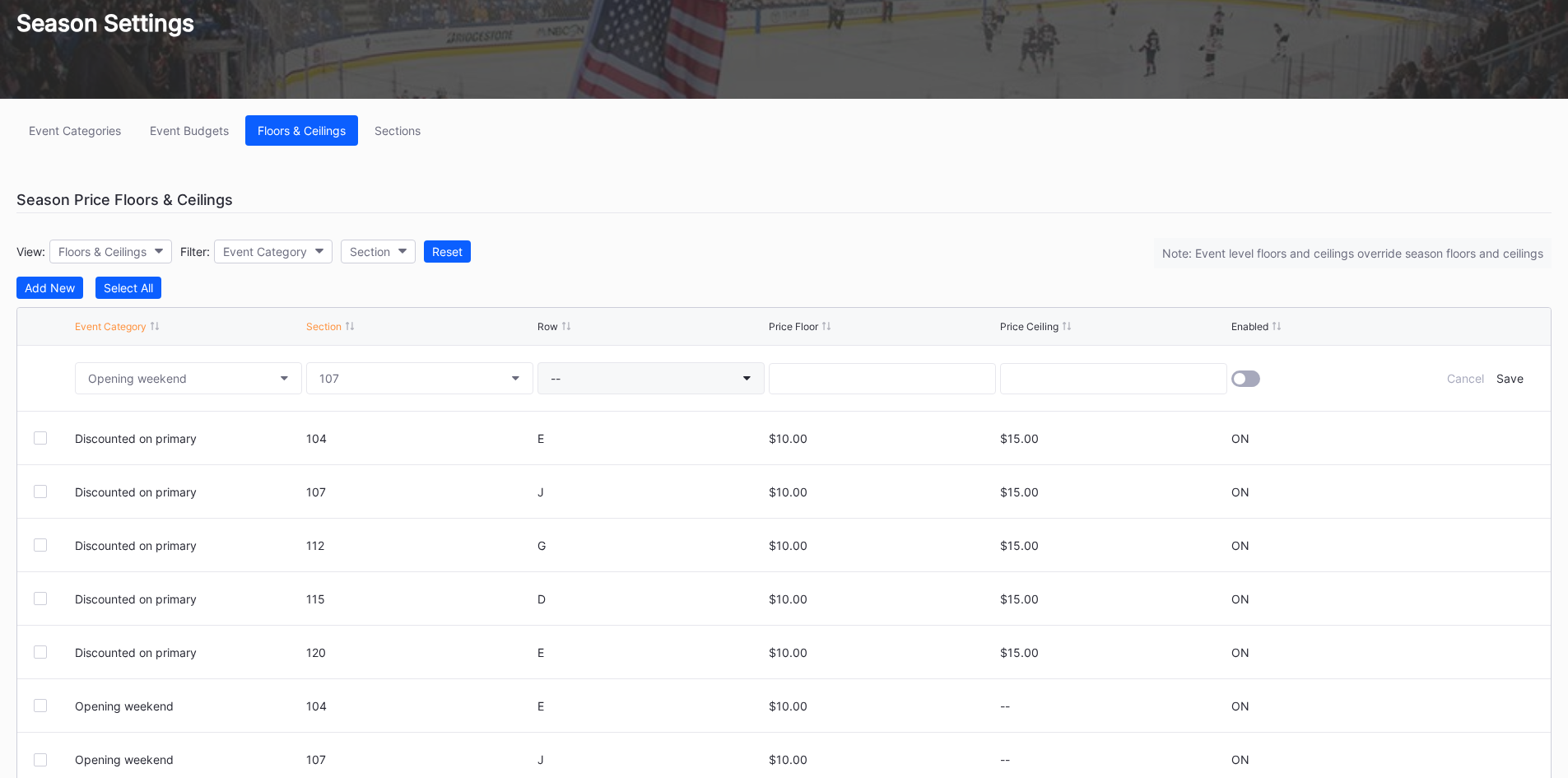
click at [575, 354] on div "--" at bounding box center [651, 378] width 227 height 65
click at [601, 368] on button "--" at bounding box center [651, 377] width 227 height 32
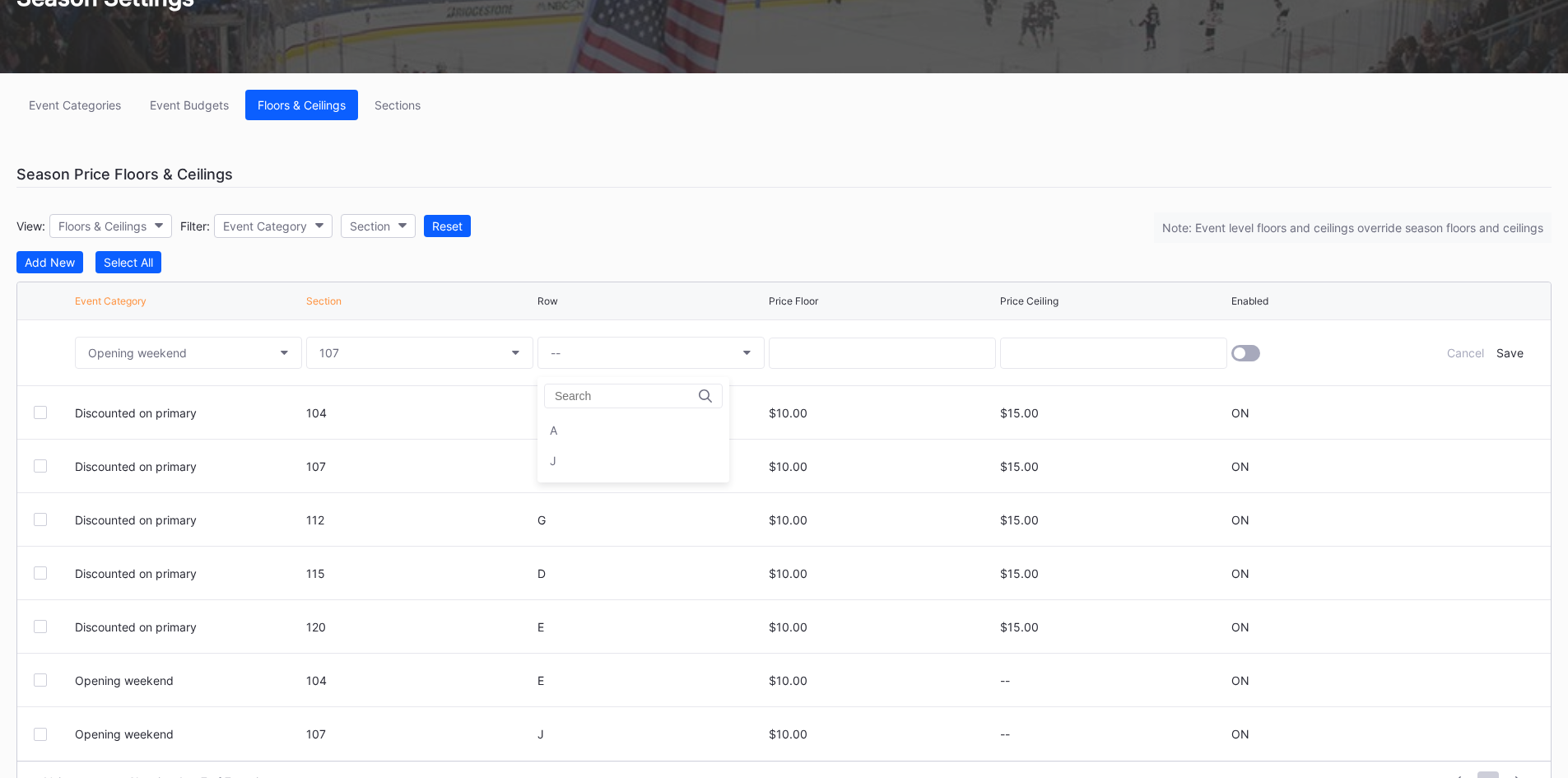
scroll to position [206, 0]
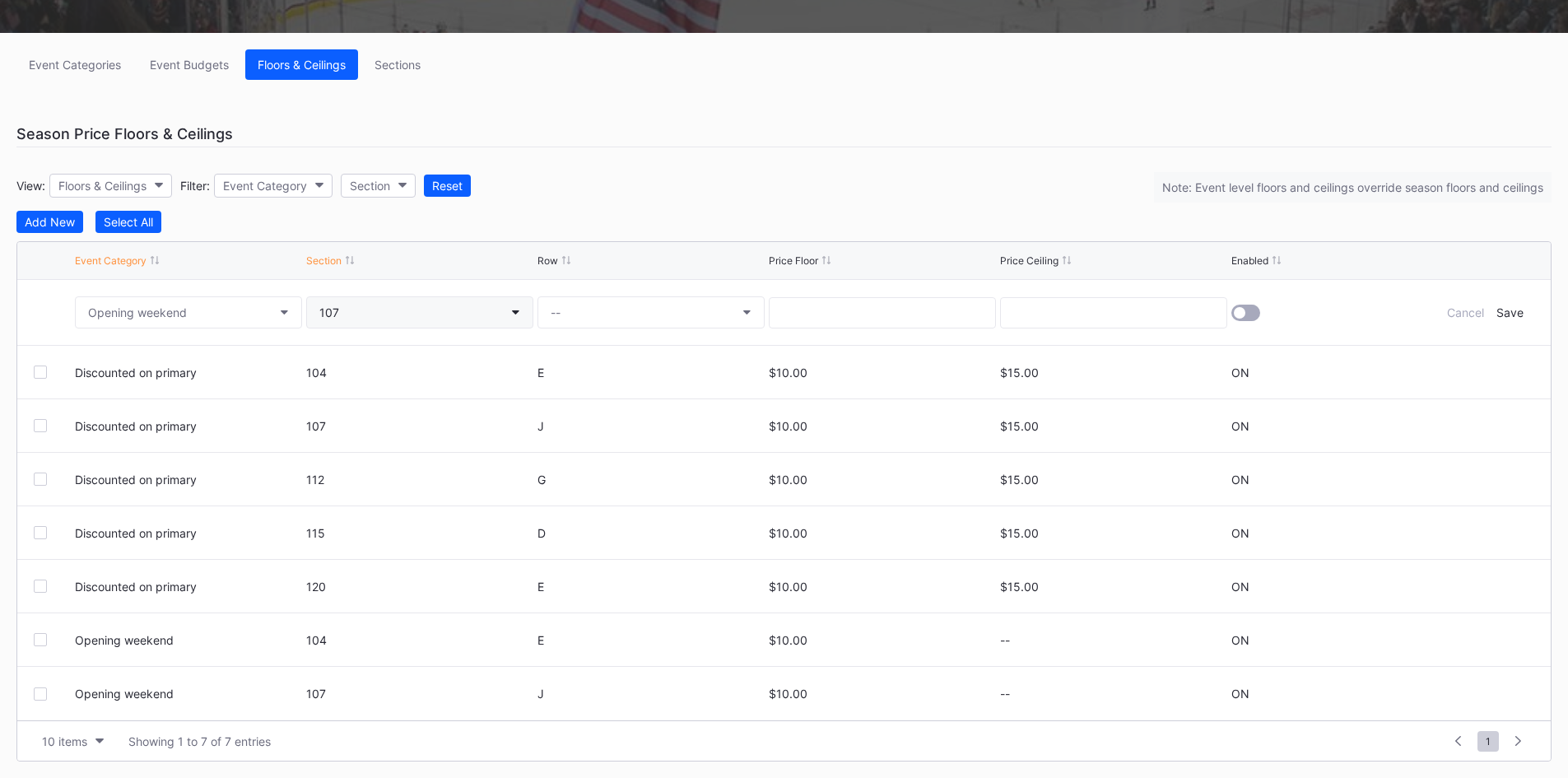
click at [374, 318] on button "107" at bounding box center [420, 312] width 227 height 32
click at [353, 446] on div "112" at bounding box center [401, 450] width 192 height 30
click at [598, 310] on button "--" at bounding box center [651, 312] width 227 height 32
click at [580, 399] on div "G" at bounding box center [633, 389] width 192 height 30
click at [855, 295] on div at bounding box center [883, 312] width 227 height 65
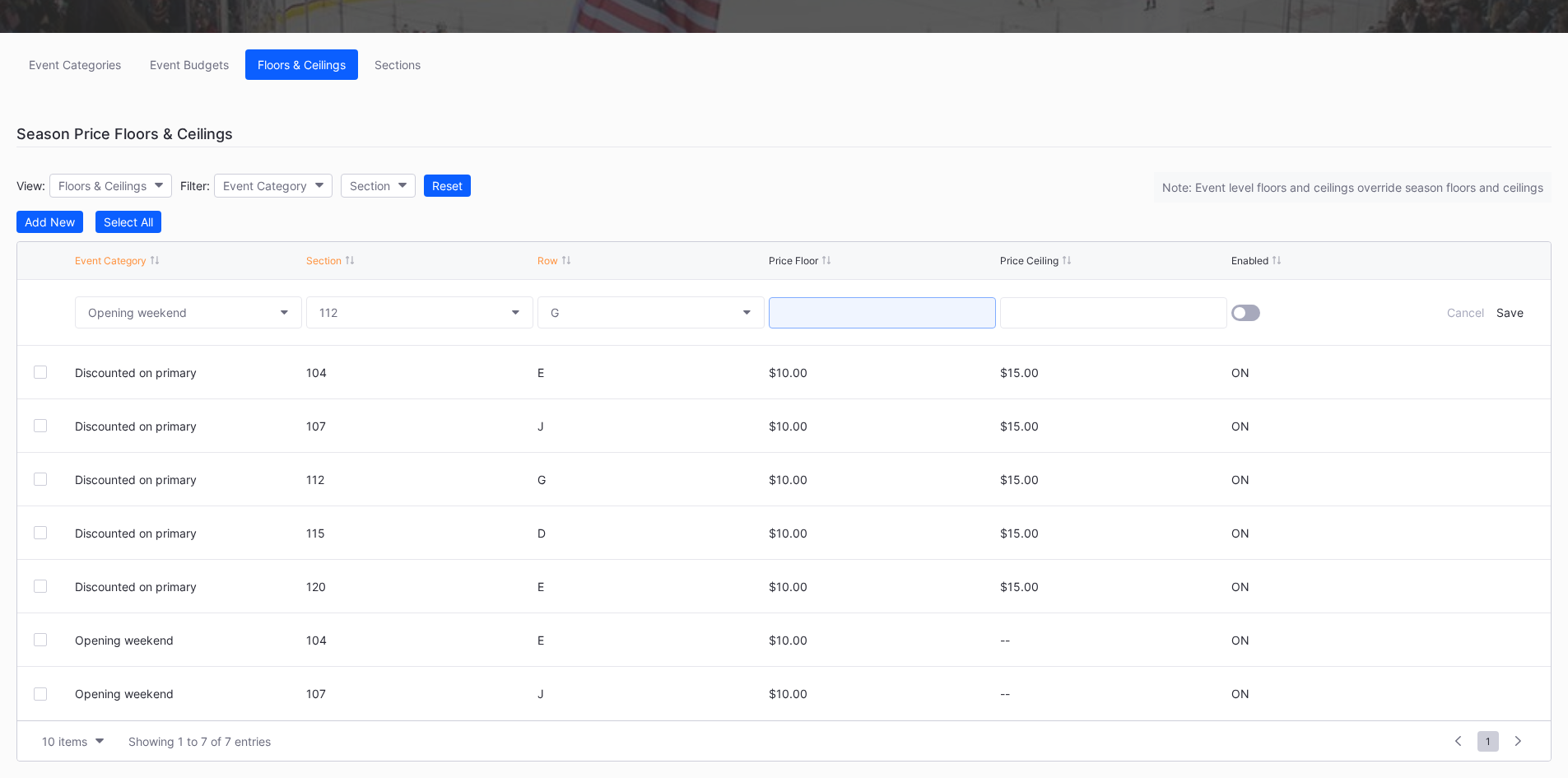
click at [947, 303] on input at bounding box center [883, 313] width 227 height 31
type input "10"
click at [1245, 308] on div at bounding box center [1245, 312] width 29 height 17
click at [1508, 314] on div "Save" at bounding box center [1510, 312] width 27 height 14
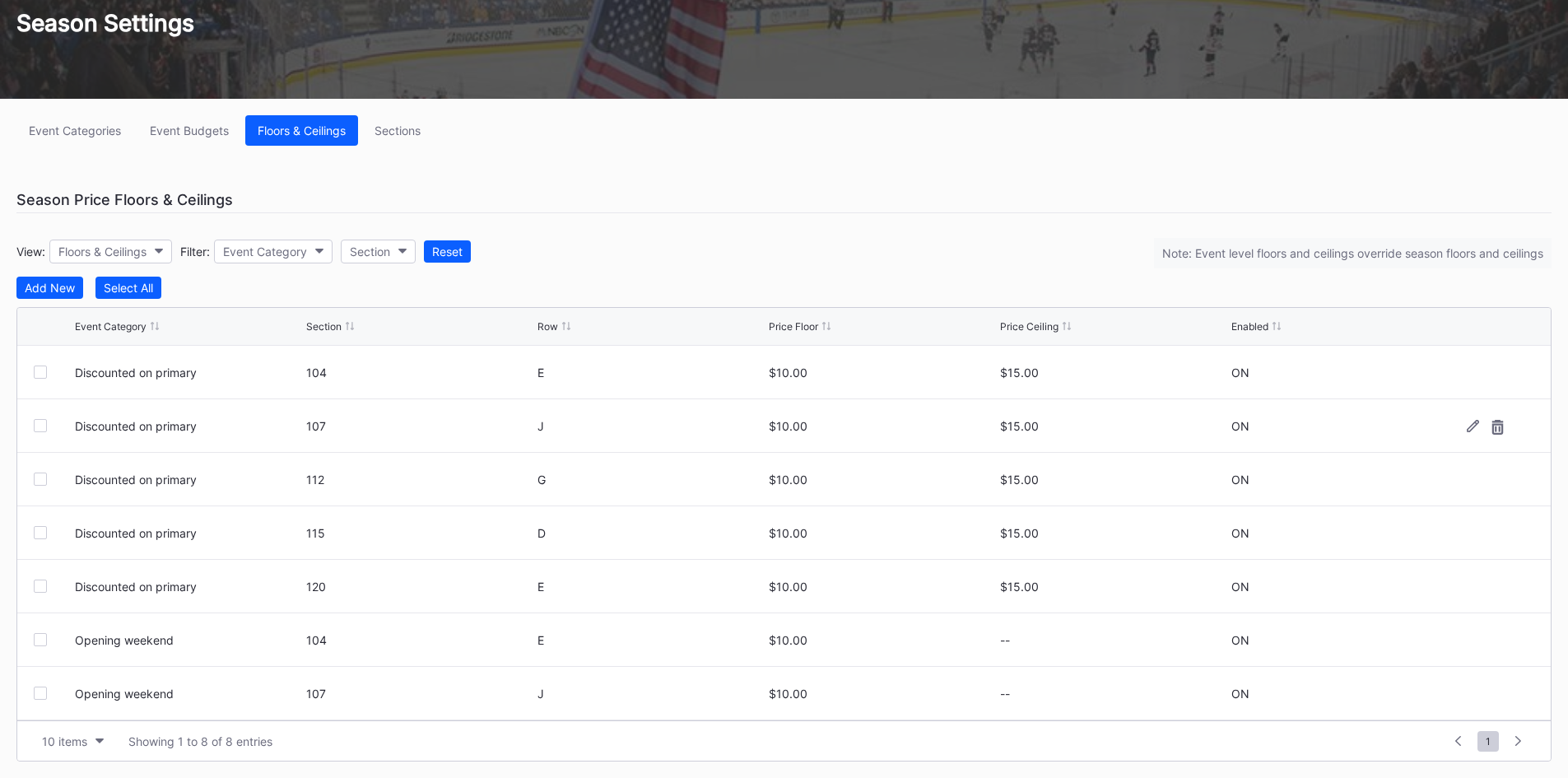
scroll to position [53, 0]
click at [52, 290] on div "Add New" at bounding box center [50, 288] width 51 height 14
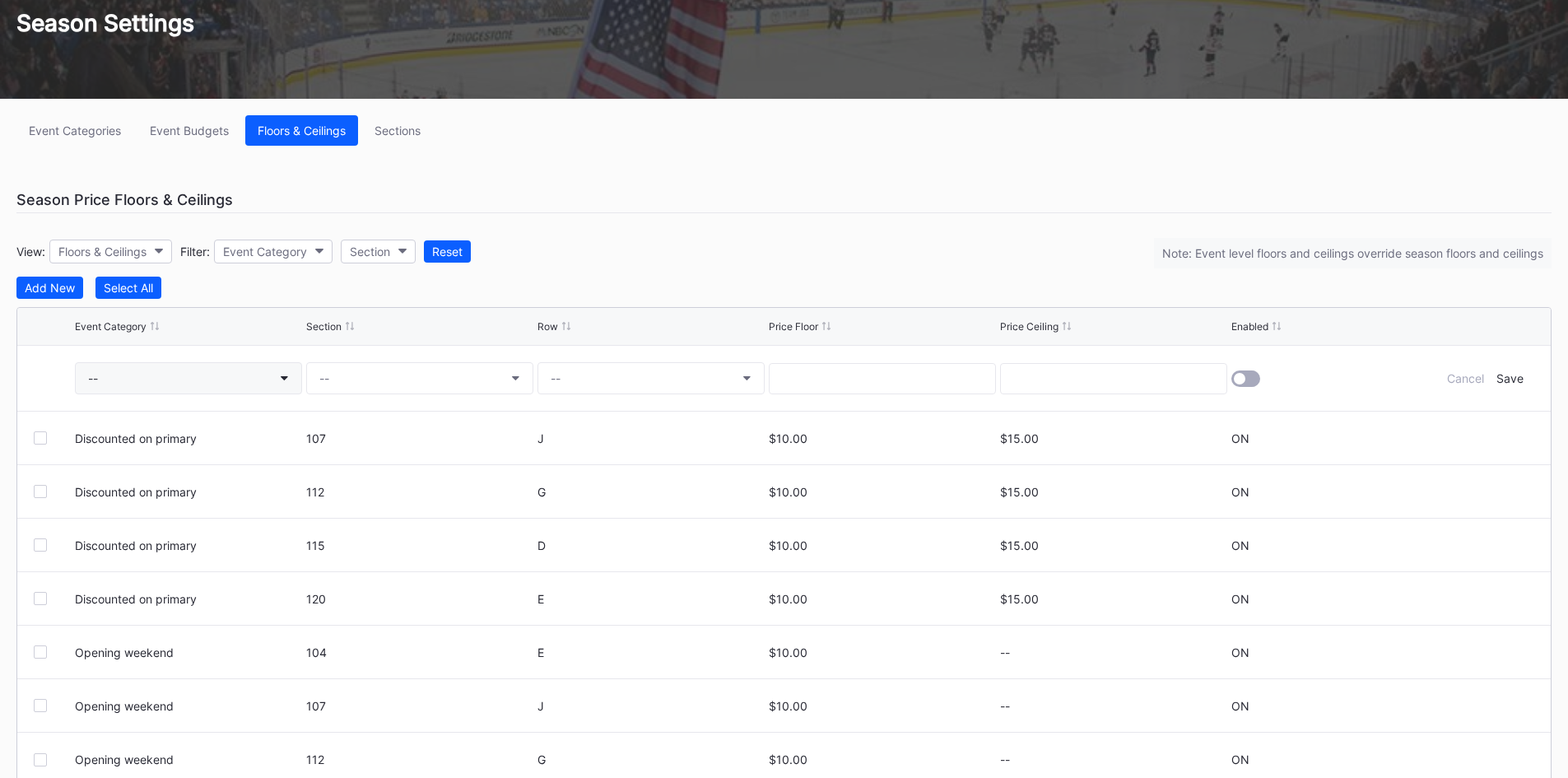
click at [197, 384] on button "--" at bounding box center [189, 377] width 227 height 32
click at [174, 517] on div "Opening weekend" at bounding box center [137, 516] width 99 height 14
click at [346, 385] on button "--" at bounding box center [420, 377] width 227 height 32
click at [351, 514] on div "112" at bounding box center [401, 516] width 192 height 30
click at [590, 379] on button "--" at bounding box center [651, 377] width 227 height 32
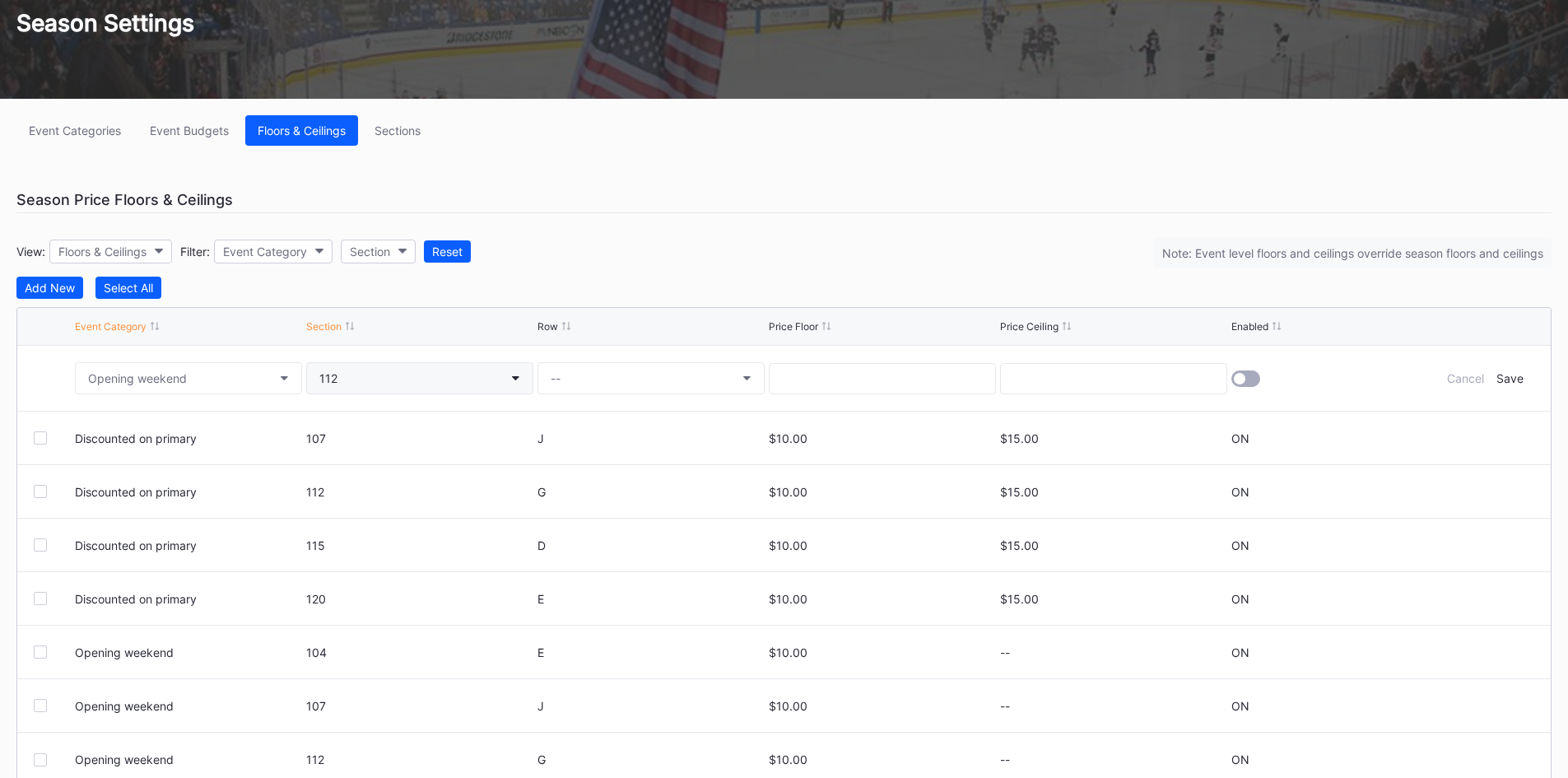
click at [506, 388] on button "112" at bounding box center [420, 377] width 227 height 32
click at [400, 549] on div "115" at bounding box center [401, 547] width 192 height 30
click at [560, 391] on button "--" at bounding box center [651, 377] width 227 height 32
click at [580, 464] on div "B" at bounding box center [633, 455] width 192 height 30
click at [818, 378] on input at bounding box center [883, 378] width 227 height 31
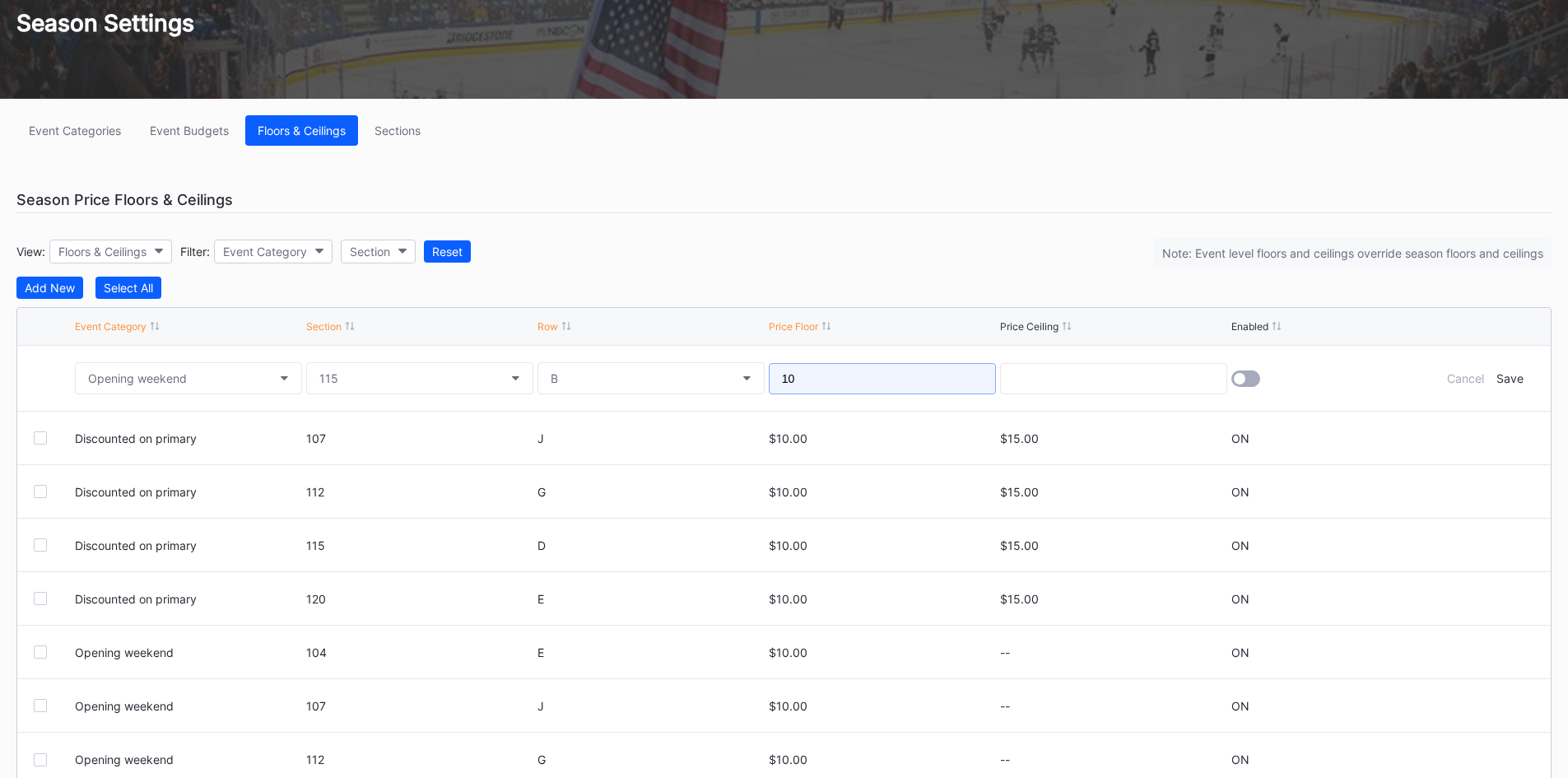
type input "10"
click at [1249, 376] on div at bounding box center [1245, 378] width 29 height 17
click at [1508, 378] on div "Save" at bounding box center [1510, 378] width 27 height 14
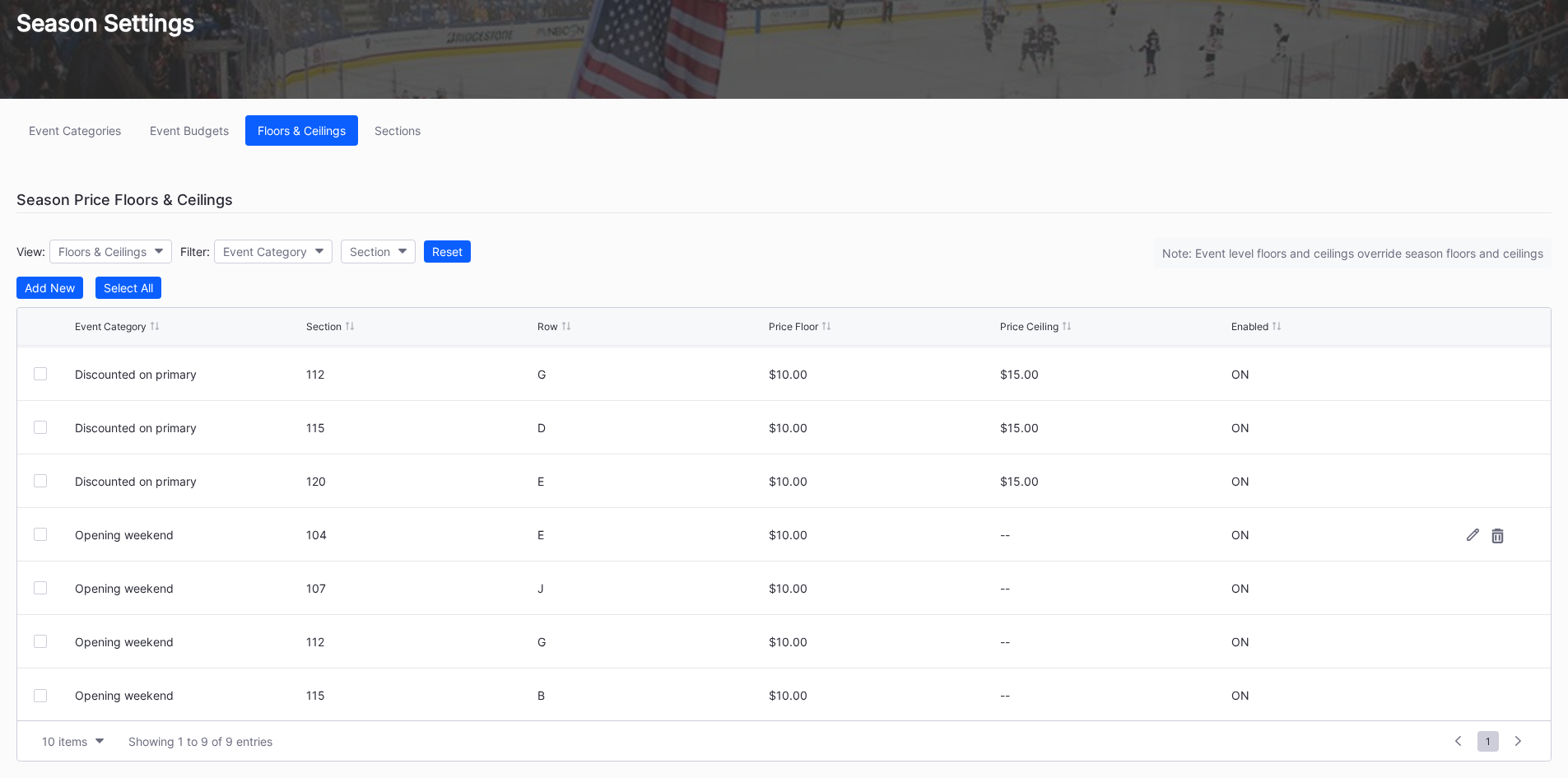
scroll to position [107, 0]
click at [56, 290] on div "Add New" at bounding box center [50, 288] width 51 height 14
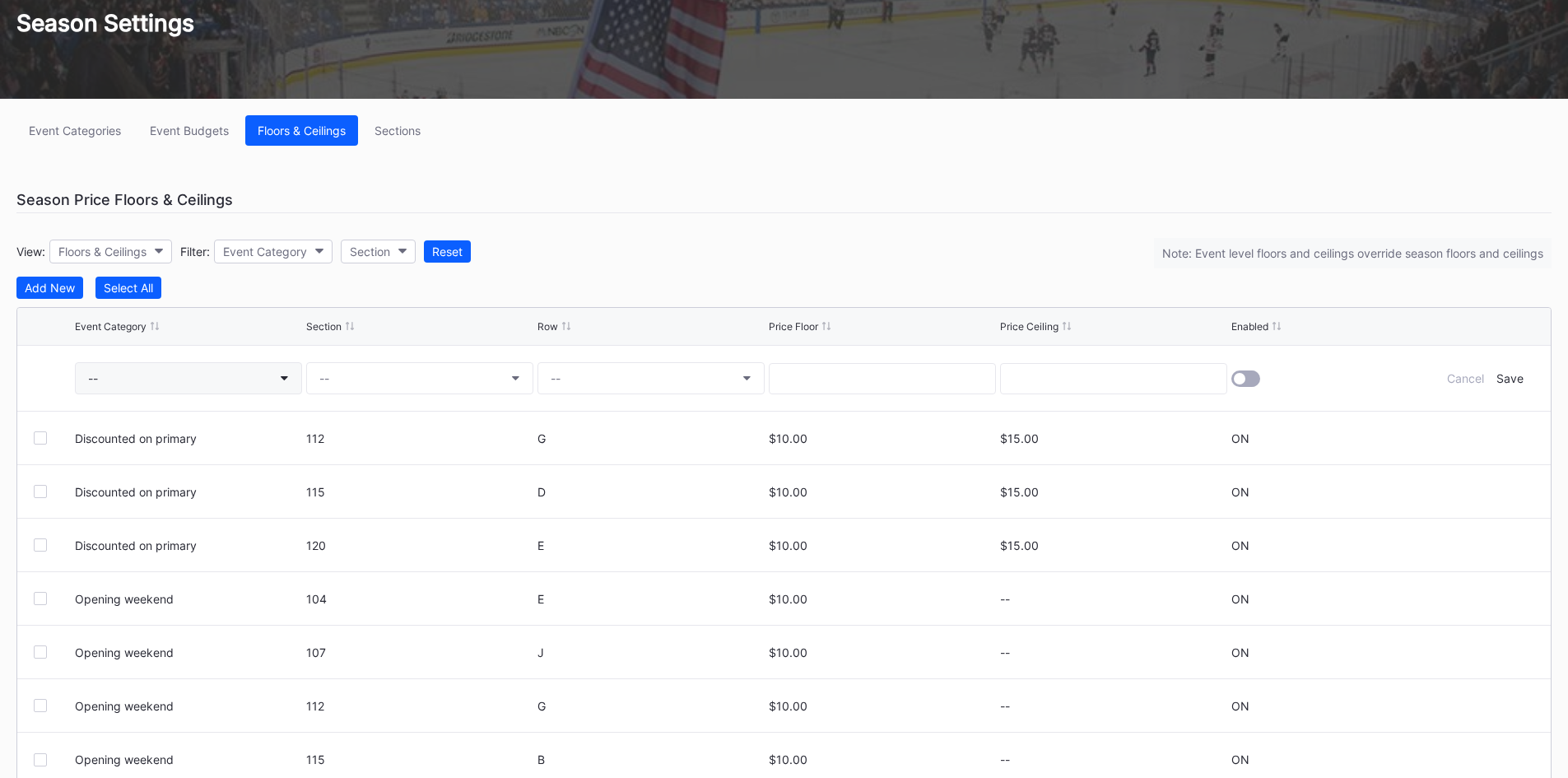
click at [261, 386] on button "--" at bounding box center [189, 377] width 227 height 32
click at [169, 510] on div "Opening weekend" at bounding box center [170, 516] width 192 height 30
click at [365, 375] on button "--" at bounding box center [420, 377] width 227 height 32
click at [348, 542] on div "115" at bounding box center [401, 547] width 192 height 30
click at [628, 372] on button "--" at bounding box center [651, 377] width 227 height 32
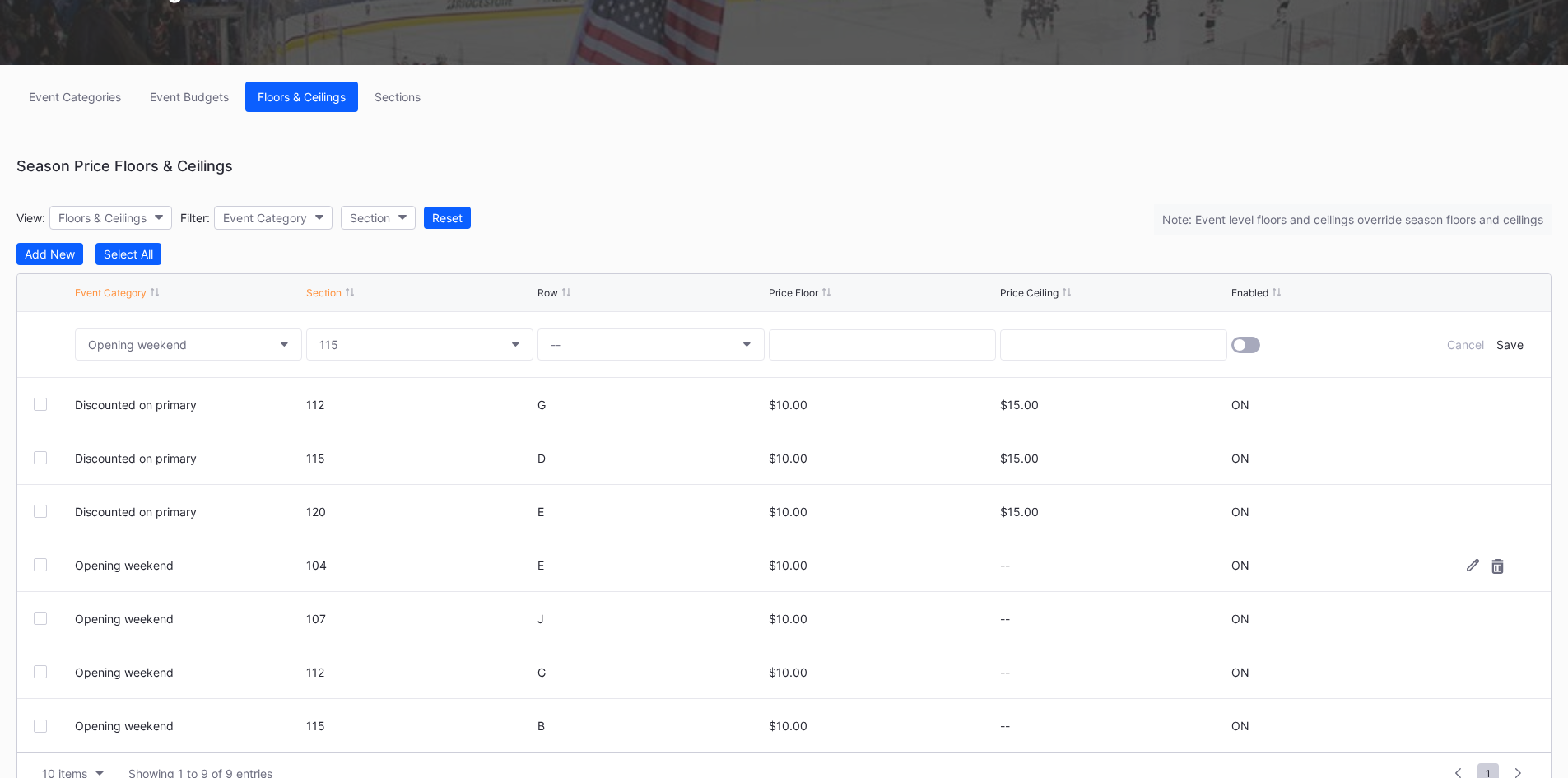
scroll to position [206, 0]
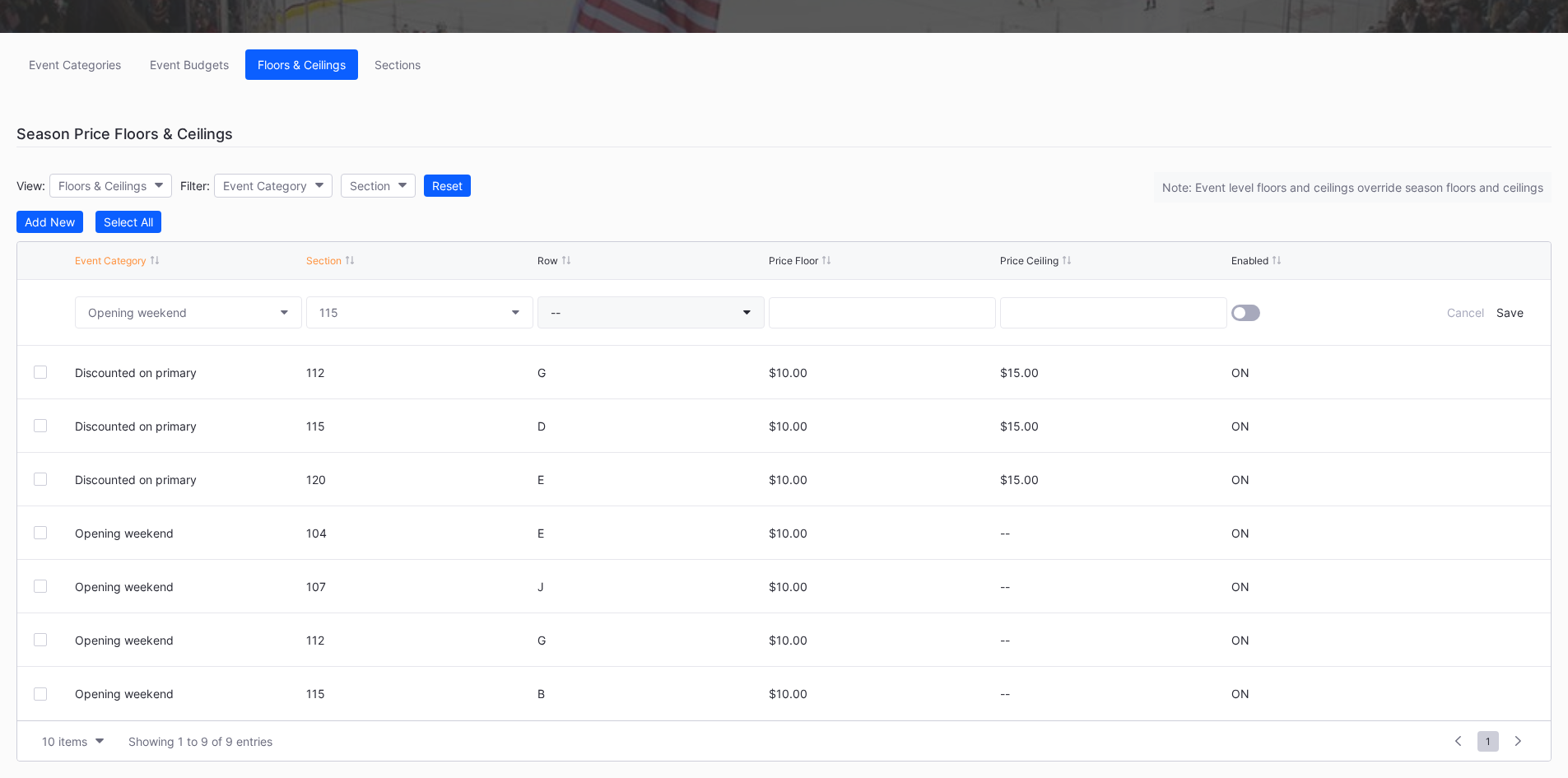
drag, startPoint x: 636, startPoint y: 279, endPoint x: 630, endPoint y: 314, distance: 35.5
click at [635, 283] on div "Event Category Section Row Price Floor Price Ceiling Enabled Opening weekend 11…" at bounding box center [784, 501] width 1535 height 520
click at [630, 315] on button "--" at bounding box center [651, 312] width 227 height 32
click at [617, 416] on div "D" at bounding box center [633, 419] width 192 height 30
click at [848, 287] on div at bounding box center [883, 312] width 227 height 65
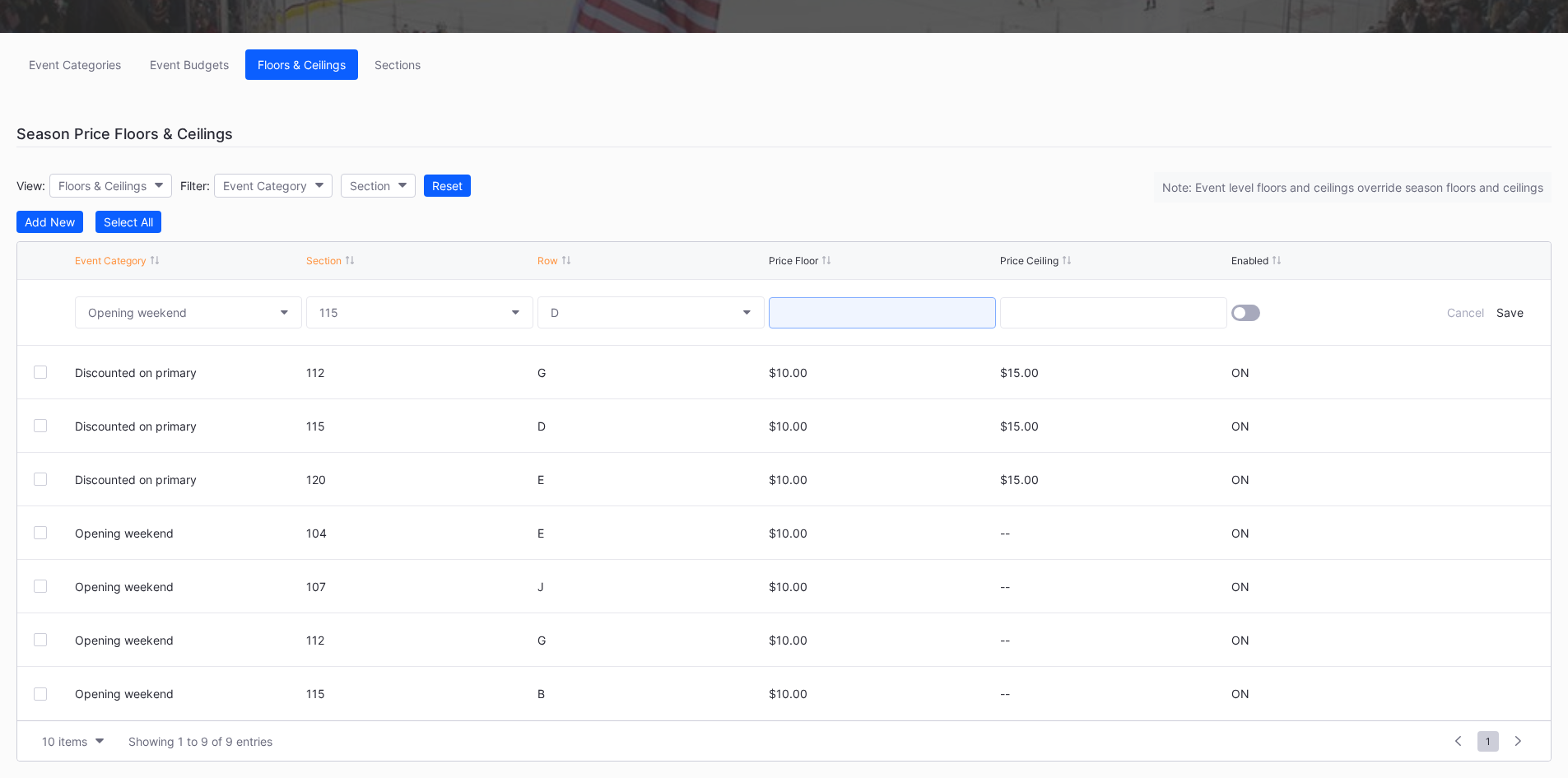
click at [848, 304] on input at bounding box center [883, 313] width 227 height 31
type input "10.00"
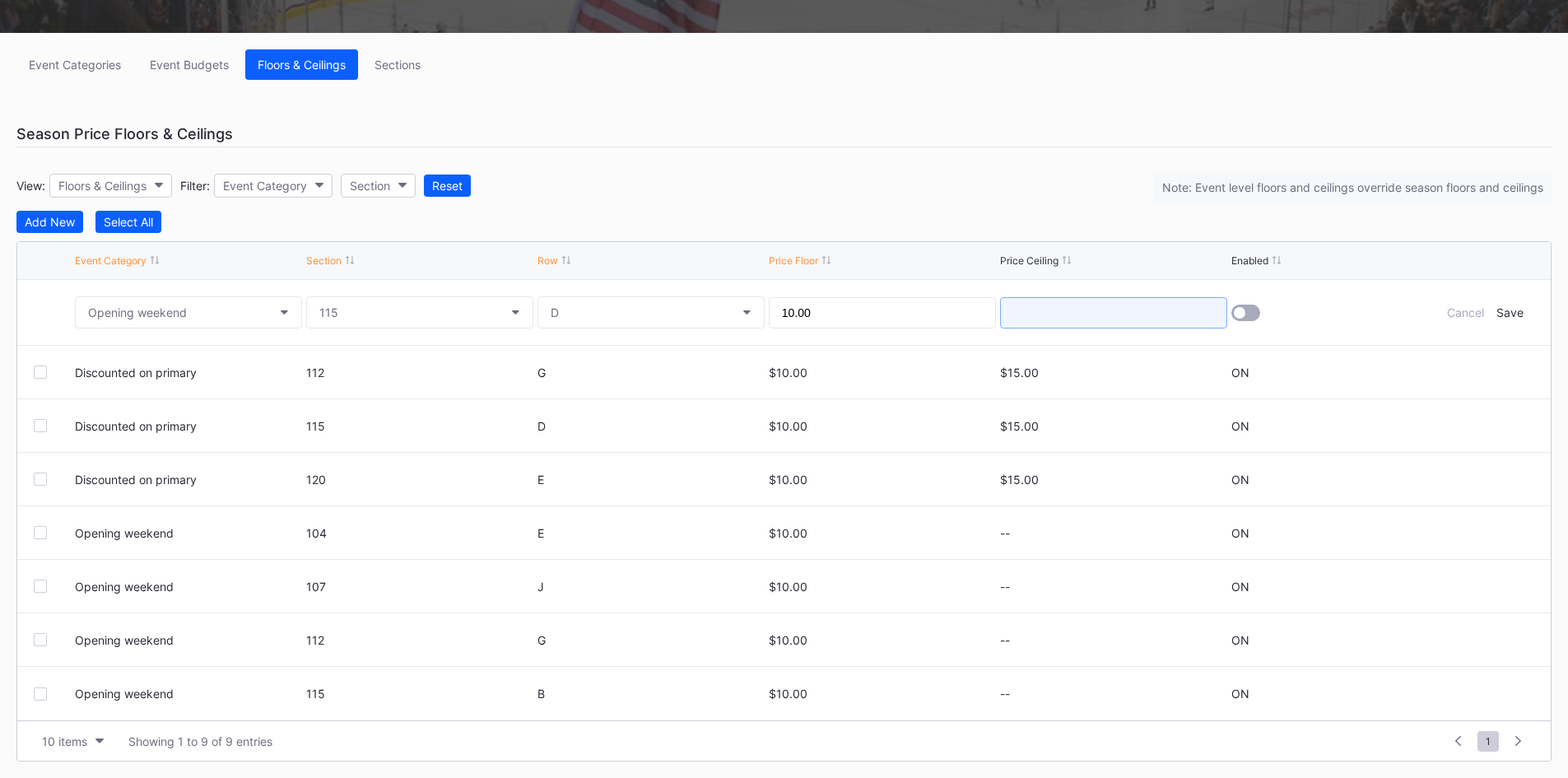
click at [1115, 311] on input at bounding box center [1114, 313] width 227 height 31
click at [1243, 307] on div at bounding box center [1245, 312] width 29 height 17
click at [1510, 310] on div "Save" at bounding box center [1510, 312] width 27 height 14
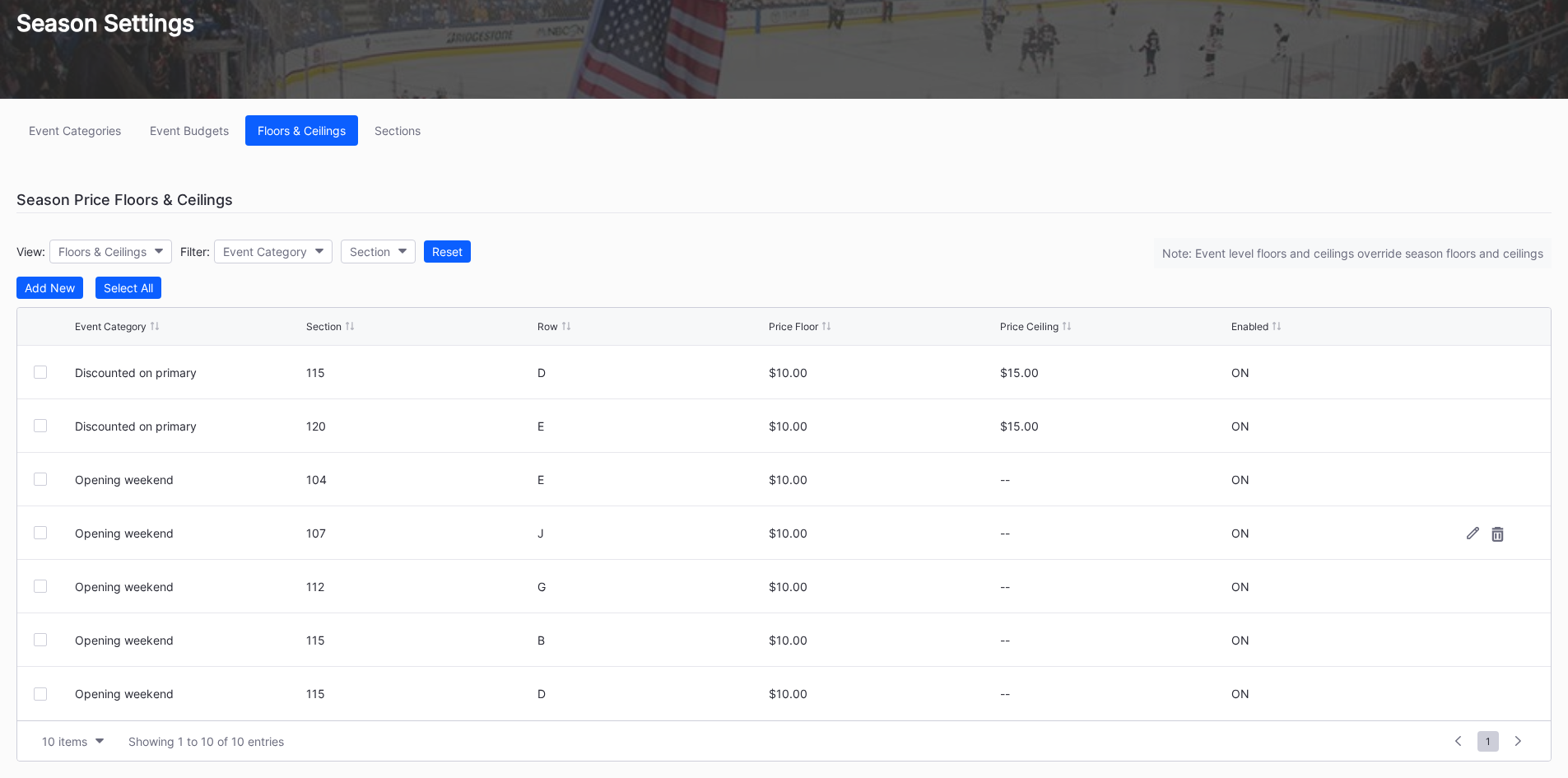
scroll to position [0, 0]
click at [52, 295] on button "Add New" at bounding box center [50, 287] width 67 height 22
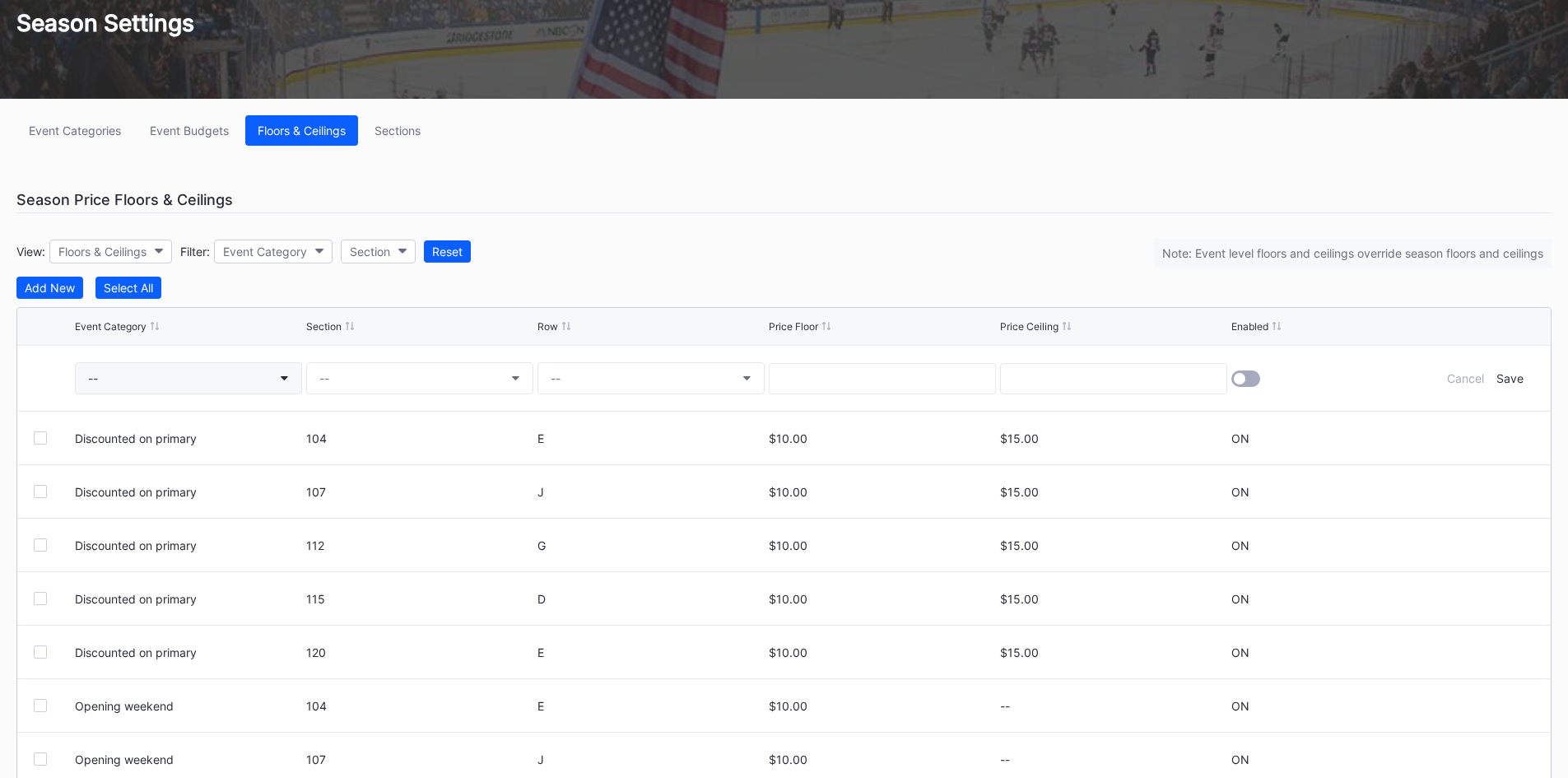
click at [282, 387] on button "--" at bounding box center [189, 377] width 227 height 32
click at [210, 513] on div "Opening weekend" at bounding box center [170, 516] width 192 height 30
click at [420, 370] on button "--" at bounding box center [420, 377] width 227 height 32
click at [364, 579] on div "120" at bounding box center [401, 577] width 192 height 30
click at [596, 371] on button "--" at bounding box center [651, 377] width 227 height 32
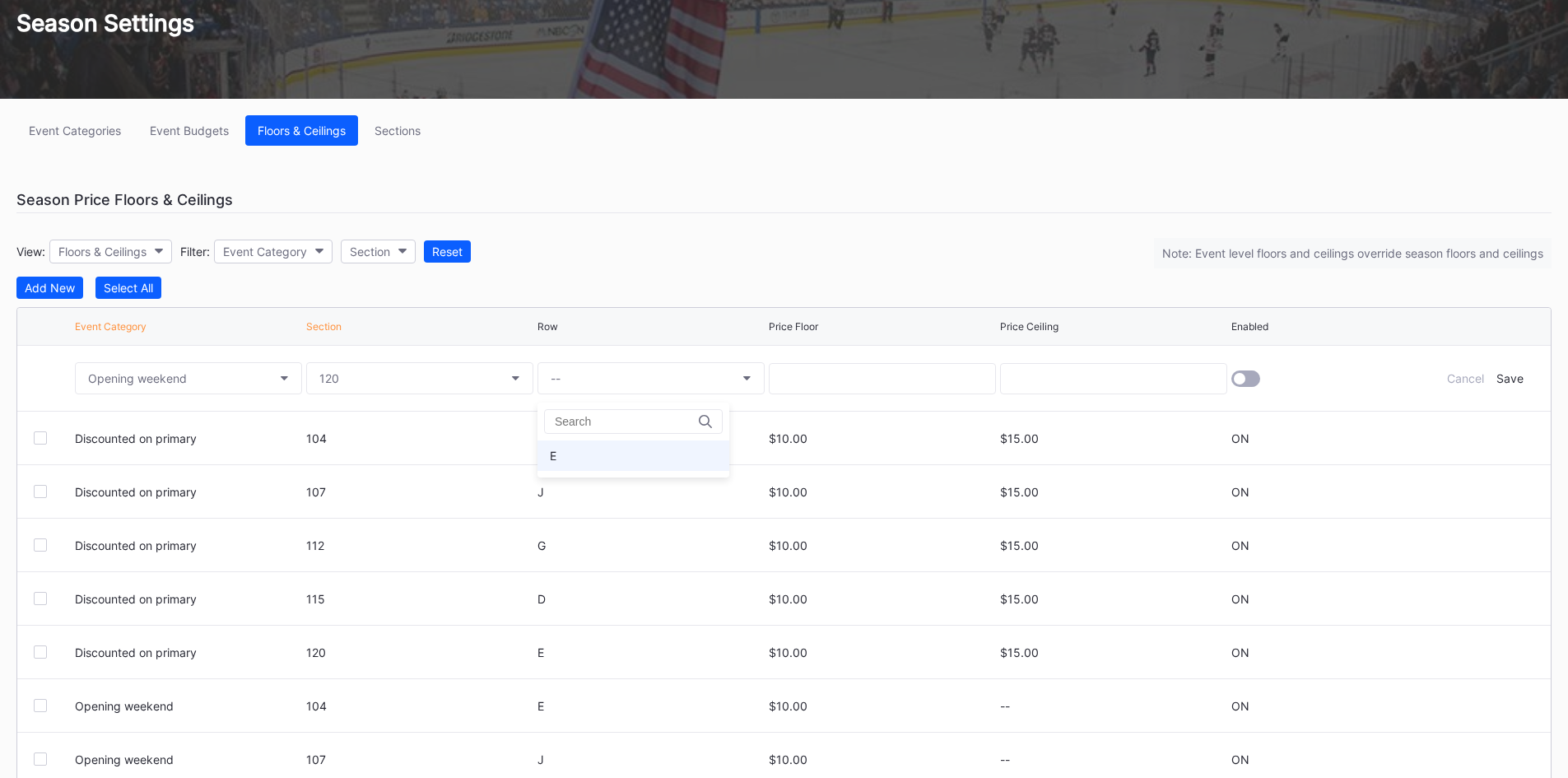
click at [596, 449] on div "E" at bounding box center [633, 455] width 192 height 30
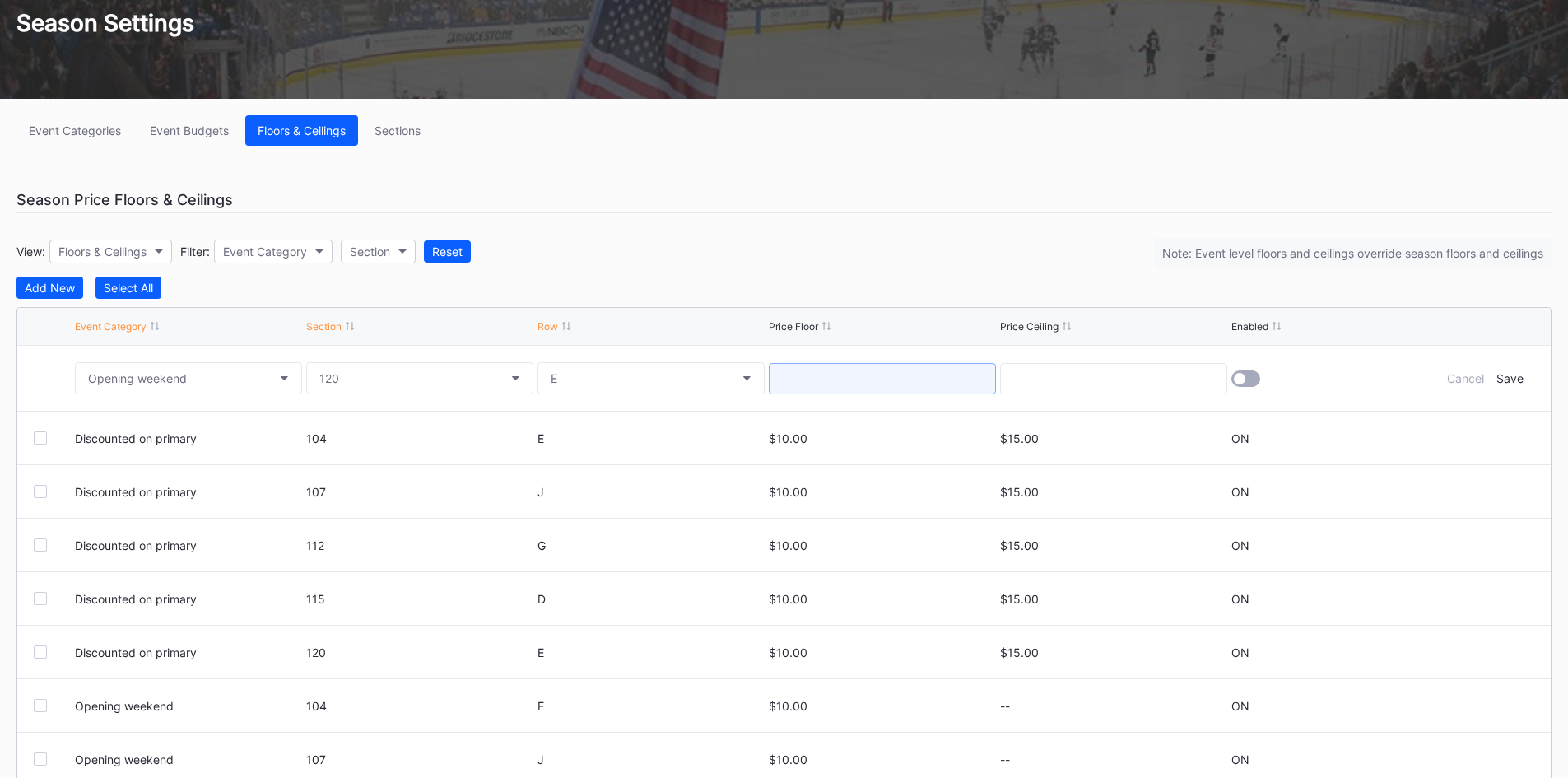
click at [854, 374] on input at bounding box center [883, 378] width 227 height 31
type input "10.00"
click at [1254, 385] on div at bounding box center [1245, 378] width 29 height 17
click at [1512, 383] on div "Save" at bounding box center [1510, 378] width 27 height 14
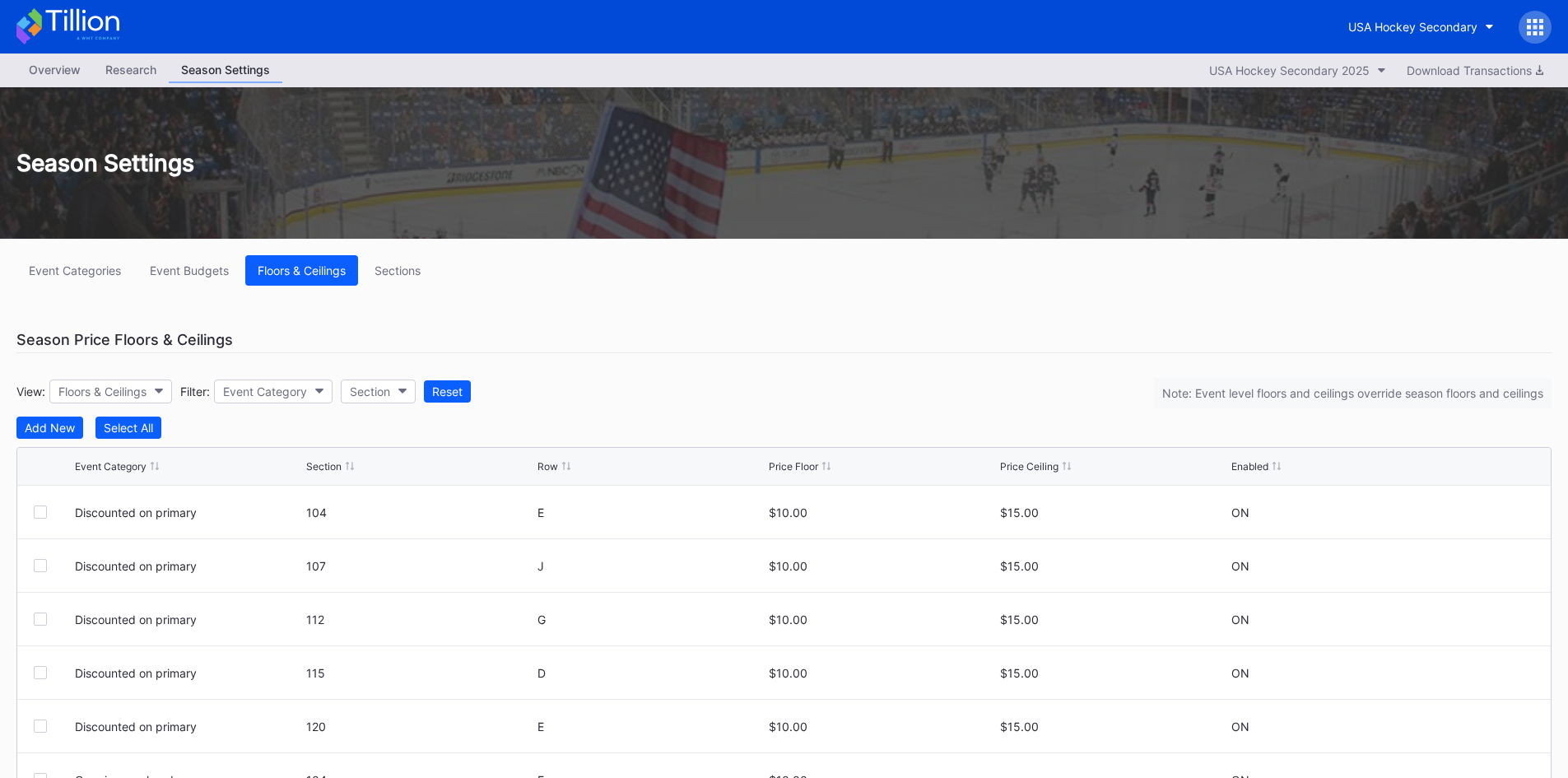
click at [131, 69] on div "Research" at bounding box center [131, 69] width 76 height 24
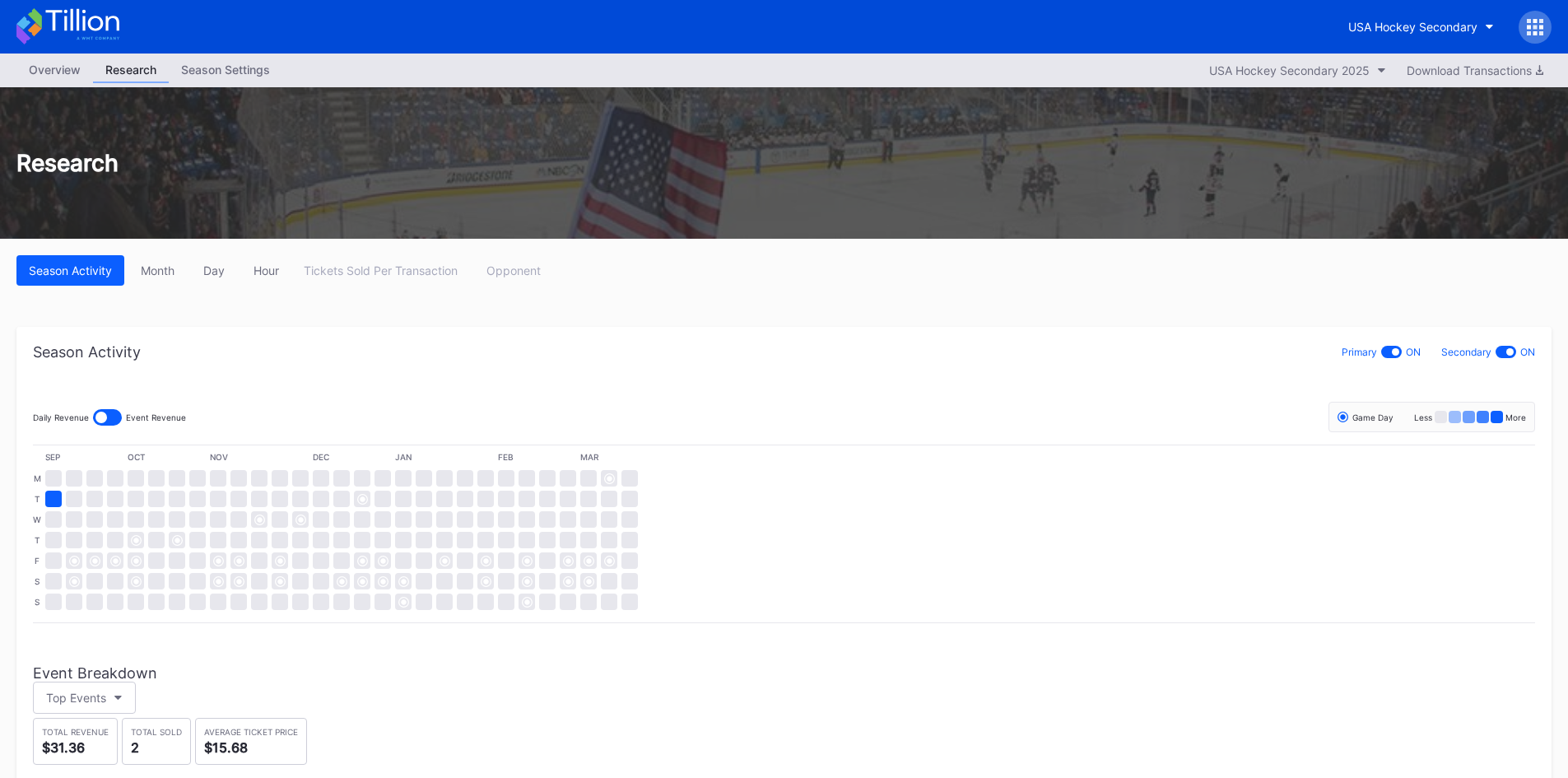
click at [63, 68] on div "Overview" at bounding box center [54, 69] width 77 height 24
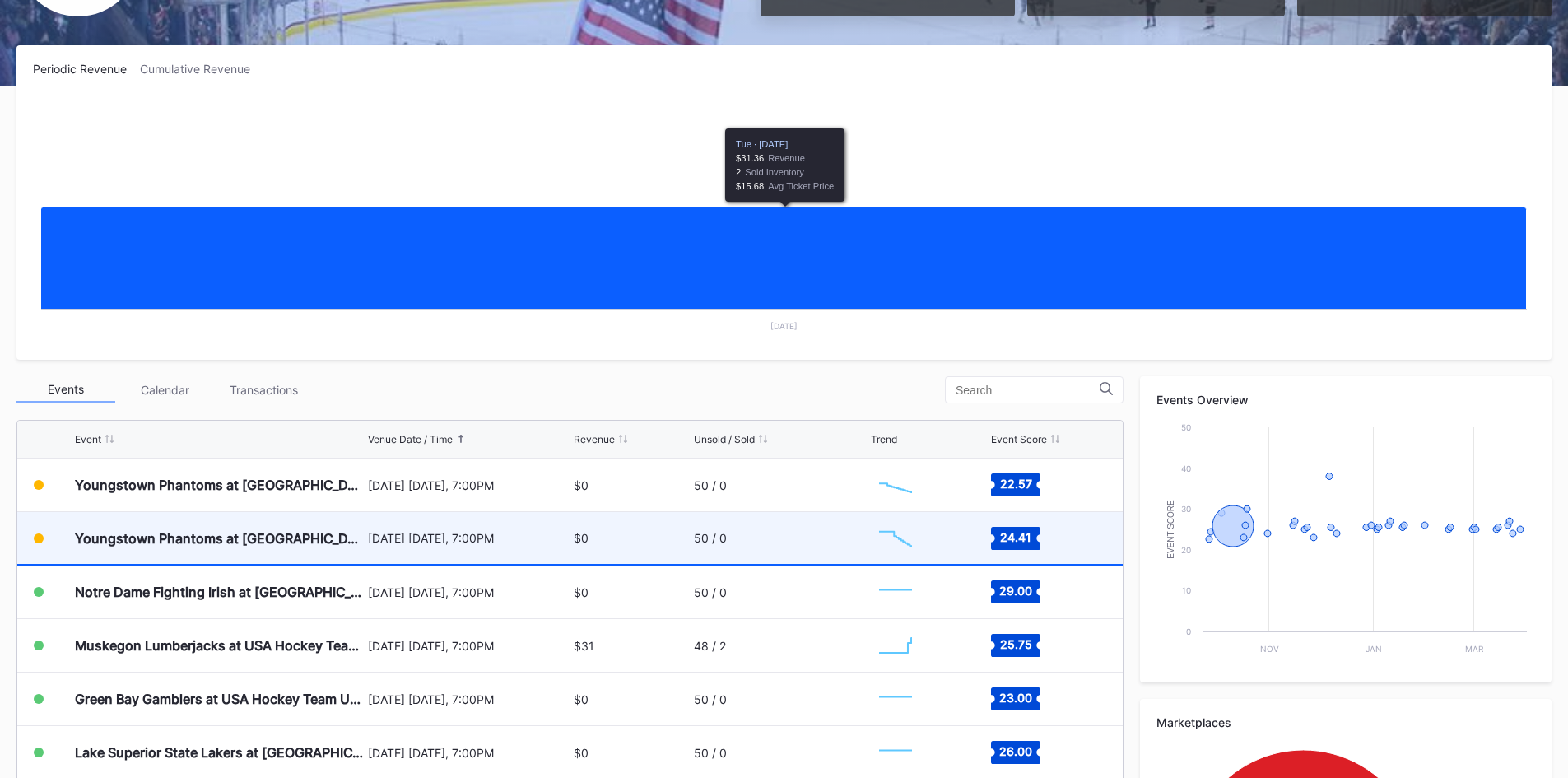
scroll to position [247, 0]
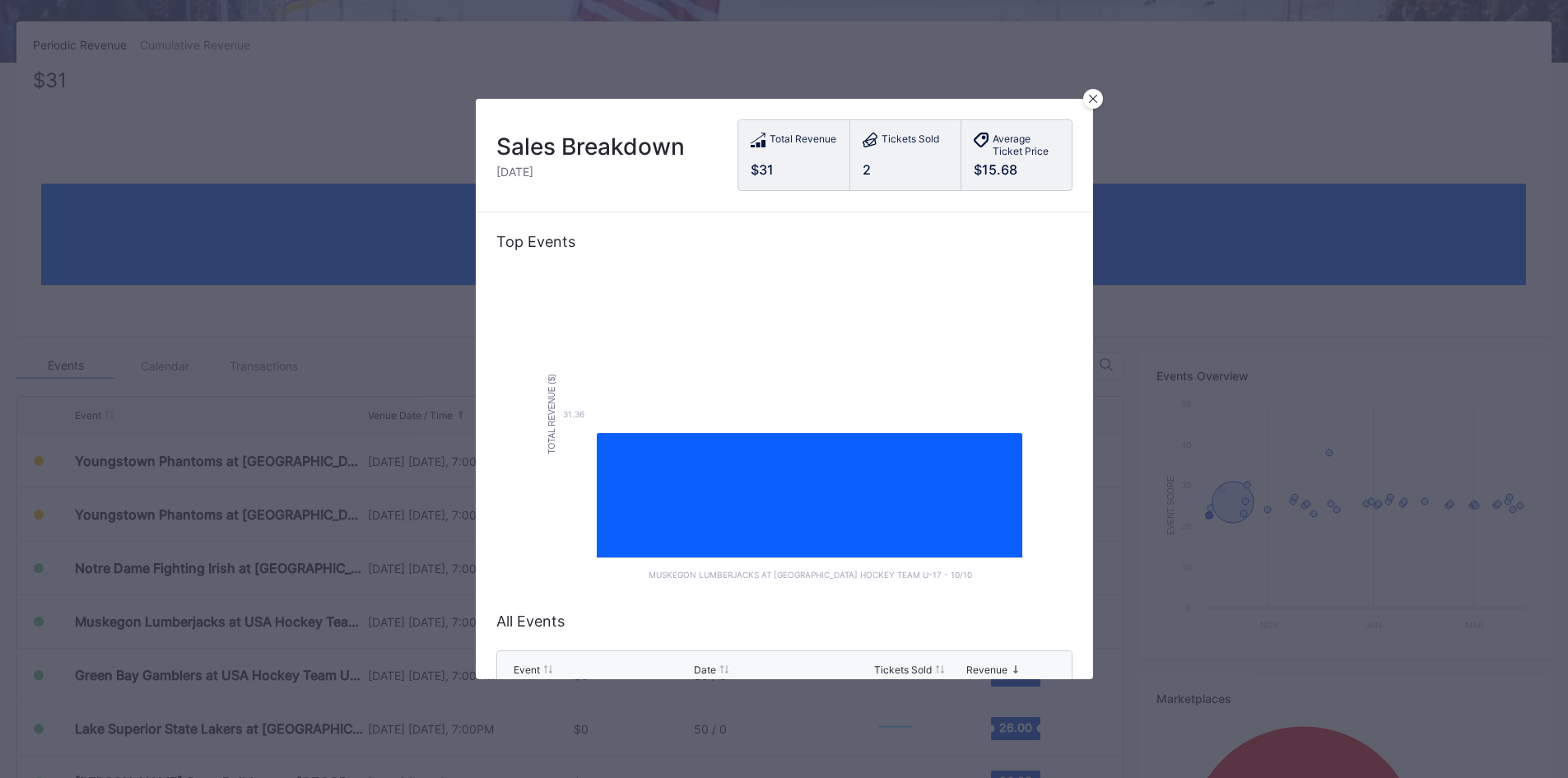
click at [818, 136] on div "Total Revenue" at bounding box center [802, 141] width 67 height 18
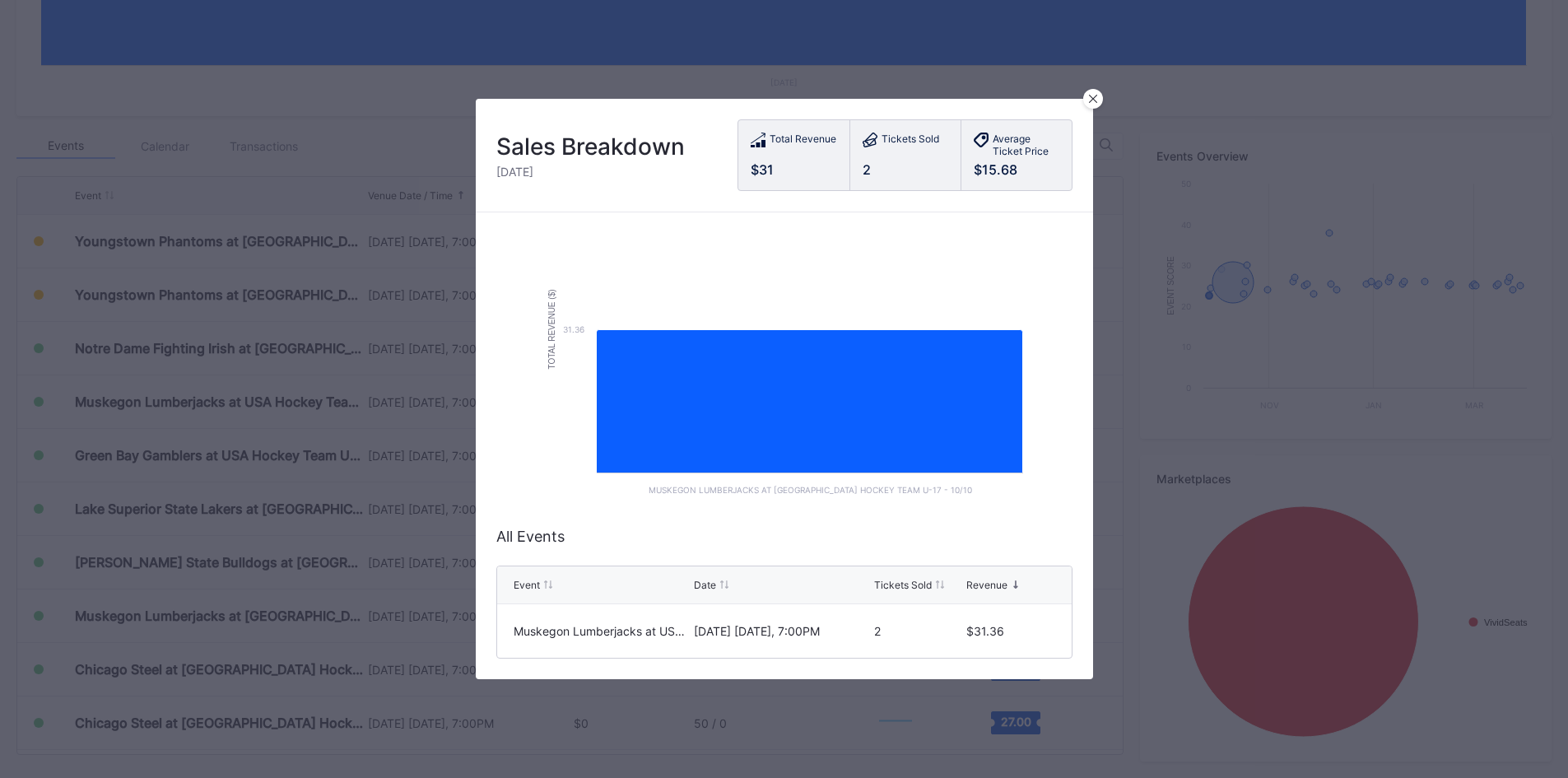
scroll to position [97, 0]
click at [1091, 91] on div at bounding box center [1093, 98] width 19 height 19
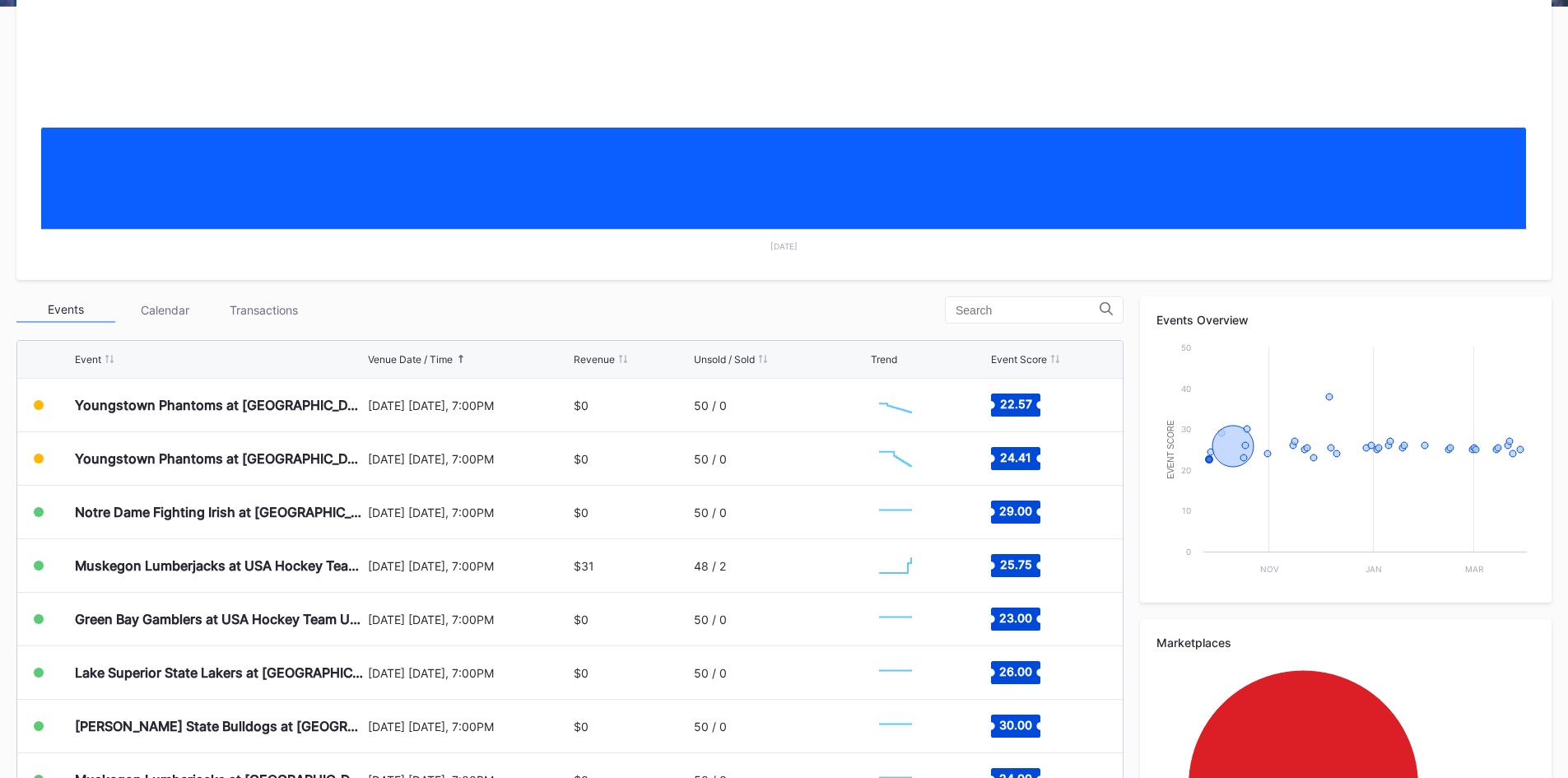
scroll to position [0, 0]
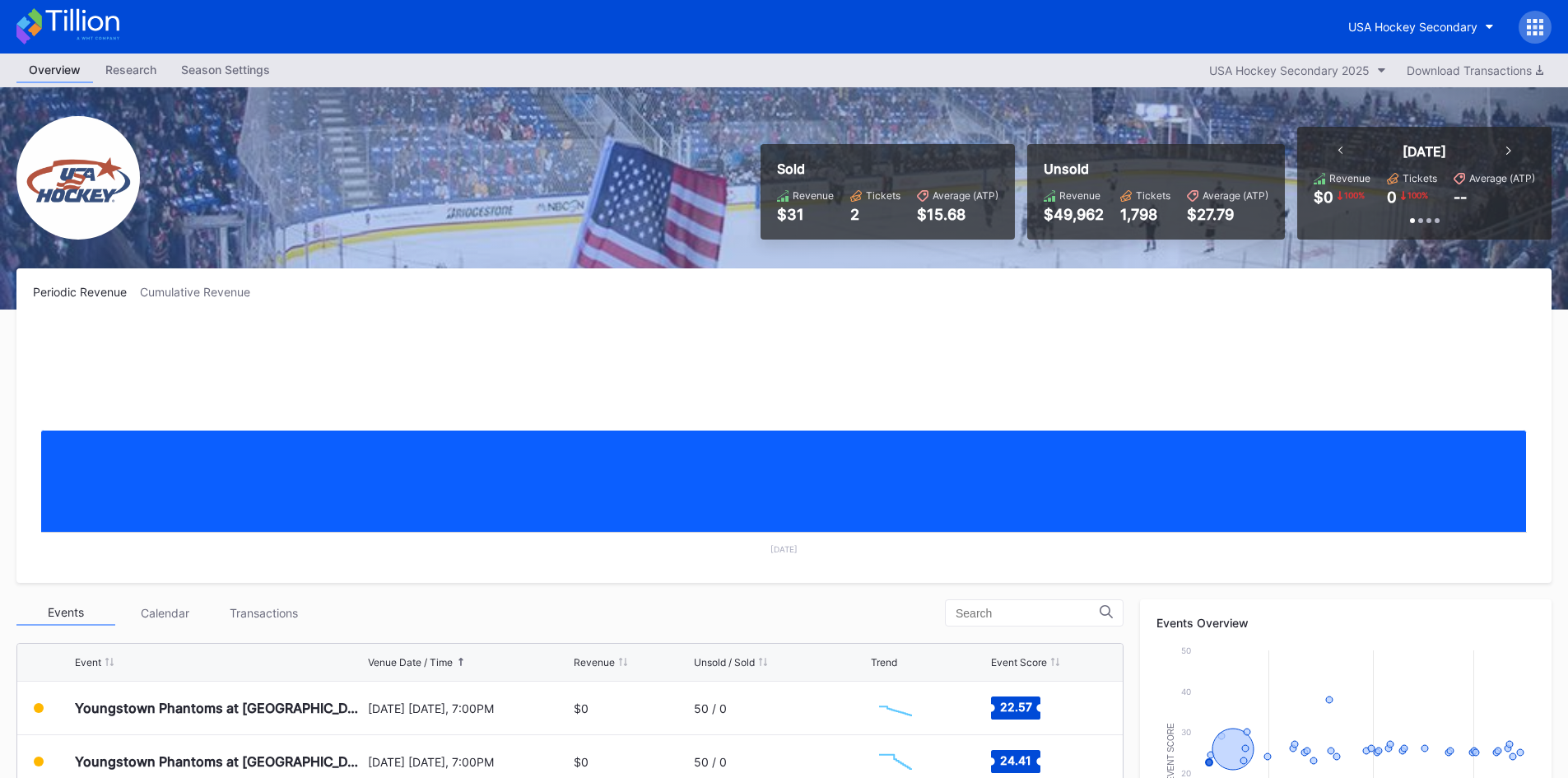
click at [122, 66] on div "Research" at bounding box center [131, 69] width 76 height 24
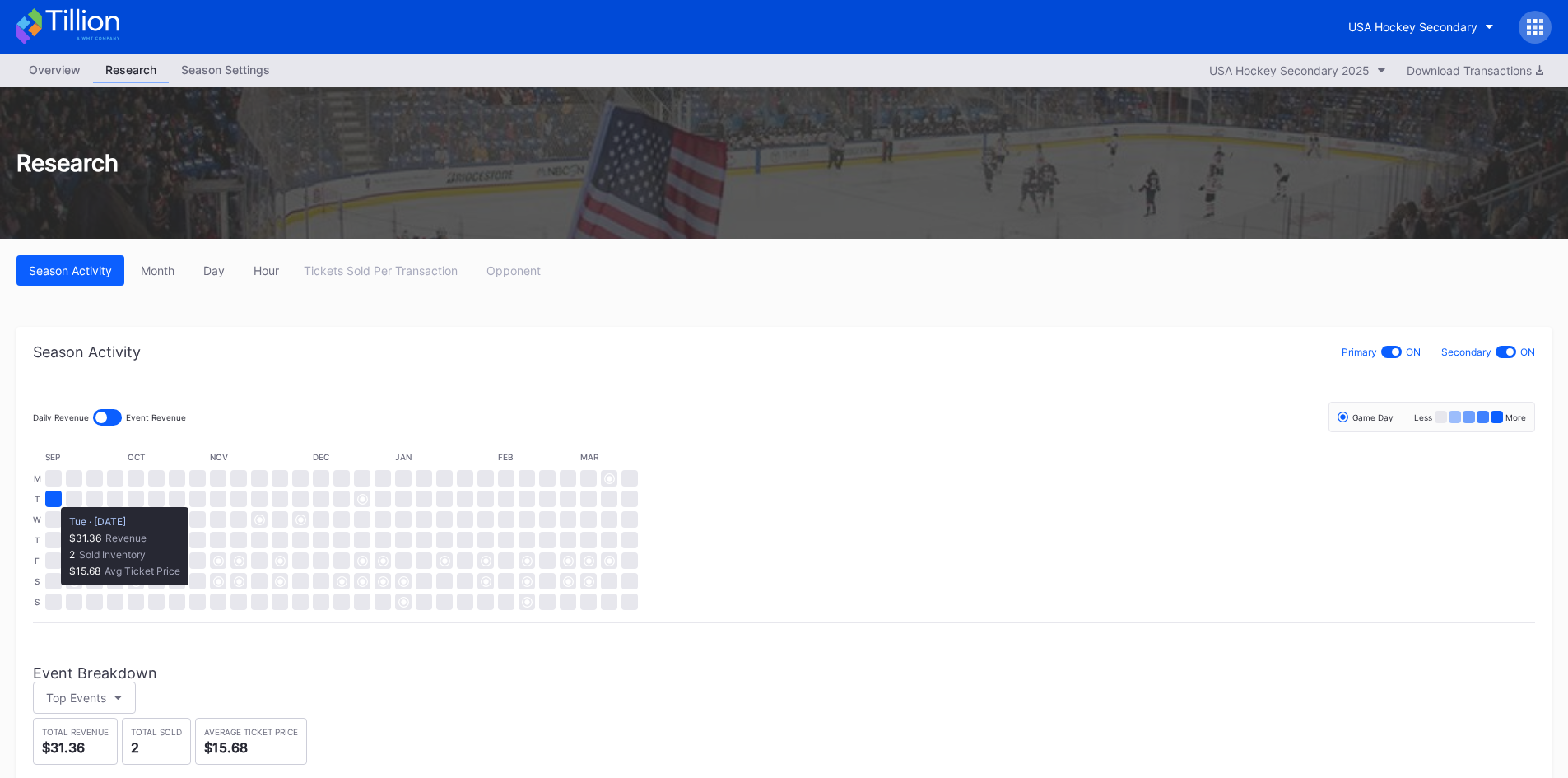
click at [52, 499] on div at bounding box center [53, 499] width 17 height 17
click at [155, 271] on div "Month" at bounding box center [157, 270] width 34 height 14
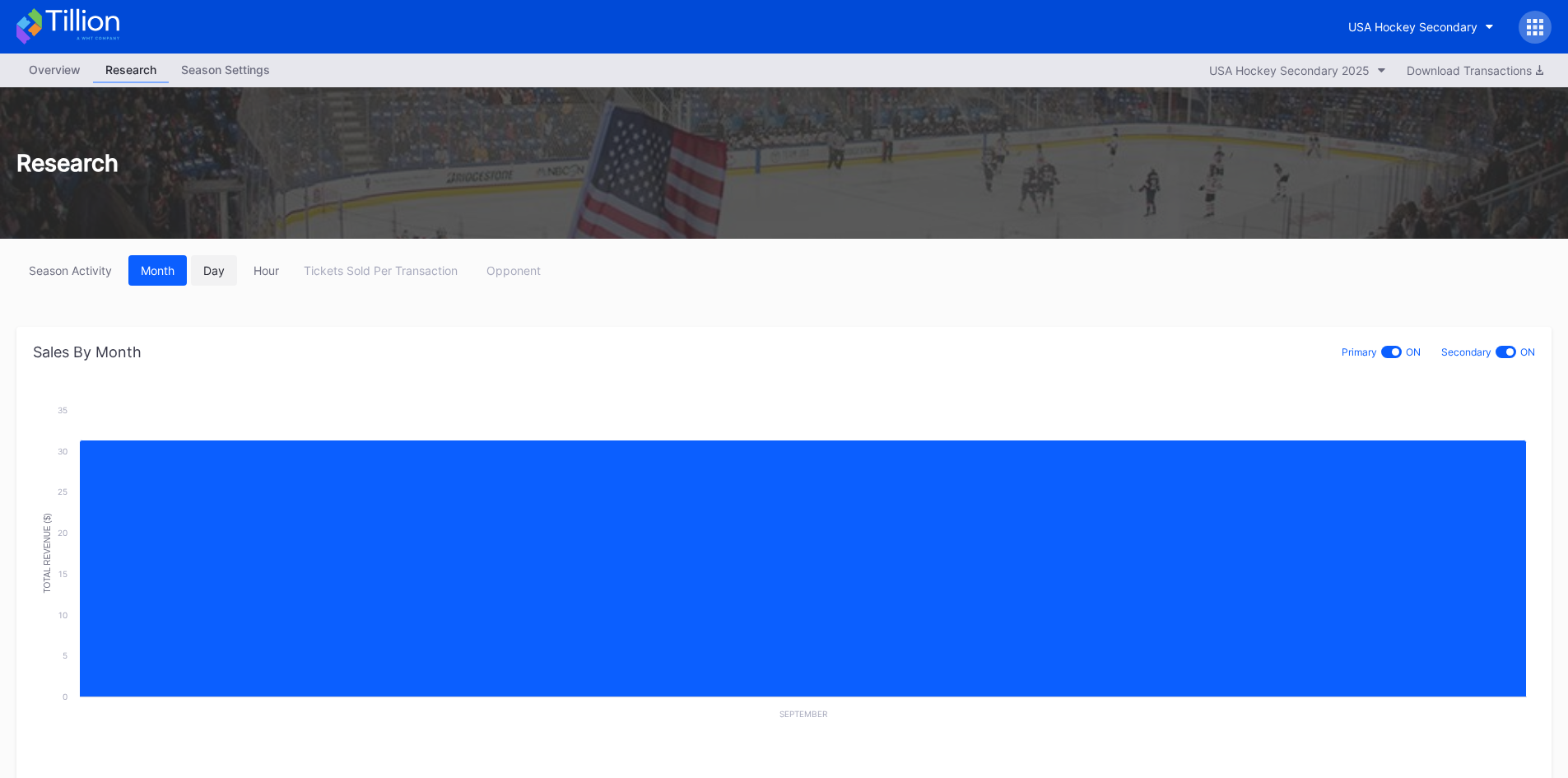
click at [221, 271] on div "Day" at bounding box center [214, 270] width 21 height 14
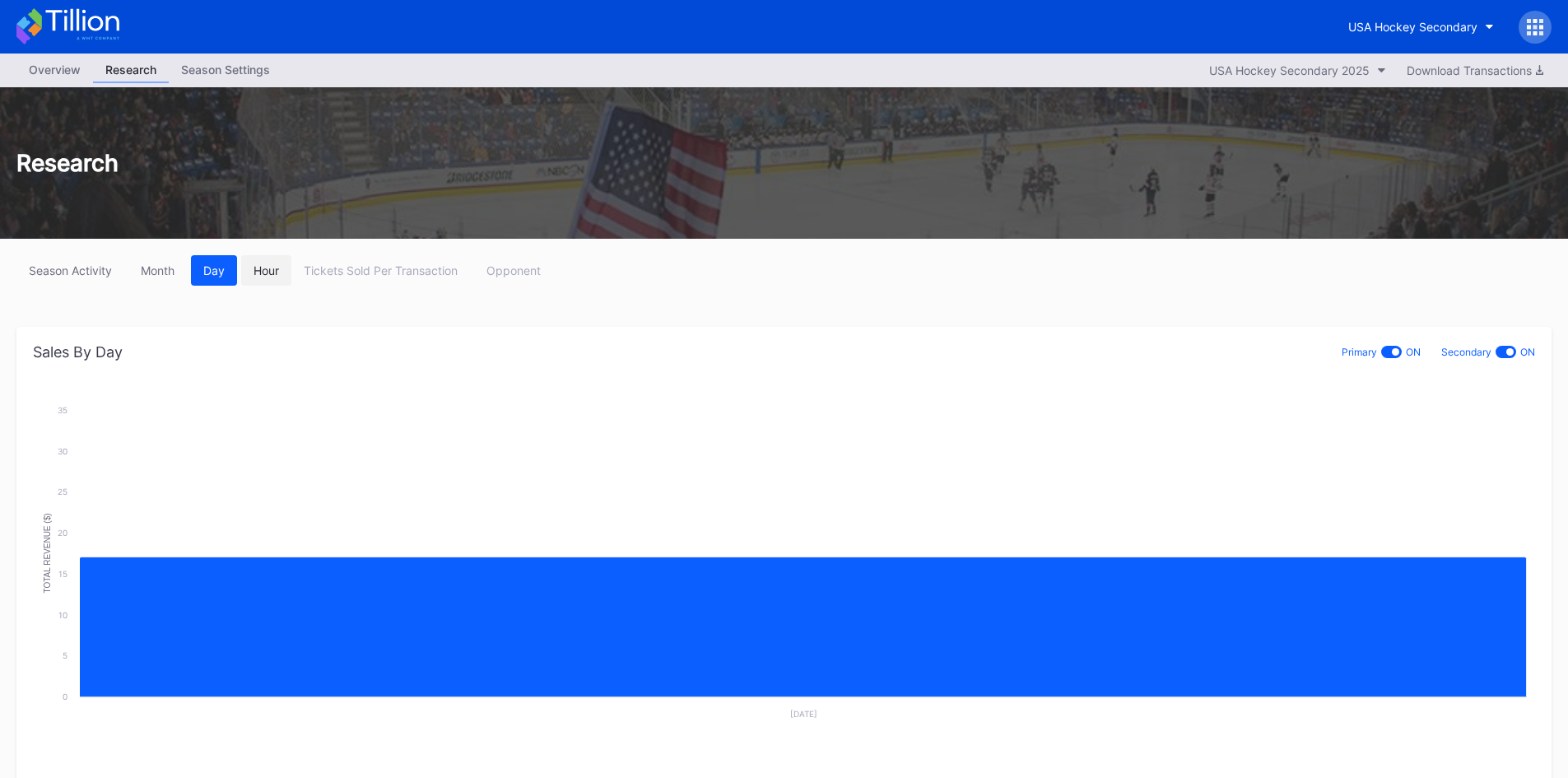
click at [259, 268] on div "Hour" at bounding box center [266, 270] width 25 height 14
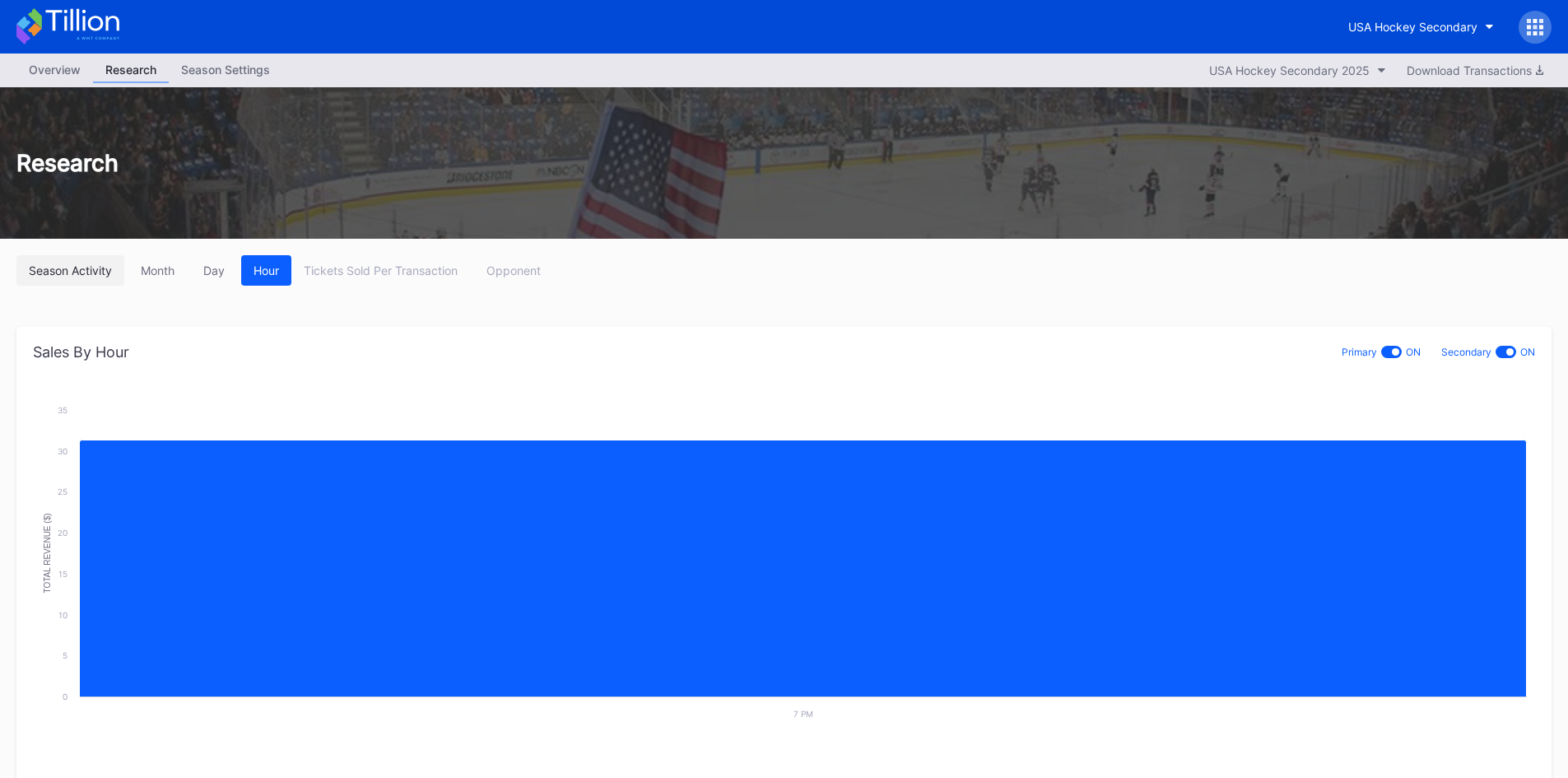
click at [96, 272] on div "Season Activity" at bounding box center [70, 270] width 83 height 14
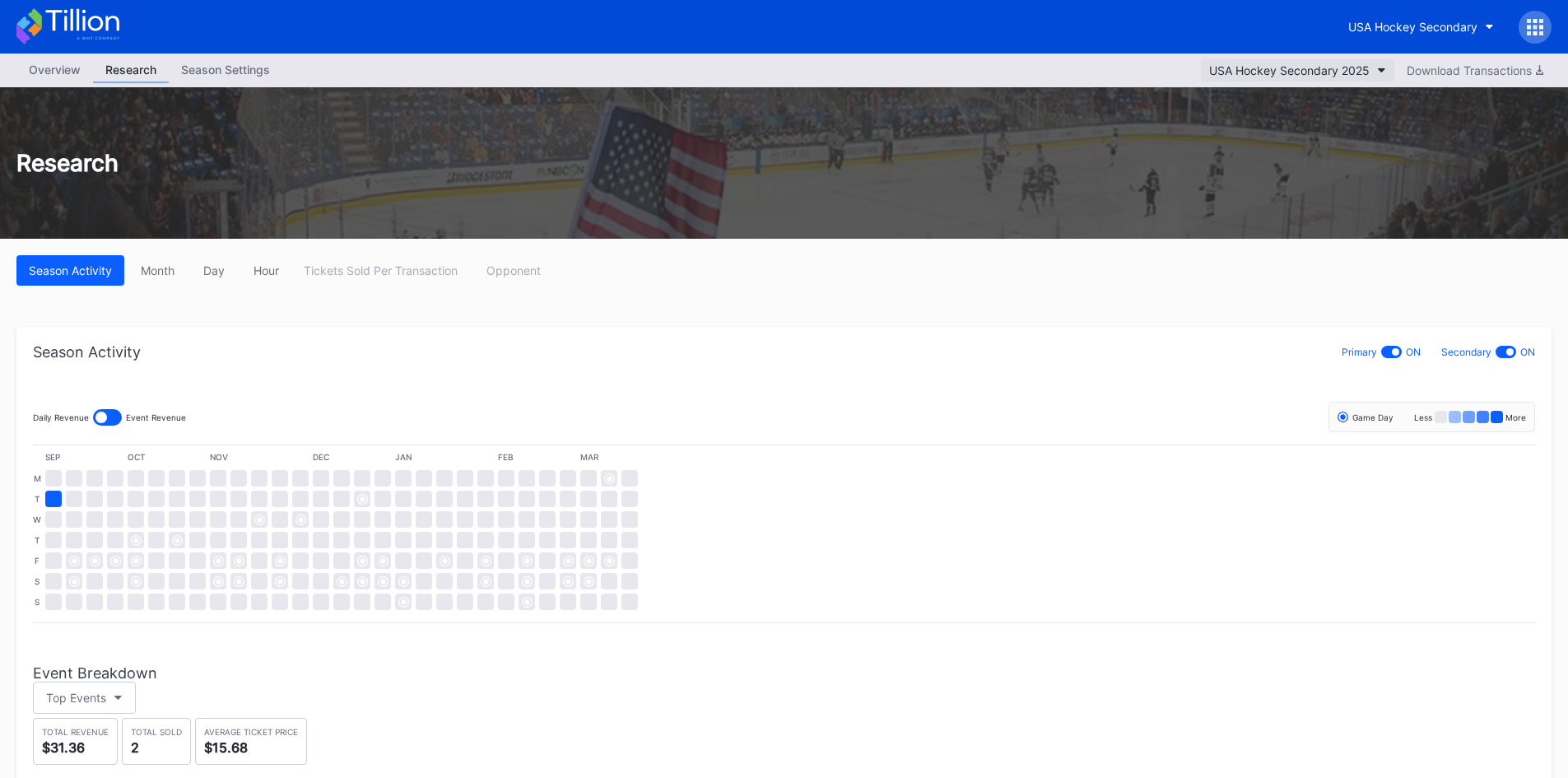
click at [1377, 71] on icon "button" at bounding box center [1381, 70] width 8 height 5
click at [1343, 110] on div "USA Hockey Secondary 2025" at bounding box center [1292, 112] width 163 height 14
click at [1466, 24] on div "USA Hockey Secondary" at bounding box center [1412, 26] width 129 height 14
click at [1535, 25] on icon at bounding box center [1535, 26] width 4 height 4
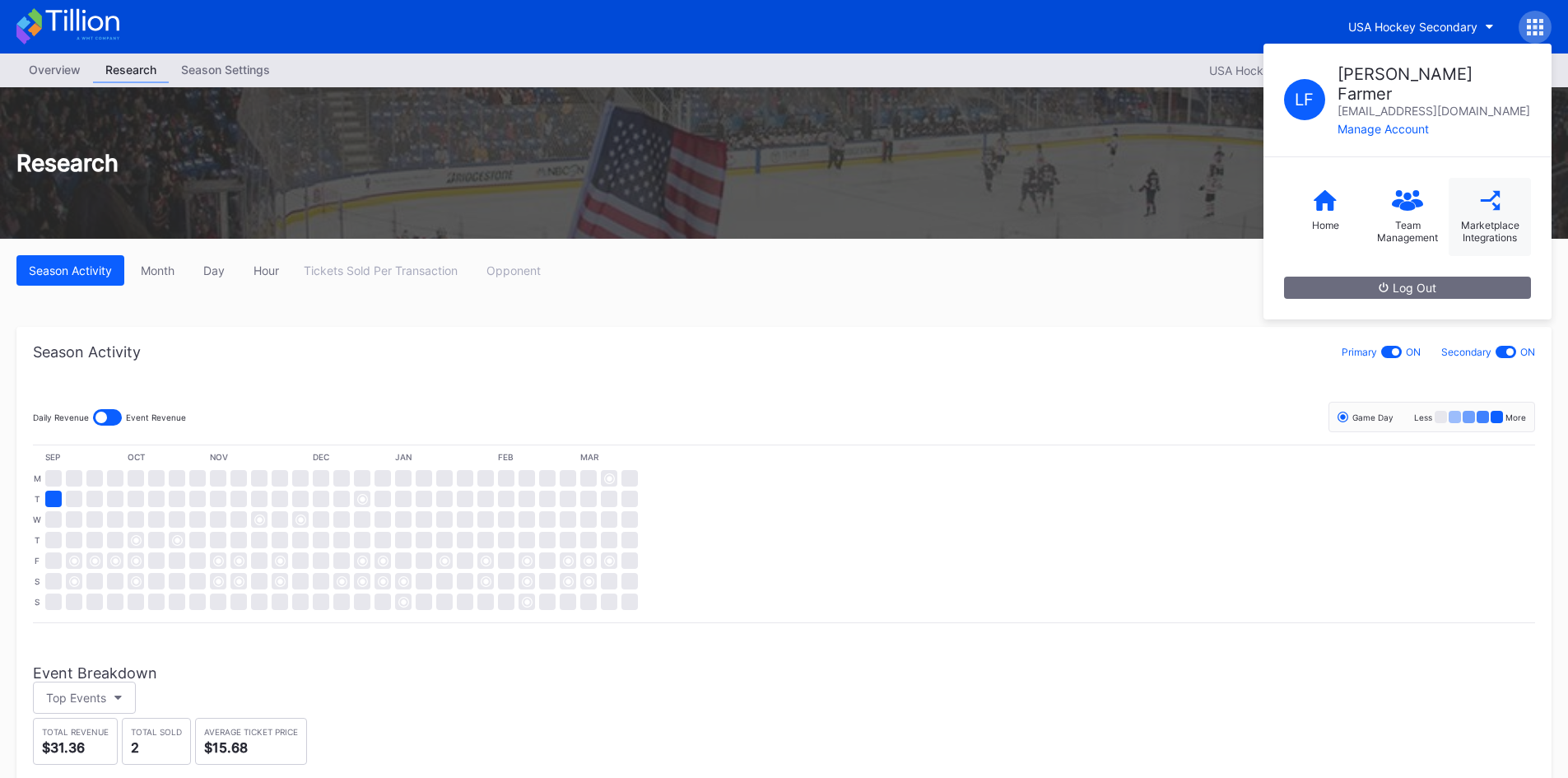
click at [1480, 191] on div "Marketplace Integrations" at bounding box center [1489, 217] width 83 height 78
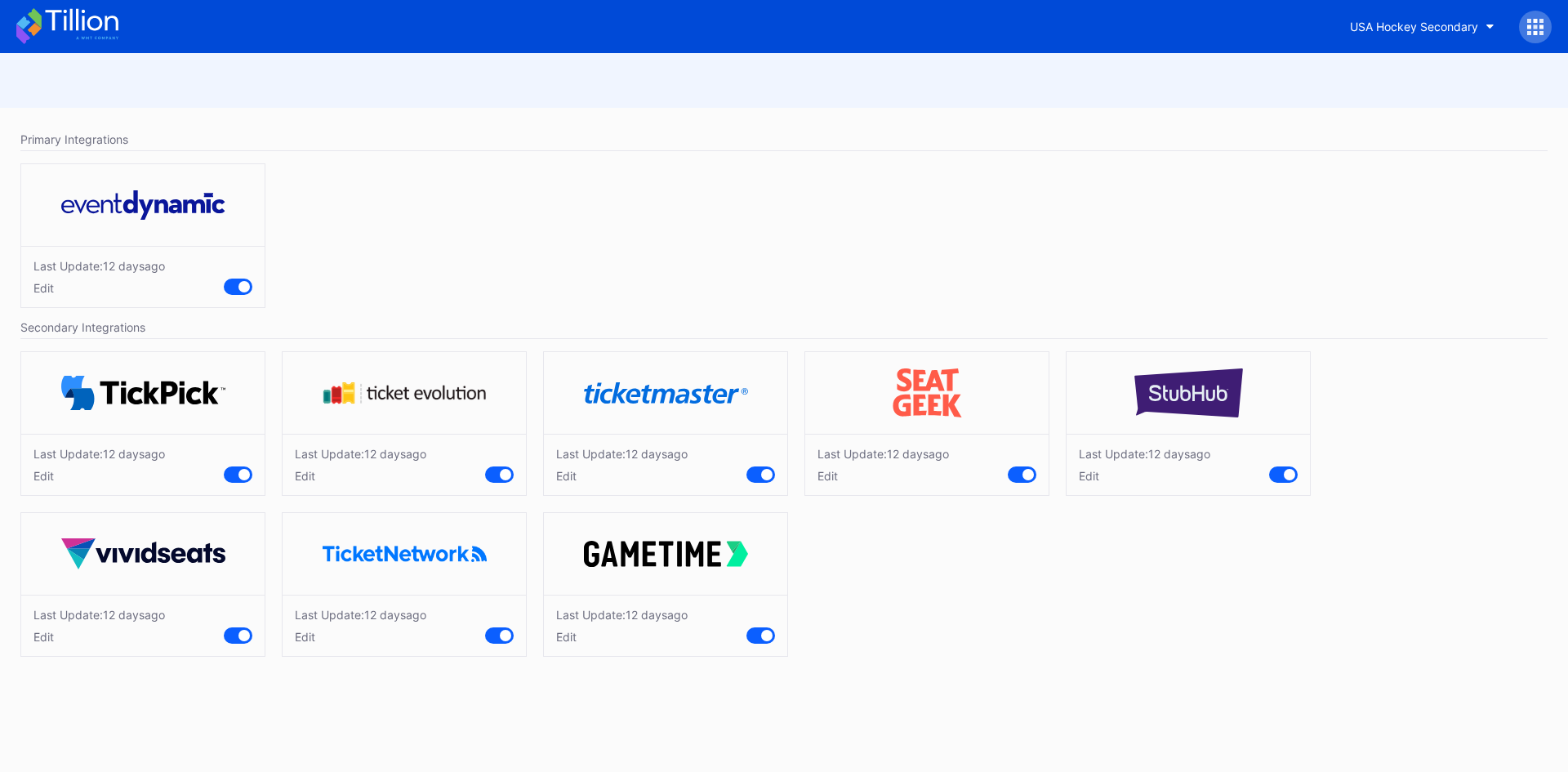
click at [80, 25] on icon at bounding box center [68, 25] width 102 height 36
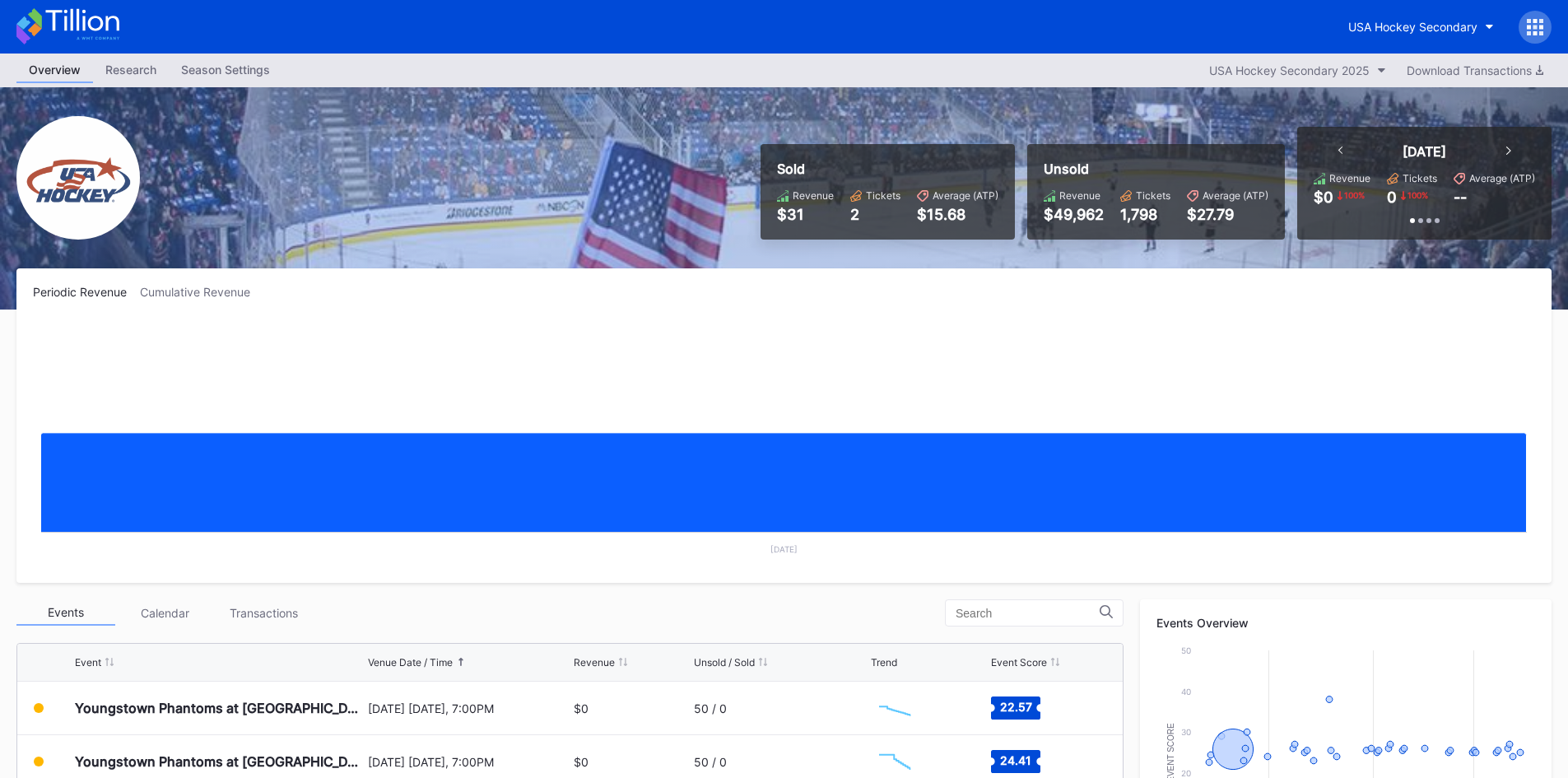
click at [184, 294] on div "Cumulative Revenue" at bounding box center [201, 292] width 123 height 14
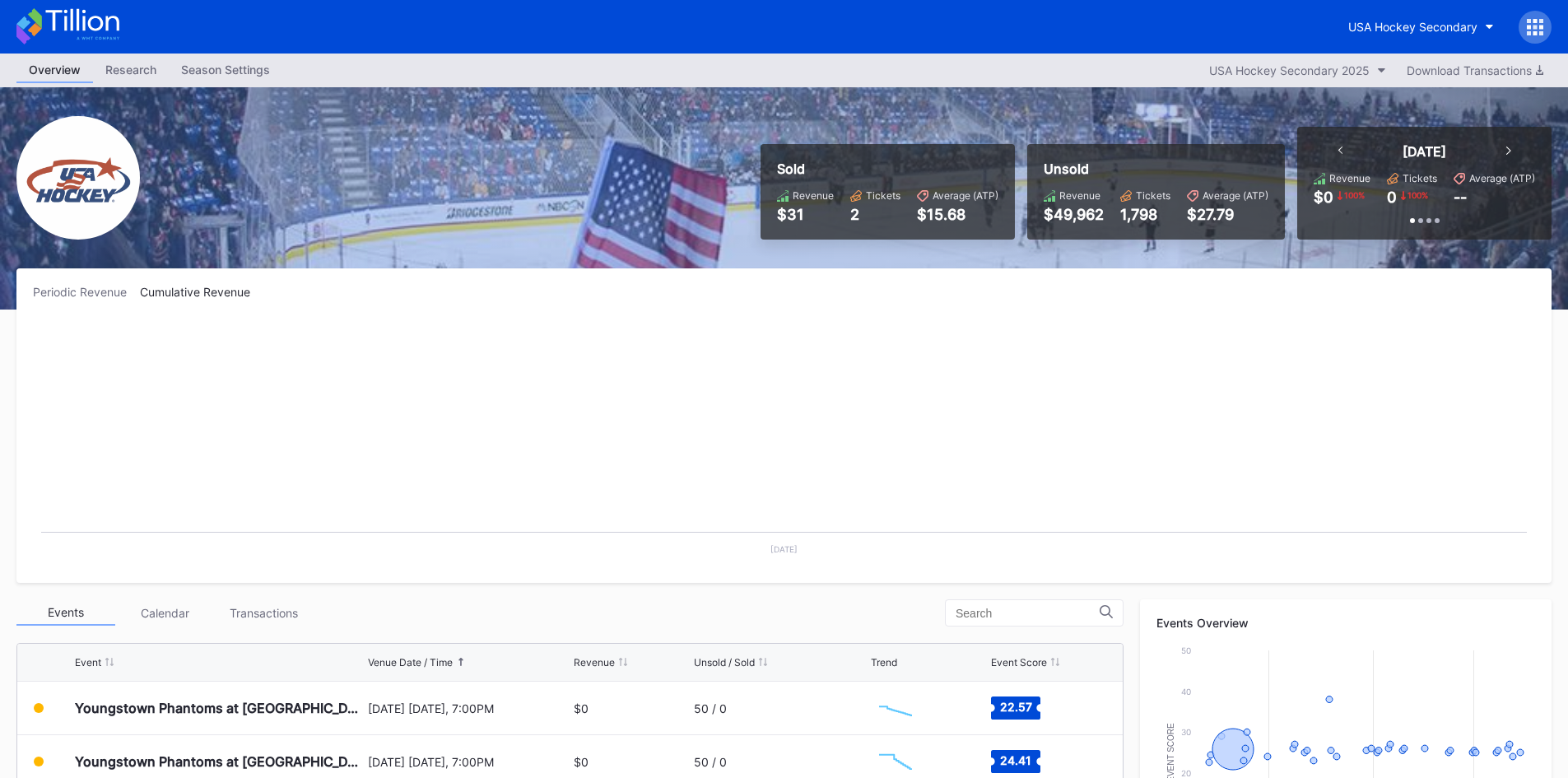
click at [90, 296] on div "Periodic Revenue" at bounding box center [87, 292] width 107 height 14
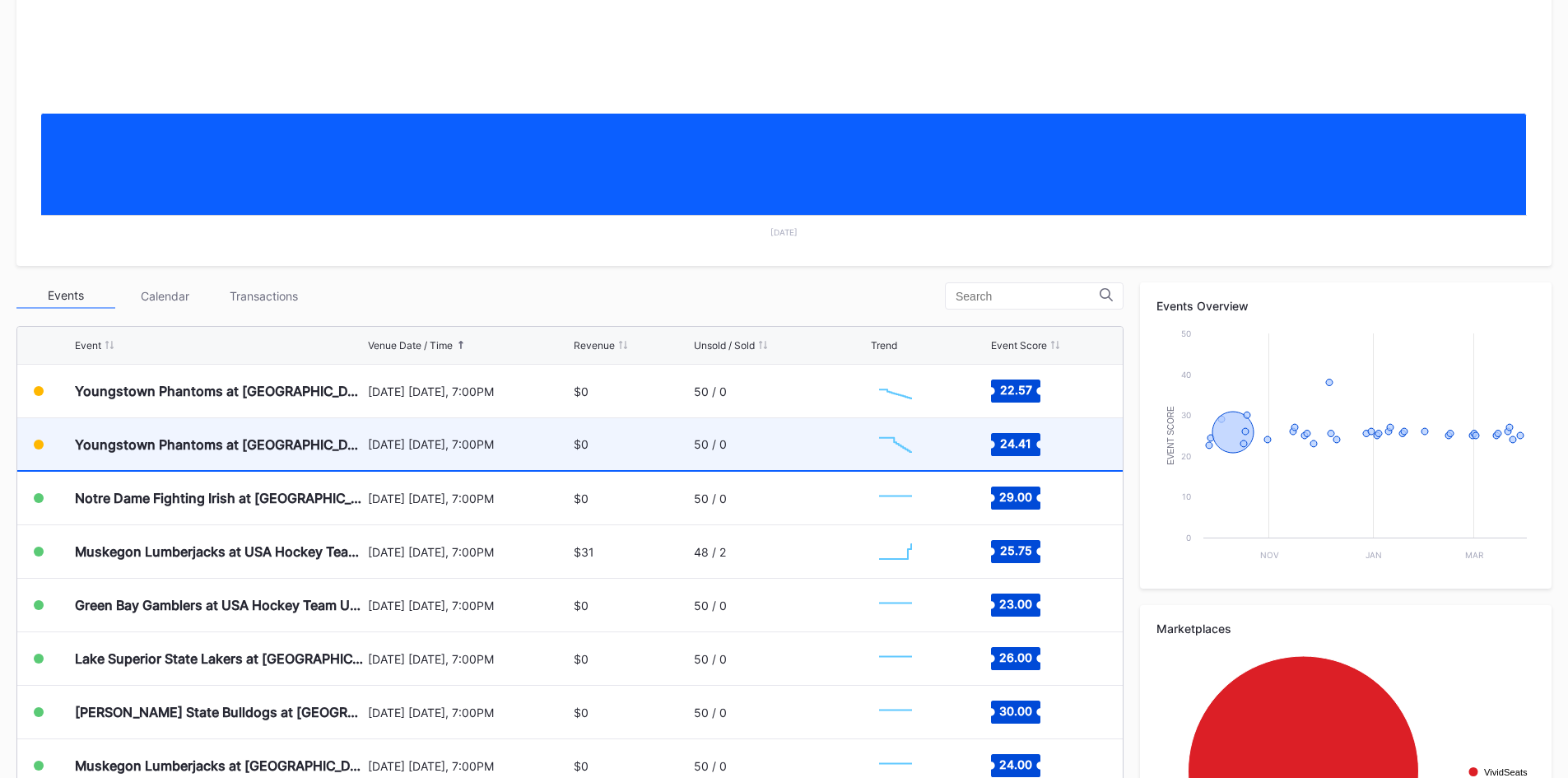
scroll to position [330, 0]
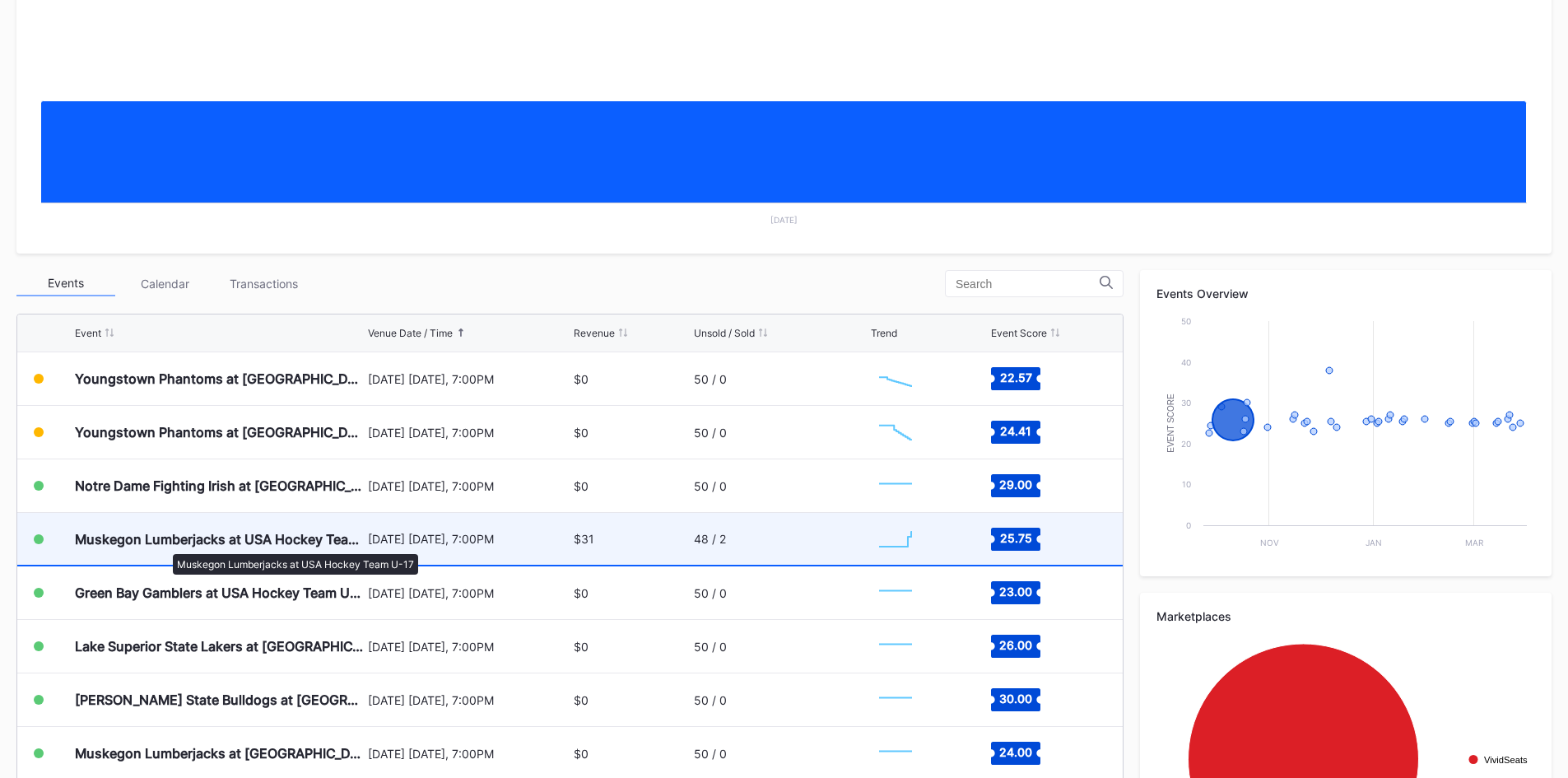
click at [164, 546] on div "Muskegon Lumberjacks at USA Hockey Team U-17" at bounding box center [219, 539] width 289 height 17
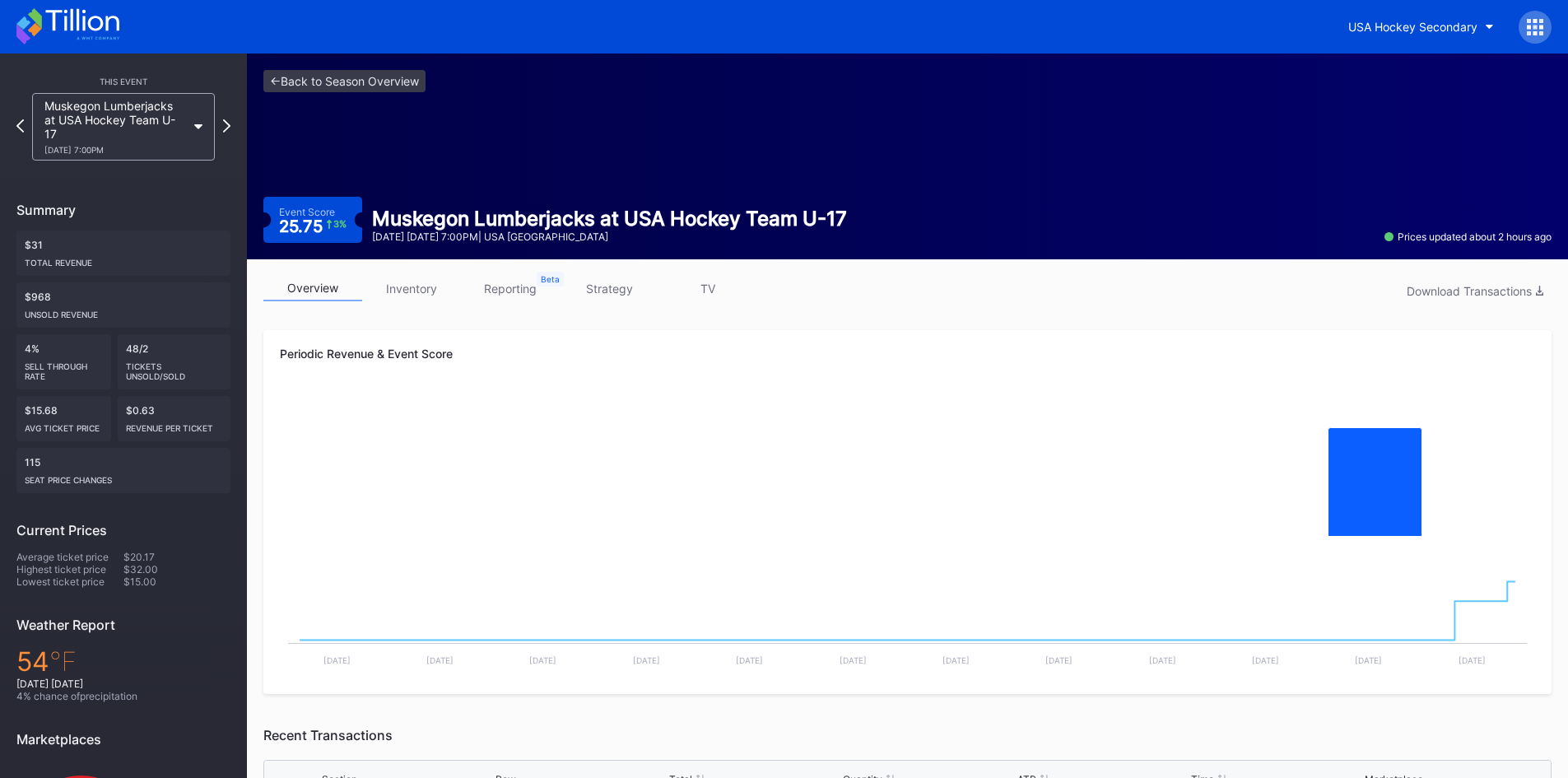
click at [198, 125] on icon at bounding box center [198, 126] width 8 height 5
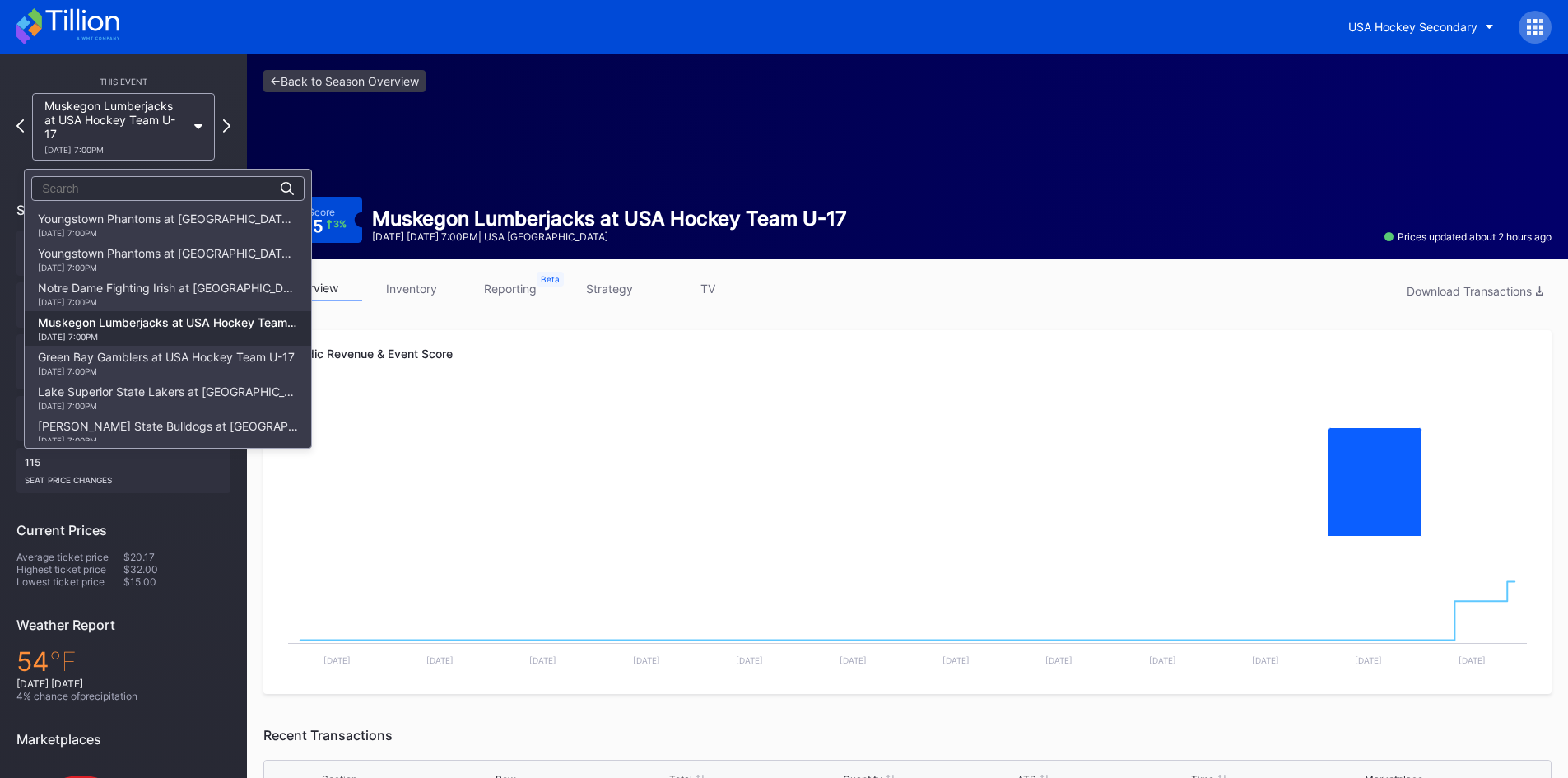
scroll to position [104, 0]
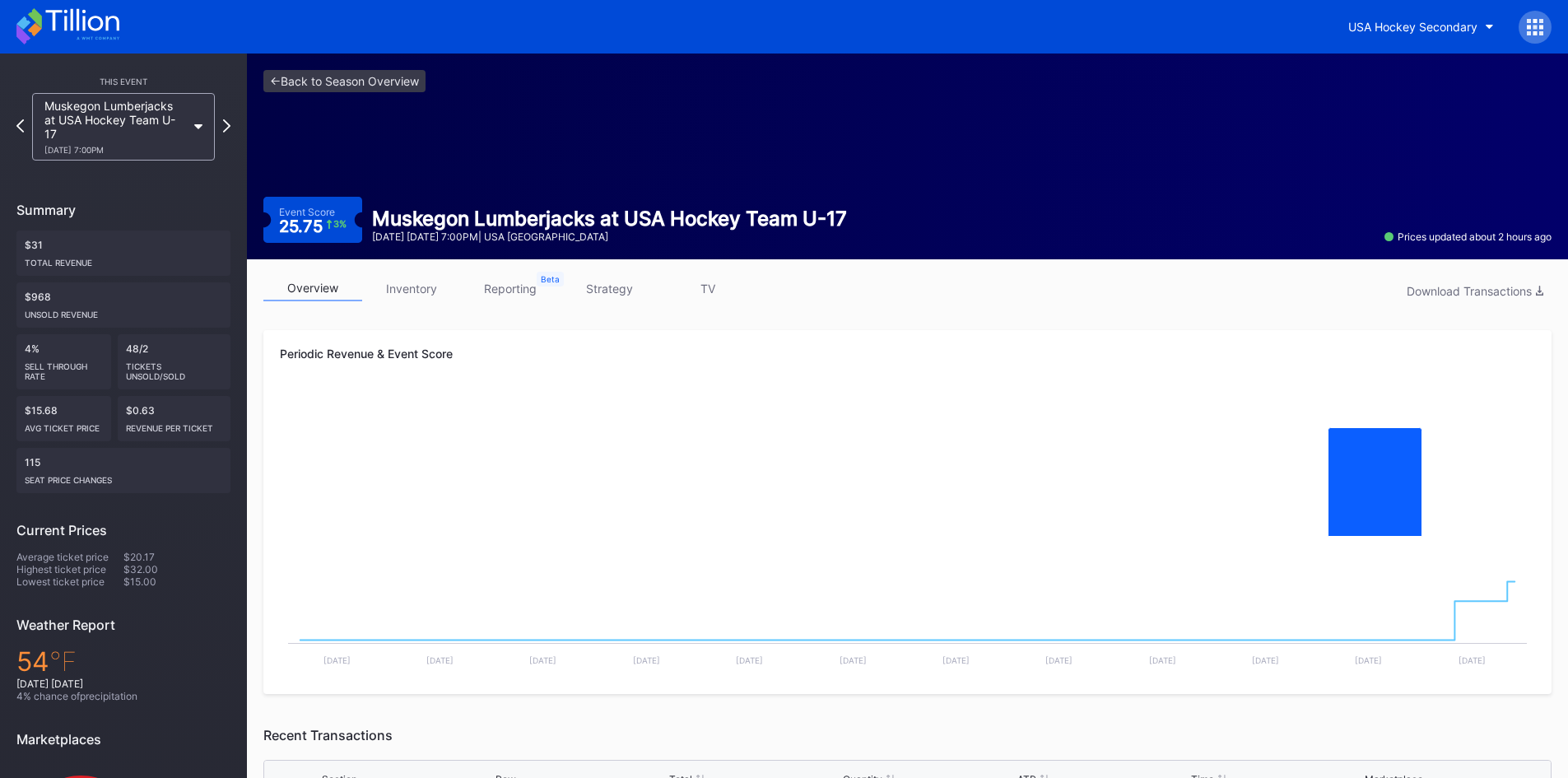
click at [387, 280] on link "inventory" at bounding box center [411, 289] width 99 height 25
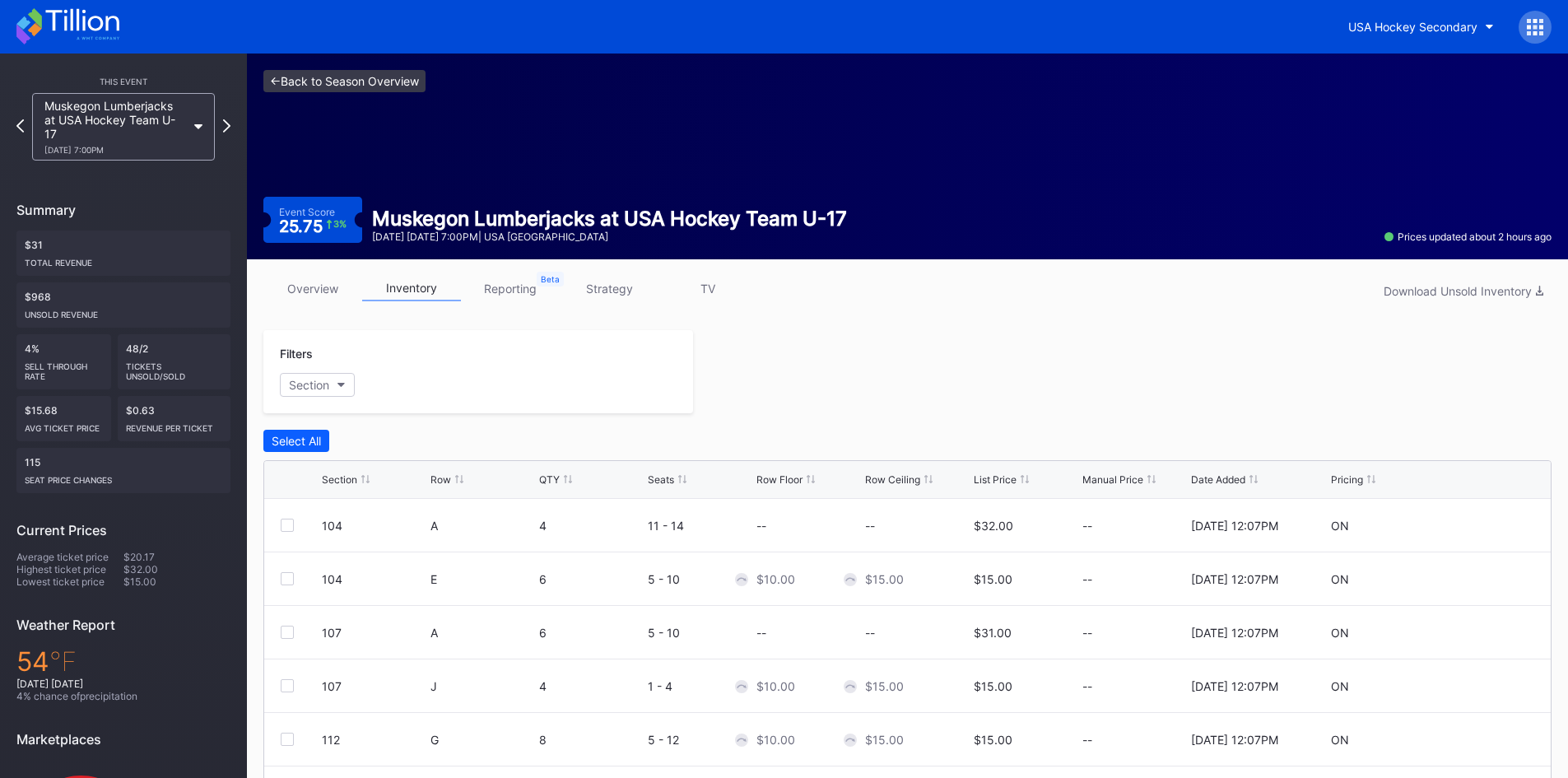
click at [324, 84] on link "<- Back to Season Overview" at bounding box center [344, 81] width 162 height 22
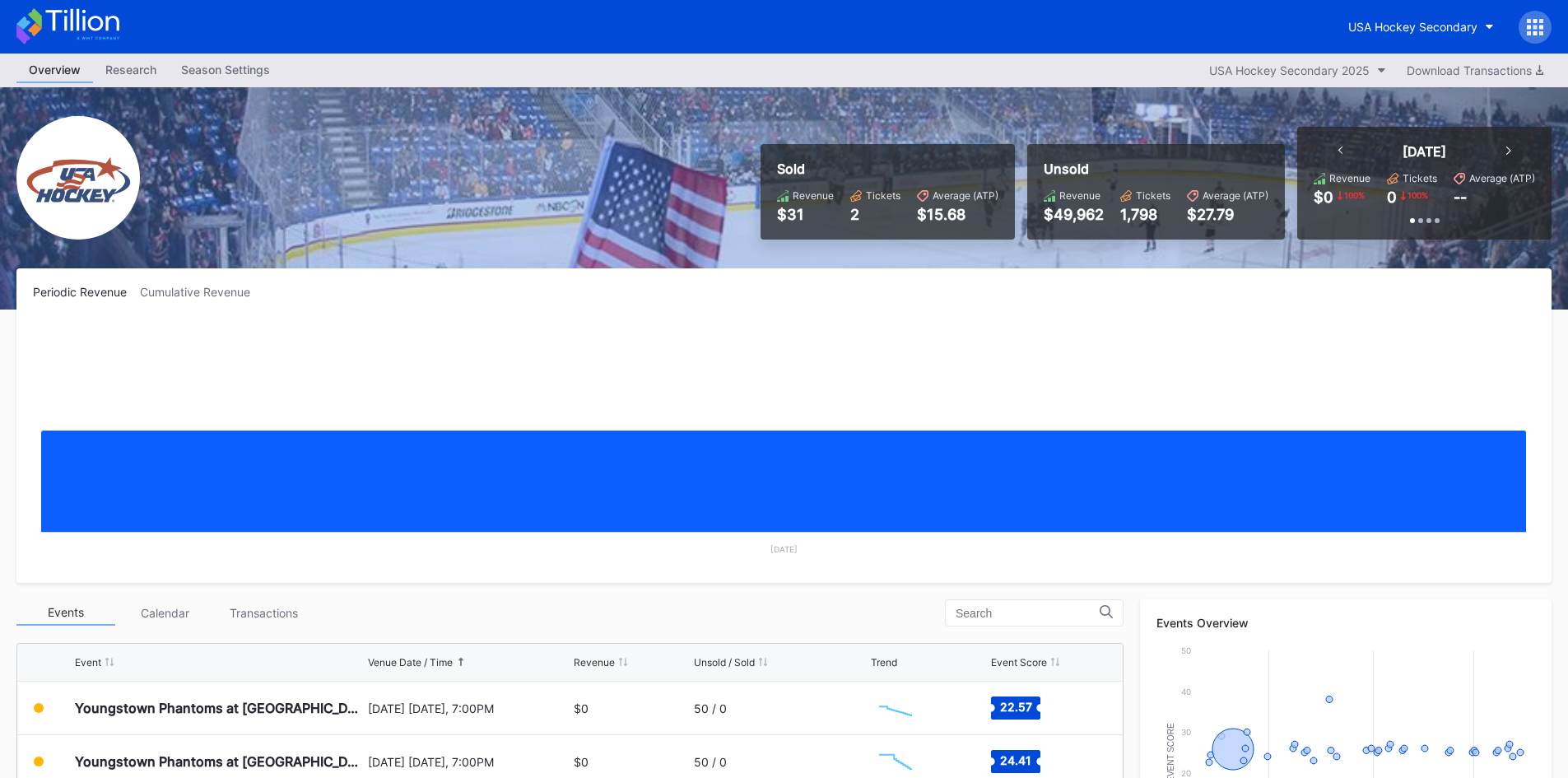
click at [1506, 146] on div at bounding box center [1508, 151] width 5 height 17
click at [1340, 150] on icon at bounding box center [1340, 151] width 5 height 8
